Goal: Task Accomplishment & Management: Complete application form

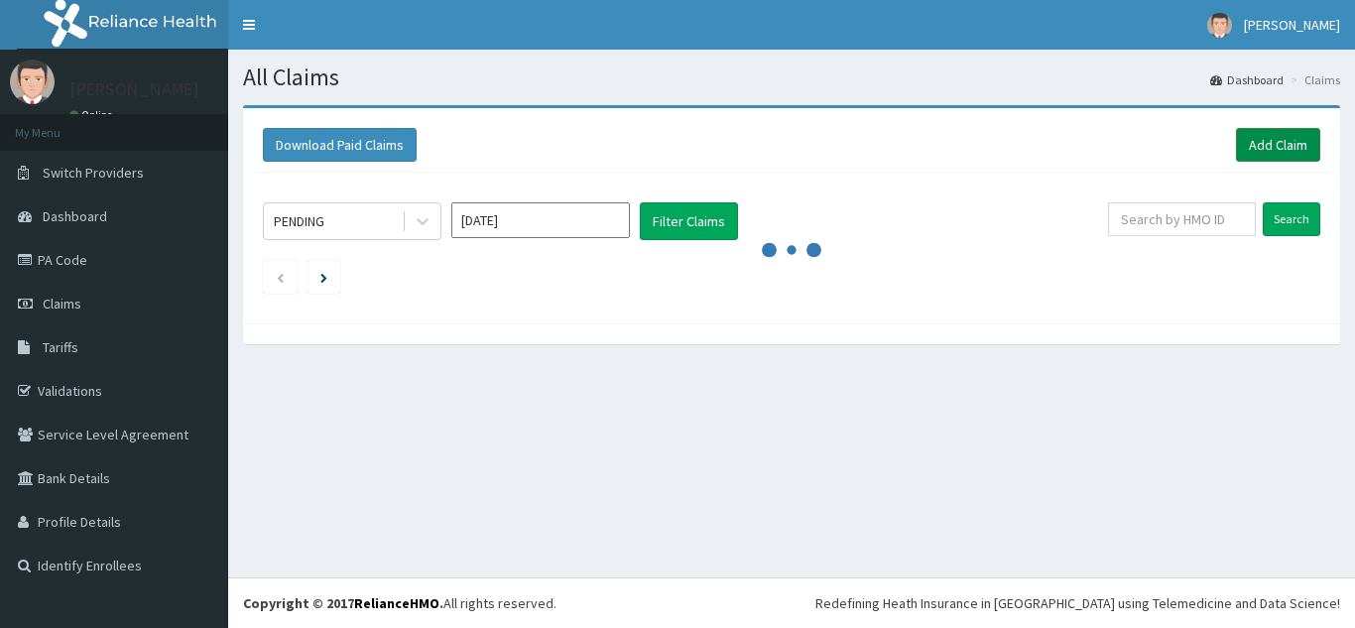
click at [1298, 156] on link "Add Claim" at bounding box center [1278, 145] width 84 height 34
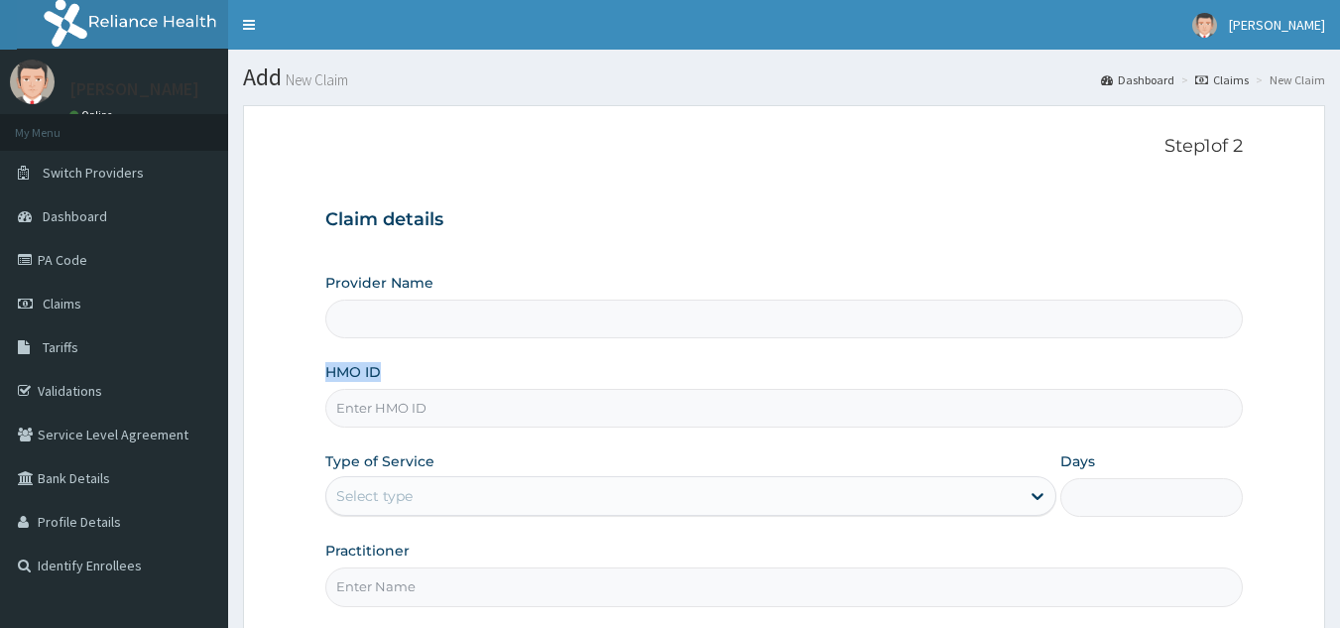
click at [523, 432] on div "Provider Name HMO ID Type of Service Select type Days Practitioner" at bounding box center [784, 439] width 918 height 333
click at [575, 413] on input "HMO ID" at bounding box center [784, 408] width 918 height 39
paste input "WFE/10080/A"
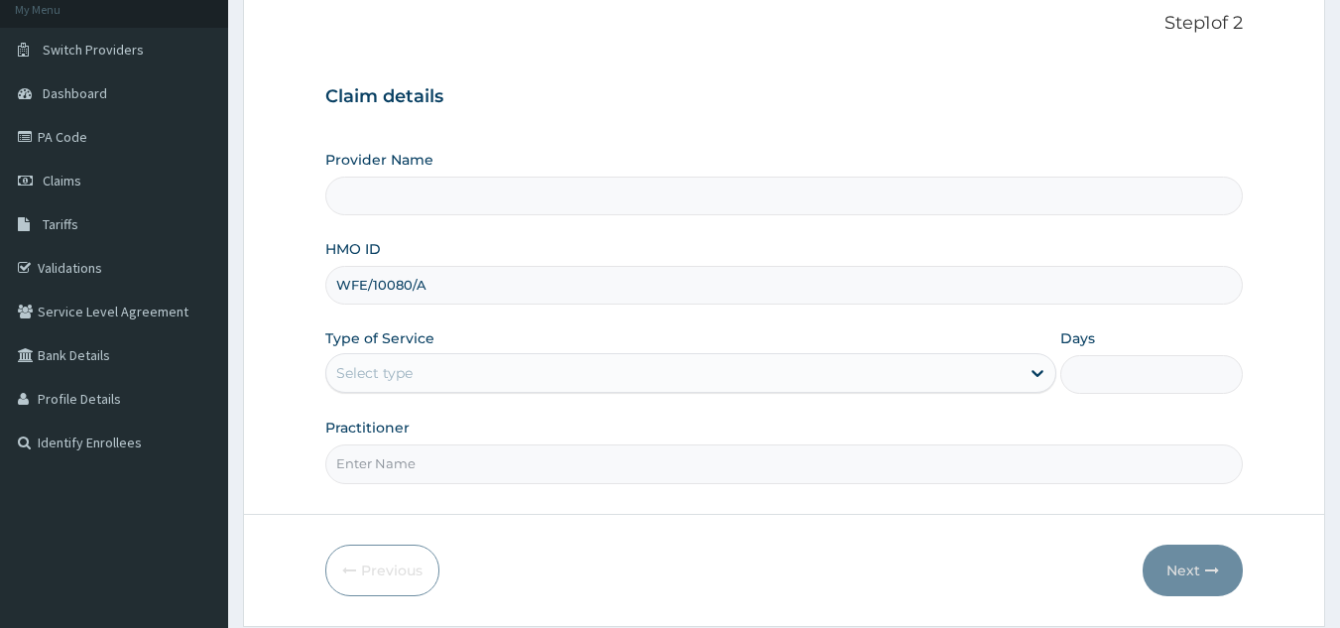
scroll to position [152, 0]
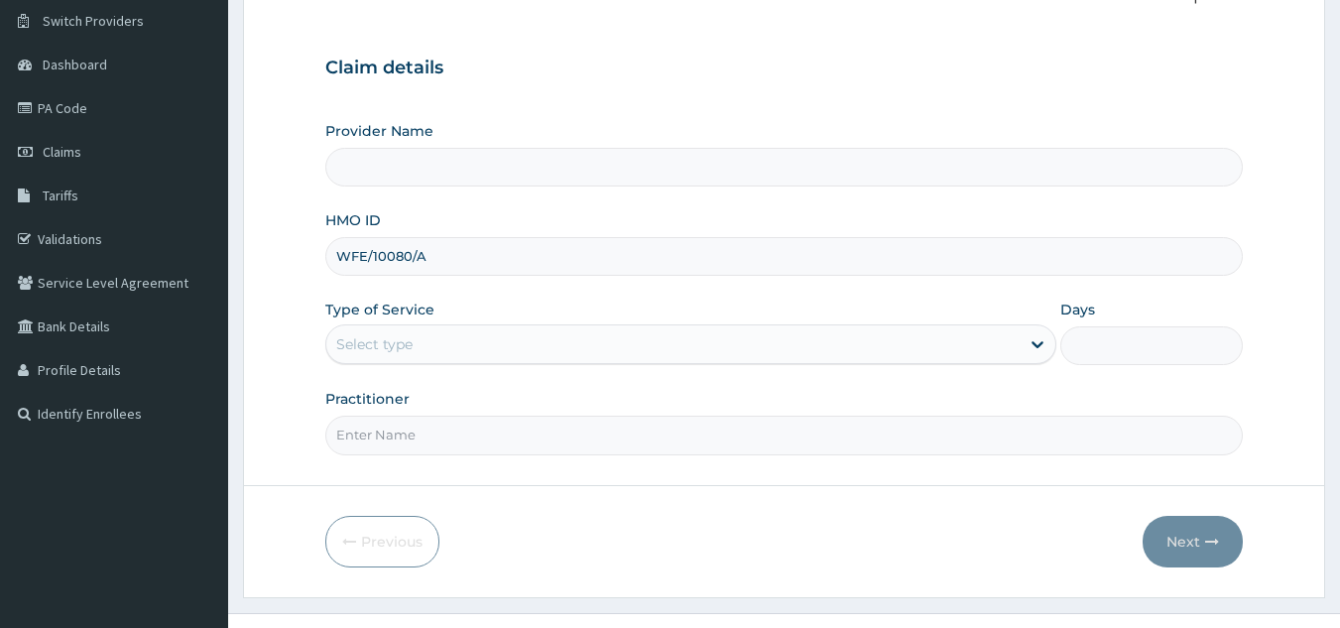
type input "WFE/10080/A"
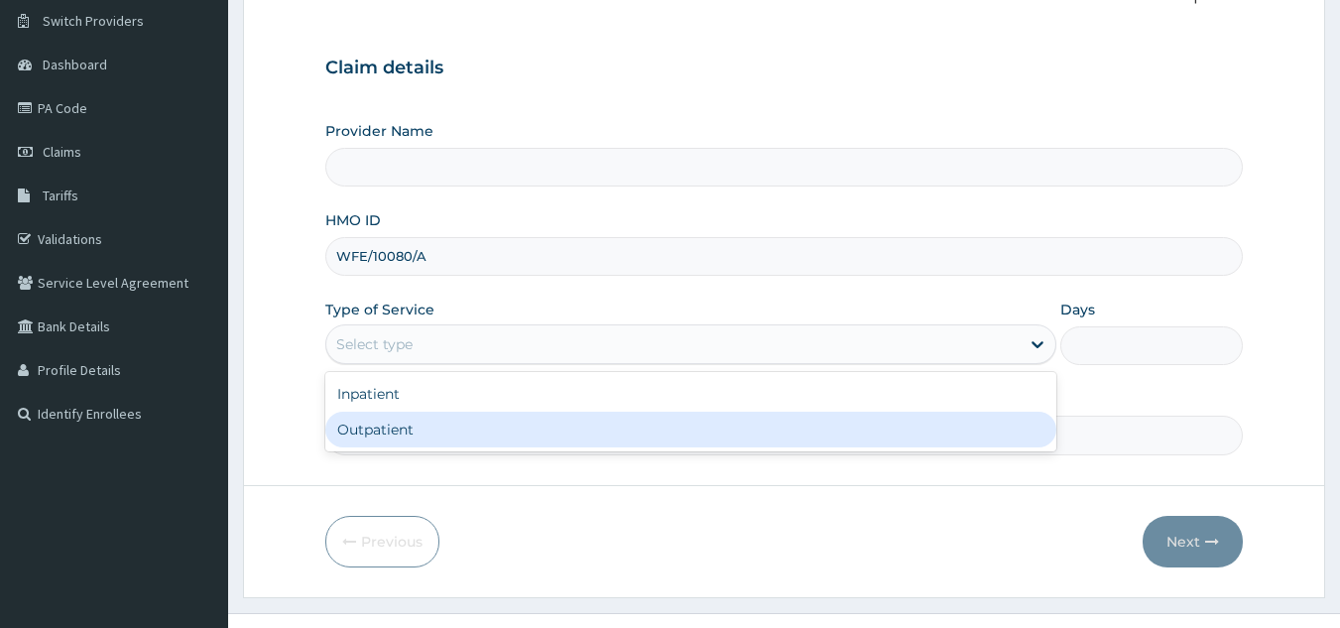
click at [540, 464] on form "Step 1 of 2 Claim details Provider Name HMO ID WFE/10080/A Type of Service opti…" at bounding box center [784, 275] width 1082 height 645
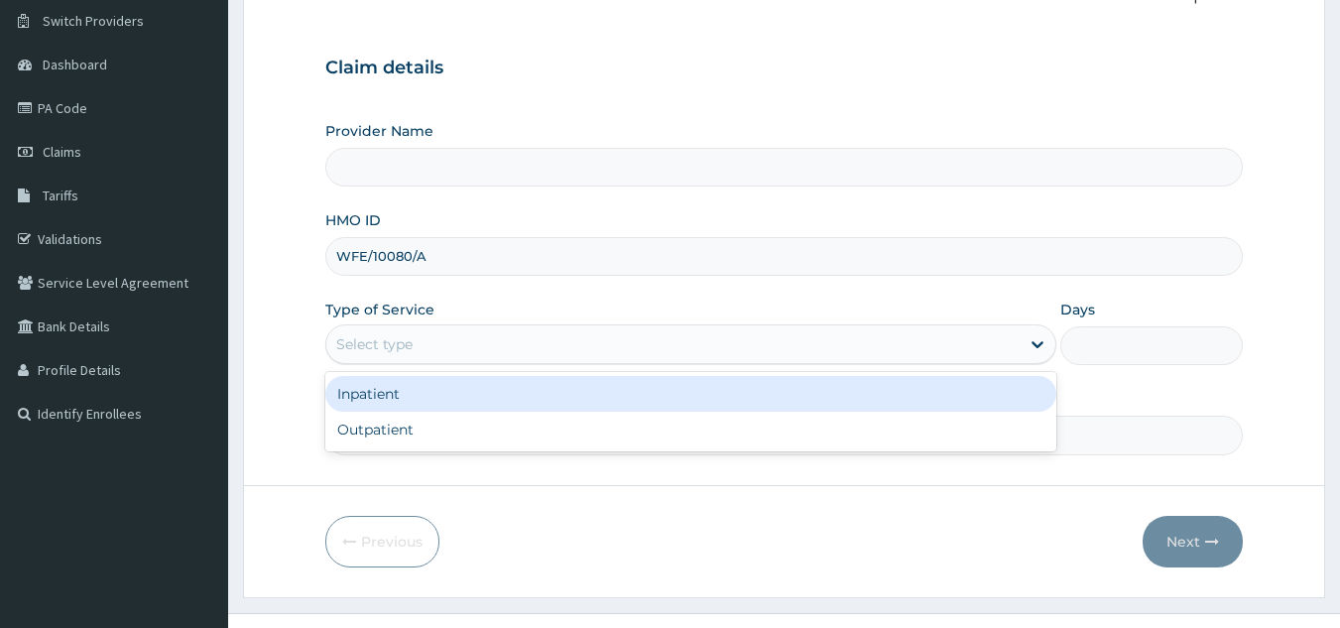
click at [580, 337] on div "Select type" at bounding box center [672, 344] width 693 height 32
type input "Reliance Family Clinics (RFC) - Lekki"
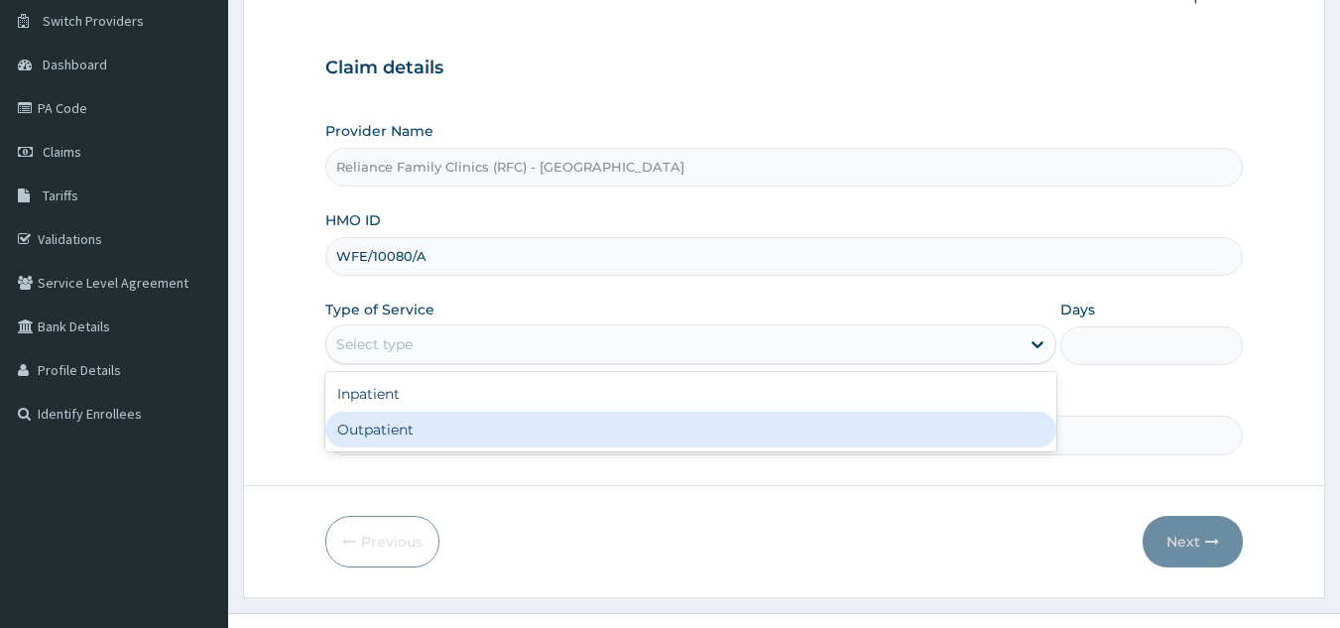
click at [583, 412] on div "Outpatient" at bounding box center [690, 430] width 731 height 36
type input "1"
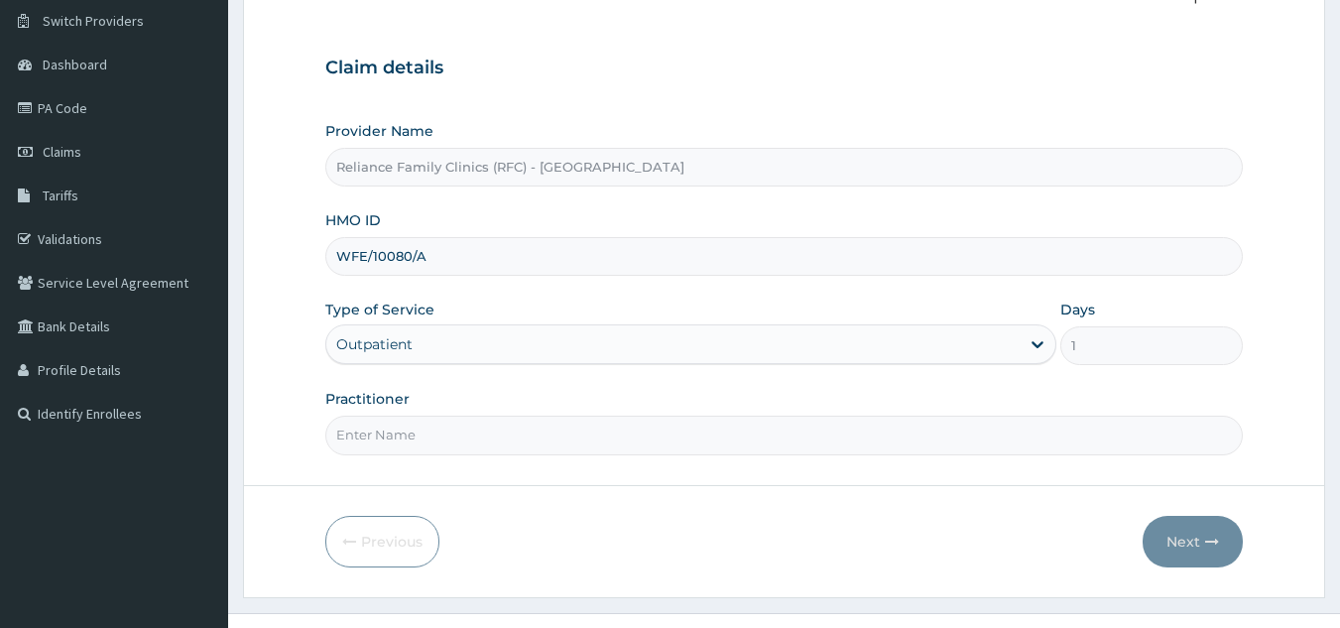
click at [582, 412] on div "Practitioner" at bounding box center [784, 421] width 918 height 65
click at [595, 420] on input "Practitioner" at bounding box center [784, 435] width 918 height 39
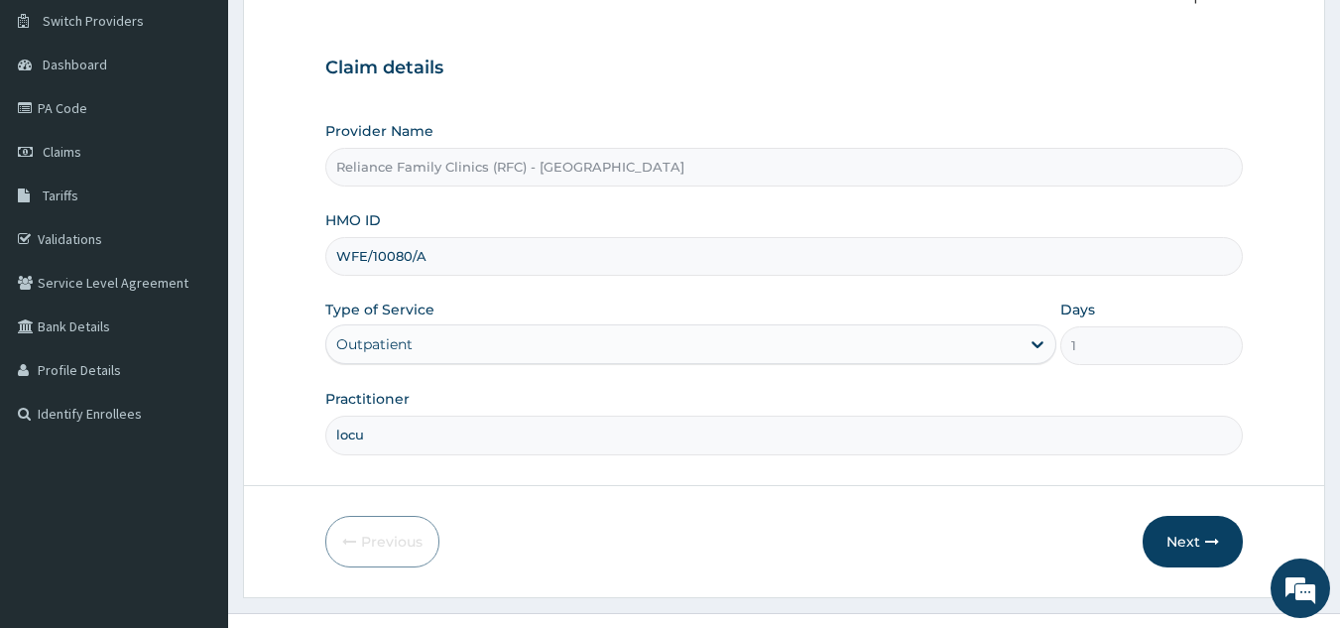
type input "locum"
click at [1188, 538] on button "Next" at bounding box center [1193, 542] width 100 height 52
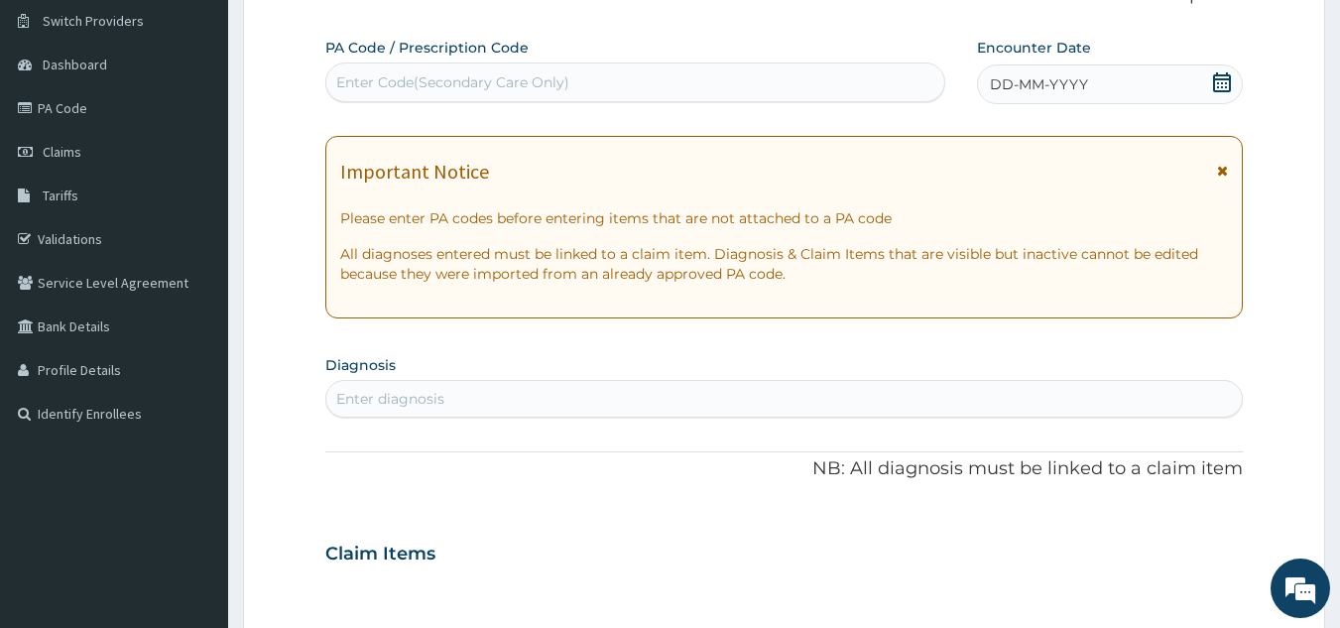
click at [1070, 76] on span "DD-MM-YYYY" at bounding box center [1039, 84] width 98 height 20
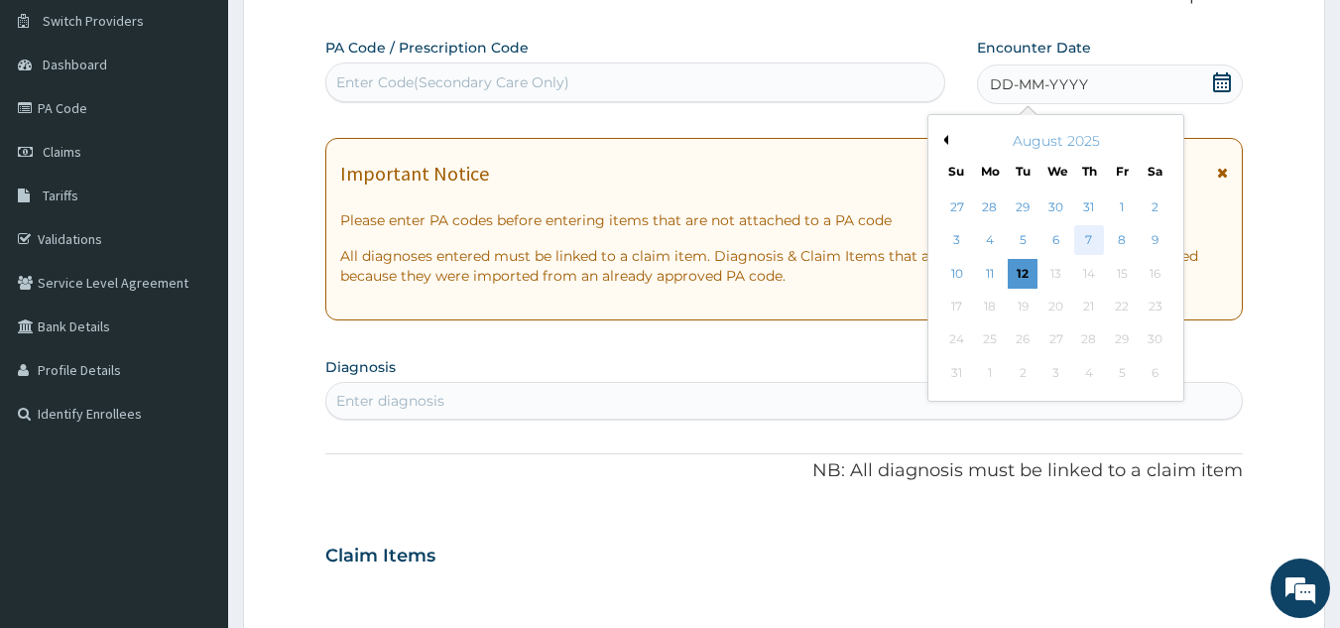
click at [1097, 242] on div "7" at bounding box center [1089, 241] width 30 height 30
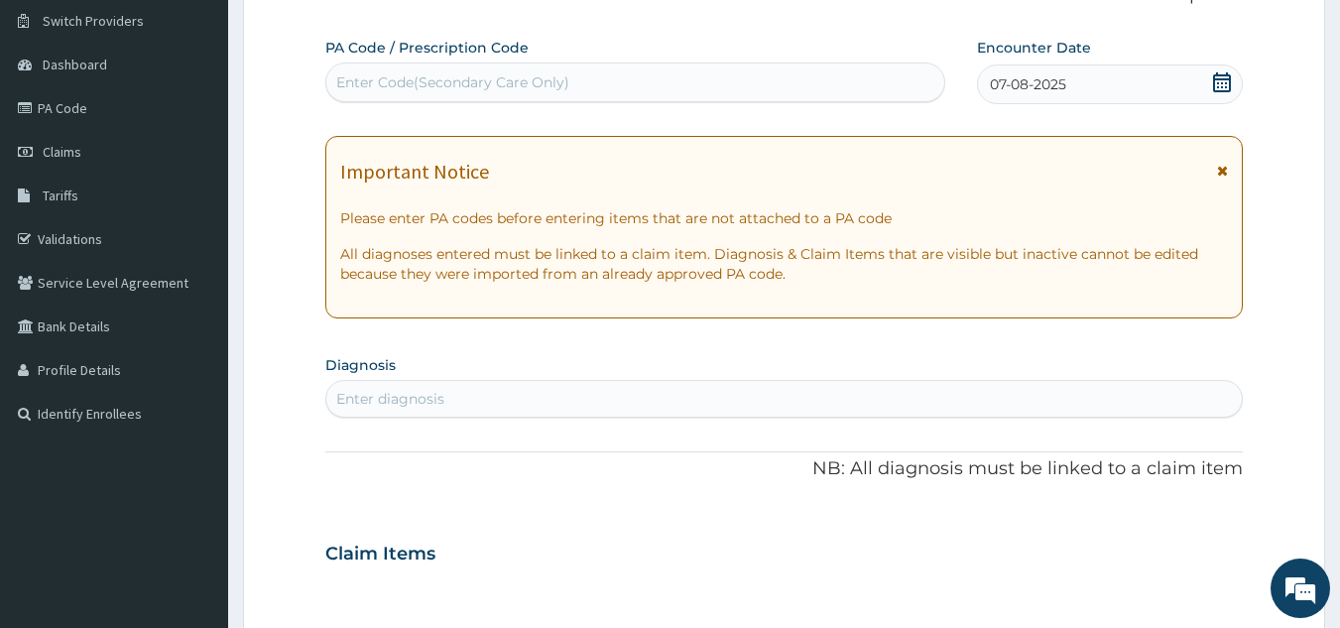
scroll to position [0, 0]
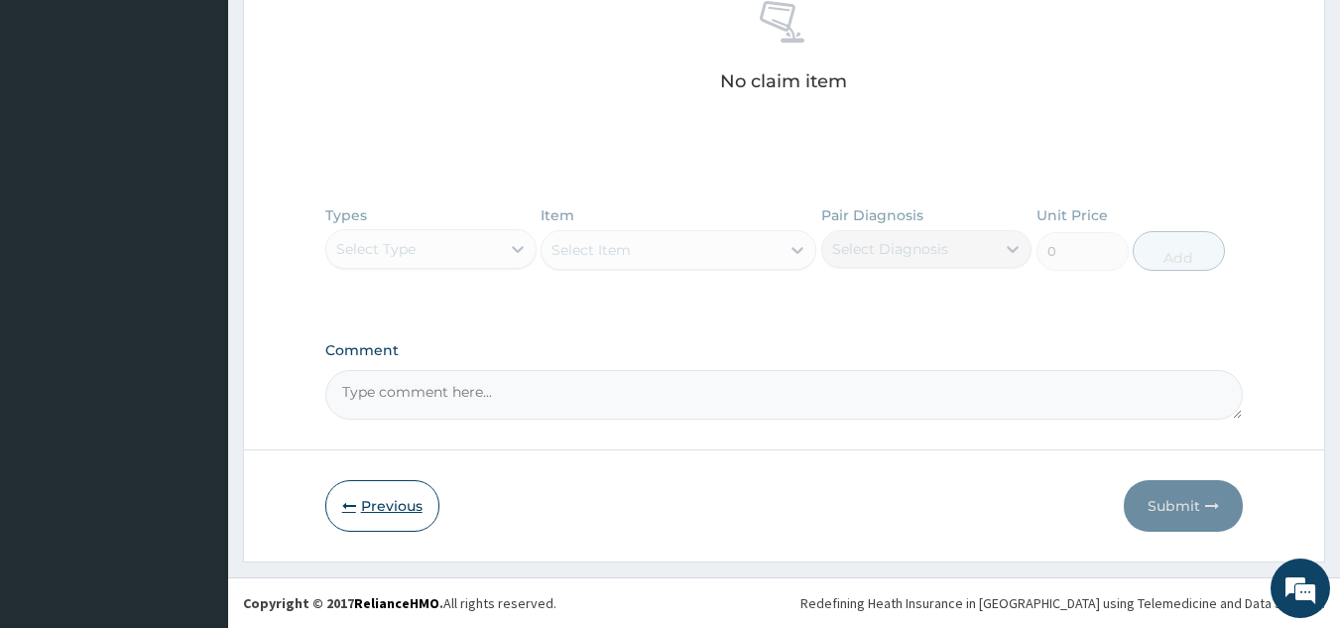
click at [391, 504] on button "Previous" at bounding box center [382, 506] width 114 height 52
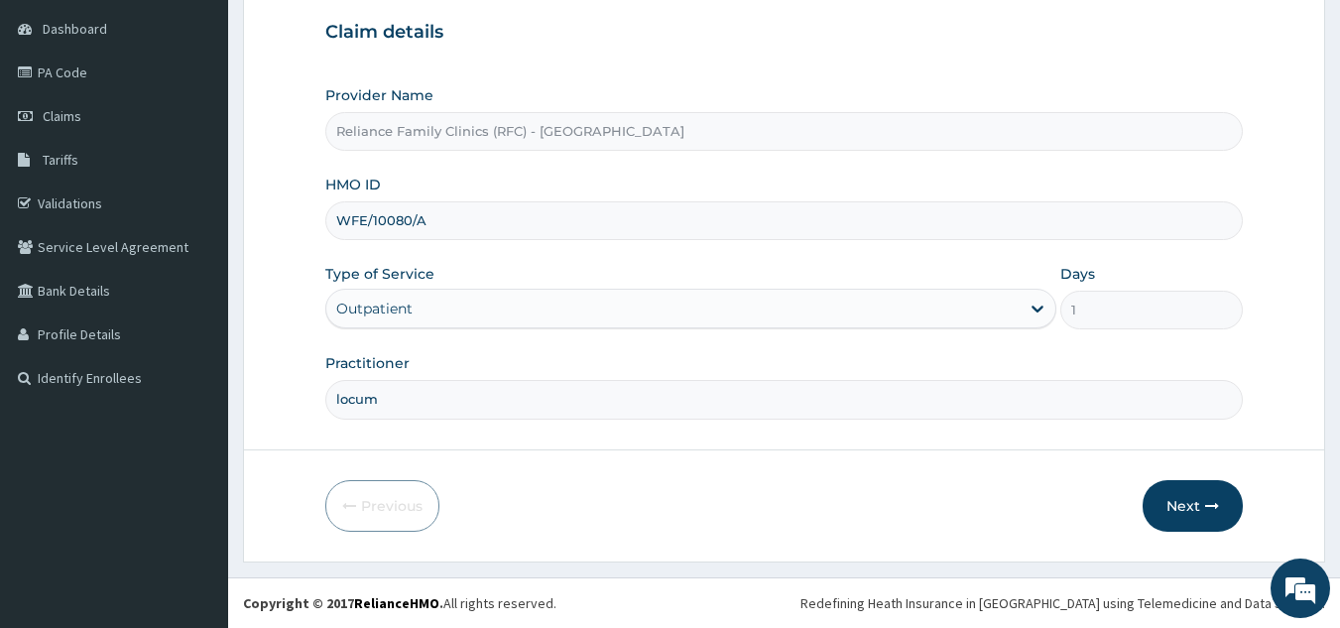
click at [495, 221] on input "WFE/10080/A" at bounding box center [784, 220] width 918 height 39
type input "W"
paste input "CHH/10054/A"
type input "CHH/10054/A"
click at [1202, 518] on button "Next" at bounding box center [1193, 506] width 100 height 52
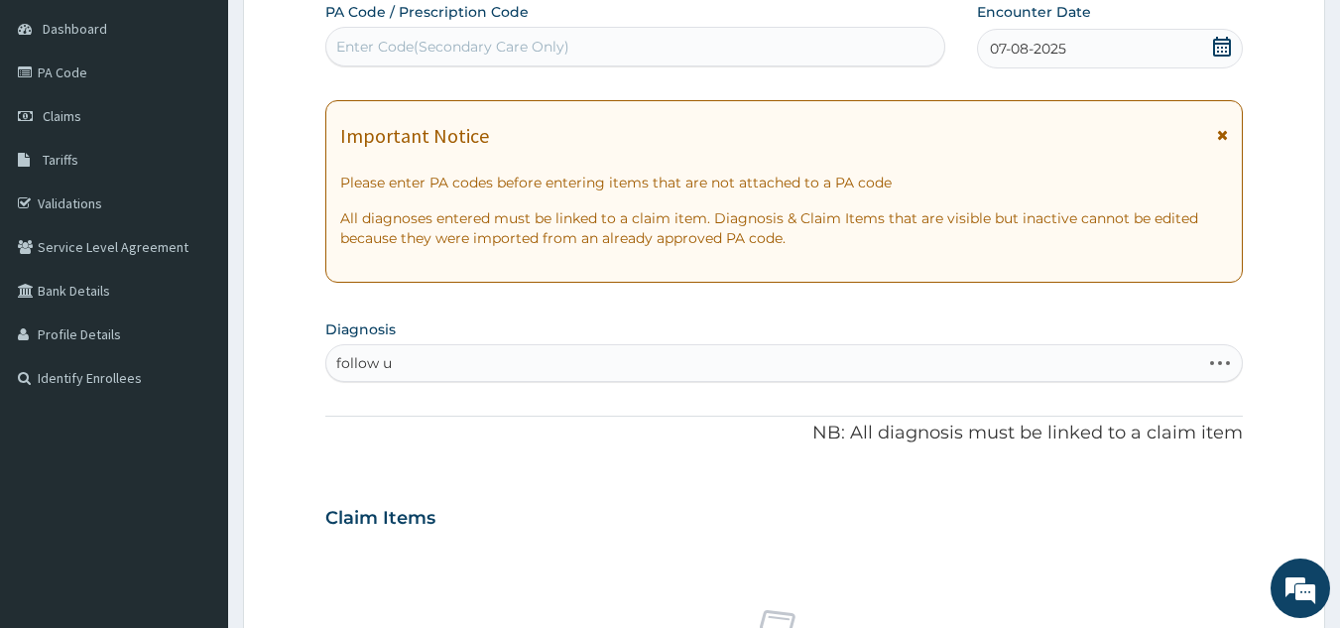
type input "follow up"
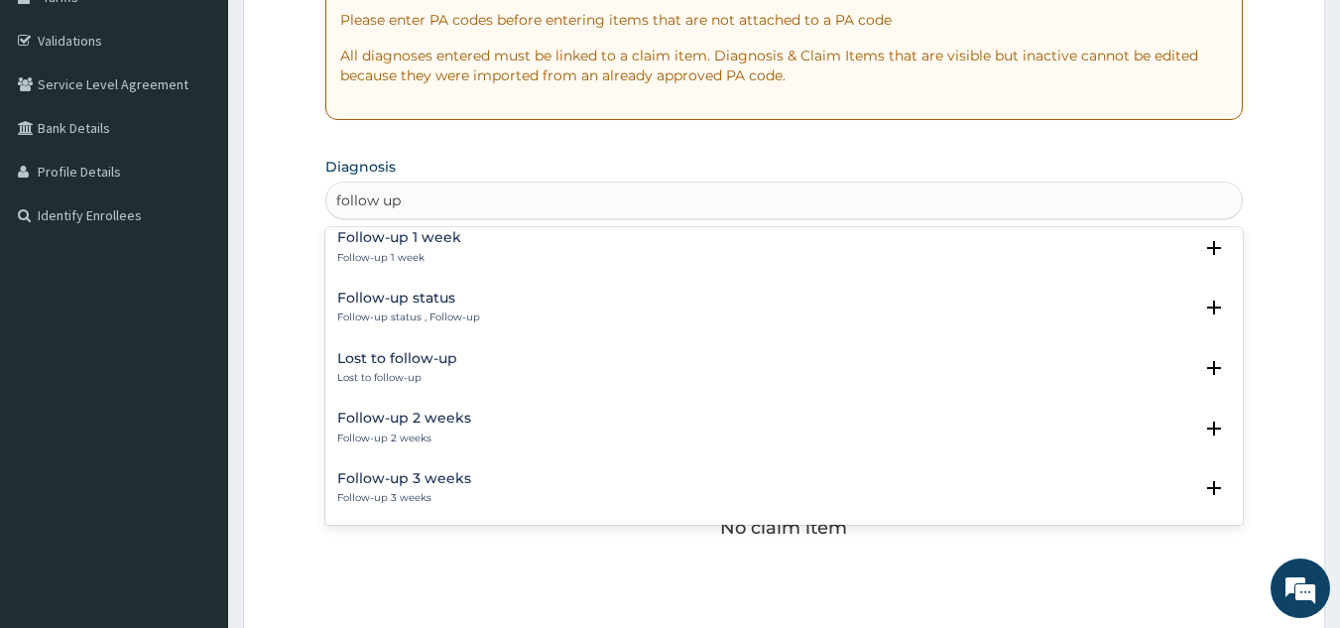
scroll to position [194, 0]
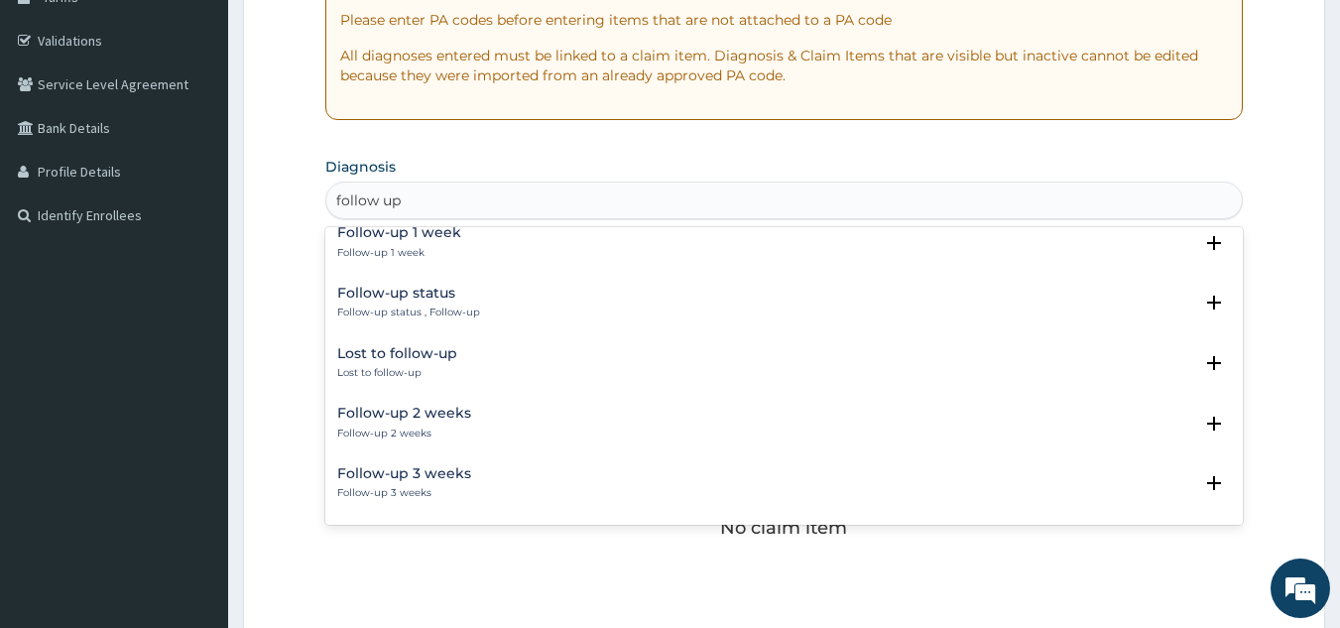
click at [473, 305] on div "Follow-up status Follow-up status , Follow-up" at bounding box center [408, 303] width 143 height 35
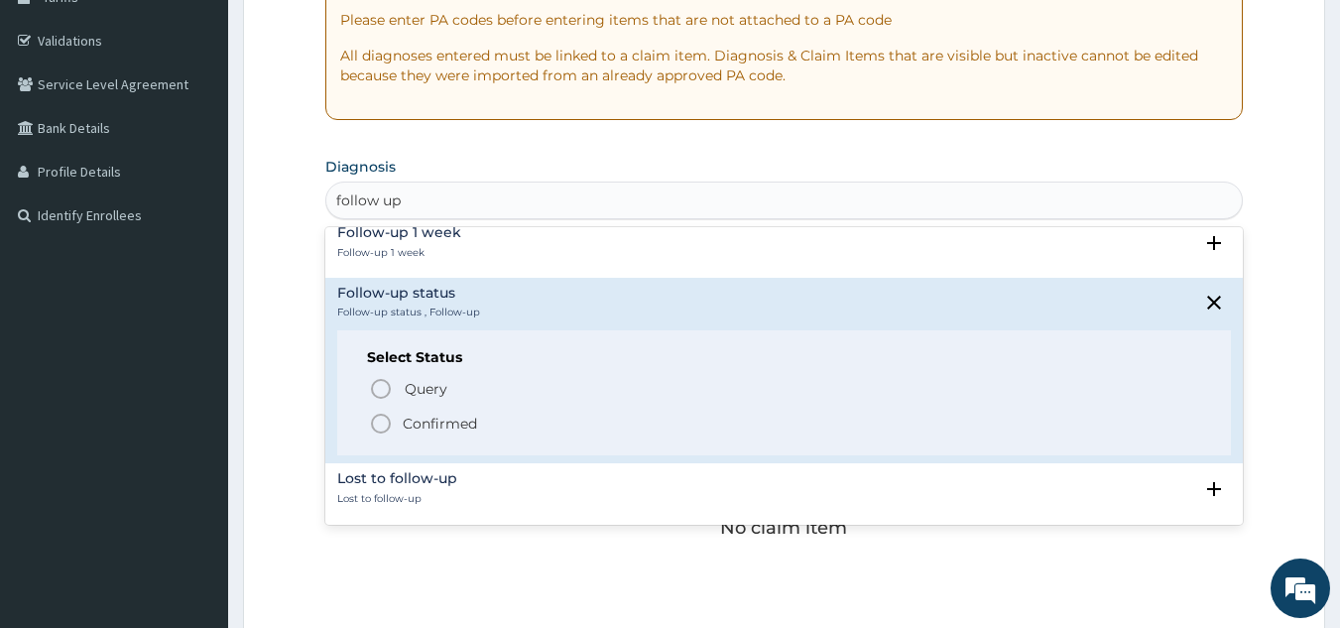
click at [472, 424] on p "Confirmed" at bounding box center [440, 424] width 74 height 20
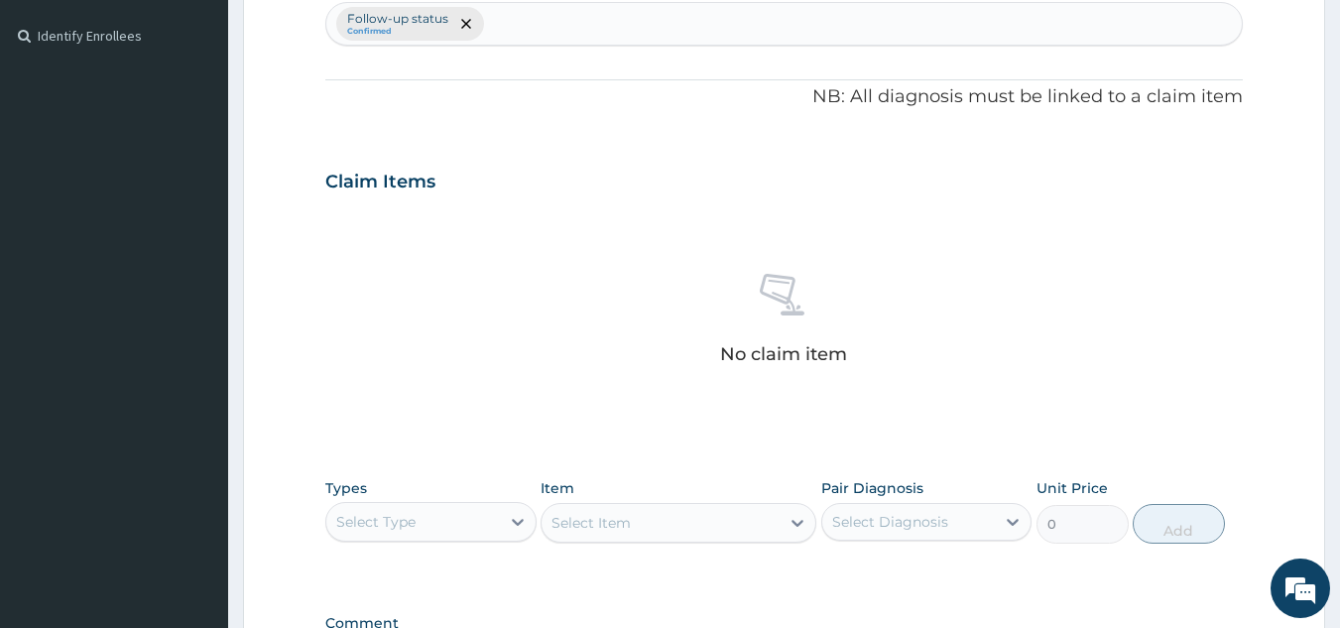
scroll to position [802, 0]
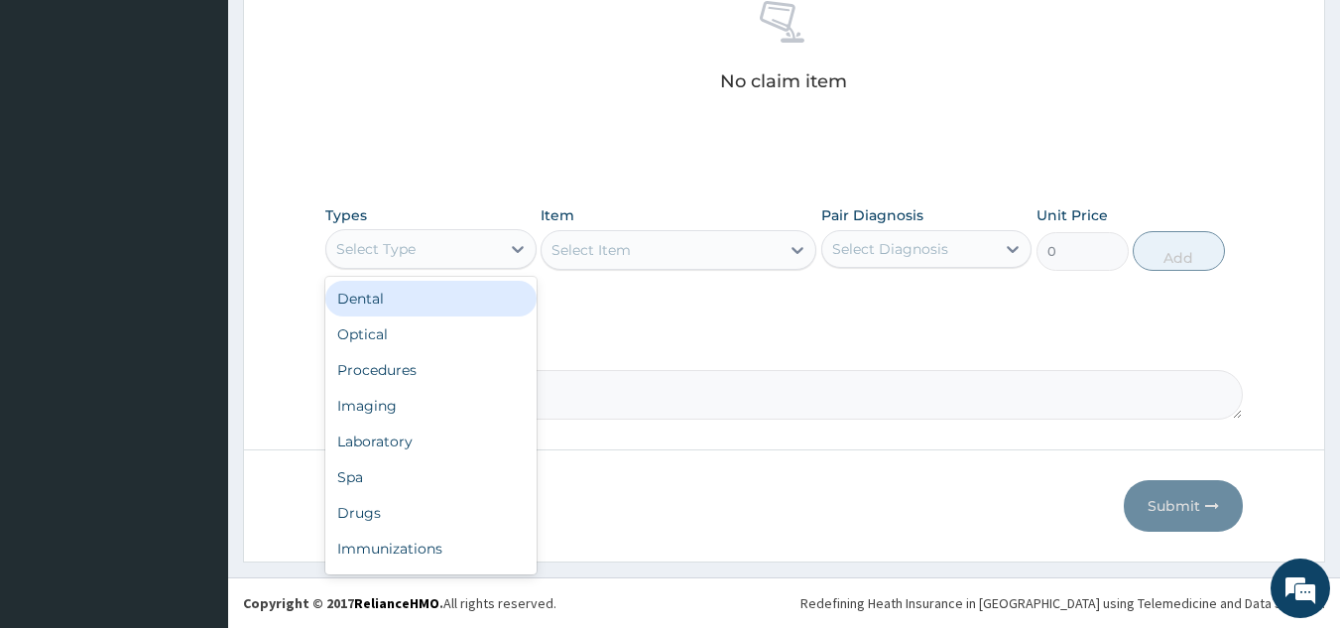
click at [472, 382] on div "Procedures" at bounding box center [430, 370] width 211 height 36
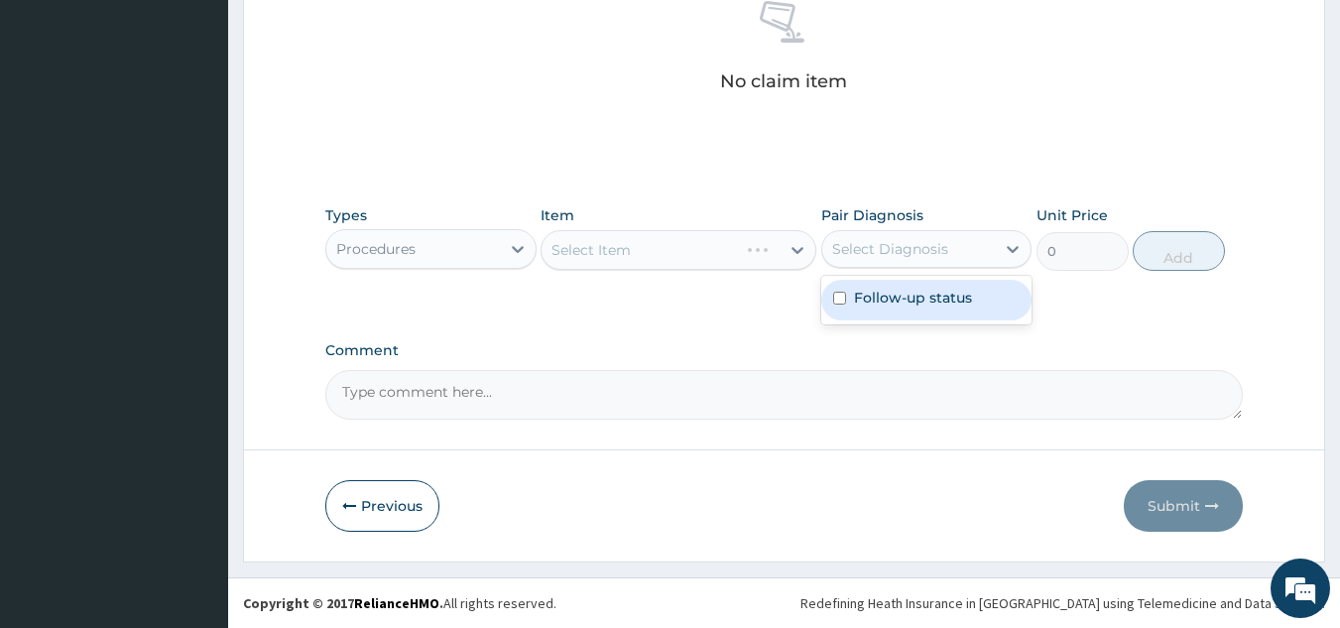
click at [951, 283] on div "Follow-up status" at bounding box center [926, 300] width 211 height 41
checkbox input "true"
click at [691, 258] on div "Select Item" at bounding box center [679, 250] width 276 height 40
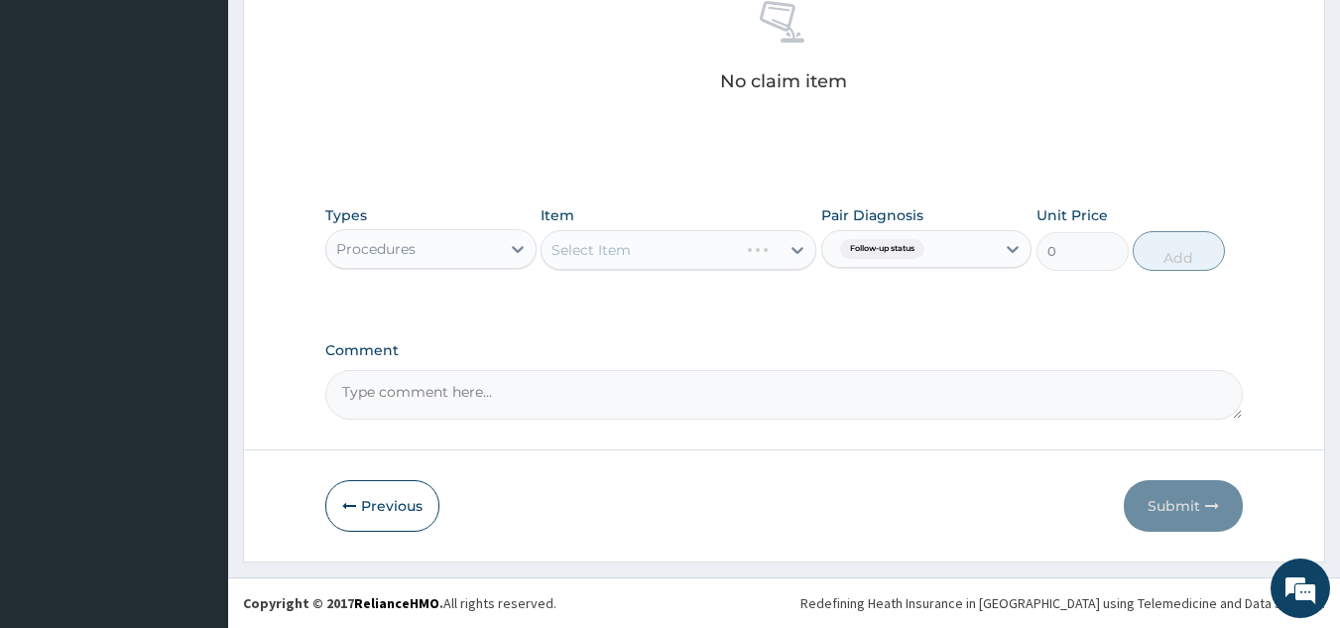
click at [688, 244] on div "Select Item" at bounding box center [679, 250] width 276 height 40
click at [678, 244] on div "Select Item" at bounding box center [679, 250] width 276 height 40
click at [697, 256] on div "Select Item" at bounding box center [679, 250] width 276 height 40
click at [699, 269] on div "Select Item" at bounding box center [679, 250] width 276 height 40
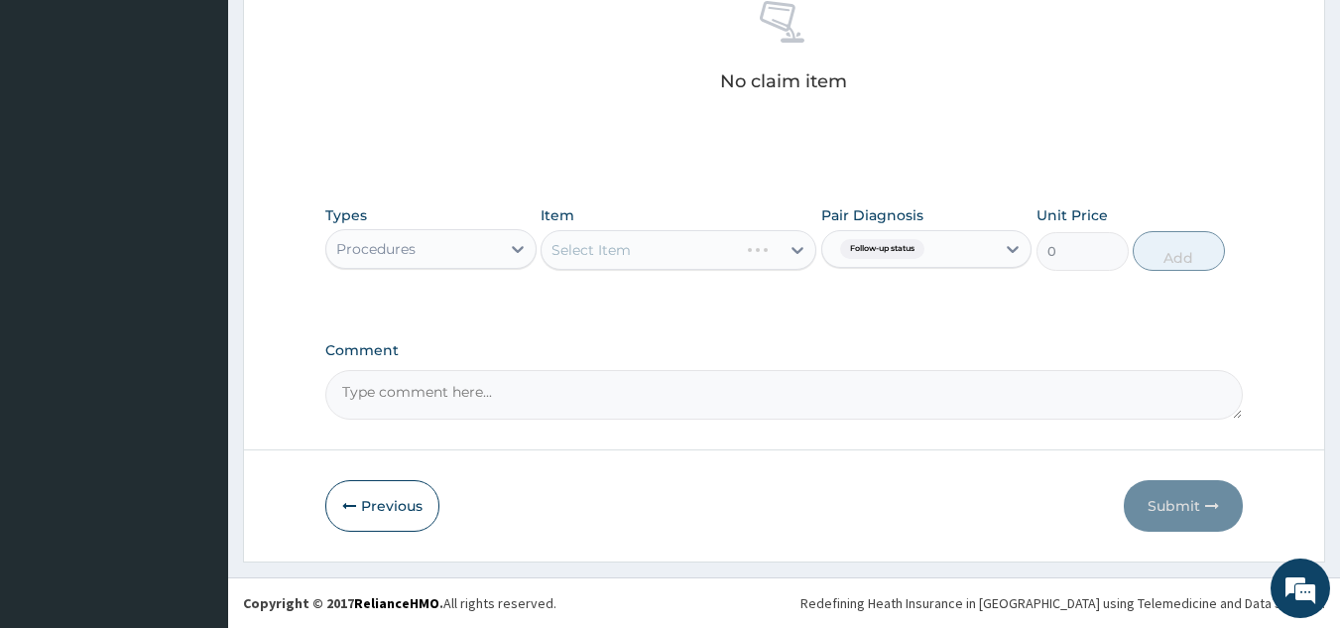
click at [711, 260] on div "Select Item" at bounding box center [679, 250] width 276 height 40
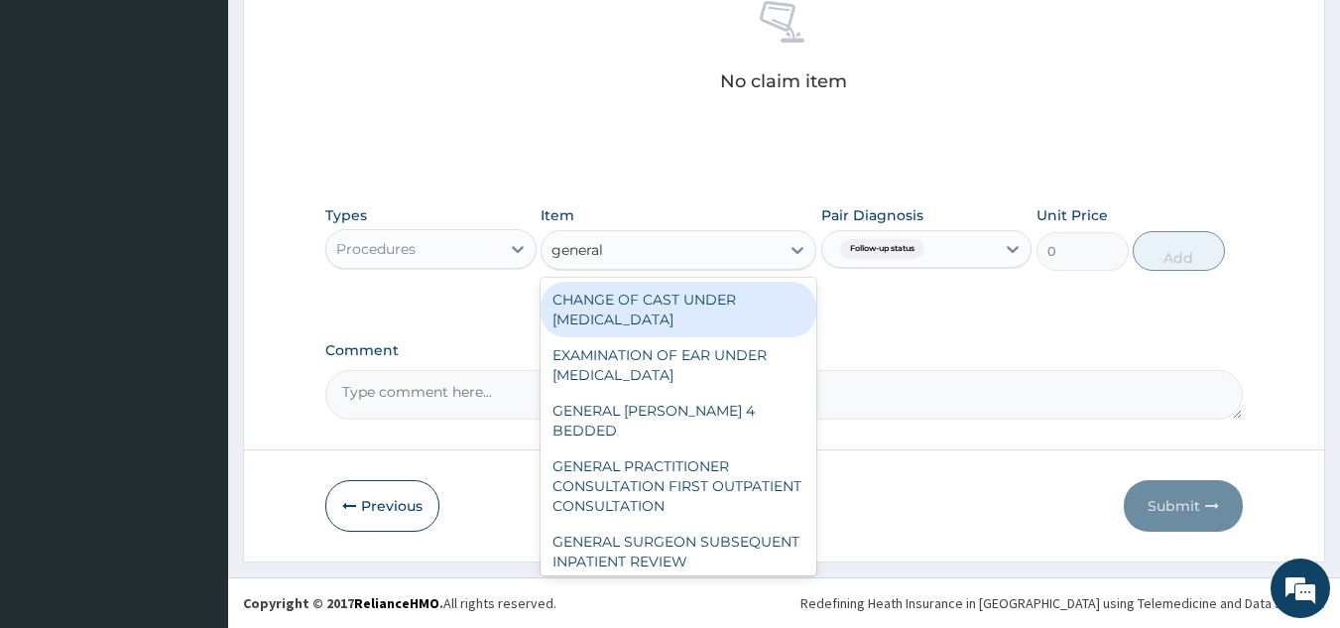
type input "general p"
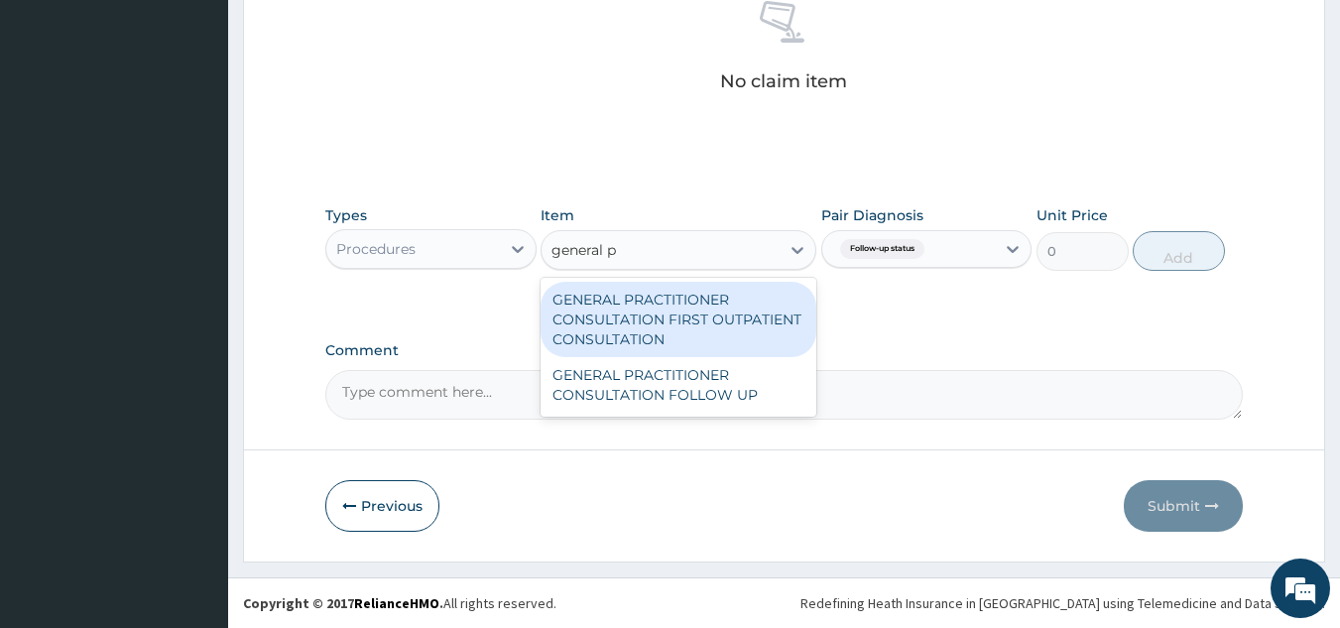
click at [704, 319] on div "GENERAL PRACTITIONER CONSULTATION FIRST OUTPATIENT CONSULTATION" at bounding box center [679, 319] width 276 height 75
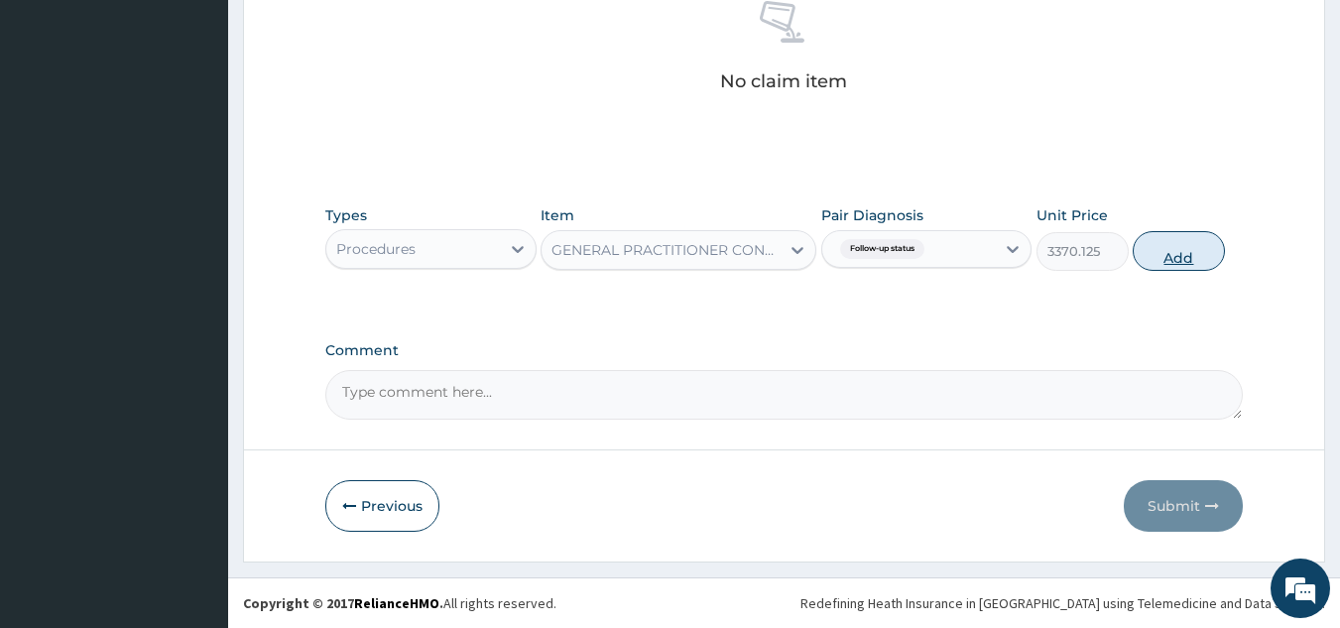
click at [1178, 256] on button "Add" at bounding box center [1179, 251] width 92 height 40
type input "0"
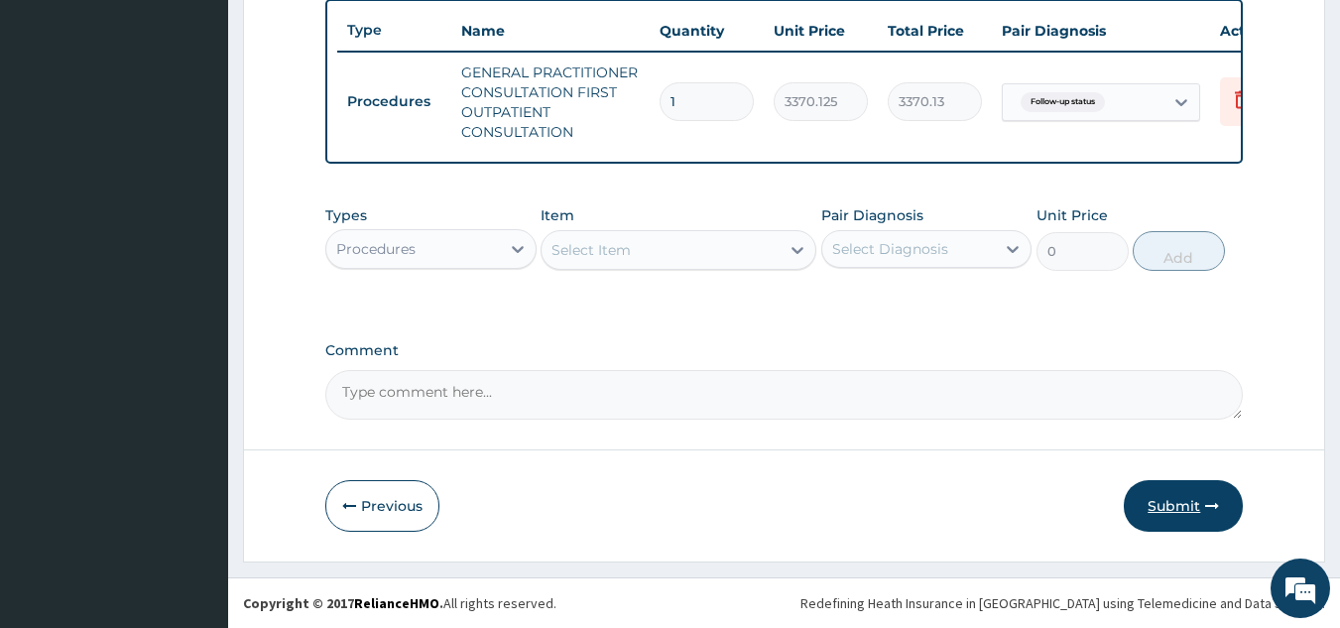
click at [1190, 481] on button "Submit" at bounding box center [1183, 506] width 119 height 52
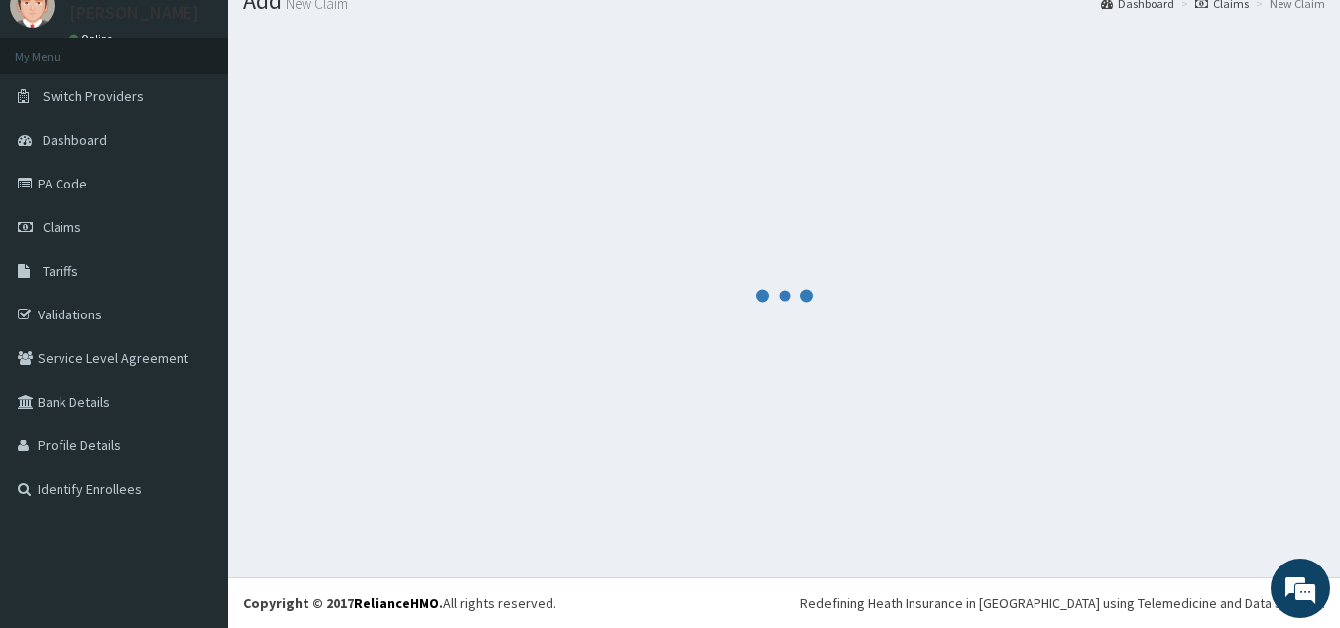
scroll to position [76, 0]
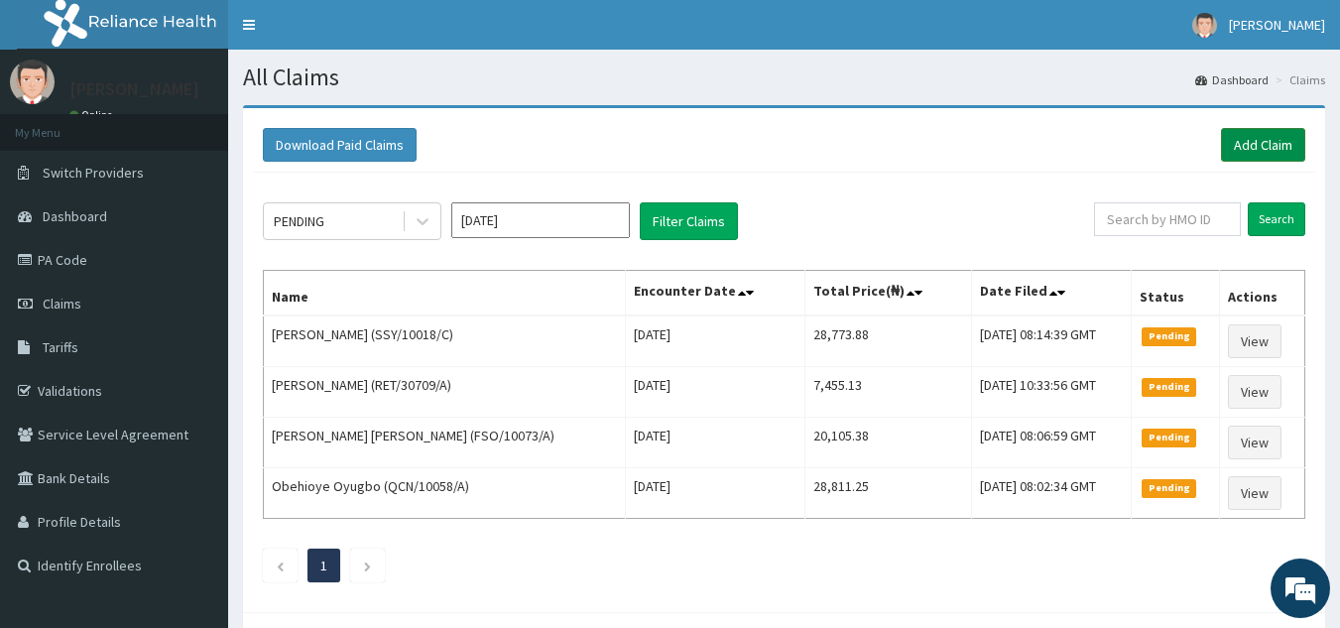
click at [1271, 141] on link "Add Claim" at bounding box center [1263, 145] width 84 height 34
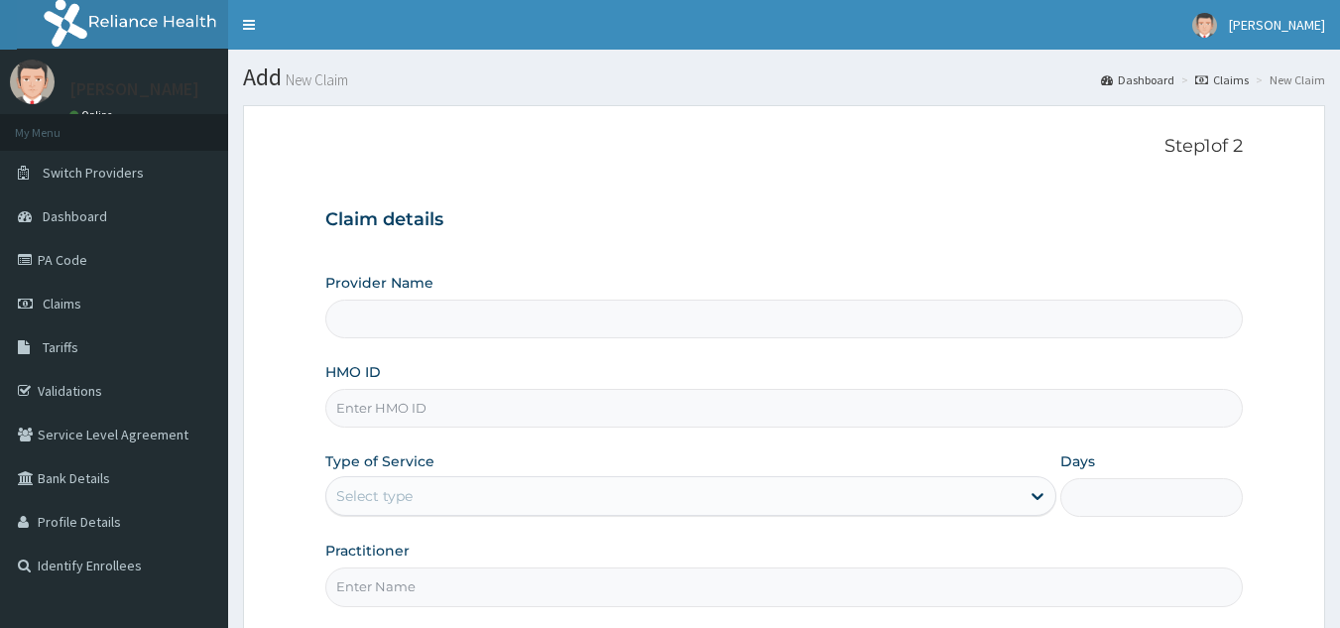
click at [651, 414] on input "HMO ID" at bounding box center [784, 408] width 918 height 39
paste input "OCA/10004/A"
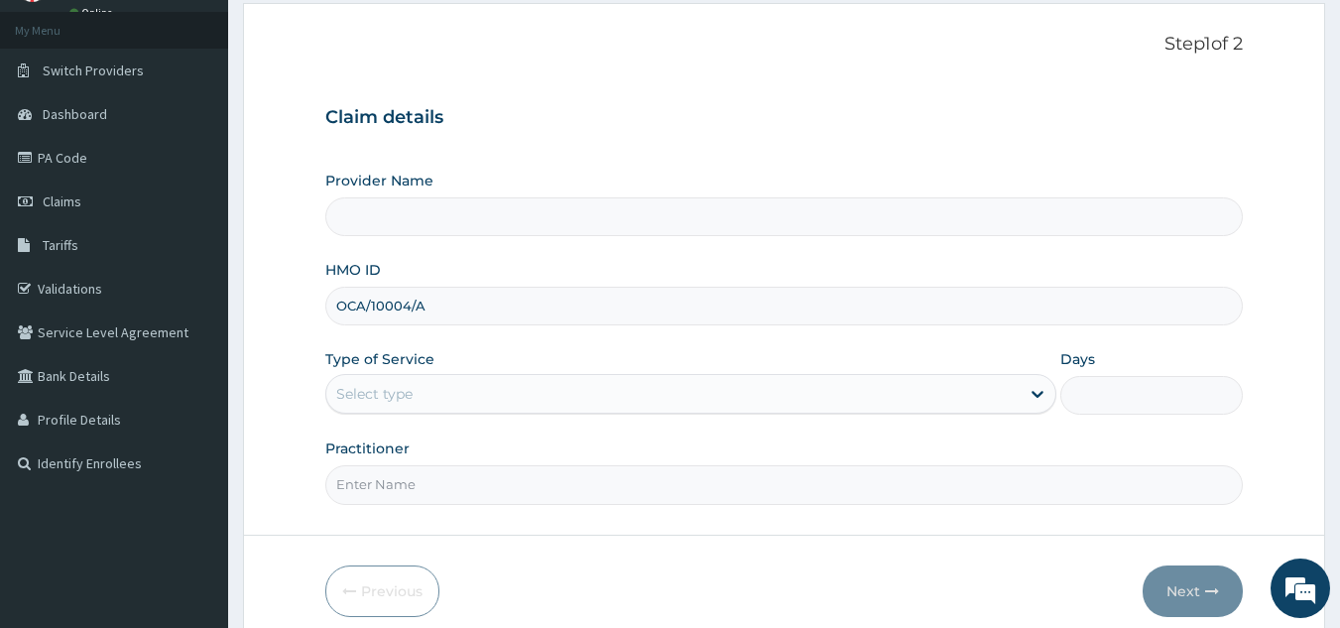
scroll to position [187, 0]
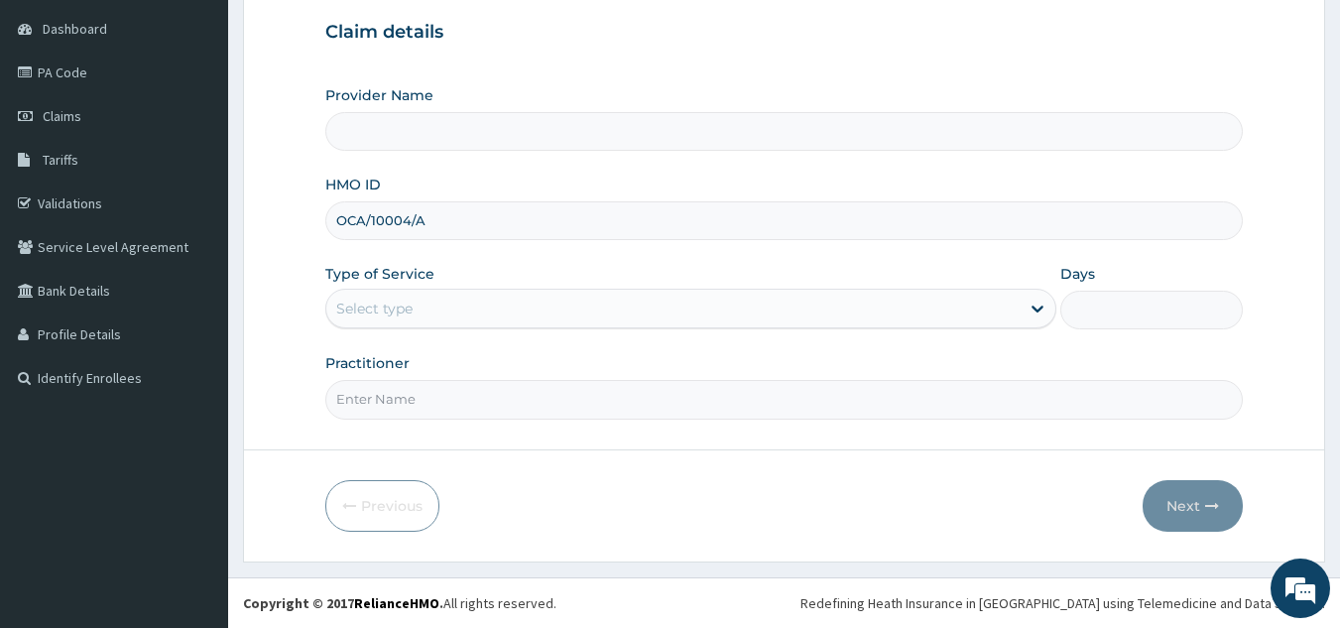
type input "OCA/10004/A"
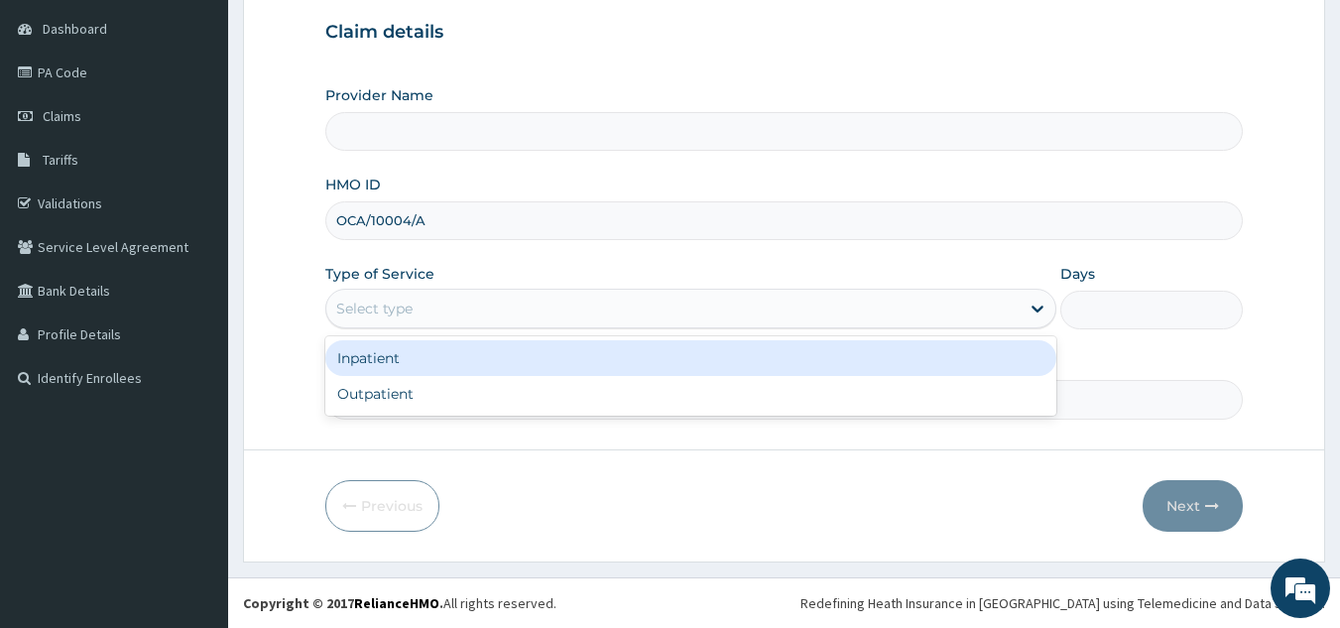
type input "Reliance Family Clinics (RFC) - Lekki"
click at [564, 406] on div "Outpatient" at bounding box center [690, 394] width 731 height 36
type input "1"
click at [601, 405] on input "Practitioner" at bounding box center [784, 399] width 918 height 39
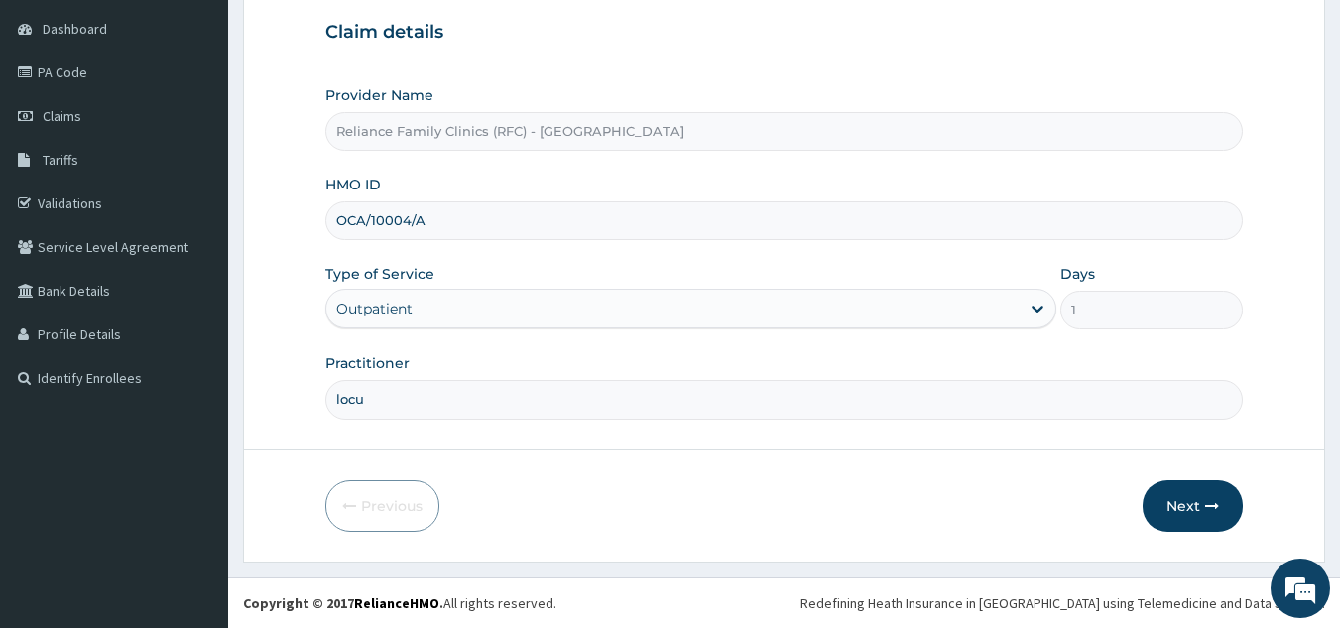
type input "locum"
click at [1197, 482] on button "Next" at bounding box center [1193, 506] width 100 height 52
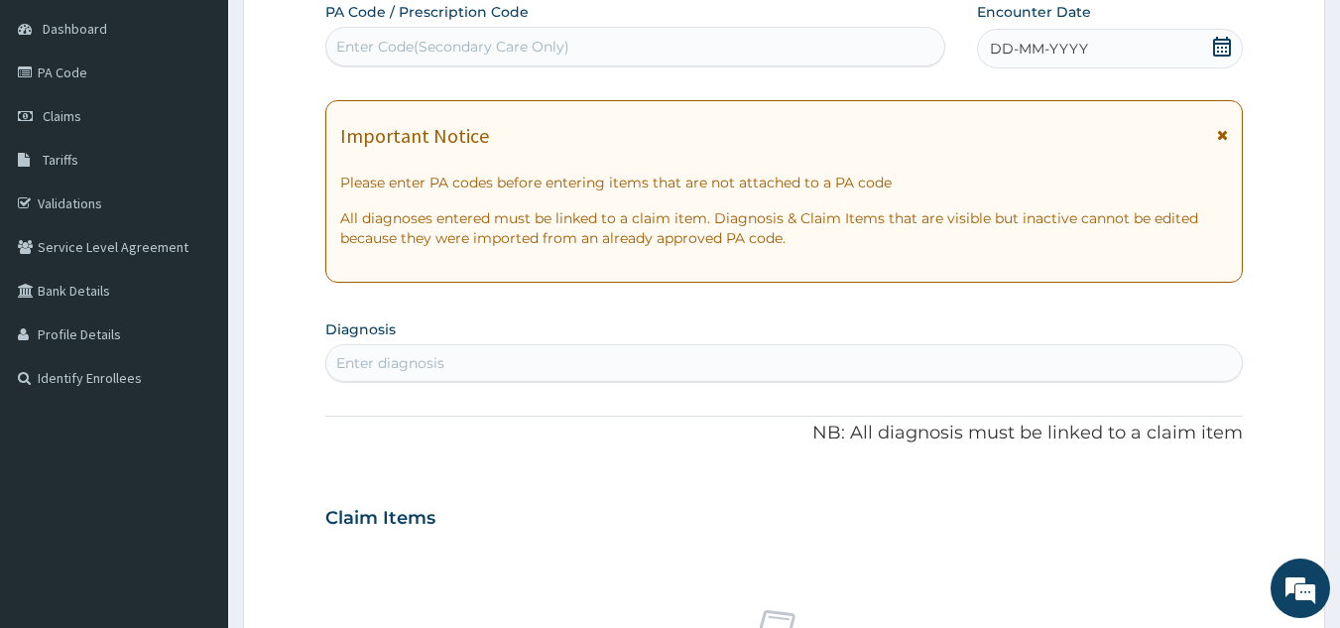
click at [1056, 57] on span "DD-MM-YYYY" at bounding box center [1039, 49] width 98 height 20
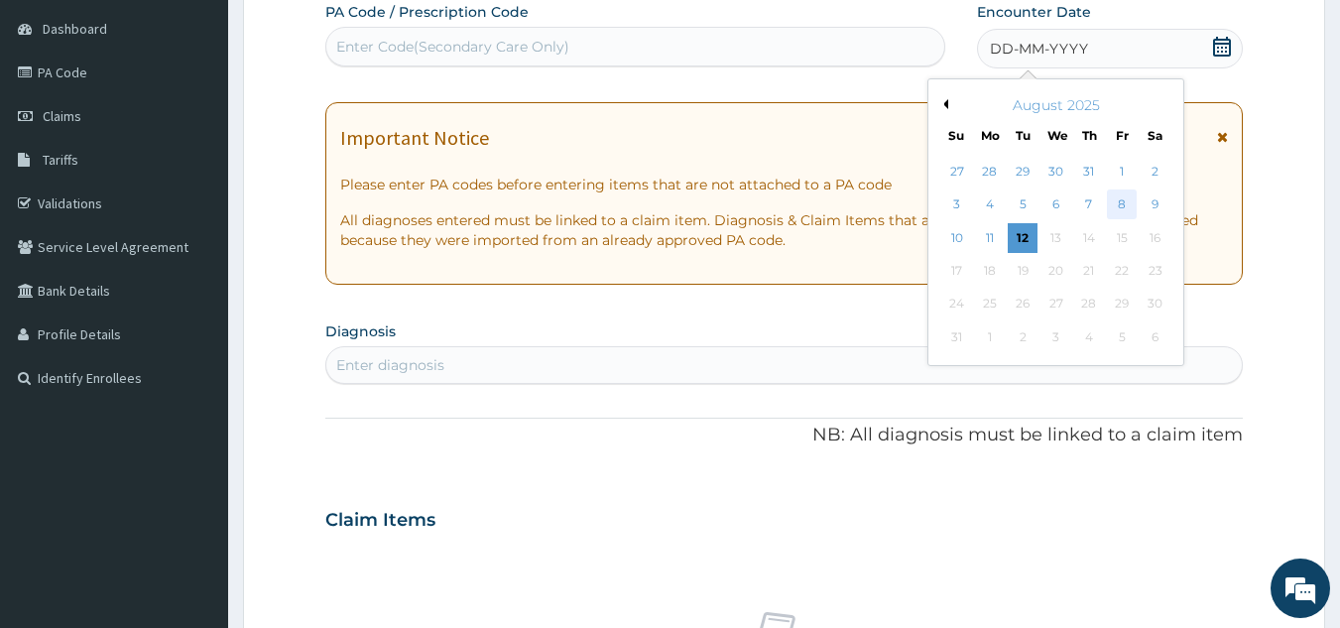
click at [1126, 209] on div "8" at bounding box center [1122, 205] width 30 height 30
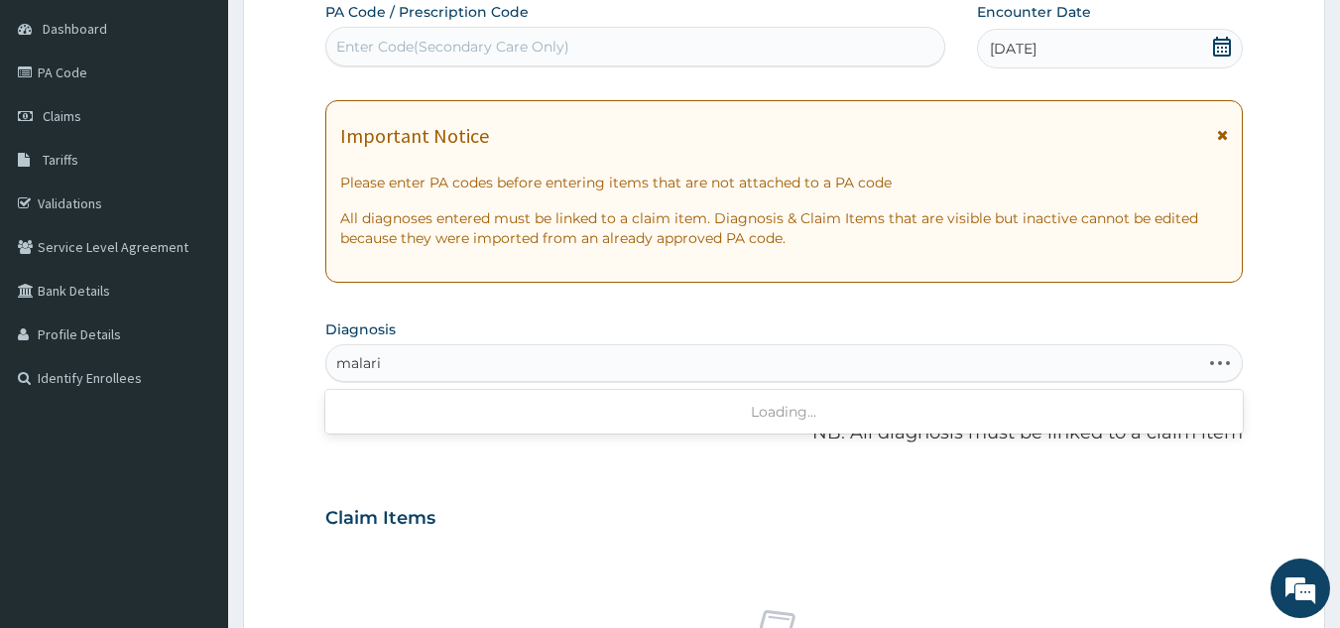
type input "malaria"
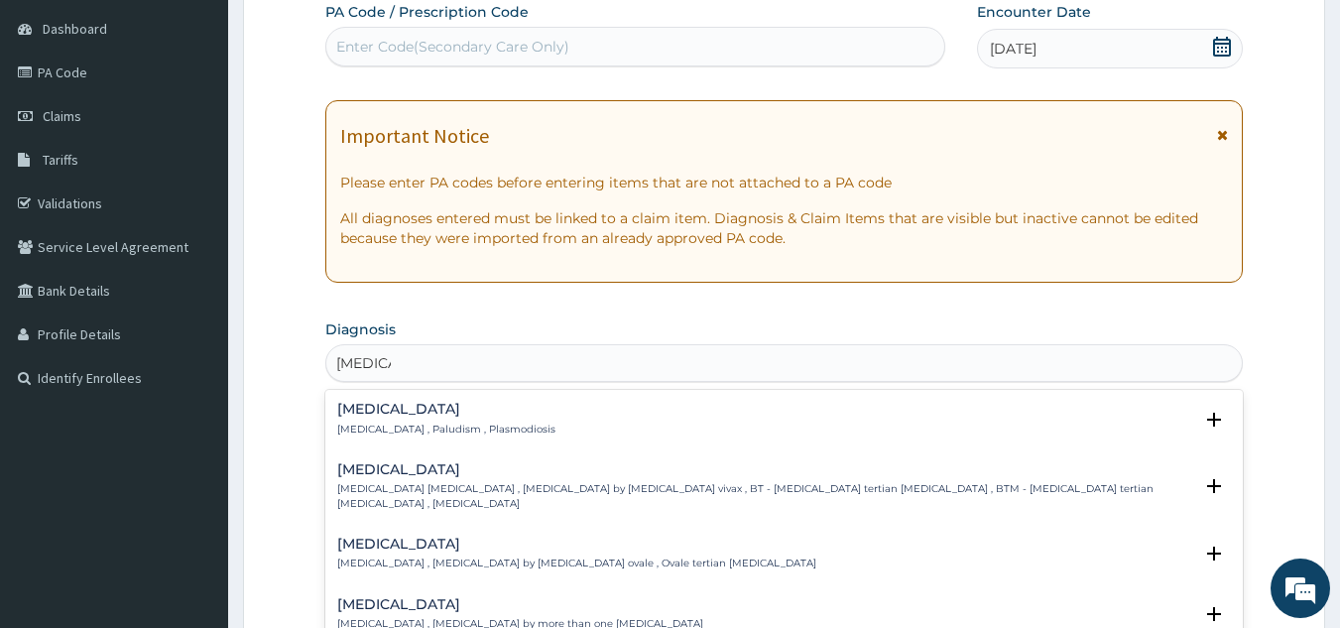
scroll to position [0, 0]
click at [515, 427] on div "Malaria Malaria , Paludism , Plasmodiosis" at bounding box center [784, 419] width 895 height 35
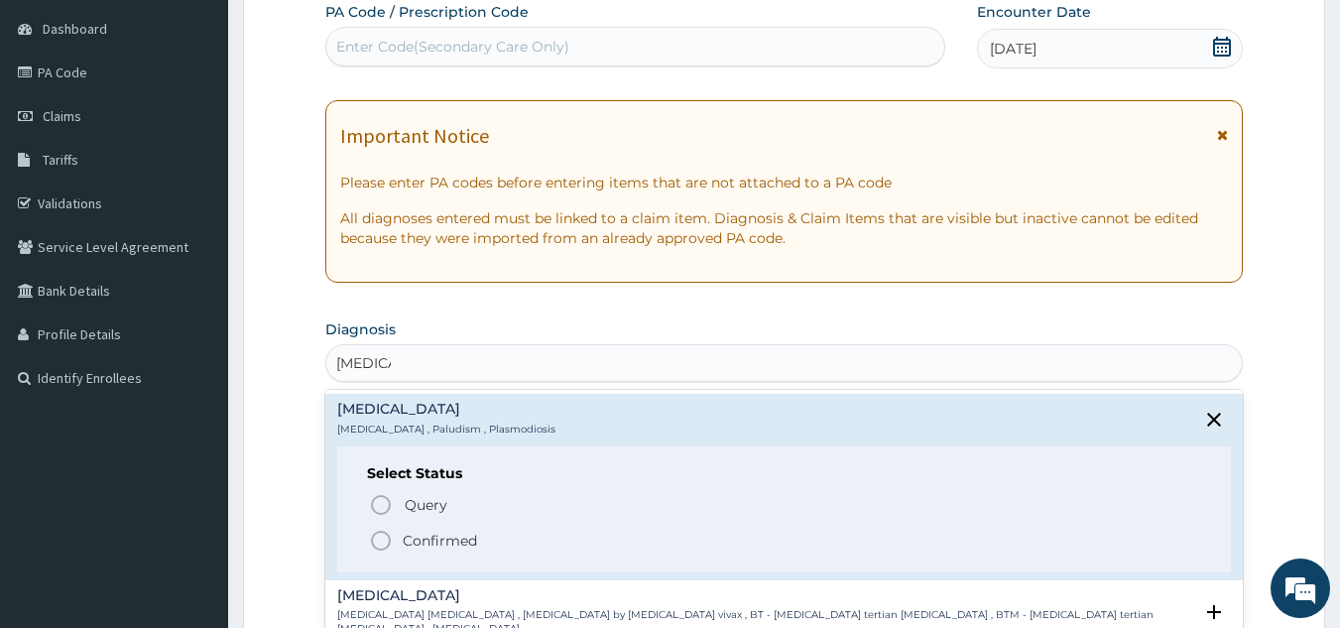
click at [478, 569] on div "Select Status Query Query covers suspected (?), Keep in view (kiv), Ruled out (…" at bounding box center [784, 509] width 895 height 126
click at [480, 529] on span "Confirmed" at bounding box center [785, 541] width 833 height 24
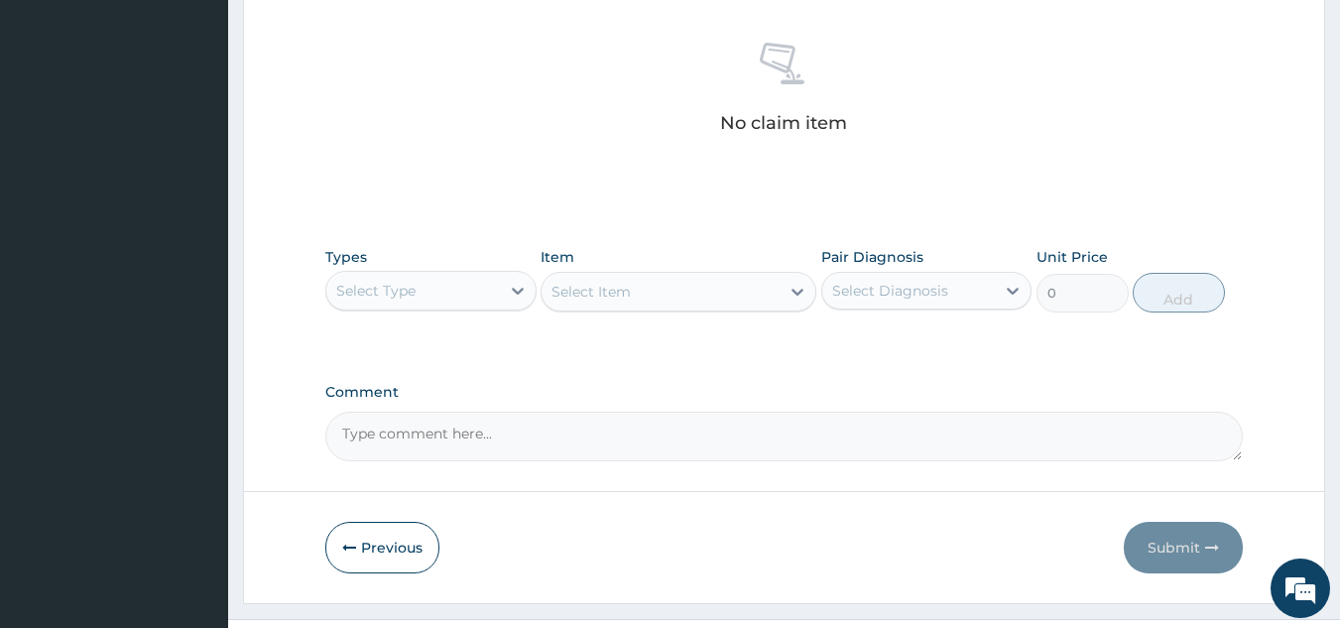
scroll to position [802, 0]
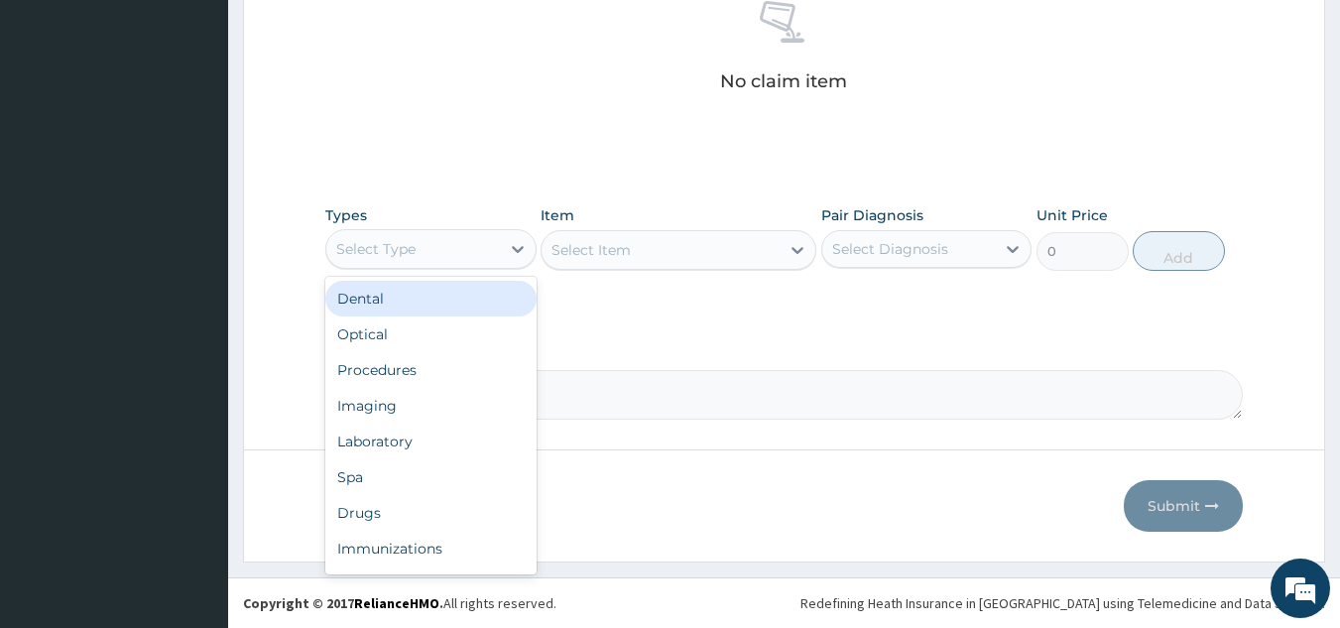
click at [461, 370] on div "Procedures" at bounding box center [430, 370] width 211 height 36
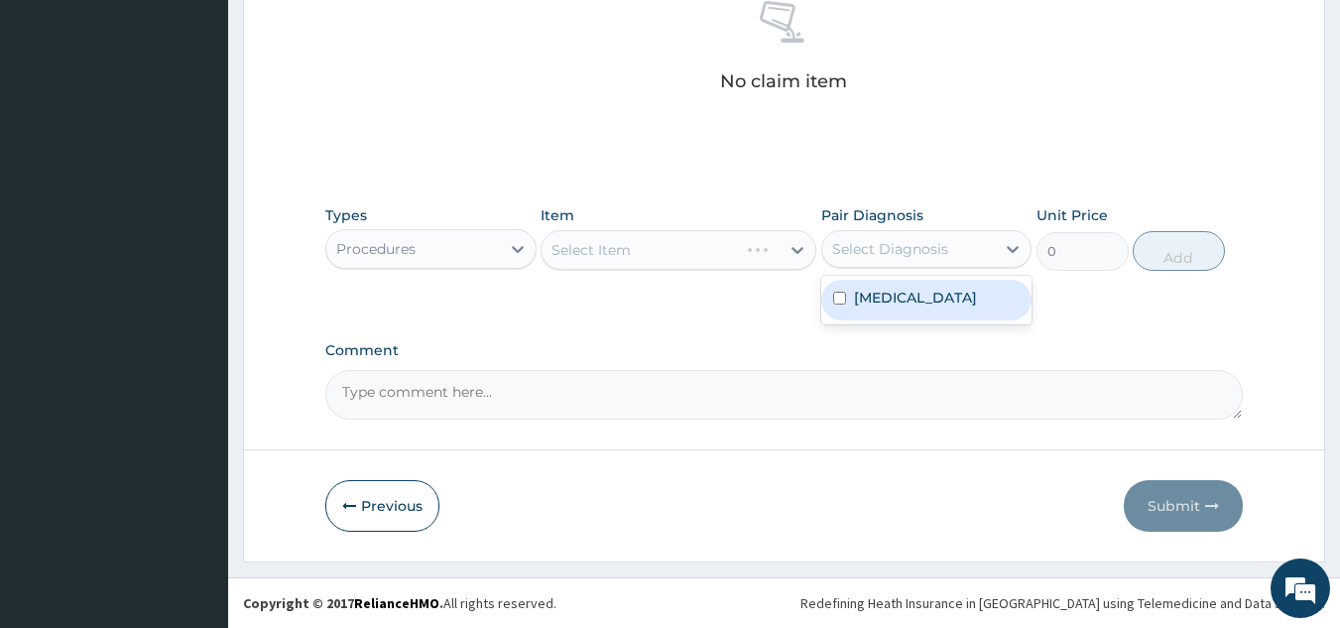
click at [909, 298] on div "Malaria" at bounding box center [926, 300] width 211 height 41
checkbox input "true"
click at [674, 259] on div "Select Item" at bounding box center [679, 250] width 276 height 40
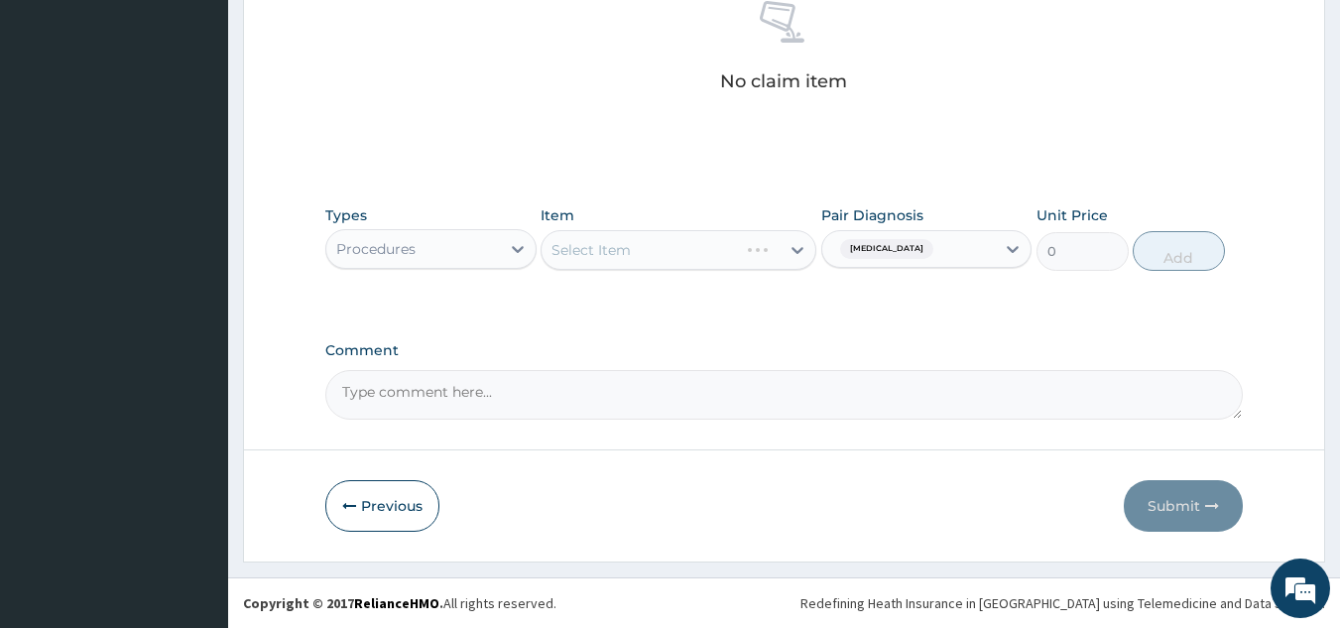
click at [661, 251] on div "Select Item" at bounding box center [679, 250] width 276 height 40
click at [678, 255] on div "Select Item" at bounding box center [679, 250] width 276 height 40
click at [701, 248] on div "Select Item" at bounding box center [679, 250] width 276 height 40
click at [661, 390] on textarea "Comment" at bounding box center [784, 395] width 918 height 50
click at [711, 264] on div "Select Item" at bounding box center [679, 250] width 276 height 40
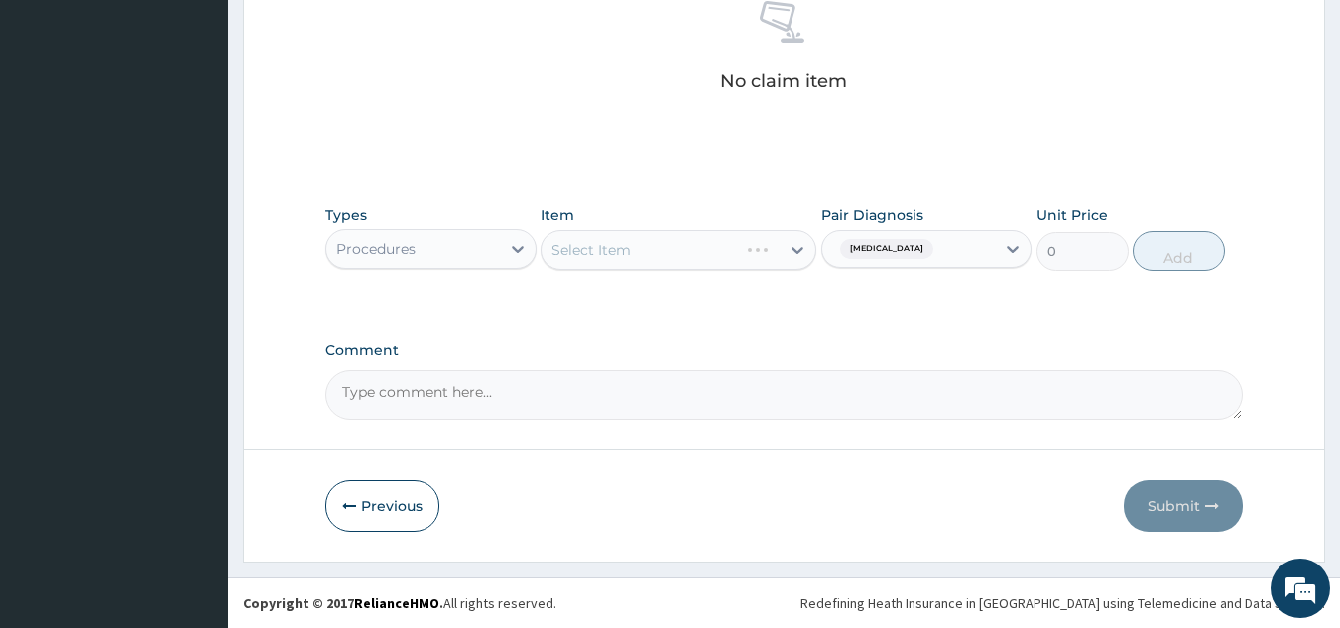
click at [720, 246] on div "Select Item" at bounding box center [679, 250] width 276 height 40
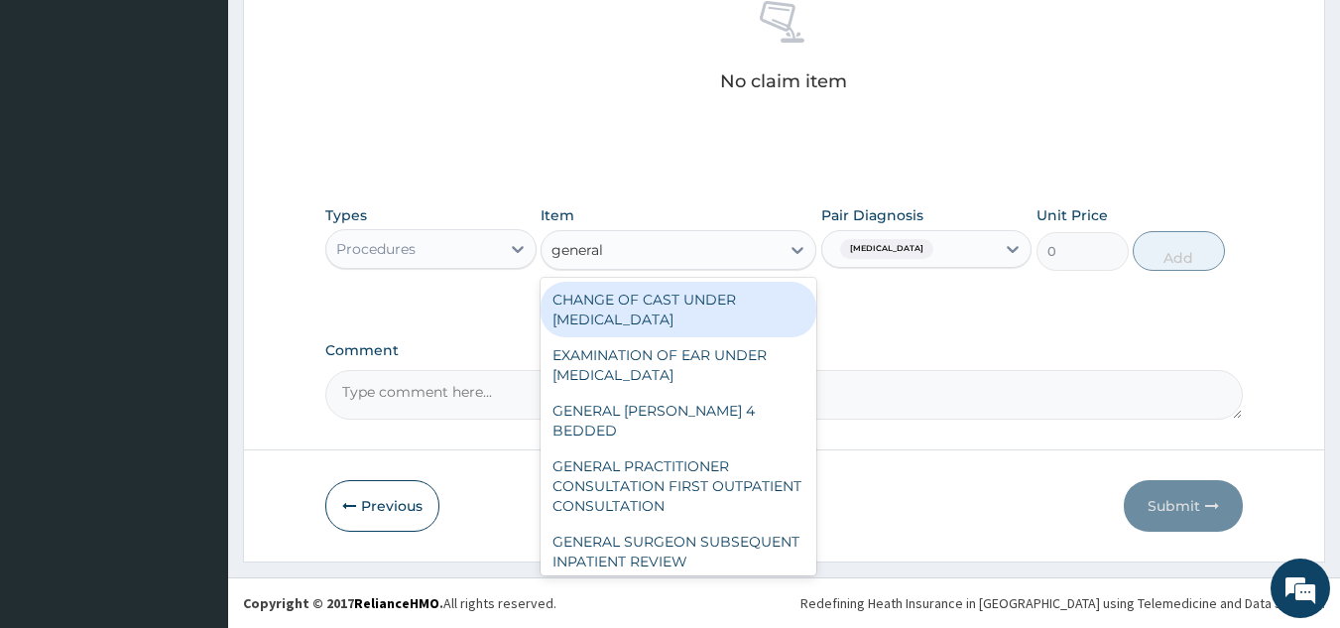
type input "general p"
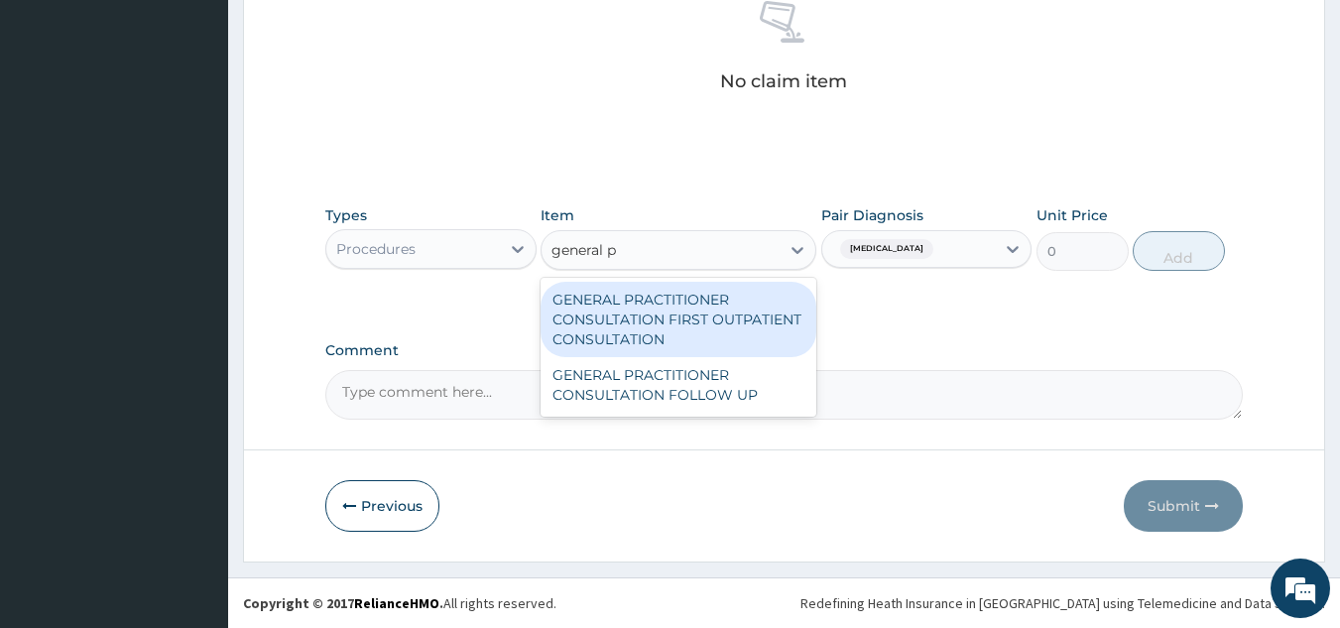
click at [743, 316] on div "GENERAL PRACTITIONER CONSULTATION FIRST OUTPATIENT CONSULTATION" at bounding box center [679, 319] width 276 height 75
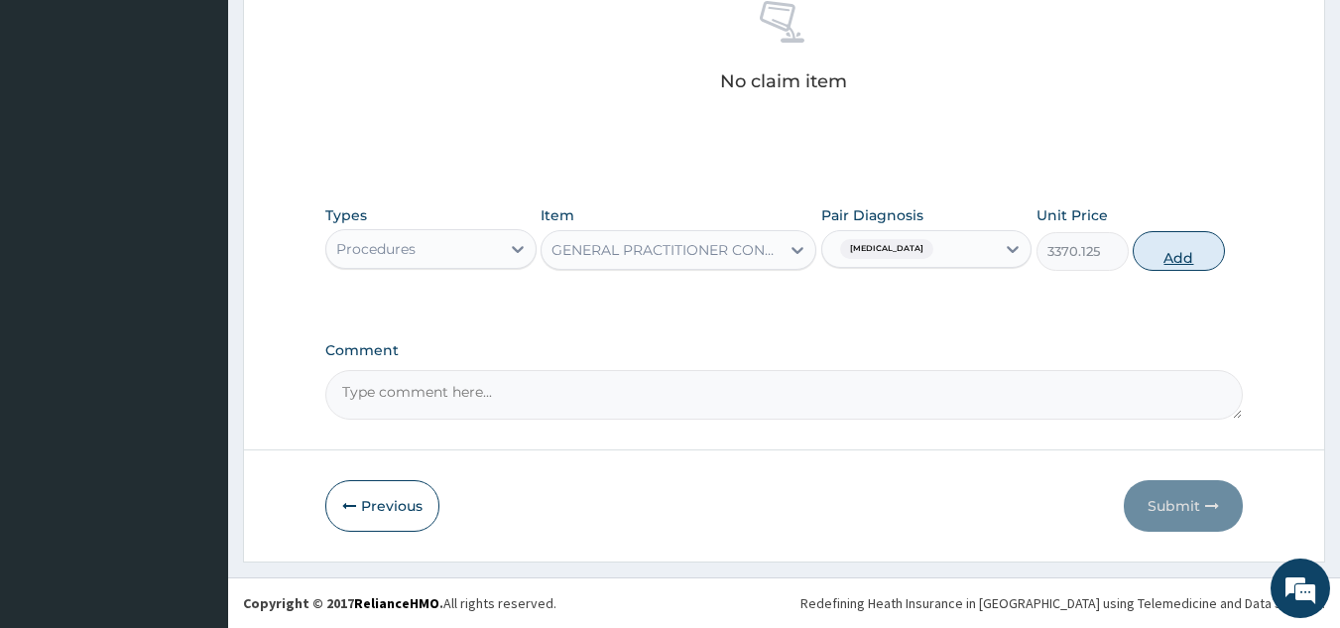
click at [1196, 256] on button "Add" at bounding box center [1179, 251] width 92 height 40
type input "0"
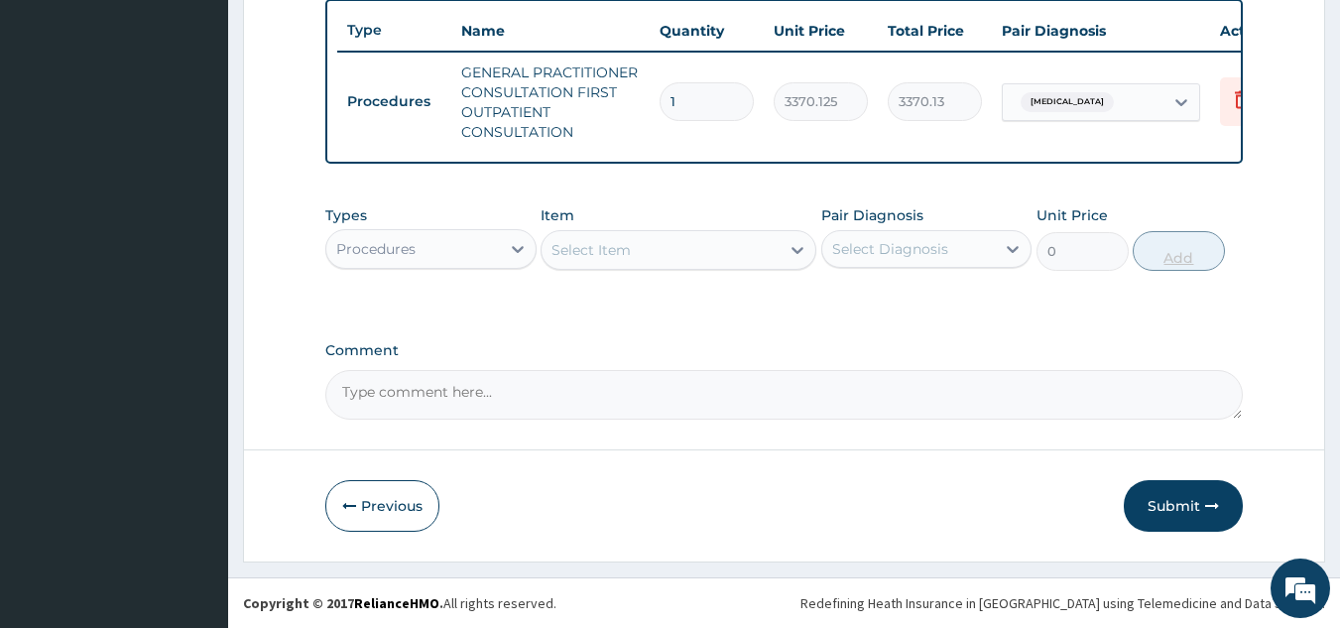
scroll to position [754, 0]
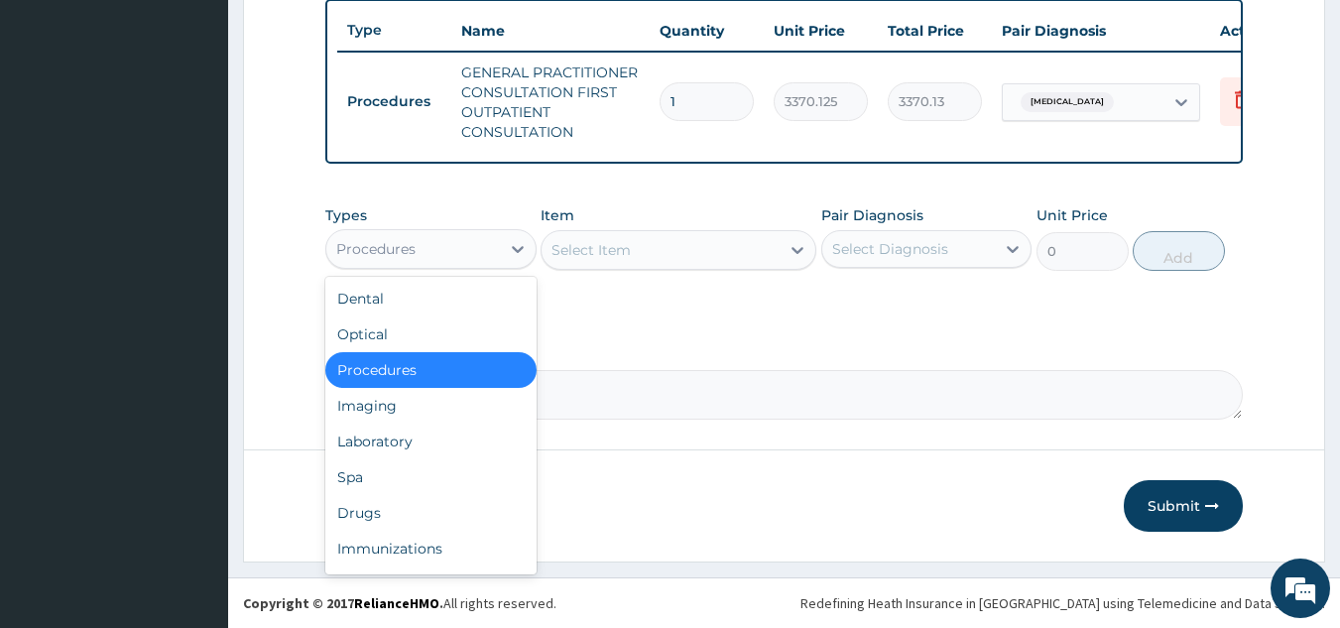
click at [452, 435] on div "Laboratory" at bounding box center [430, 442] width 211 height 36
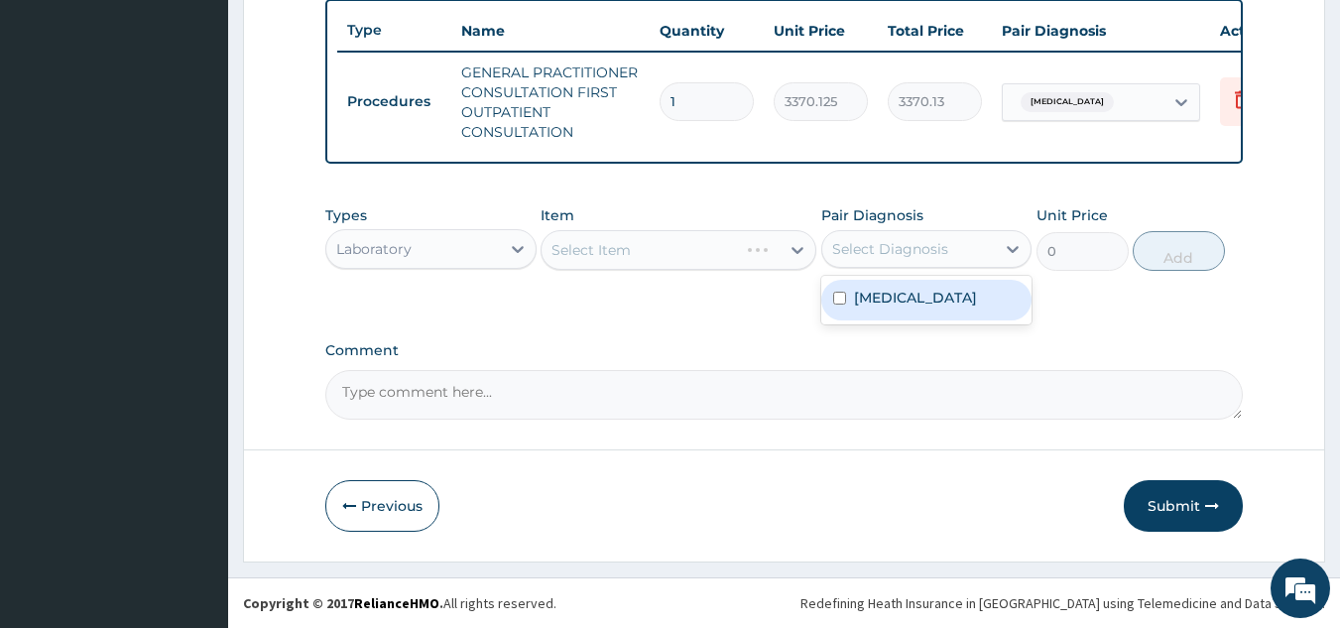
click at [938, 313] on div "Malaria" at bounding box center [926, 300] width 211 height 41
checkbox input "true"
click at [658, 239] on div "Select Item" at bounding box center [679, 250] width 276 height 40
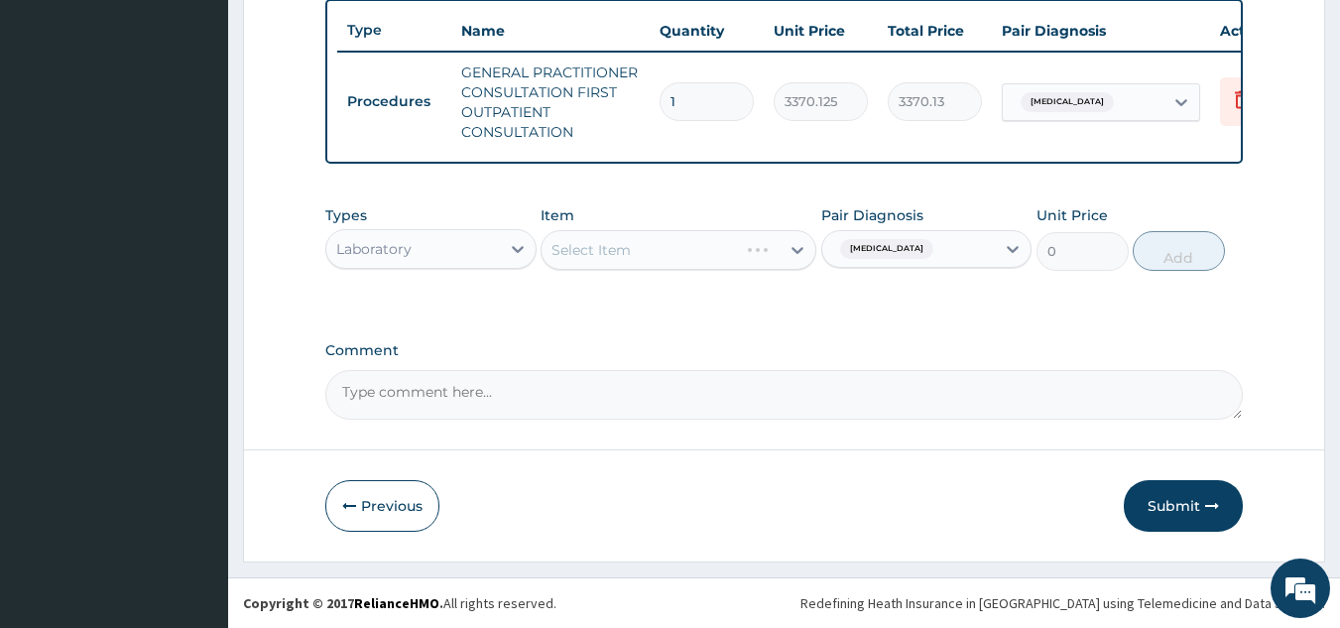
click at [675, 256] on div "Select Item" at bounding box center [679, 250] width 276 height 40
click at [701, 251] on div "Select Item" at bounding box center [679, 250] width 276 height 40
click at [704, 236] on div "Select Item" at bounding box center [679, 250] width 276 height 40
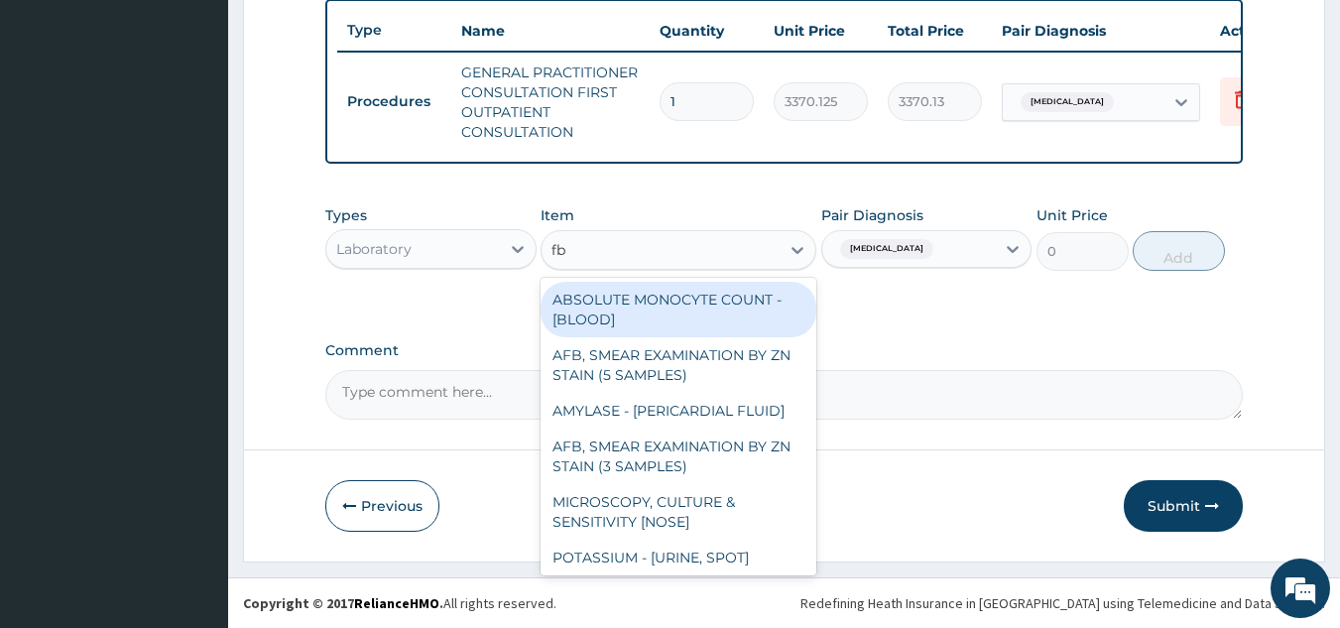
type input "fbc"
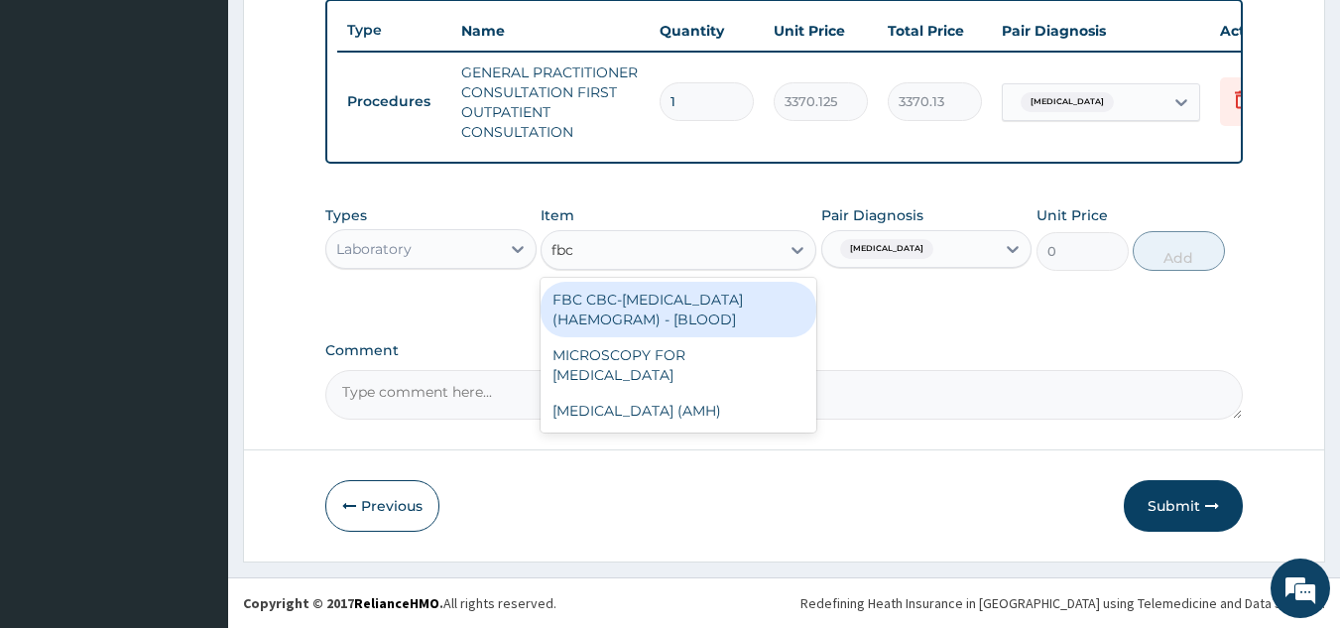
click at [735, 313] on div "FBC CBC-COMPLETE BLOOD COUNT (HAEMOGRAM) - [BLOOD]" at bounding box center [679, 310] width 276 height 56
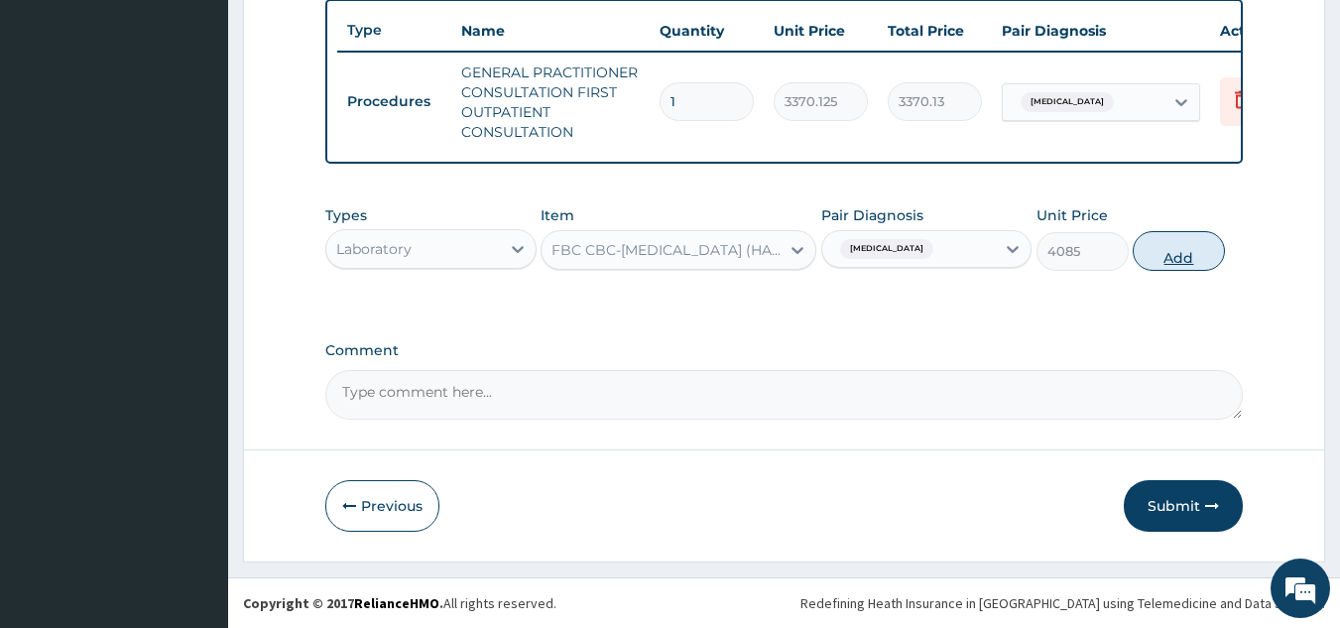
click at [1202, 250] on button "Add" at bounding box center [1179, 251] width 92 height 40
type input "0"
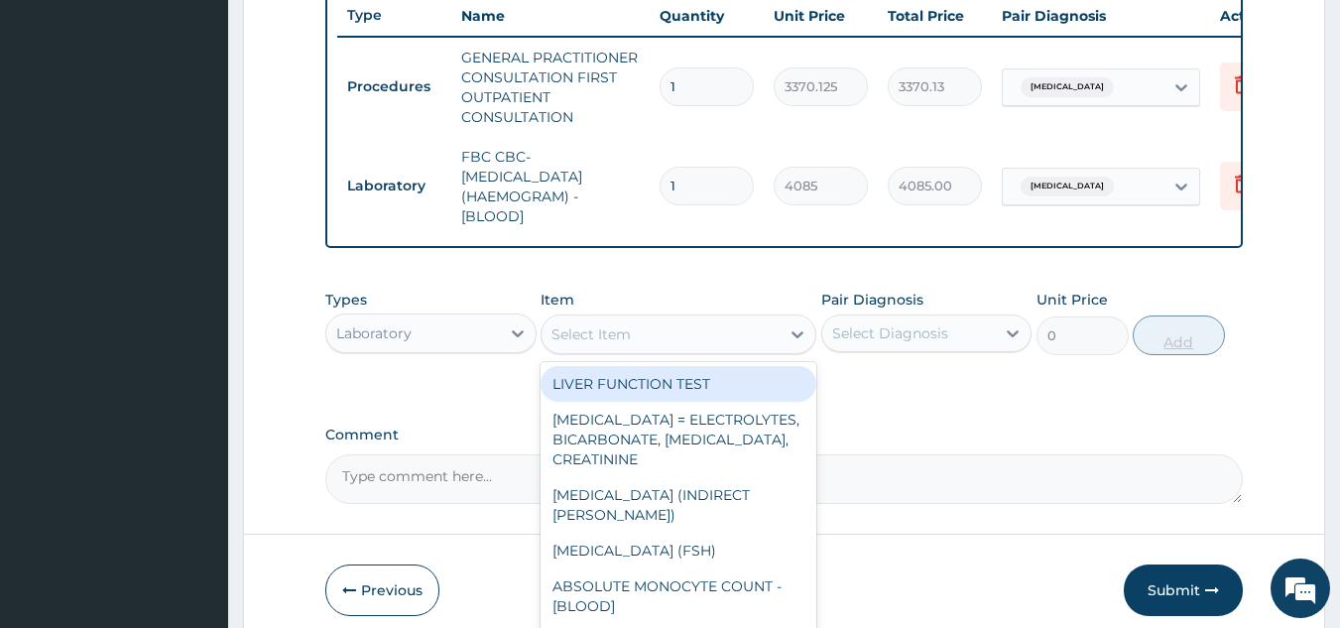
type input ","
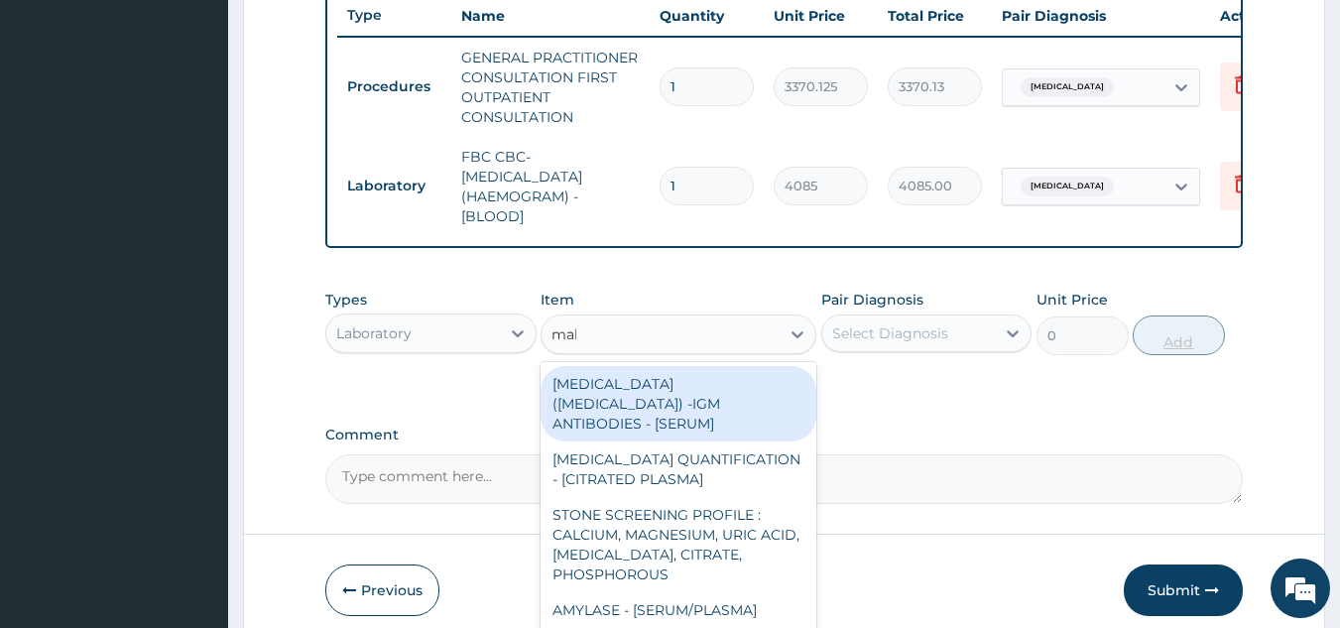
type input "mala"
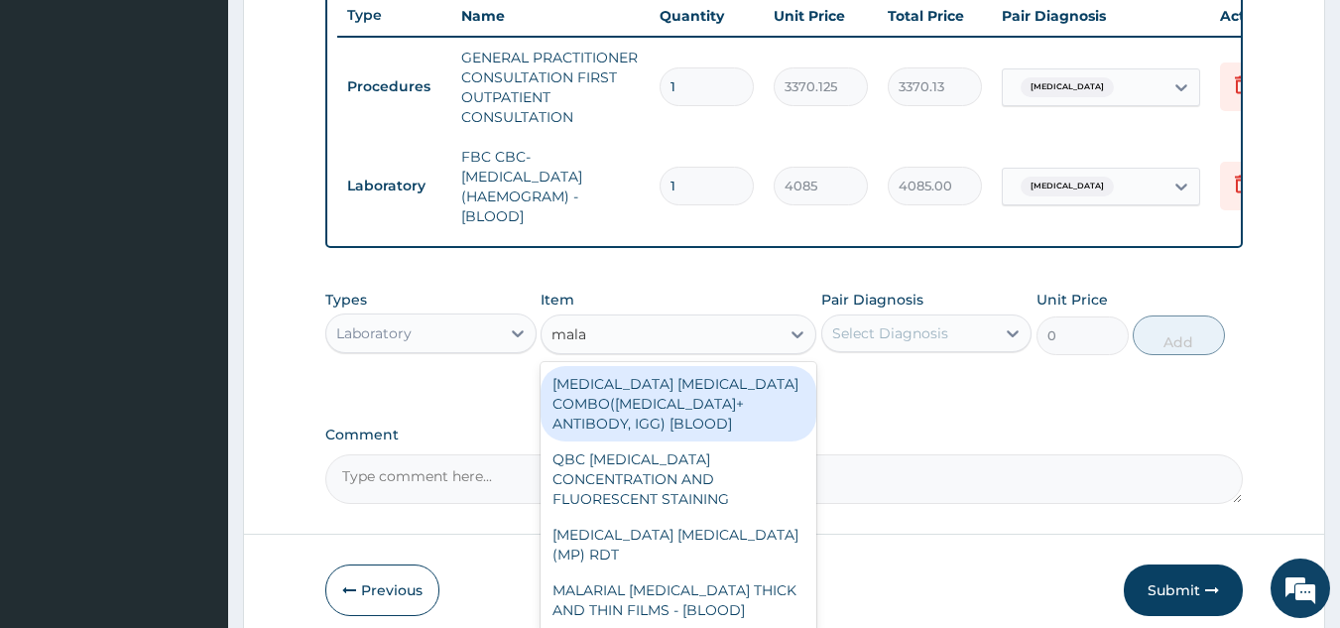
click at [756, 530] on div "MALARIA PARASITE (MP) RDT" at bounding box center [679, 545] width 276 height 56
type input "1531.875"
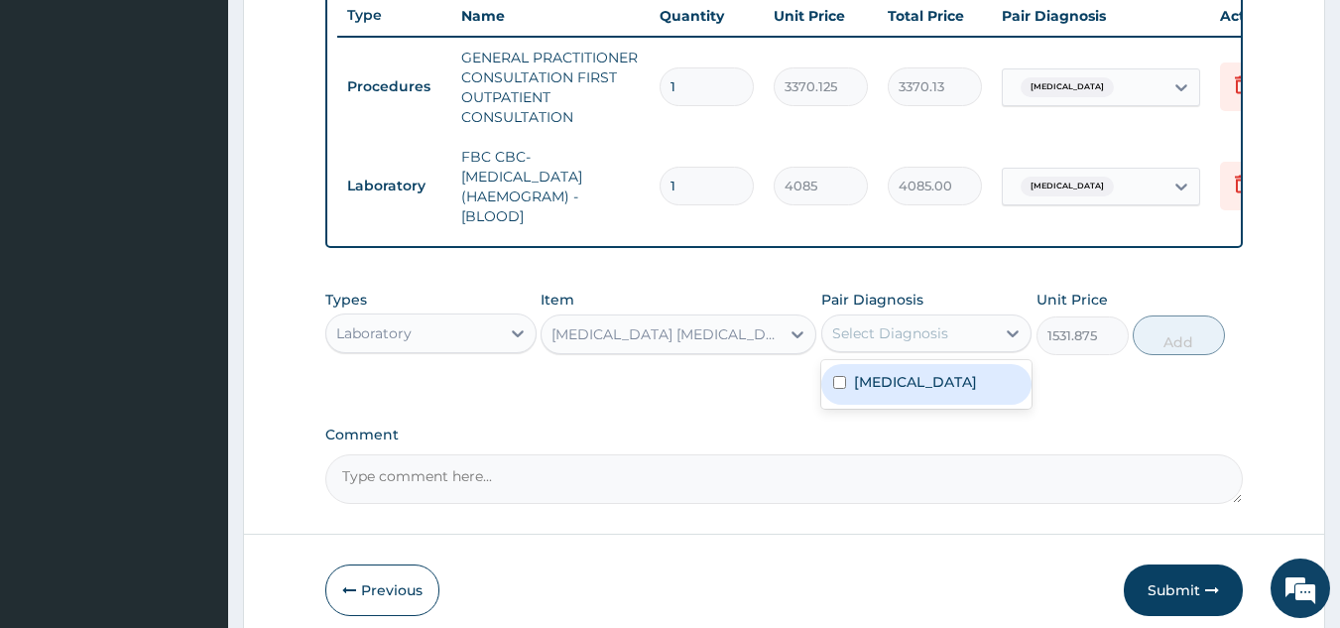
click at [926, 396] on div "Malaria" at bounding box center [926, 384] width 211 height 41
checkbox input "true"
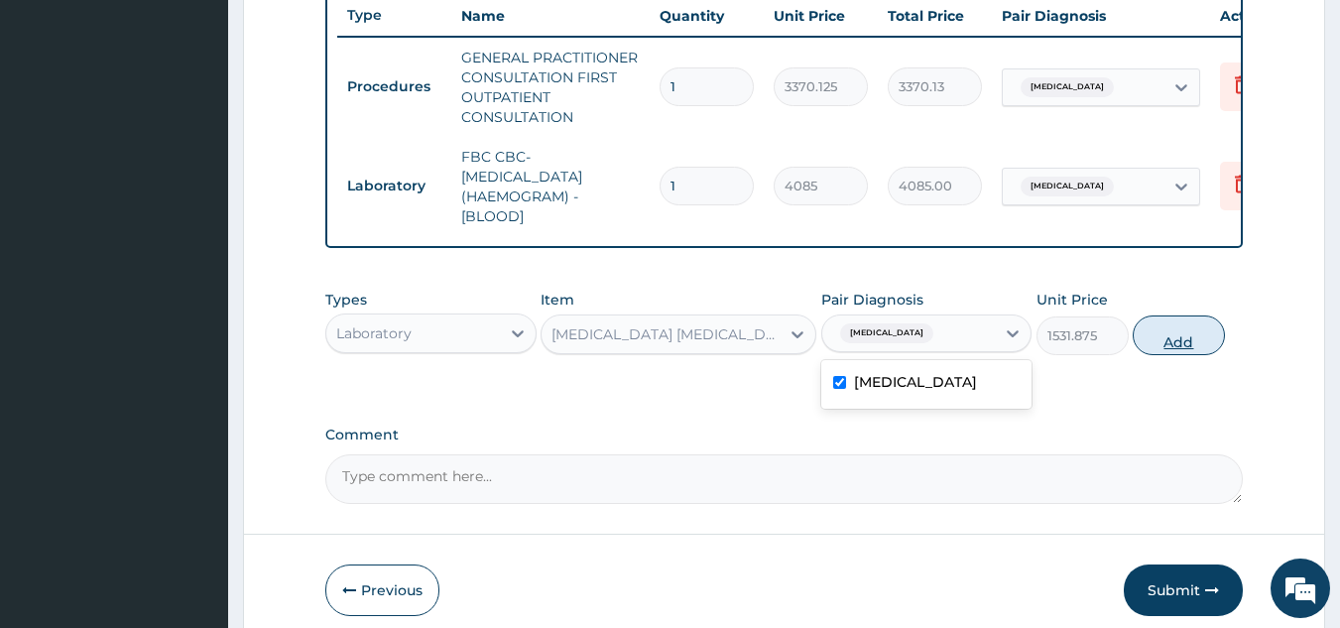
click at [1190, 347] on button "Add" at bounding box center [1179, 335] width 92 height 40
type input "0"
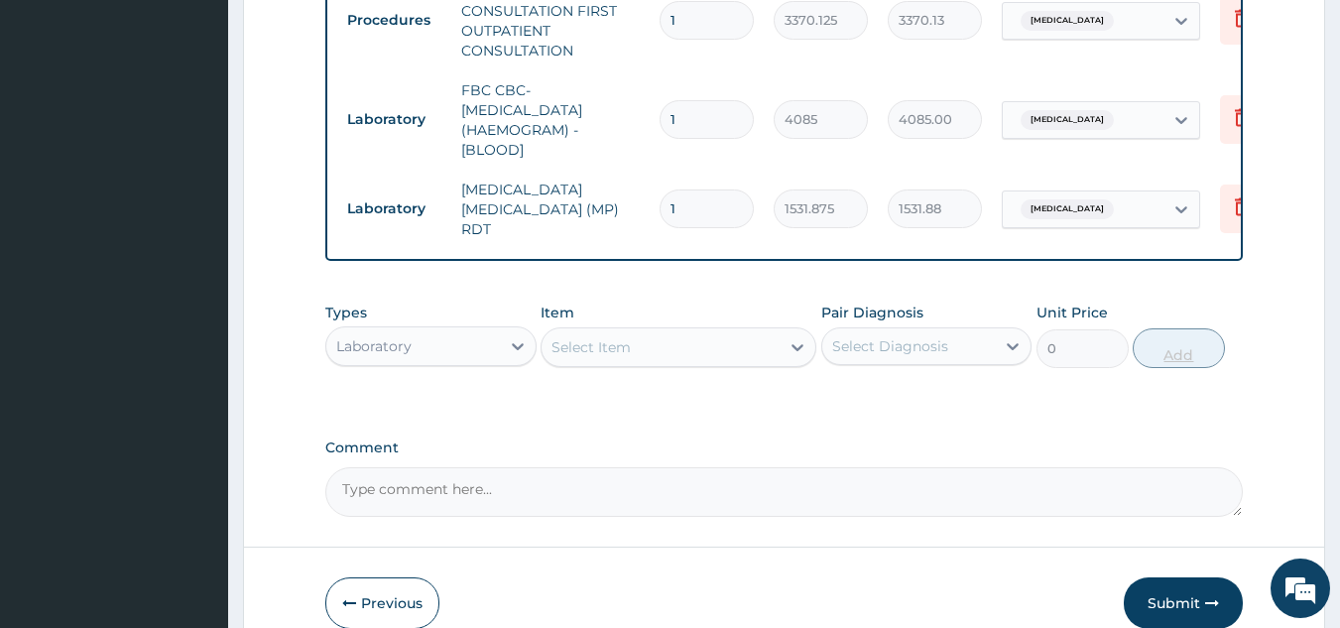
scroll to position [921, 0]
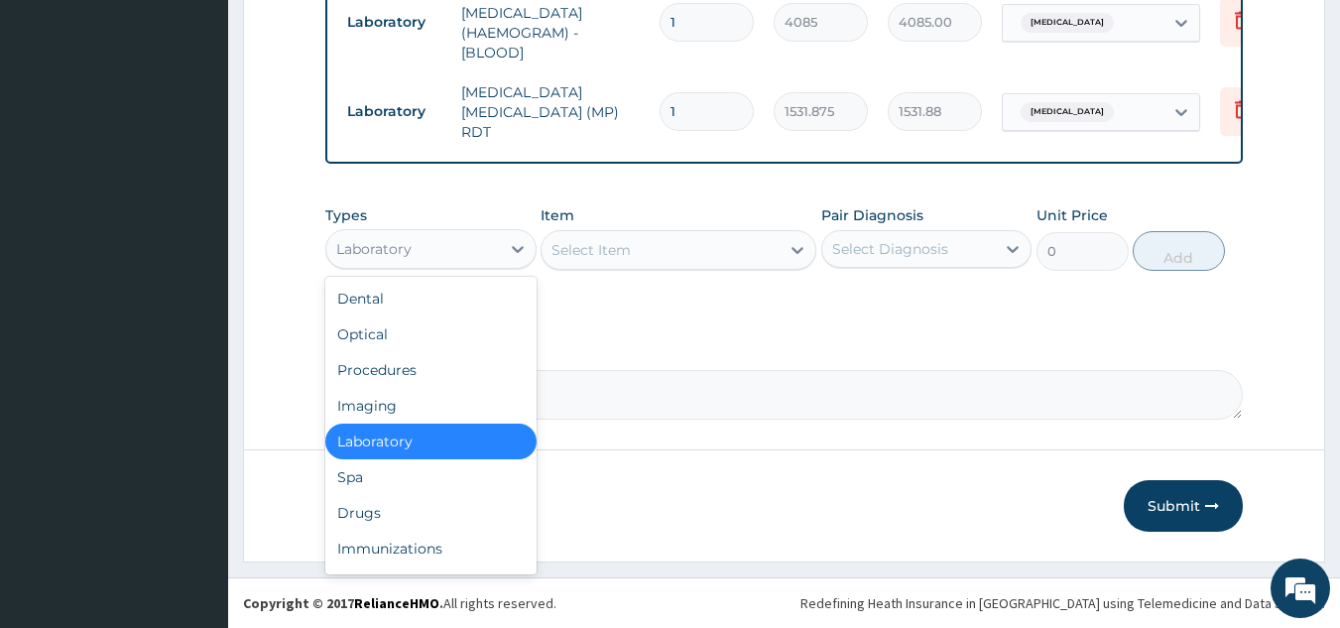
click at [451, 510] on div "Drugs" at bounding box center [430, 513] width 211 height 36
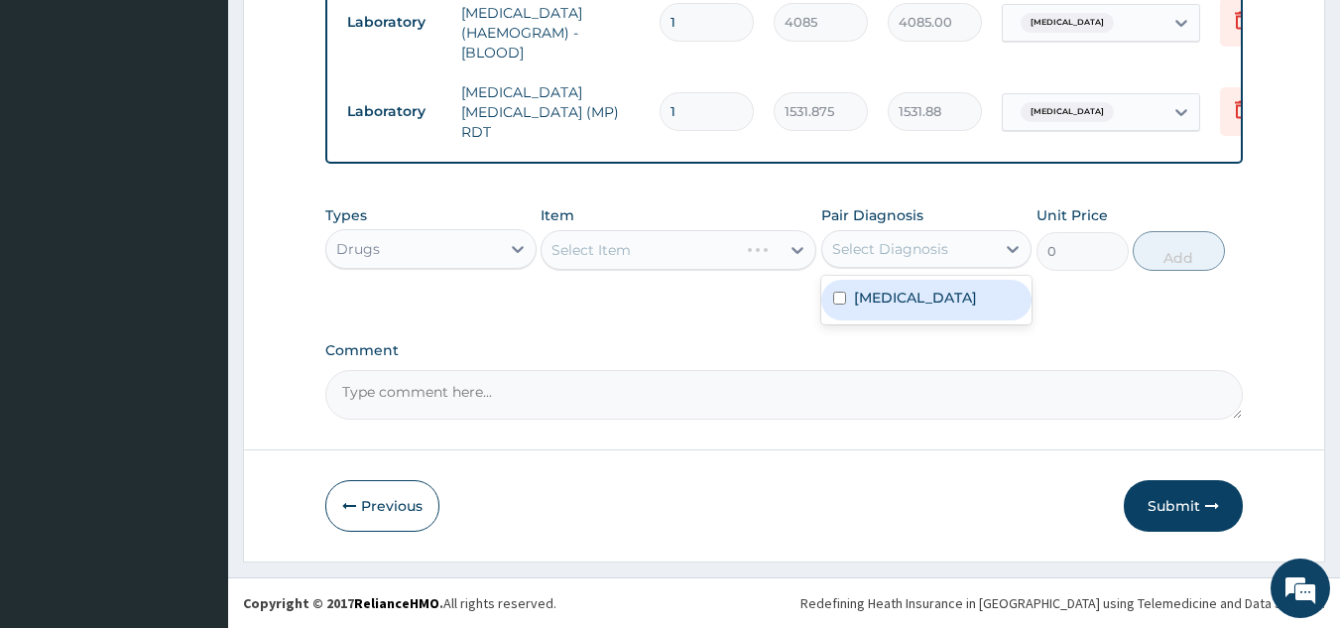
click at [909, 308] on div "Malaria" at bounding box center [926, 300] width 211 height 41
checkbox input "true"
click at [666, 244] on div "Select Item" at bounding box center [679, 250] width 276 height 40
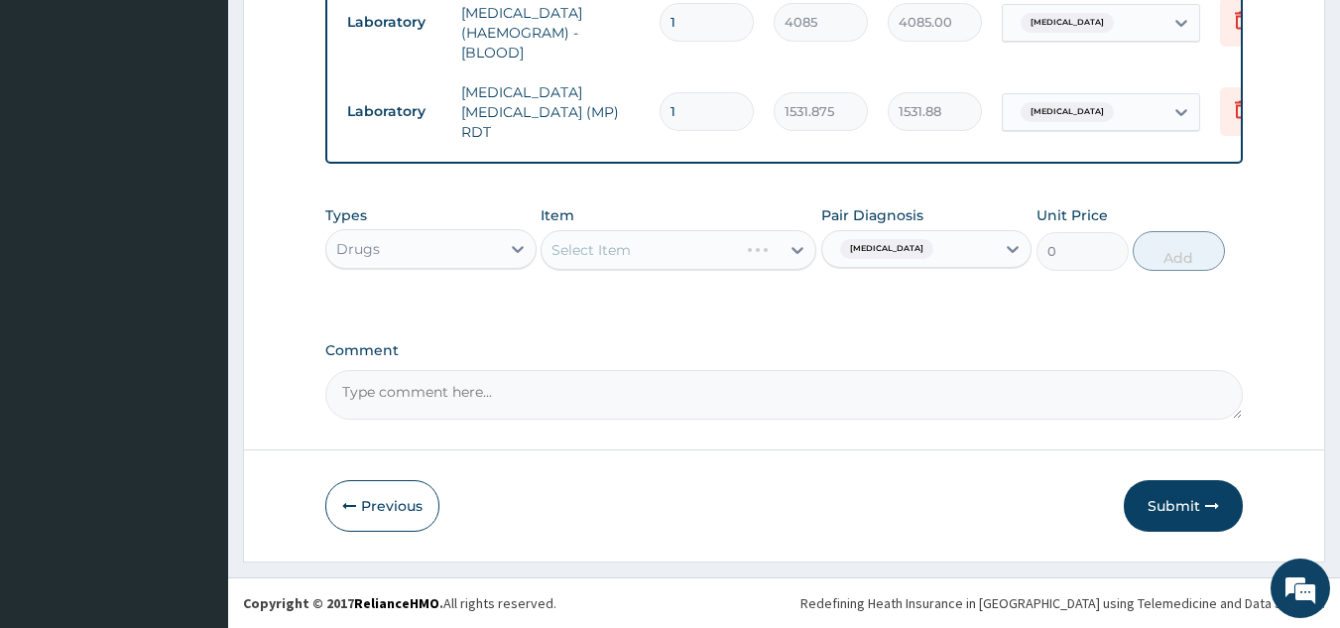
click at [684, 250] on div "Select Item" at bounding box center [679, 250] width 276 height 40
click at [697, 258] on div "Select Item" at bounding box center [679, 250] width 276 height 40
click at [699, 248] on div "Select Item" at bounding box center [679, 250] width 276 height 40
click at [724, 247] on div "Select Item" at bounding box center [679, 250] width 276 height 40
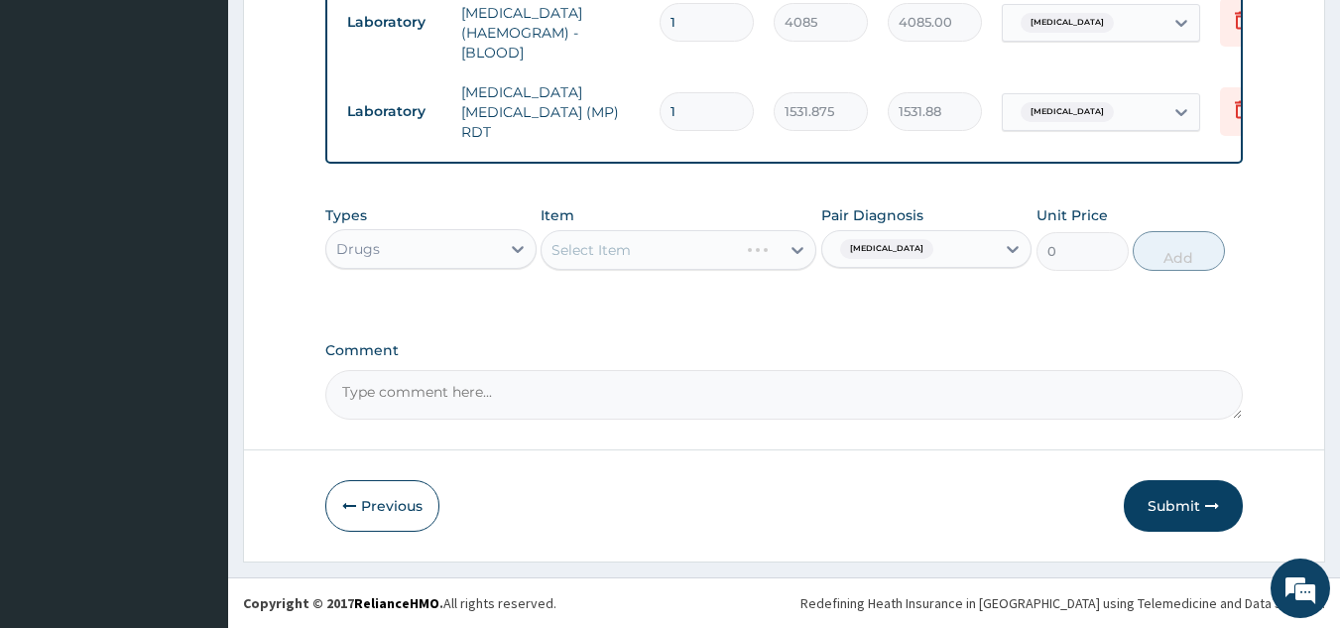
click at [736, 247] on div "Select Item" at bounding box center [679, 250] width 276 height 40
click at [710, 241] on div "Select Item" at bounding box center [679, 250] width 276 height 40
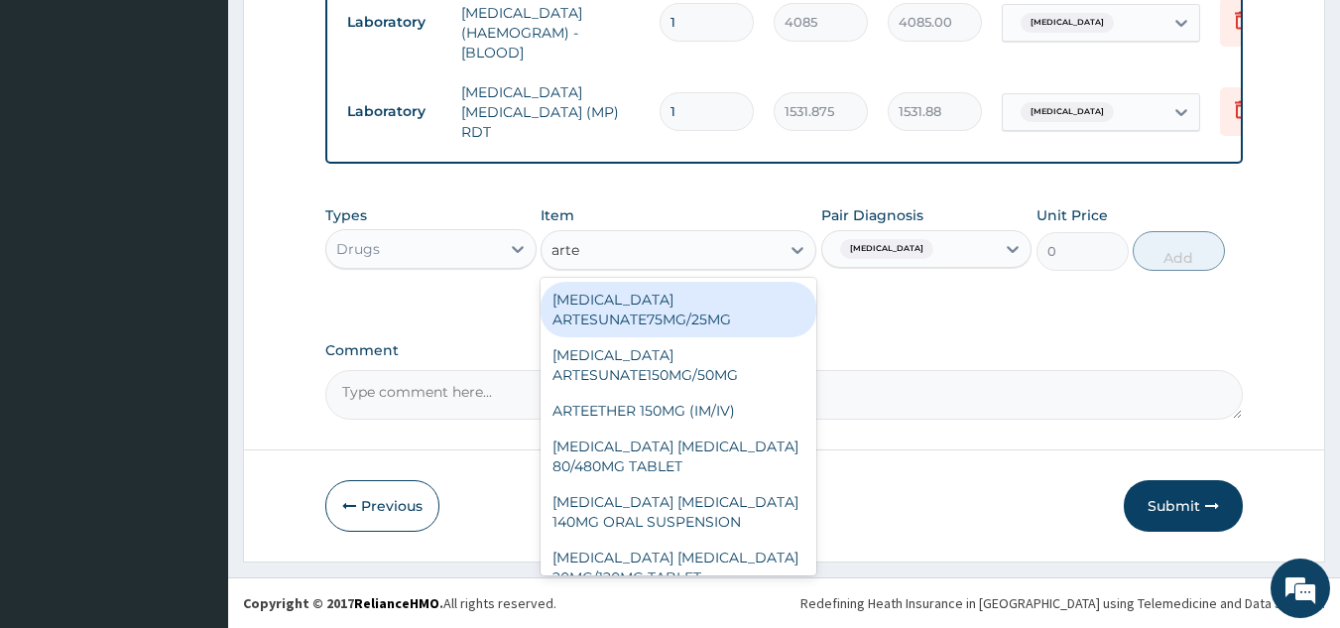
type input "artem"
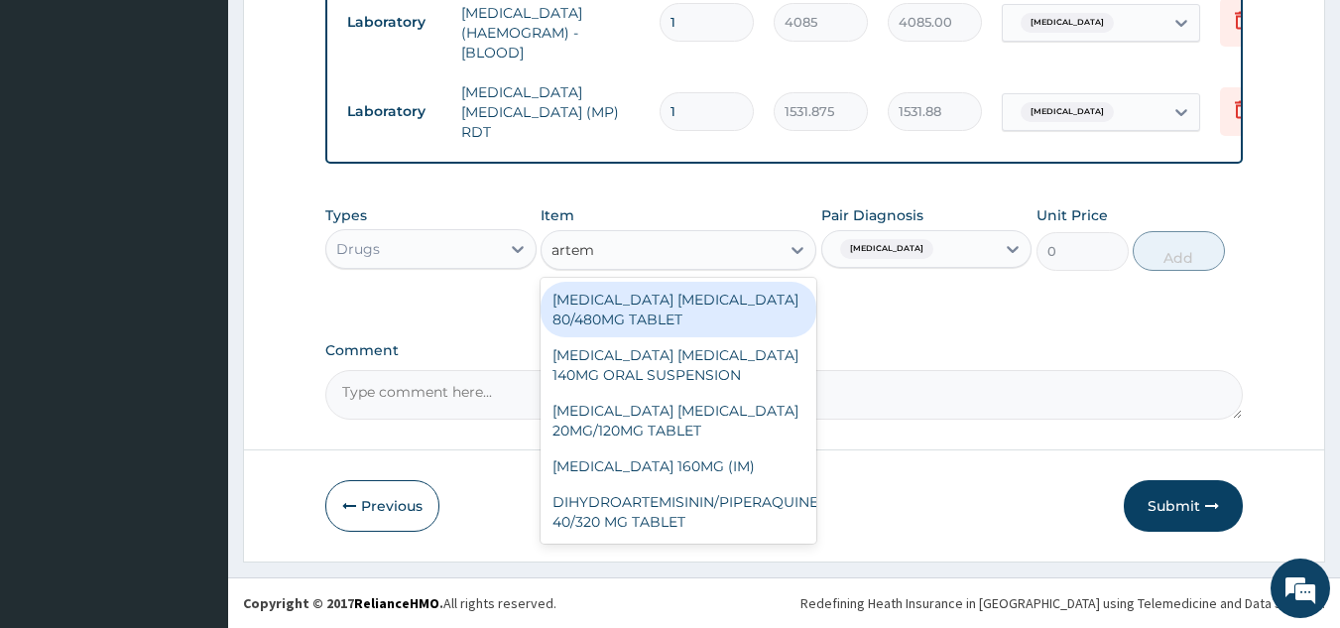
click at [717, 310] on div "ARTEMETHER LUMEFANTRINE 80/480MG TABLET" at bounding box center [679, 310] width 276 height 56
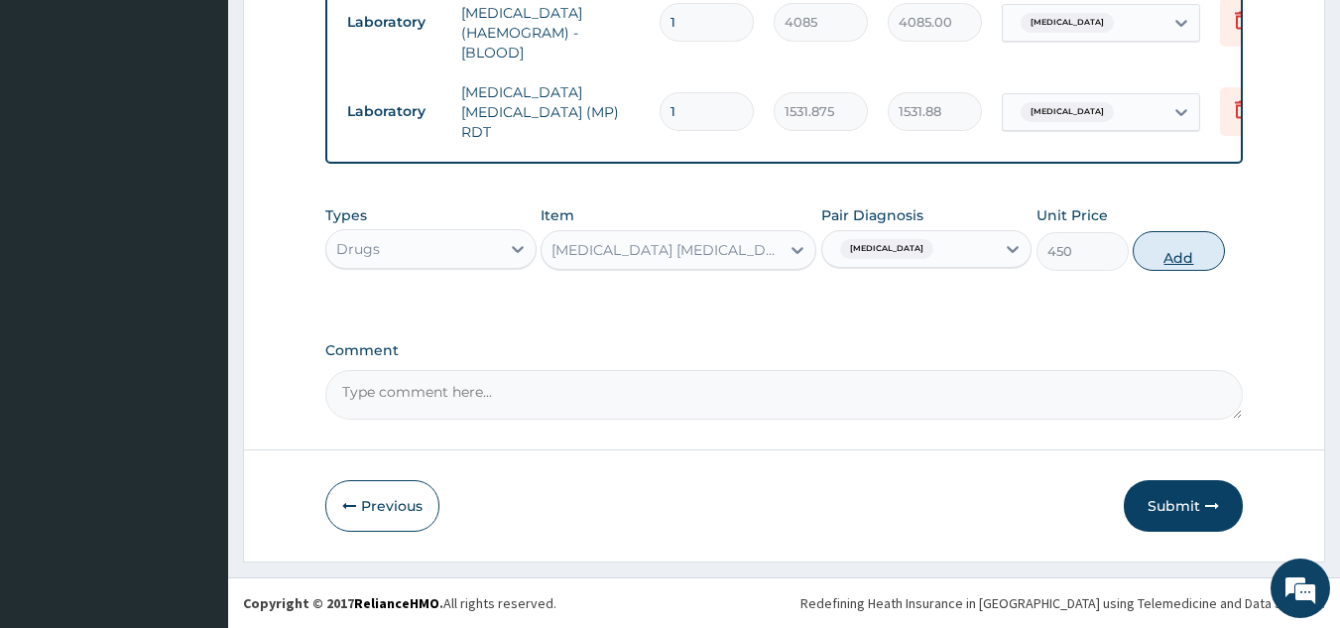
click at [1148, 262] on button "Add" at bounding box center [1179, 251] width 92 height 40
type input "0"
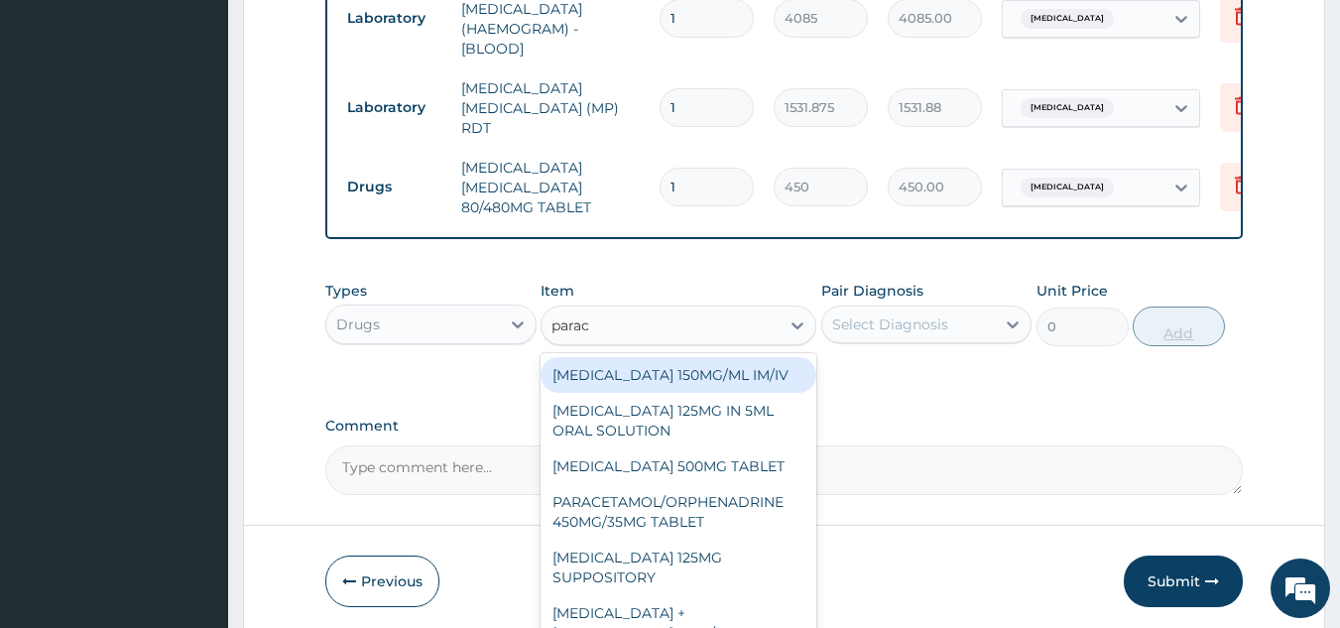
type input "parace"
click at [765, 467] on div "PARACETAMOL 500MG TABLET" at bounding box center [679, 466] width 276 height 36
type input "30"
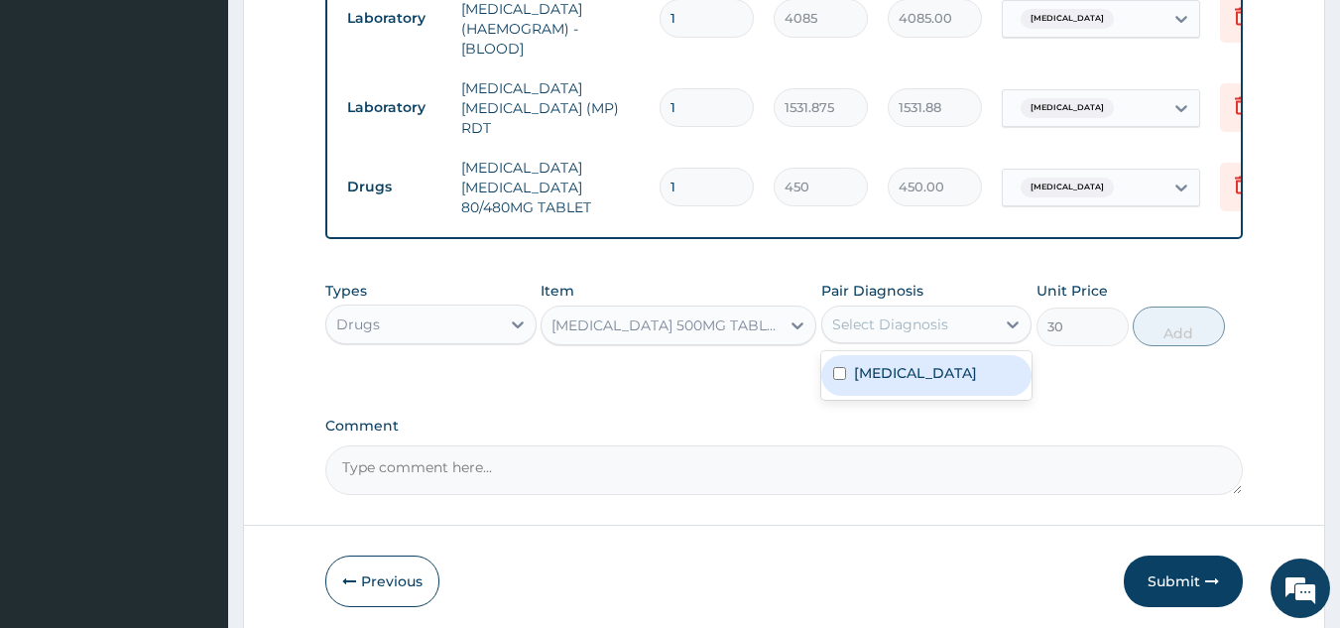
click at [915, 392] on div "Malaria" at bounding box center [926, 375] width 211 height 41
checkbox input "true"
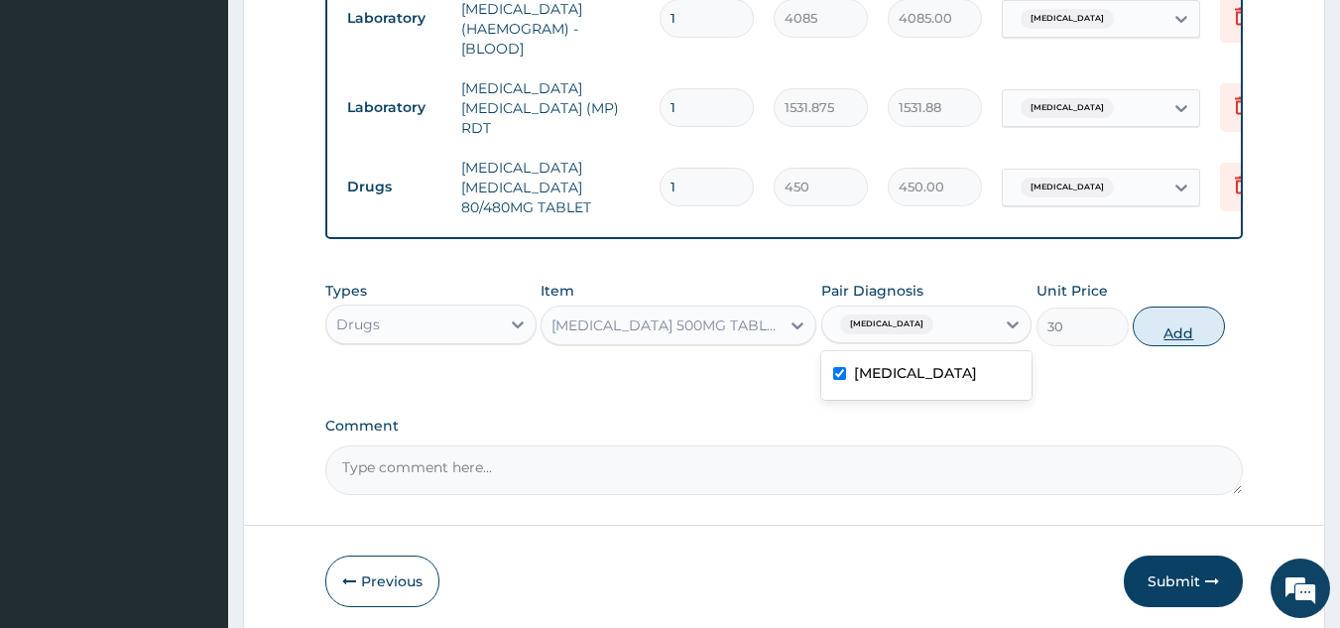
click at [1152, 321] on button "Add" at bounding box center [1179, 326] width 92 height 40
type input "0"
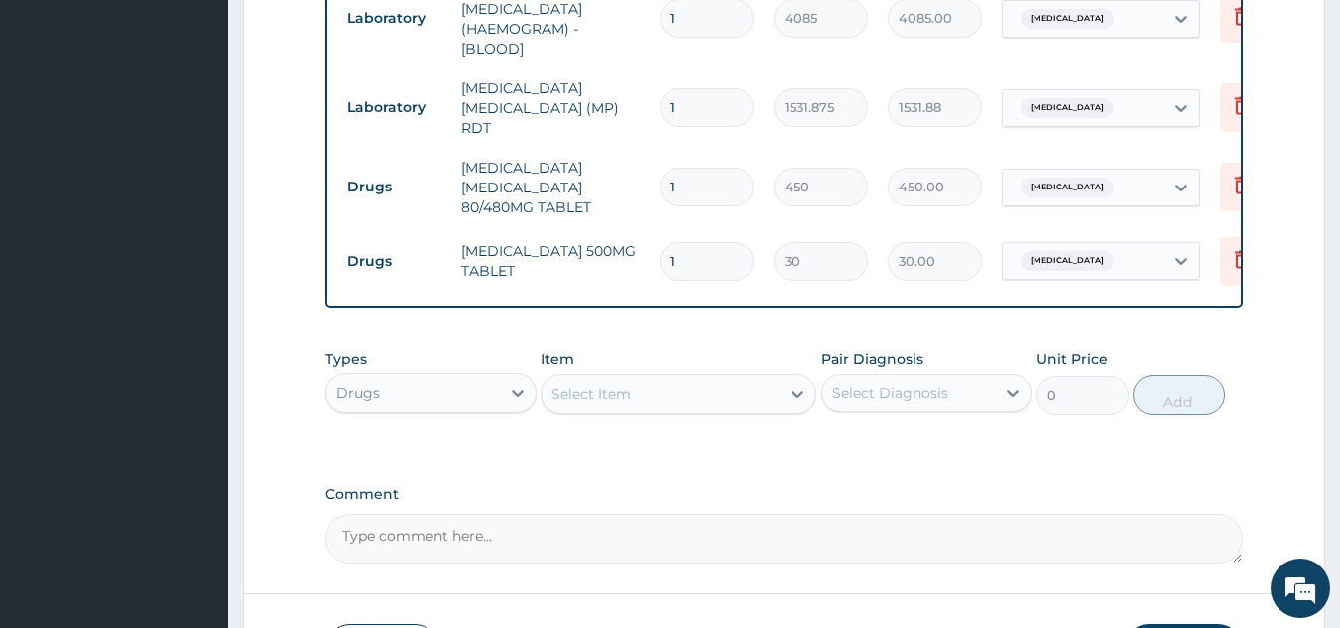
click at [733, 183] on input "1" at bounding box center [707, 187] width 94 height 39
type input "0.00"
type input "6"
type input "2700.00"
type input "6"
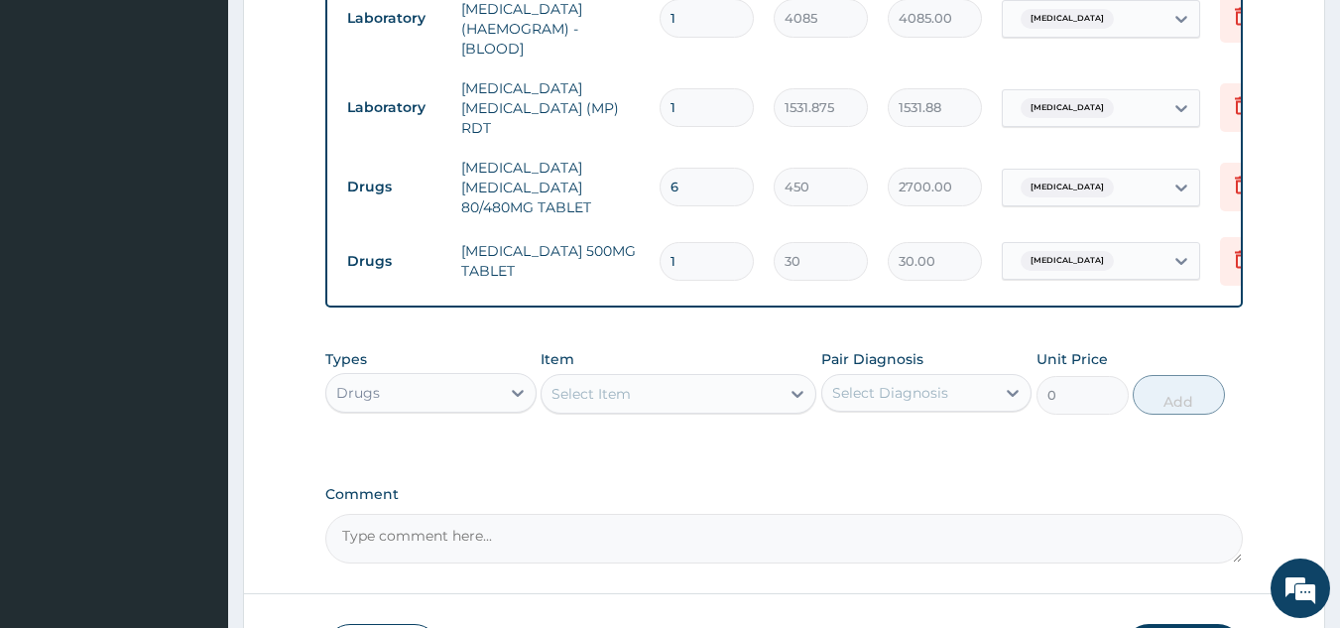
click at [721, 254] on input "1" at bounding box center [707, 261] width 94 height 39
type input "18"
type input "540.00"
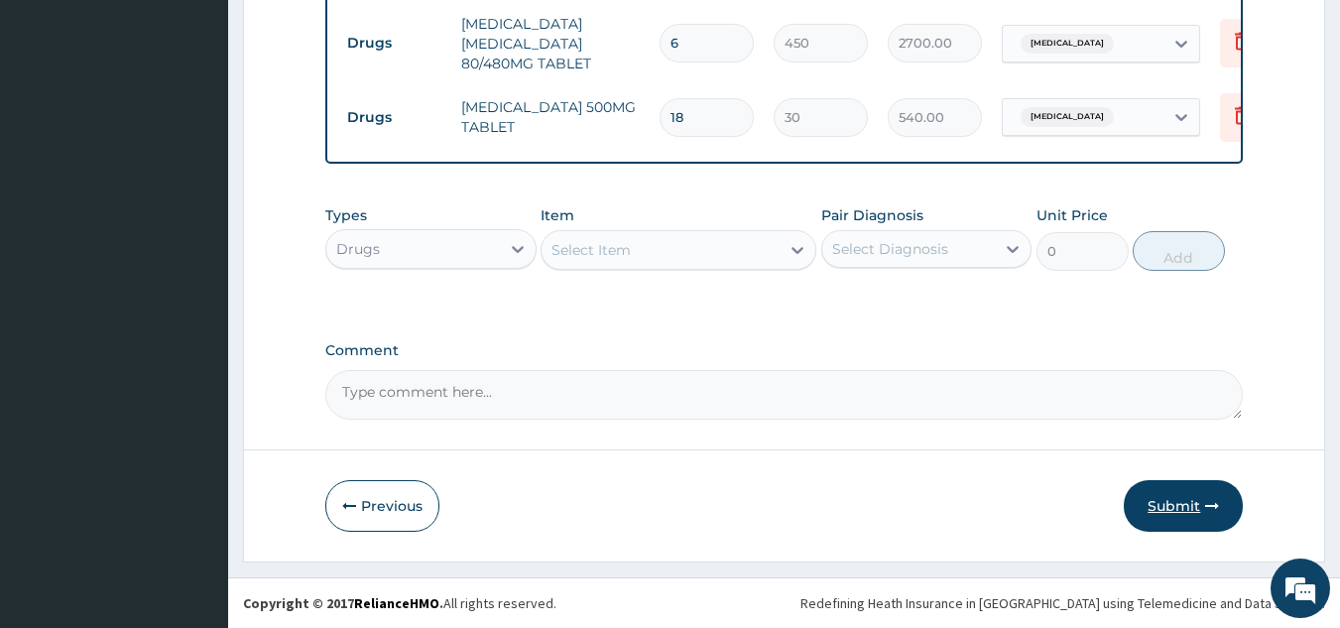
click at [1192, 499] on button "Submit" at bounding box center [1183, 506] width 119 height 52
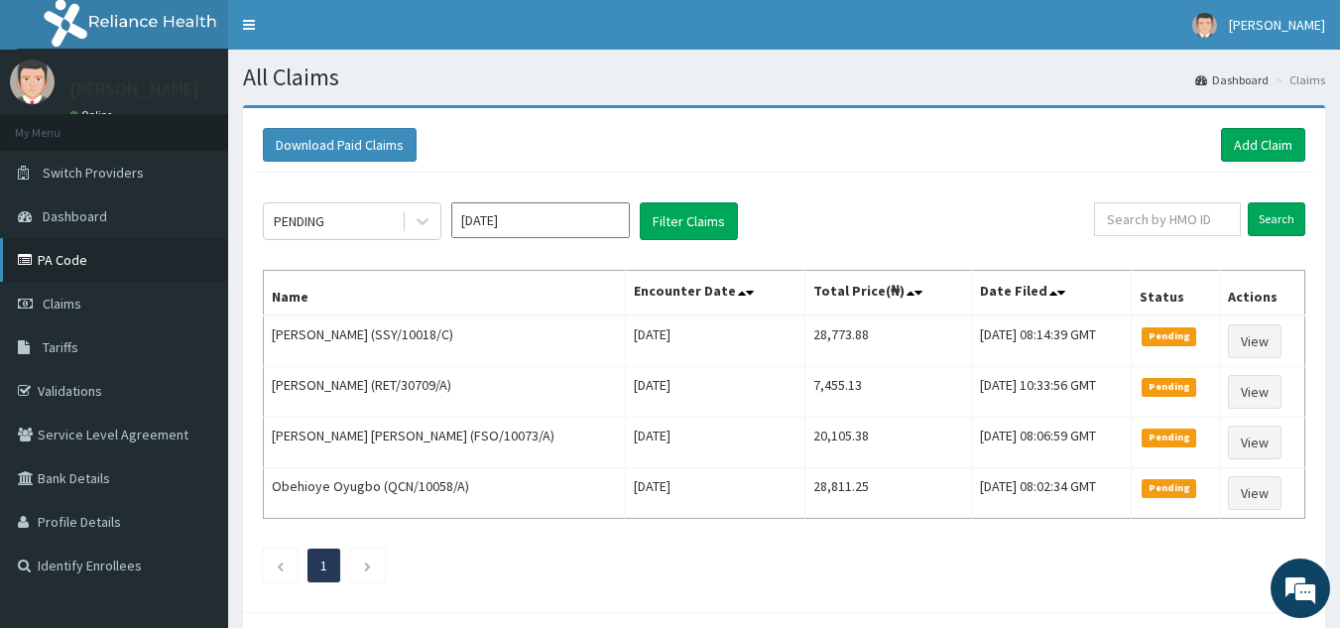
click at [54, 250] on link "PA Code" at bounding box center [114, 260] width 228 height 44
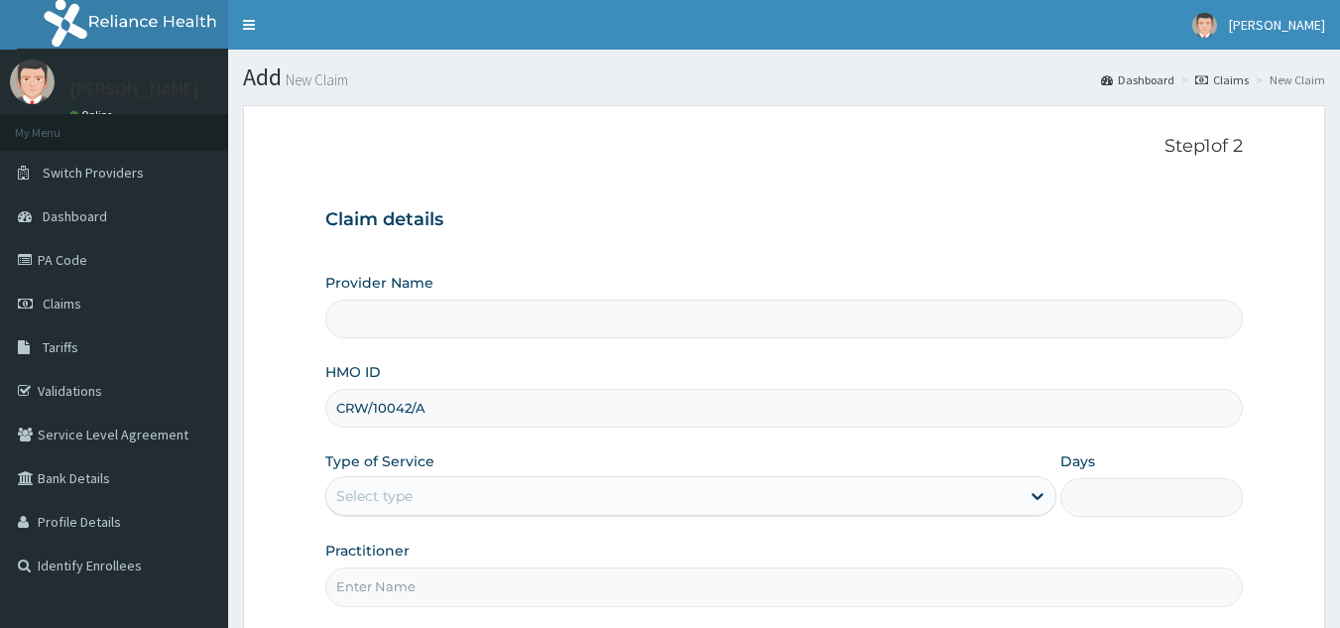
type input "Reliance Family Clinics (RFC) - [GEOGRAPHIC_DATA]"
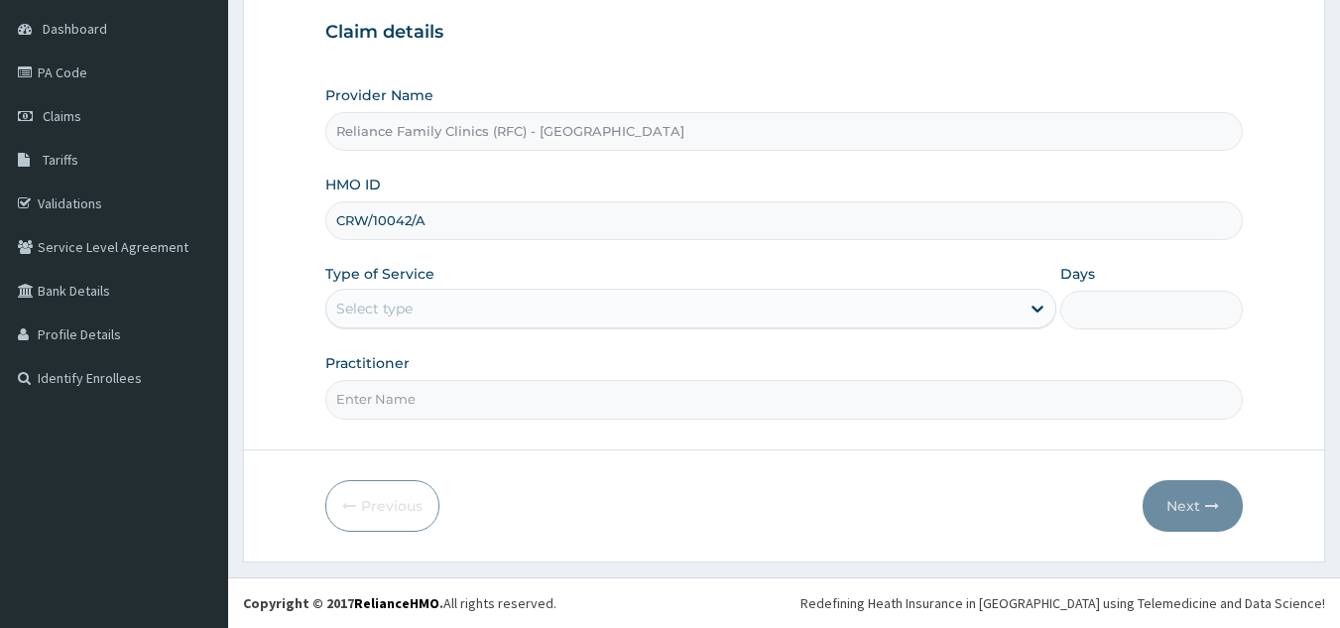
type input "CRW/10042/A"
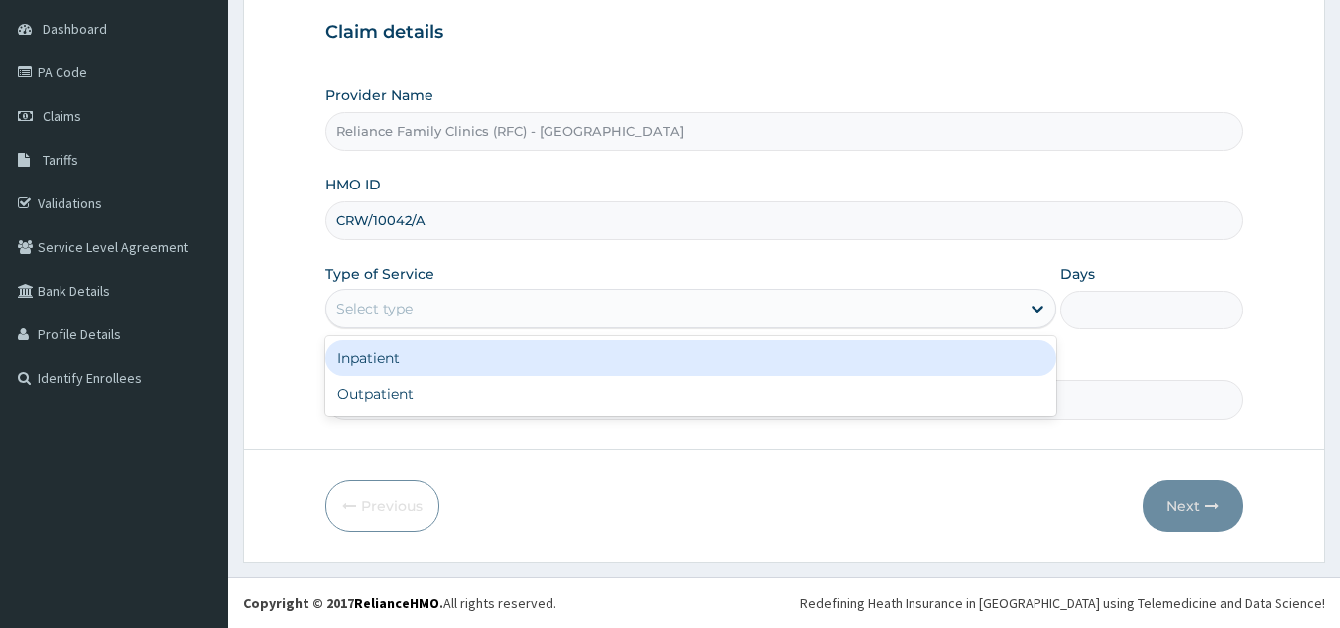
click at [552, 395] on div "Outpatient" at bounding box center [690, 394] width 731 height 36
type input "1"
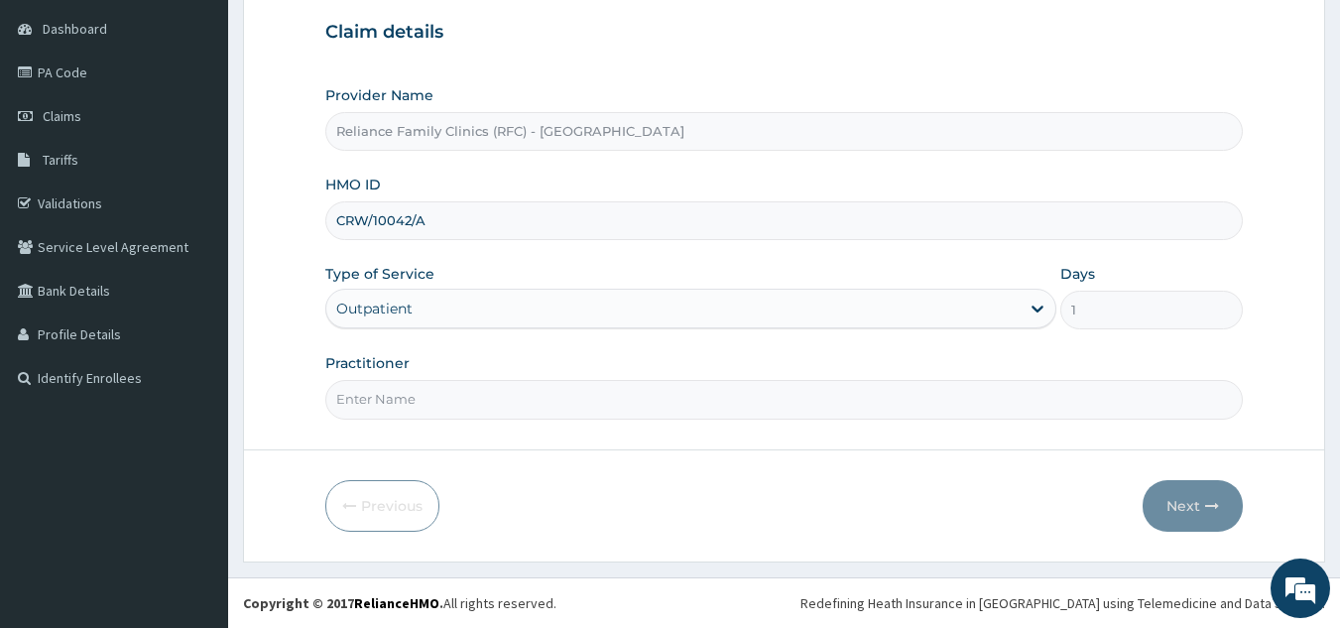
click at [603, 395] on input "Practitioner" at bounding box center [784, 399] width 918 height 39
type input "locum"
click at [1178, 497] on button "Next" at bounding box center [1193, 506] width 100 height 52
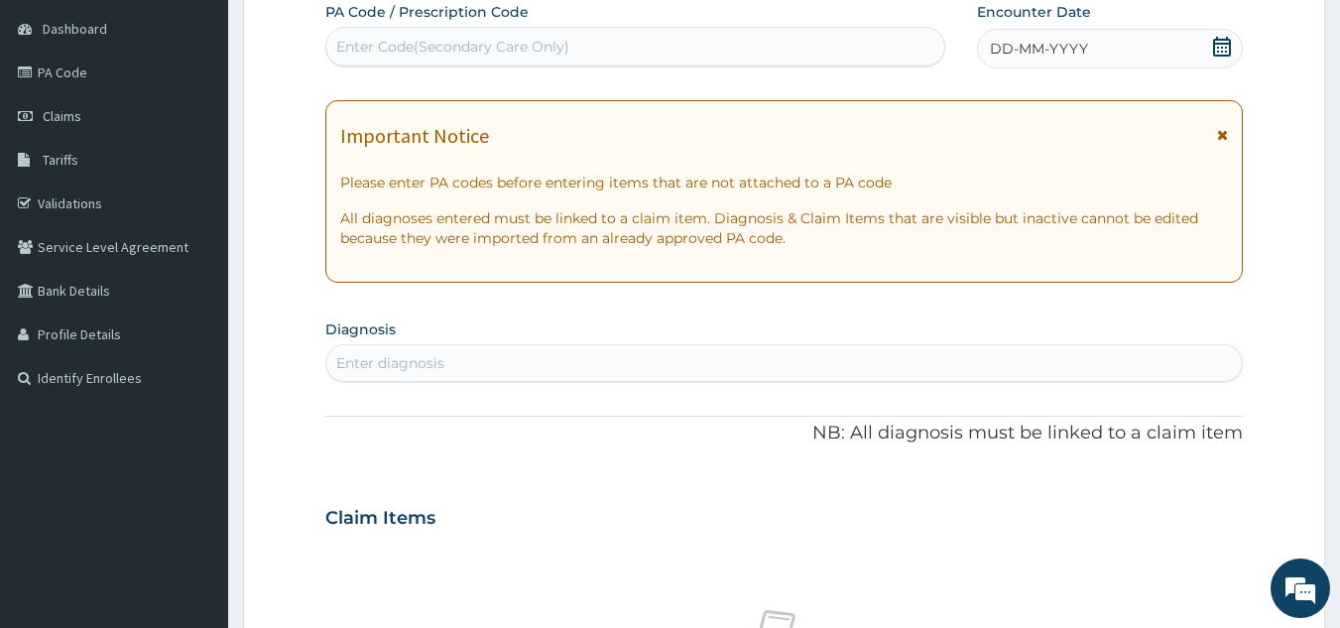
click at [1099, 43] on div "DD-MM-YYYY" at bounding box center [1110, 49] width 266 height 40
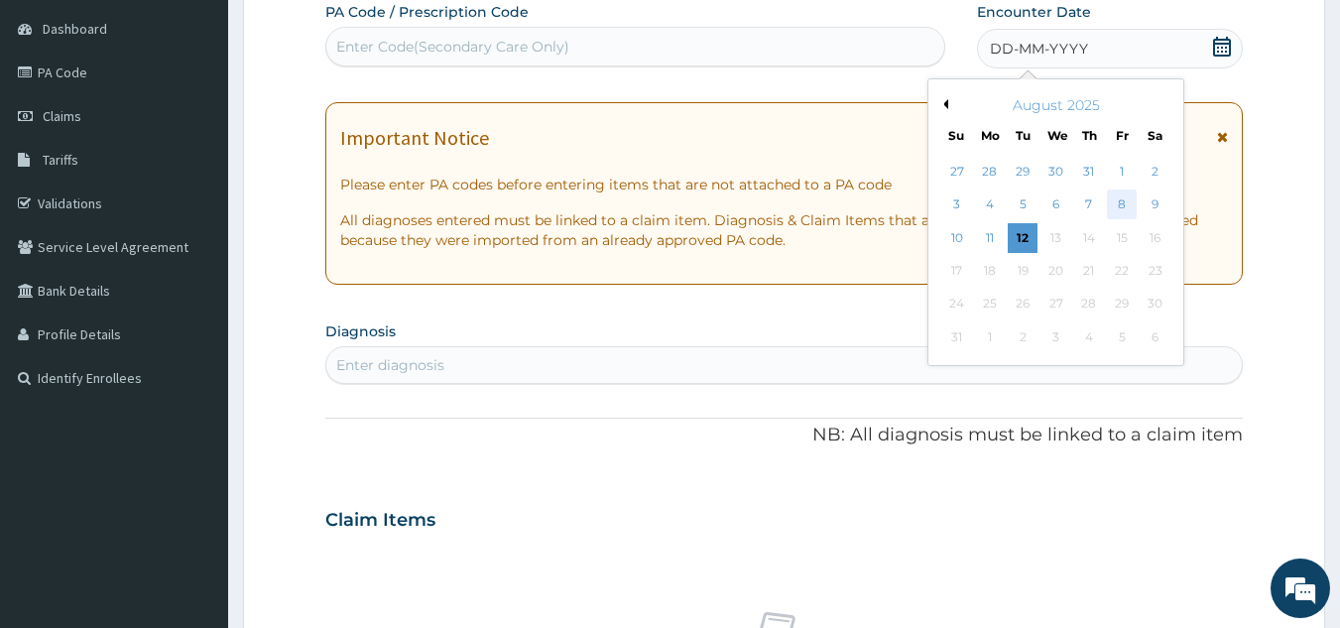
click at [1124, 209] on div "8" at bounding box center [1122, 205] width 30 height 30
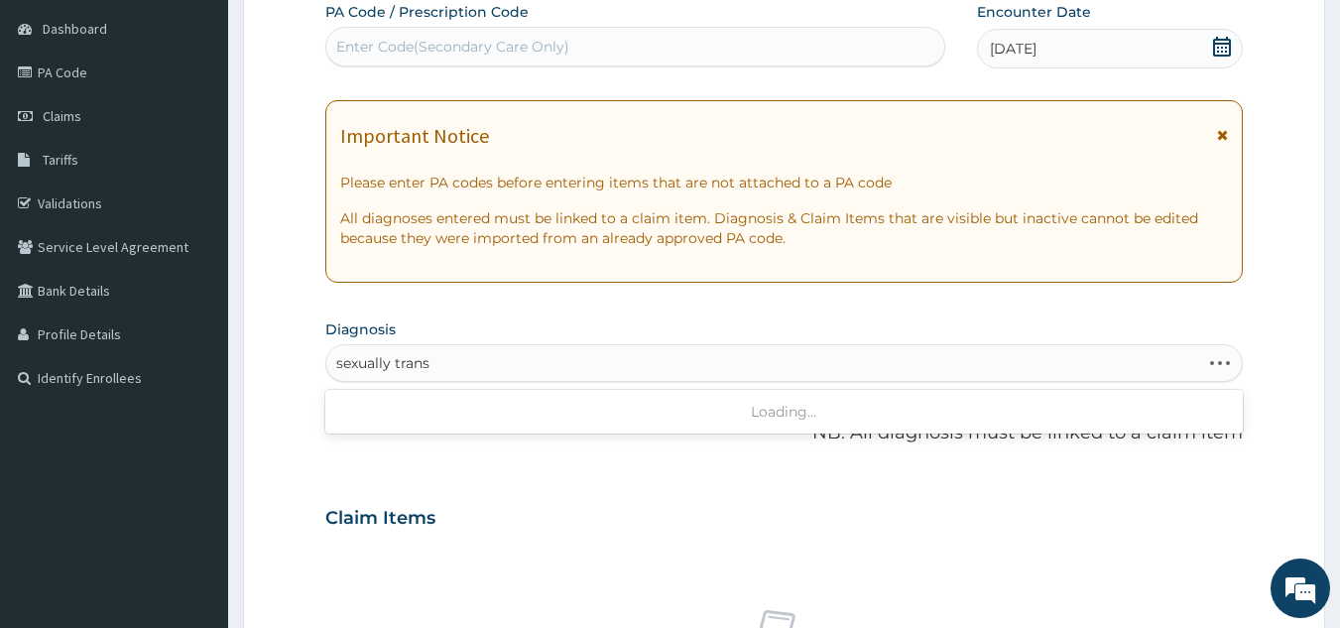
type input "sexually transm"
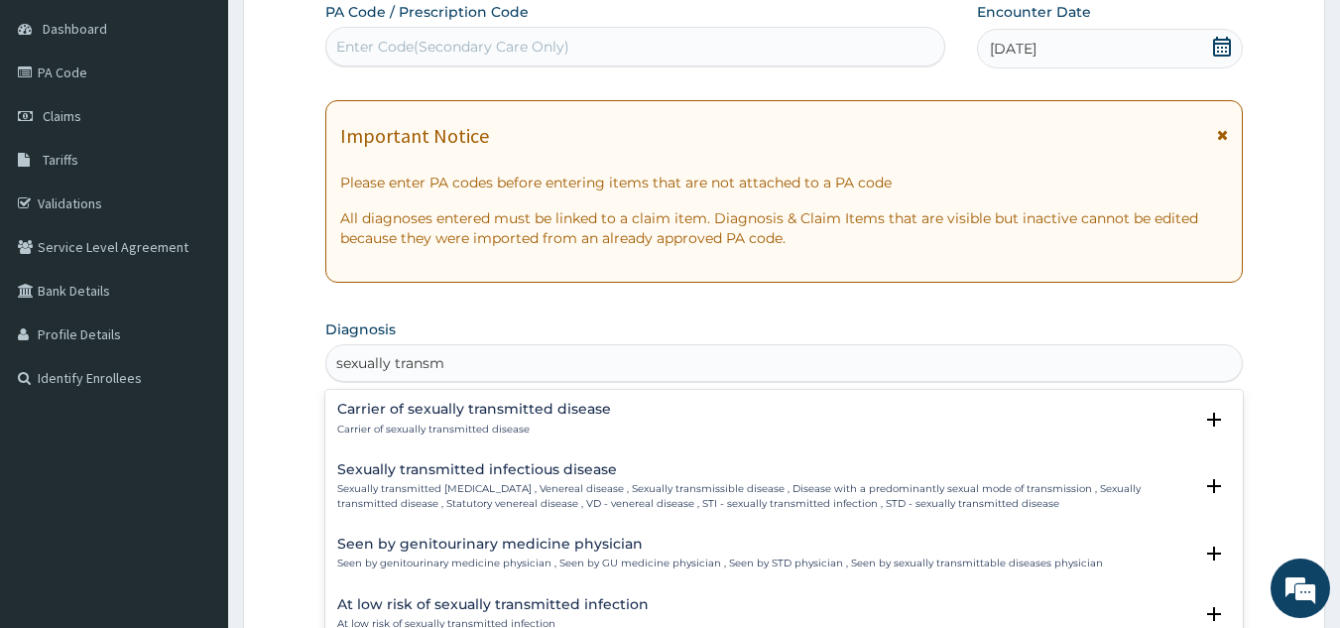
click at [545, 429] on p "Carrier of sexually transmitted disease" at bounding box center [474, 430] width 274 height 14
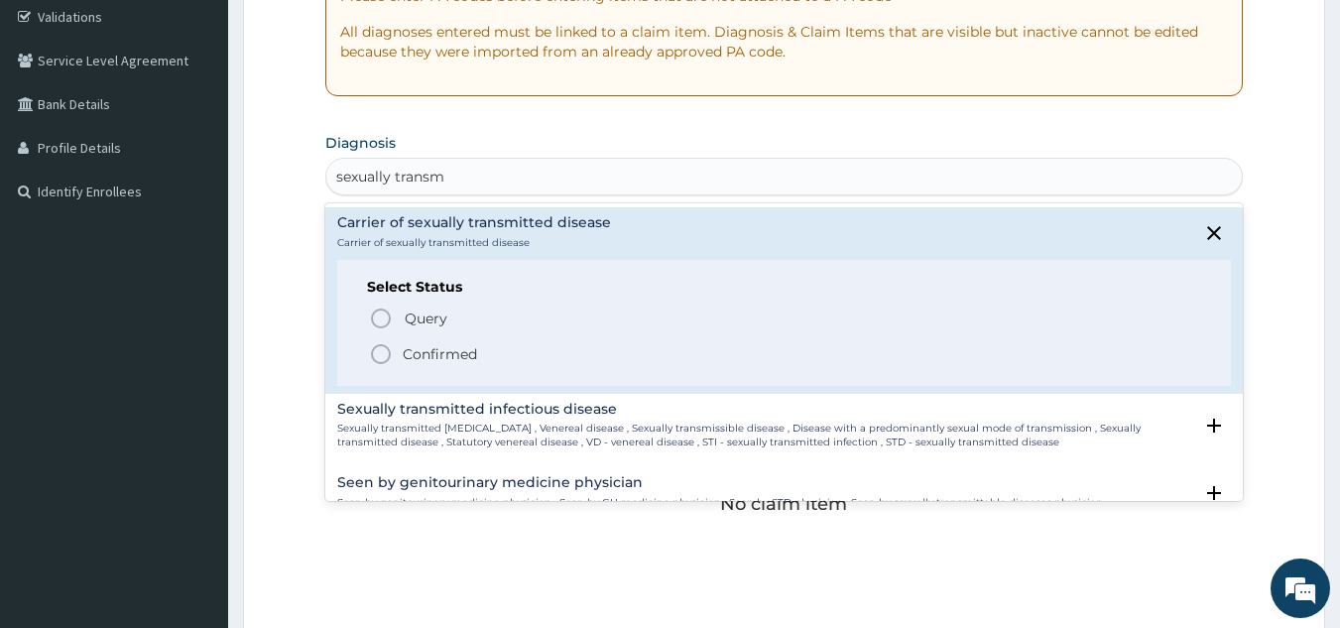
scroll to position [380, 0]
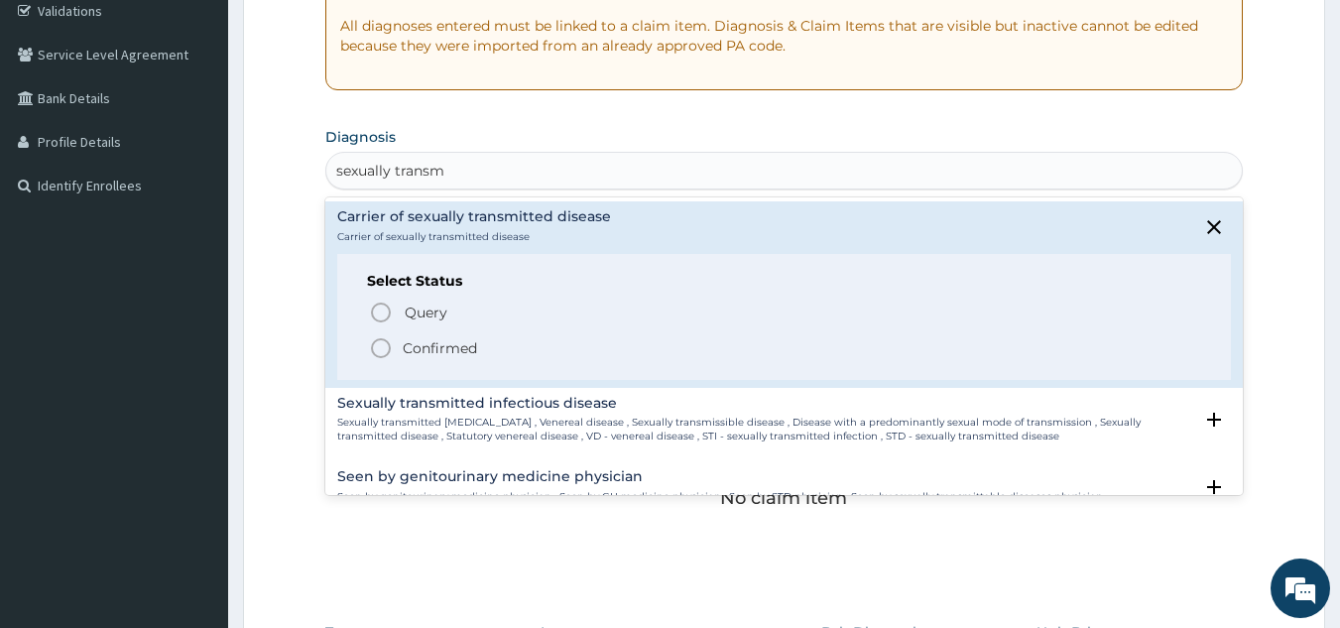
click at [559, 398] on h4 "Sexually transmitted infectious disease" at bounding box center [765, 403] width 856 height 15
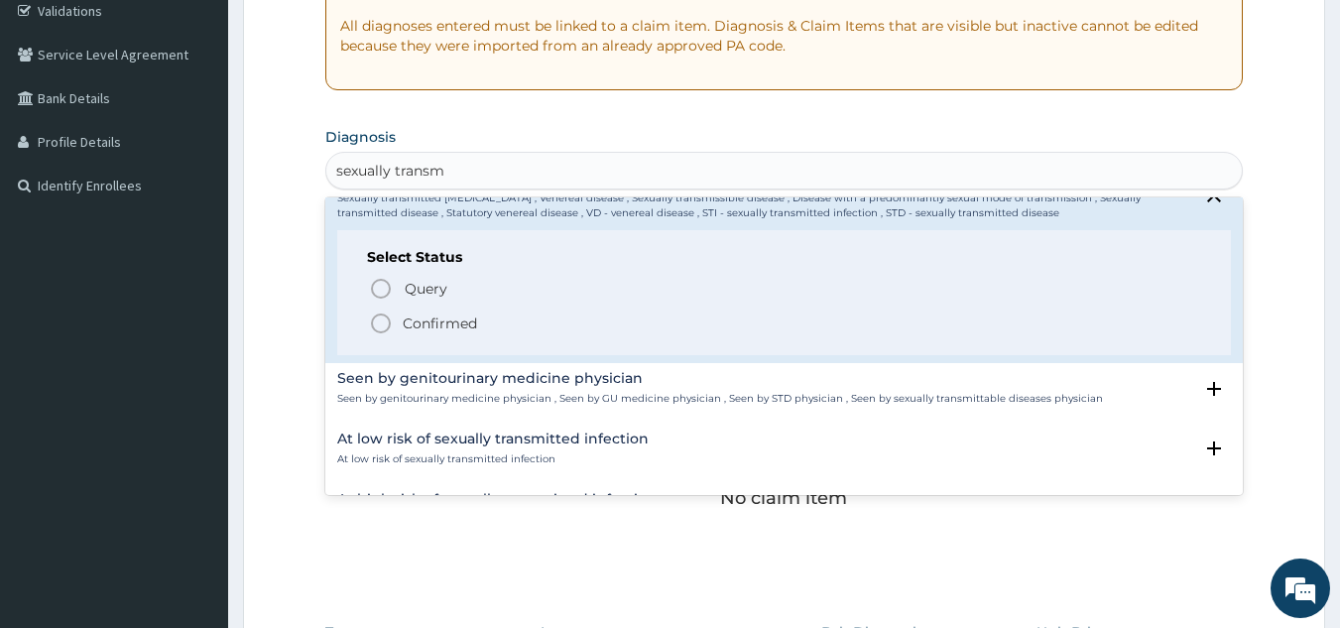
scroll to position [111, 0]
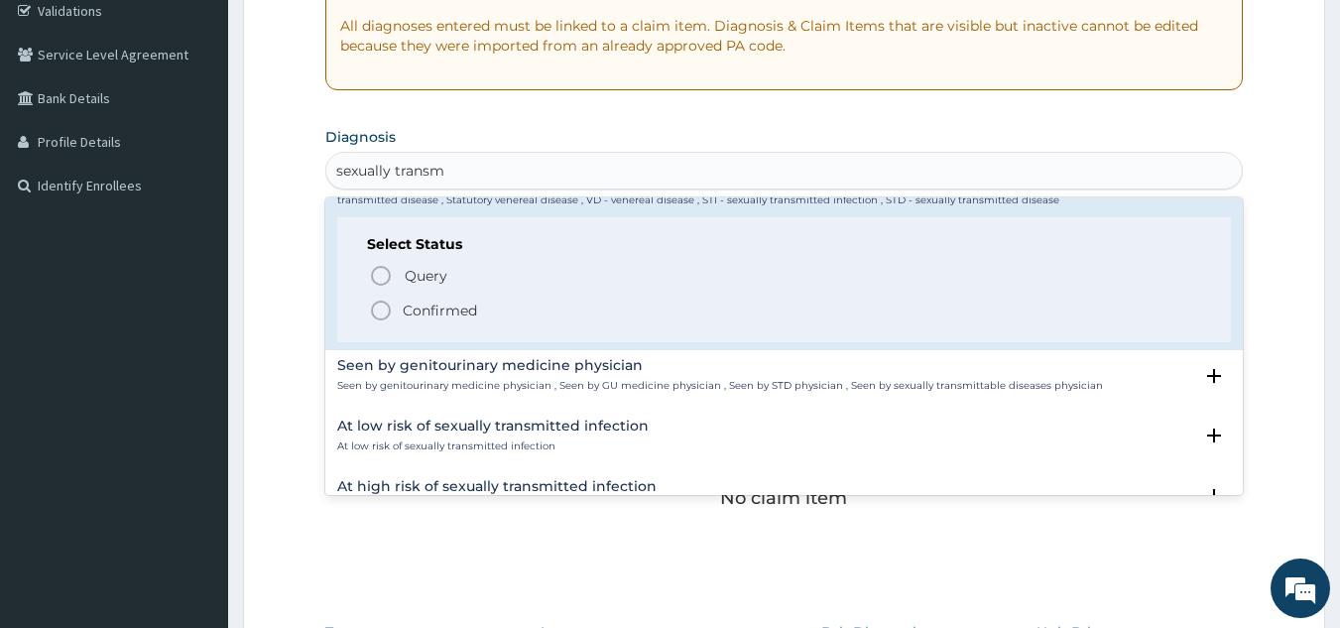
click at [468, 319] on p "Confirmed" at bounding box center [440, 311] width 74 height 20
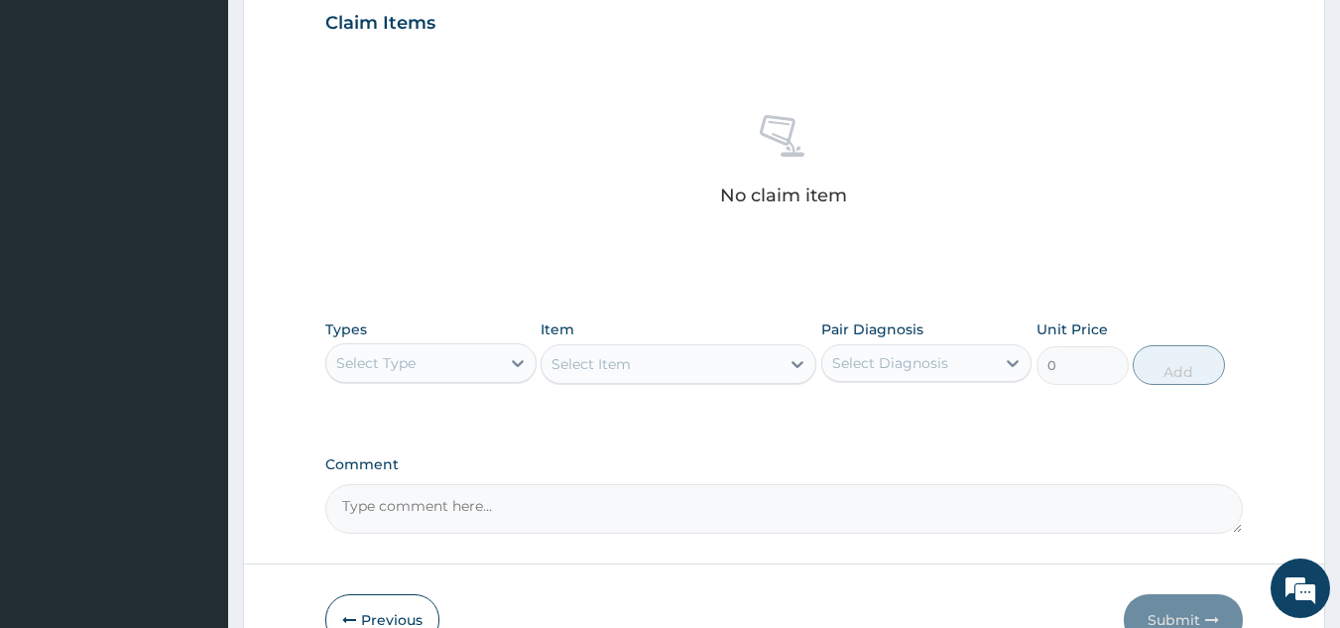
scroll to position [802, 0]
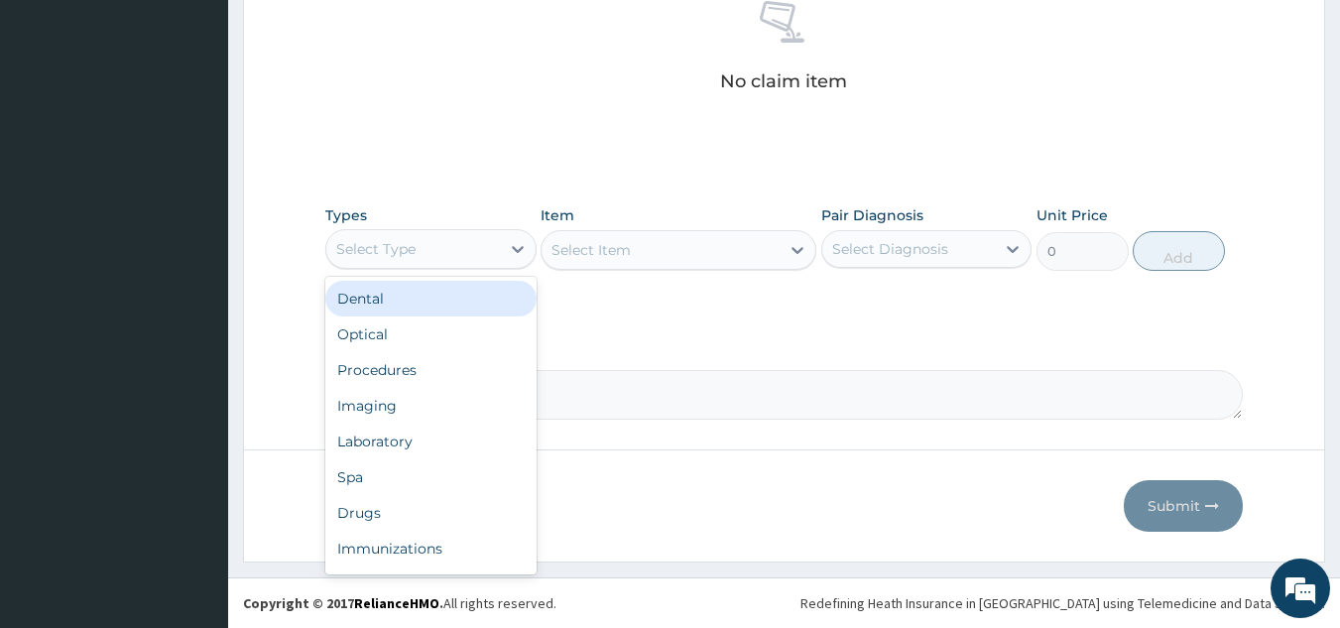
click at [475, 375] on div "Procedures" at bounding box center [430, 370] width 211 height 36
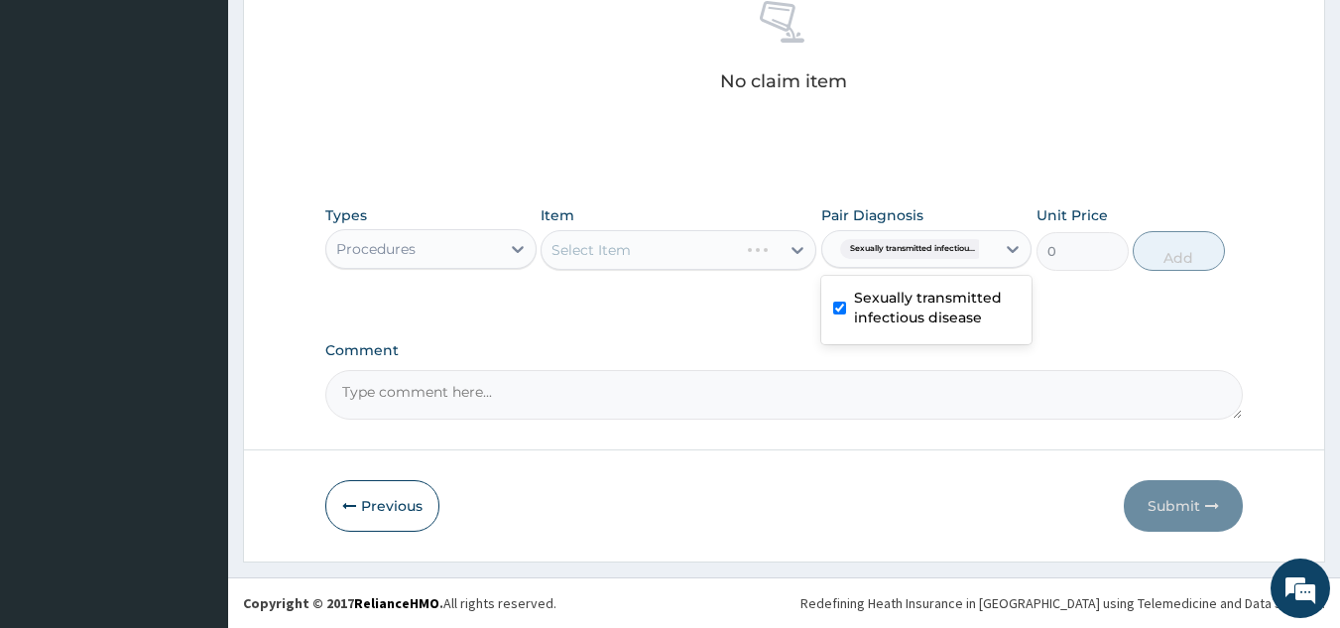
click at [699, 262] on div "Select Item" at bounding box center [679, 250] width 276 height 40
click at [712, 260] on div "Select Item" at bounding box center [679, 250] width 276 height 40
click at [707, 249] on div "Select Item" at bounding box center [679, 250] width 276 height 40
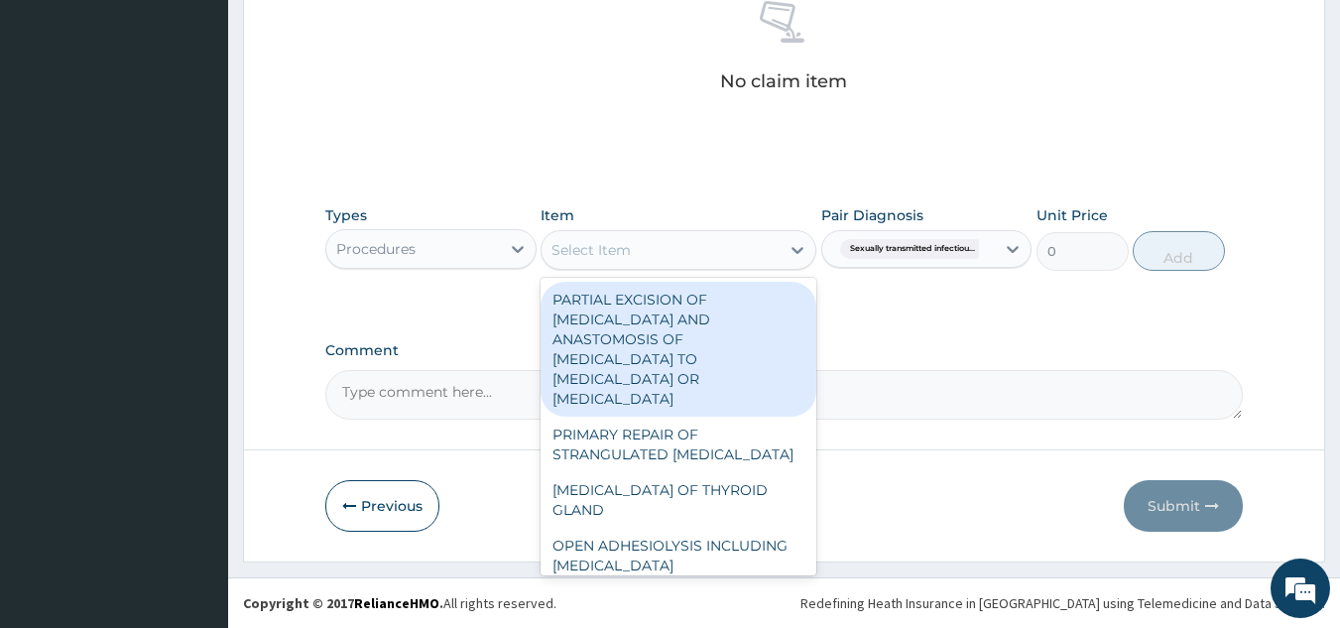
click at [674, 260] on div "Select Item" at bounding box center [661, 250] width 238 height 32
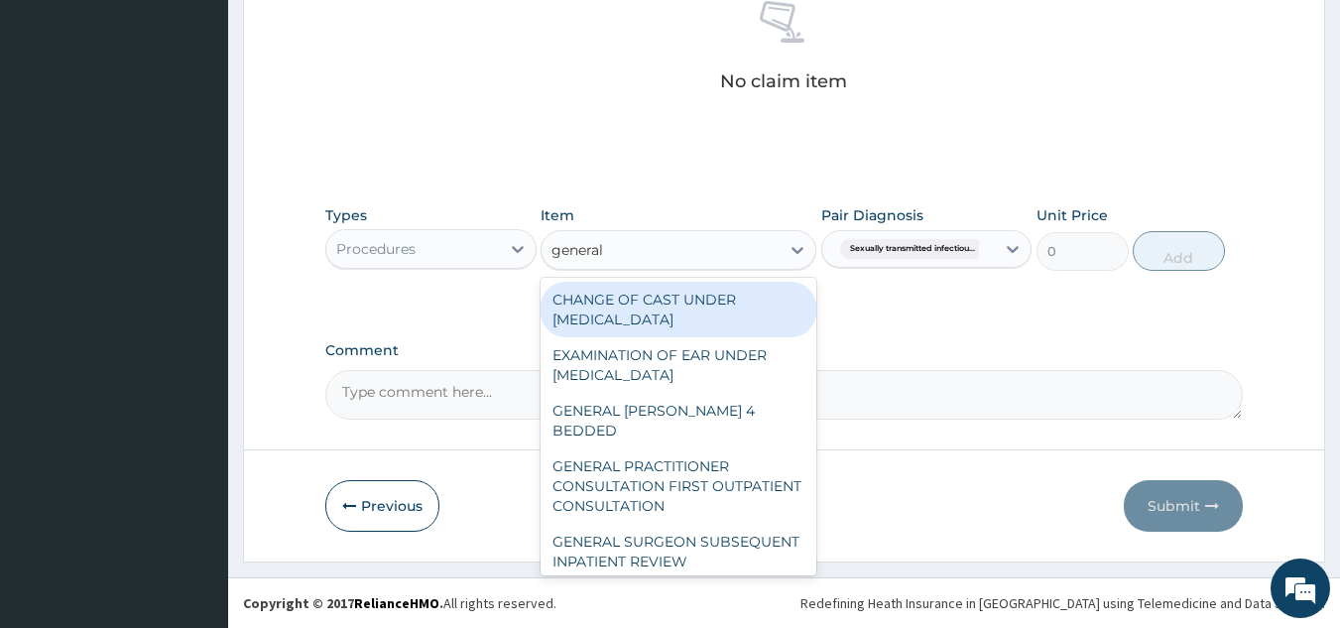
type input "general p"
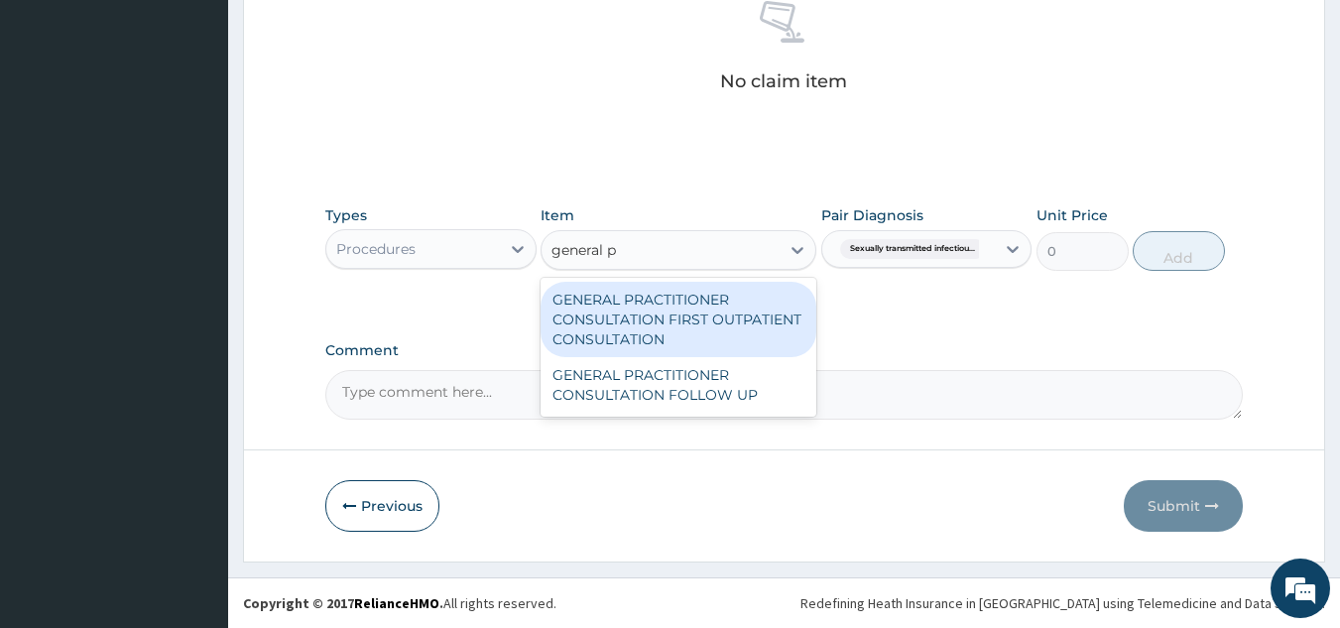
click at [714, 311] on div "GENERAL PRACTITIONER CONSULTATION FIRST OUTPATIENT CONSULTATION" at bounding box center [679, 319] width 276 height 75
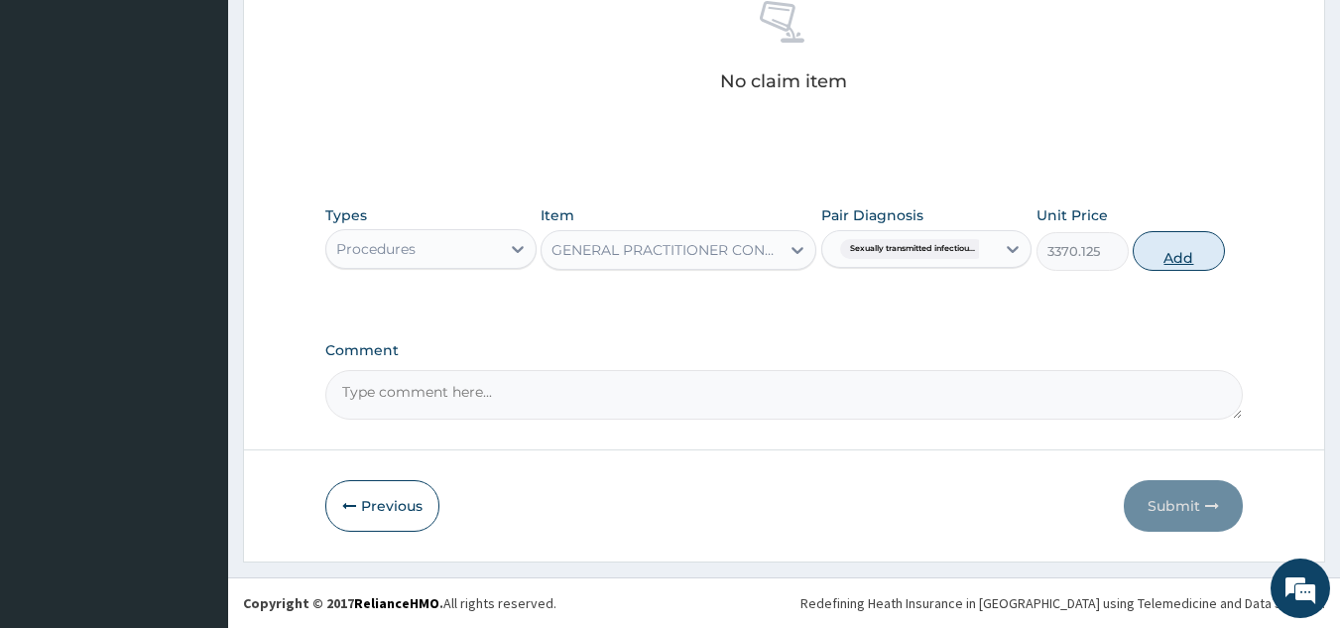
click at [1177, 256] on button "Add" at bounding box center [1179, 251] width 92 height 40
type input "0"
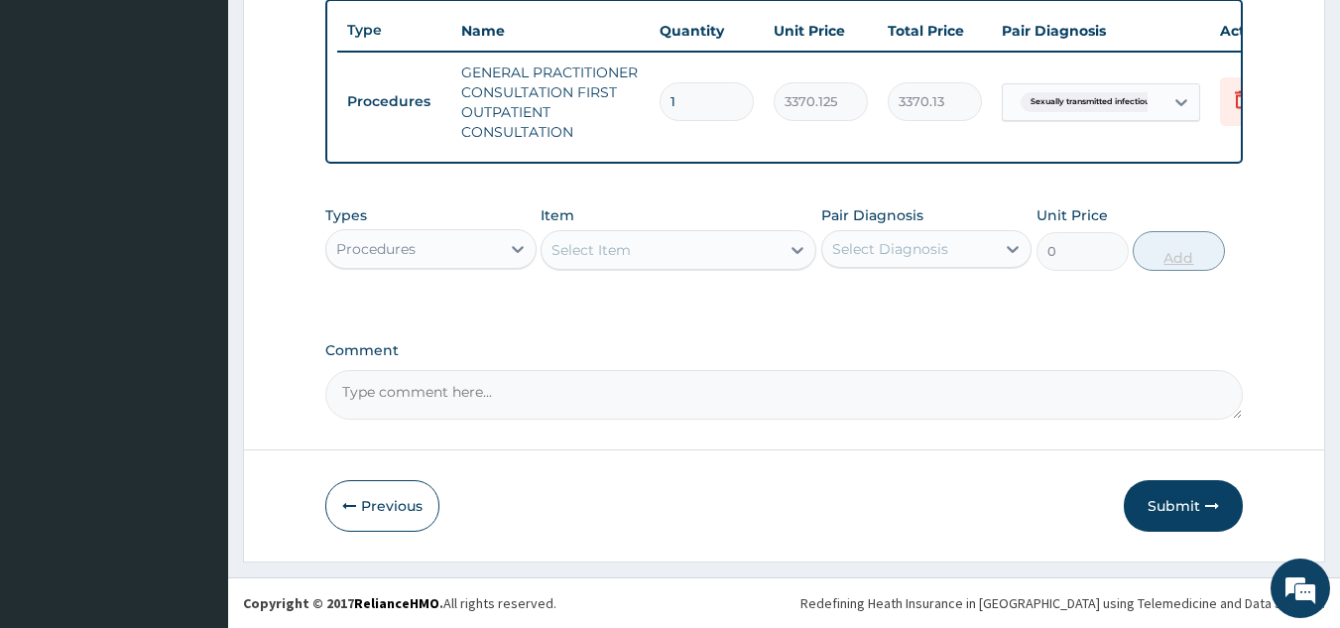
scroll to position [754, 0]
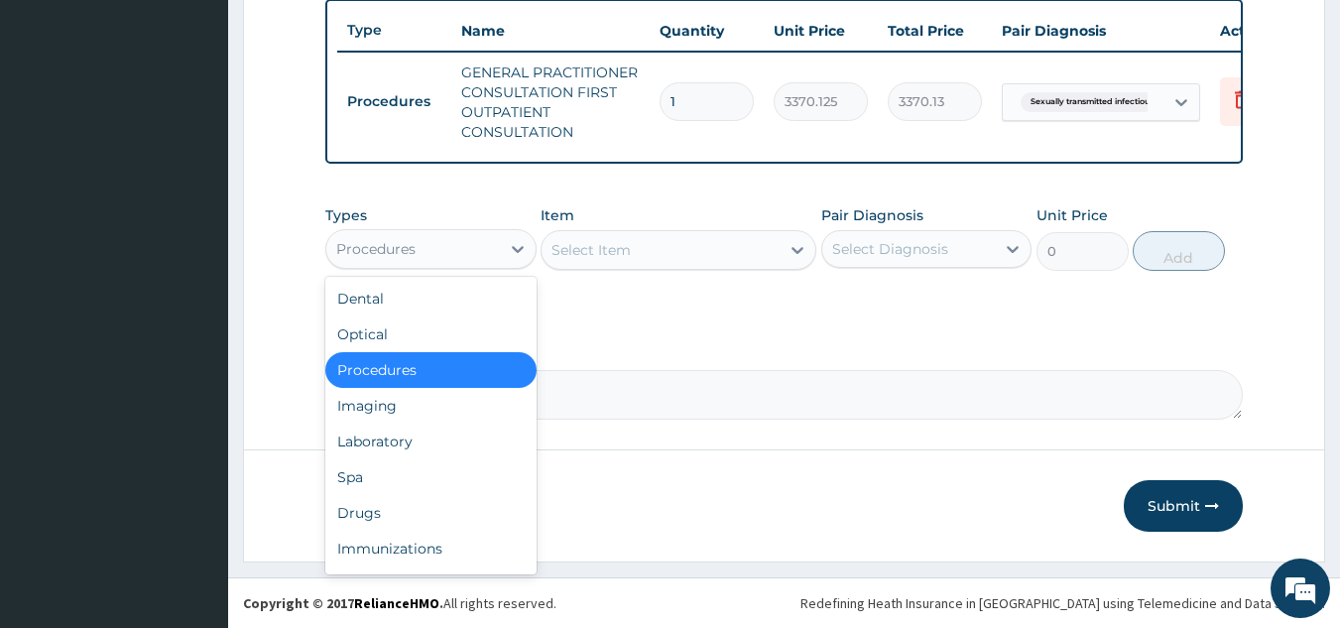
click at [455, 438] on div "Laboratory" at bounding box center [430, 442] width 211 height 36
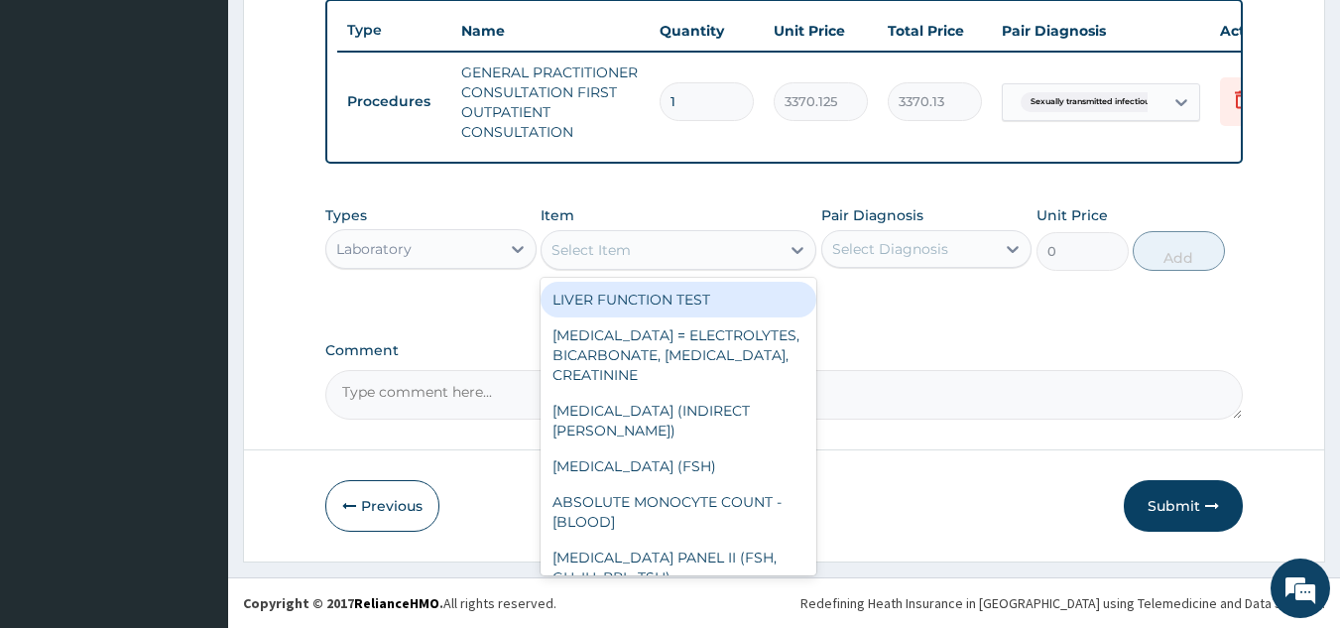
click at [679, 263] on div "Select Item" at bounding box center [661, 250] width 238 height 32
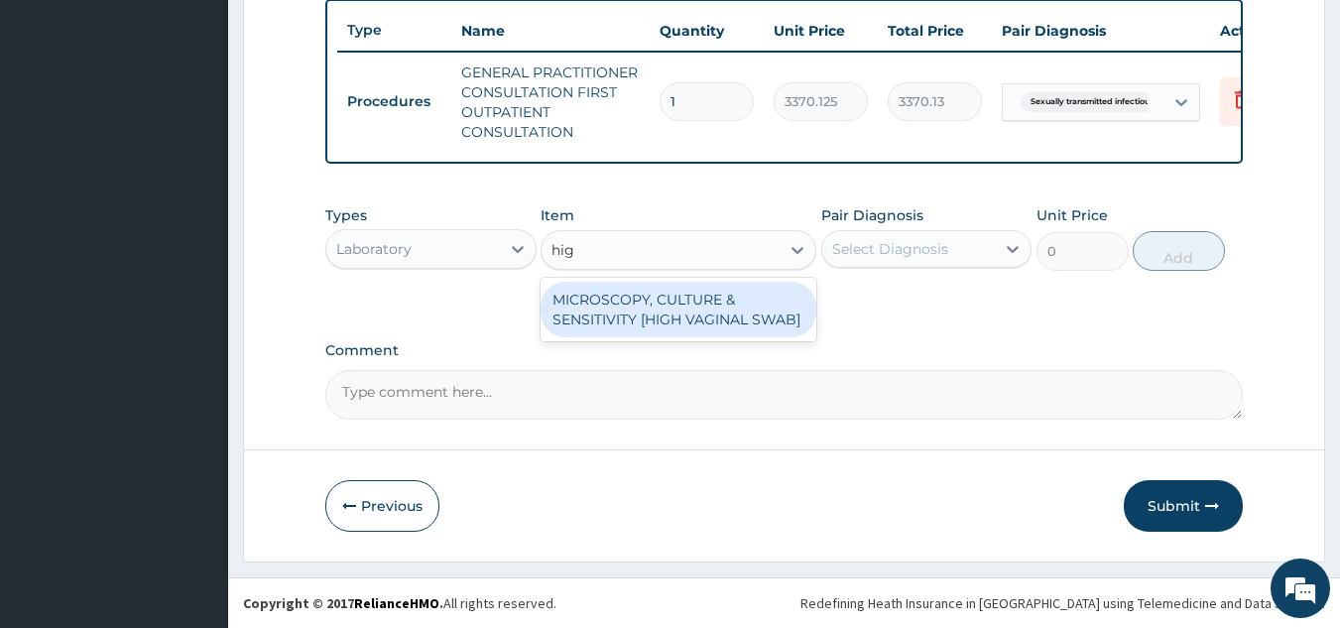
type input "high"
click at [742, 315] on div "MICROSCOPY, CULTURE & SENSITIVITY [HIGH VAGINAL SWAB]" at bounding box center [679, 310] width 276 height 56
type input "4595.625"
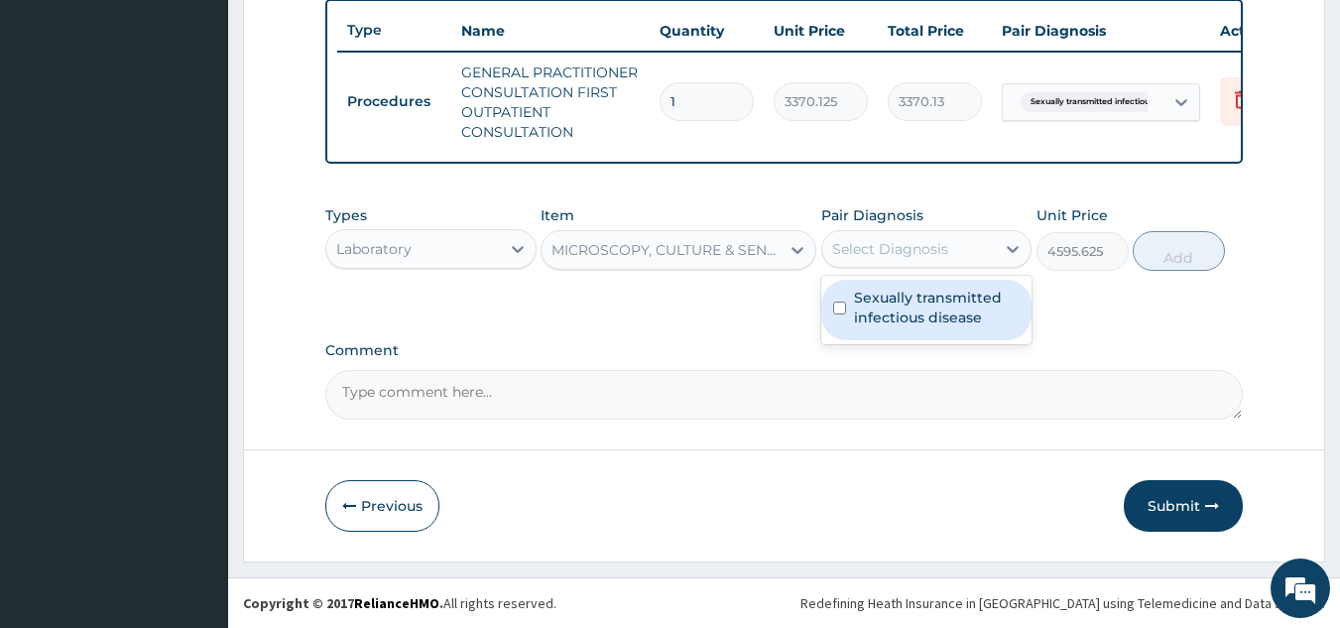
click at [935, 306] on label "Sexually transmitted infectious disease" at bounding box center [937, 308] width 167 height 40
checkbox input "true"
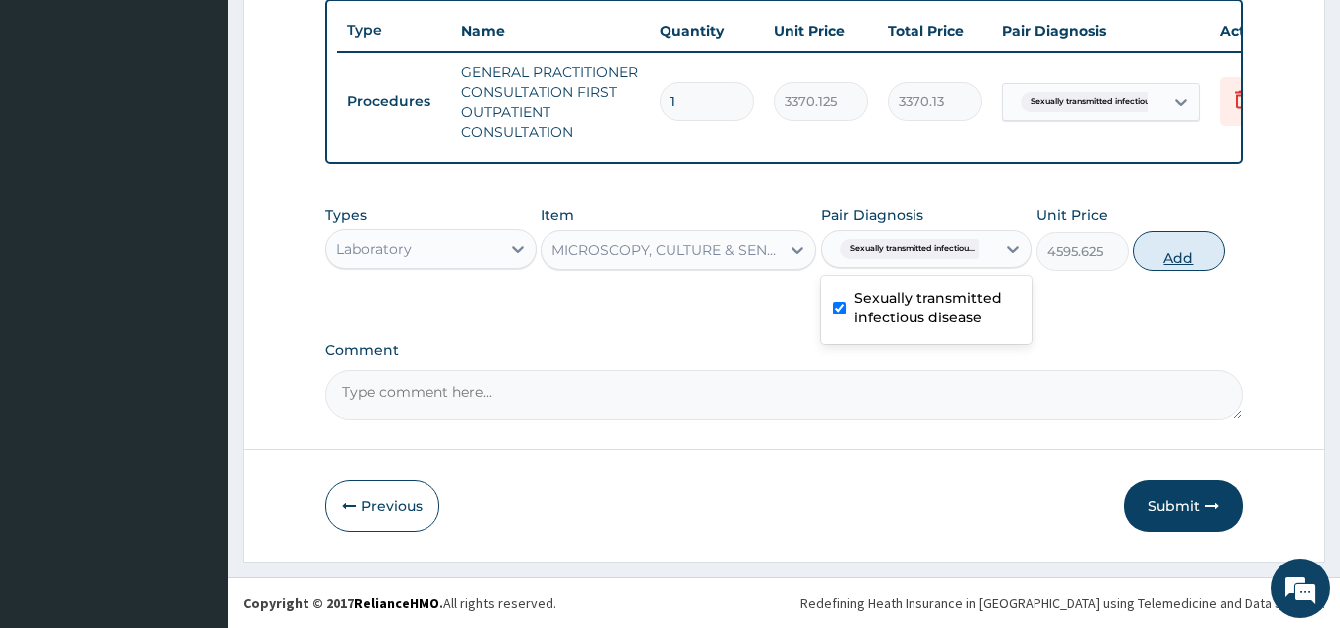
click at [1180, 265] on button "Add" at bounding box center [1179, 251] width 92 height 40
type input "0"
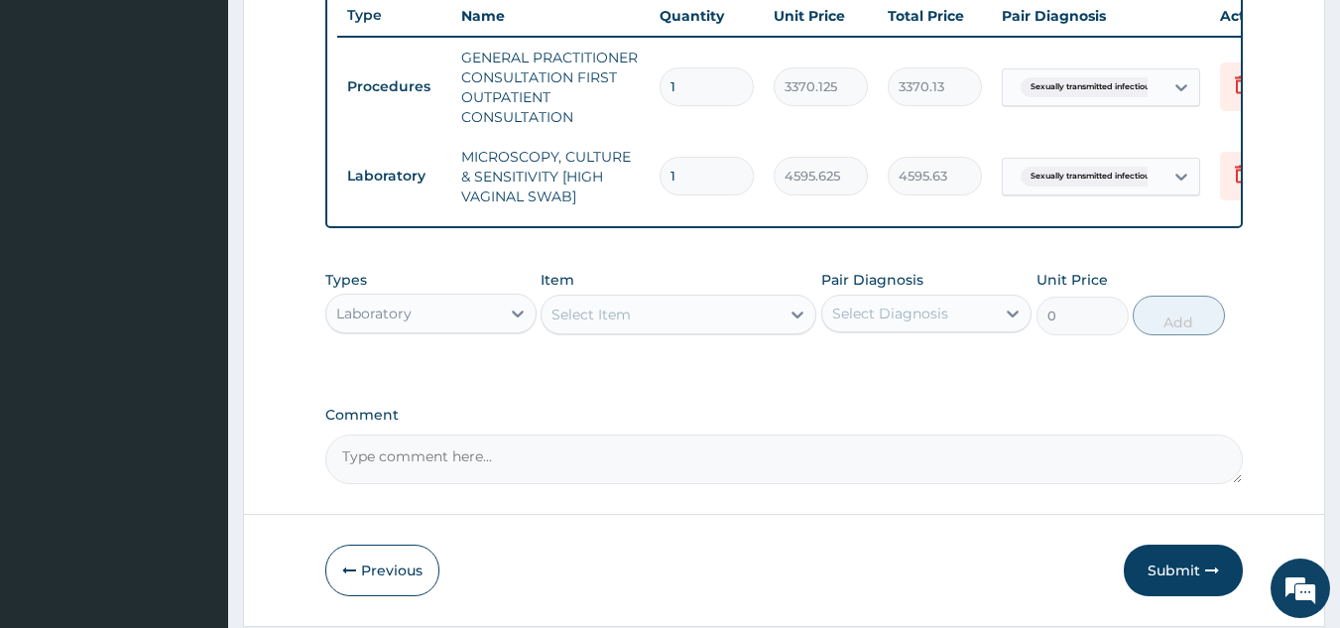
scroll to position [0, 77]
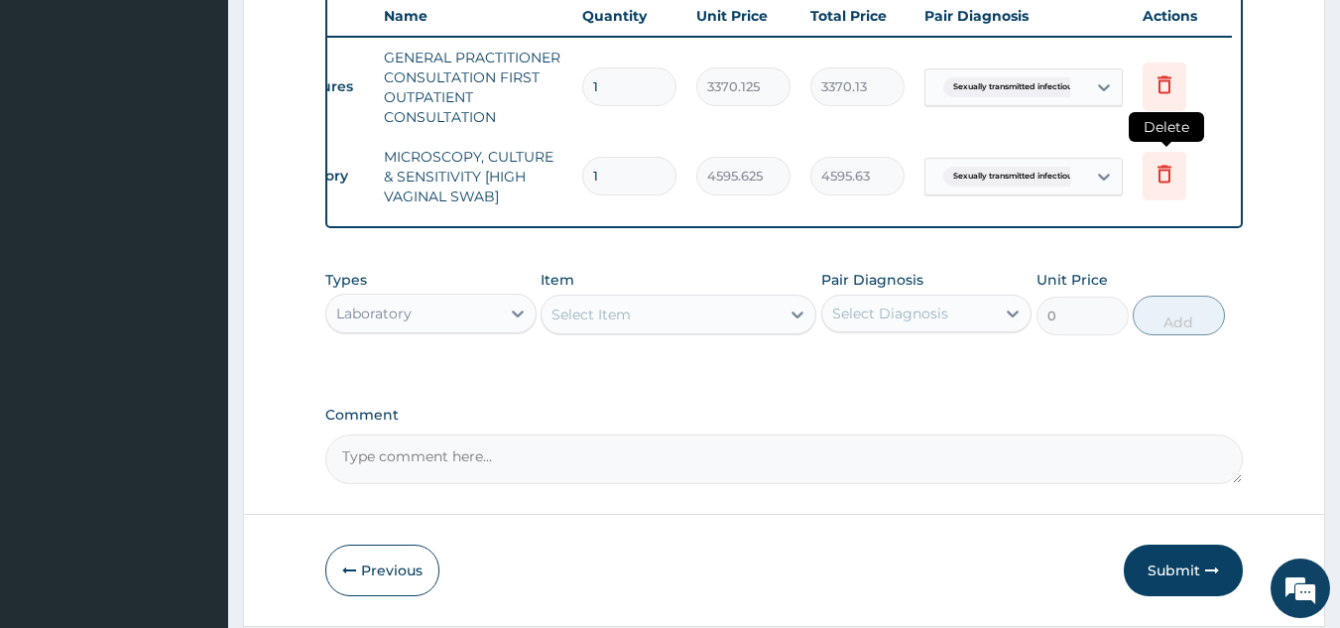
click at [1163, 174] on icon at bounding box center [1165, 174] width 24 height 24
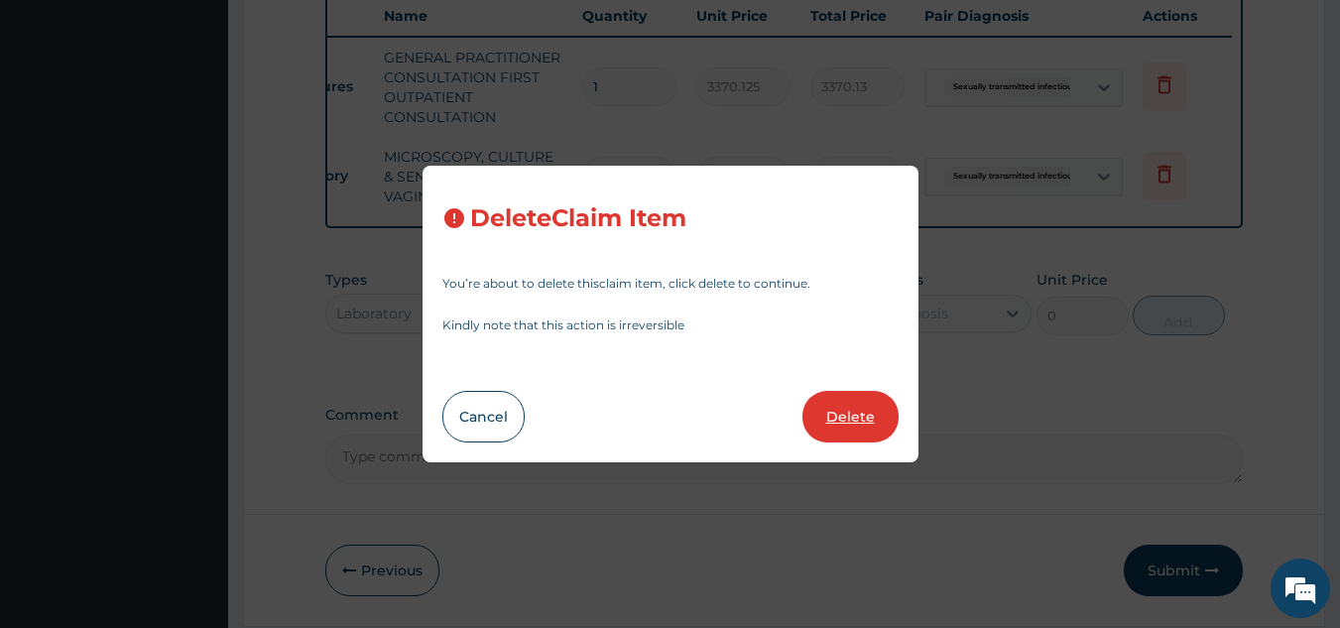
click at [866, 427] on button "Delete" at bounding box center [850, 417] width 96 height 52
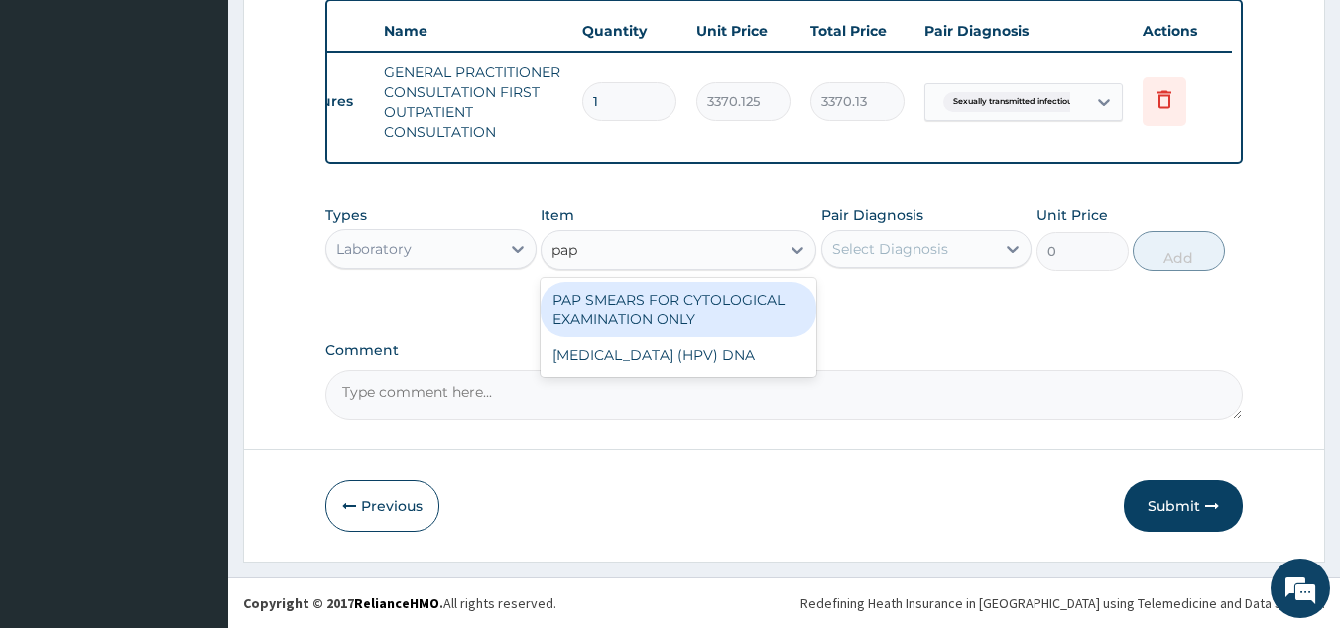
type input "pap"
click at [765, 305] on div "PAP SMEARS FOR CYTOLOGICAL EXAMINATION ONLY" at bounding box center [679, 310] width 276 height 56
type input "18080"
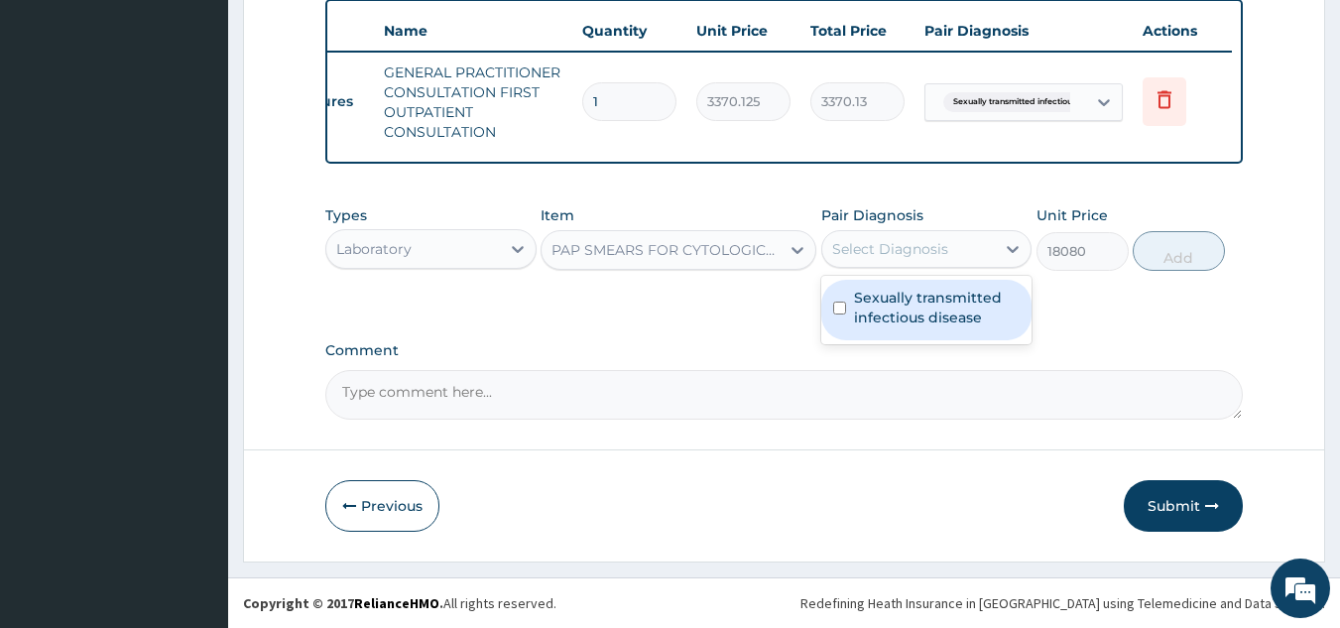
click at [927, 316] on label "Sexually transmitted infectious disease" at bounding box center [937, 308] width 167 height 40
checkbox input "true"
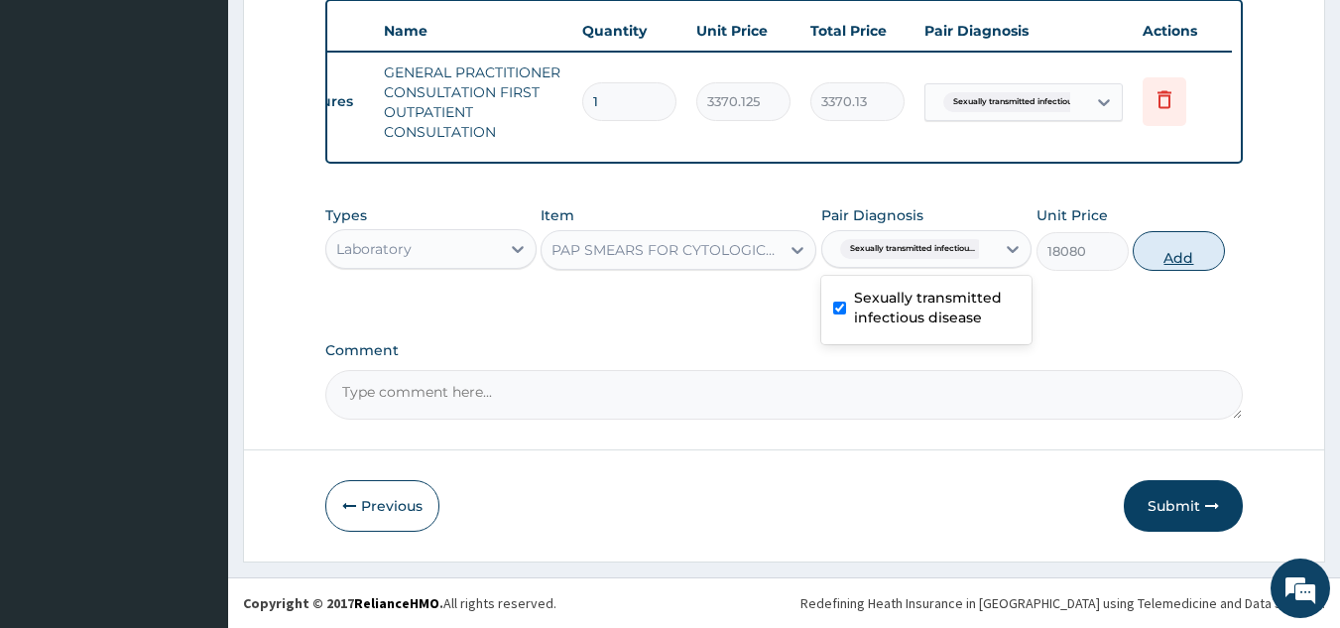
click at [1170, 257] on button "Add" at bounding box center [1179, 251] width 92 height 40
type input "0"
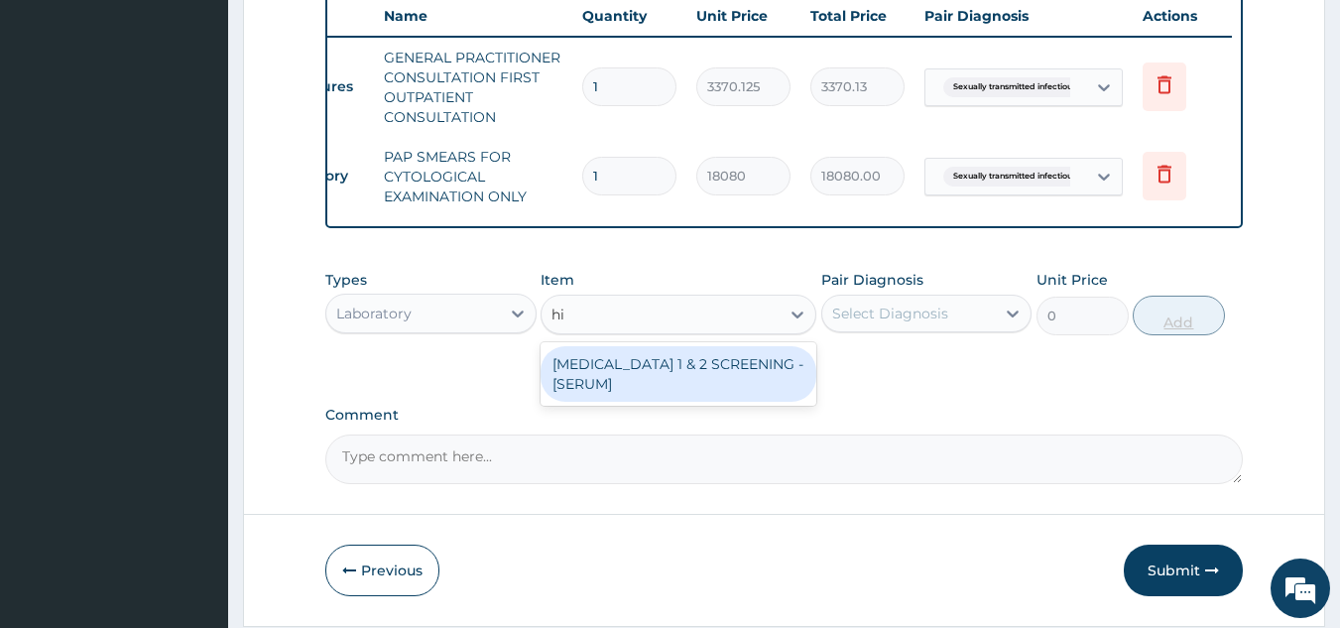
type input "hiv"
click at [738, 385] on div "HIV 1 & 2 SCREENING - [SERUM]" at bounding box center [679, 374] width 276 height 56
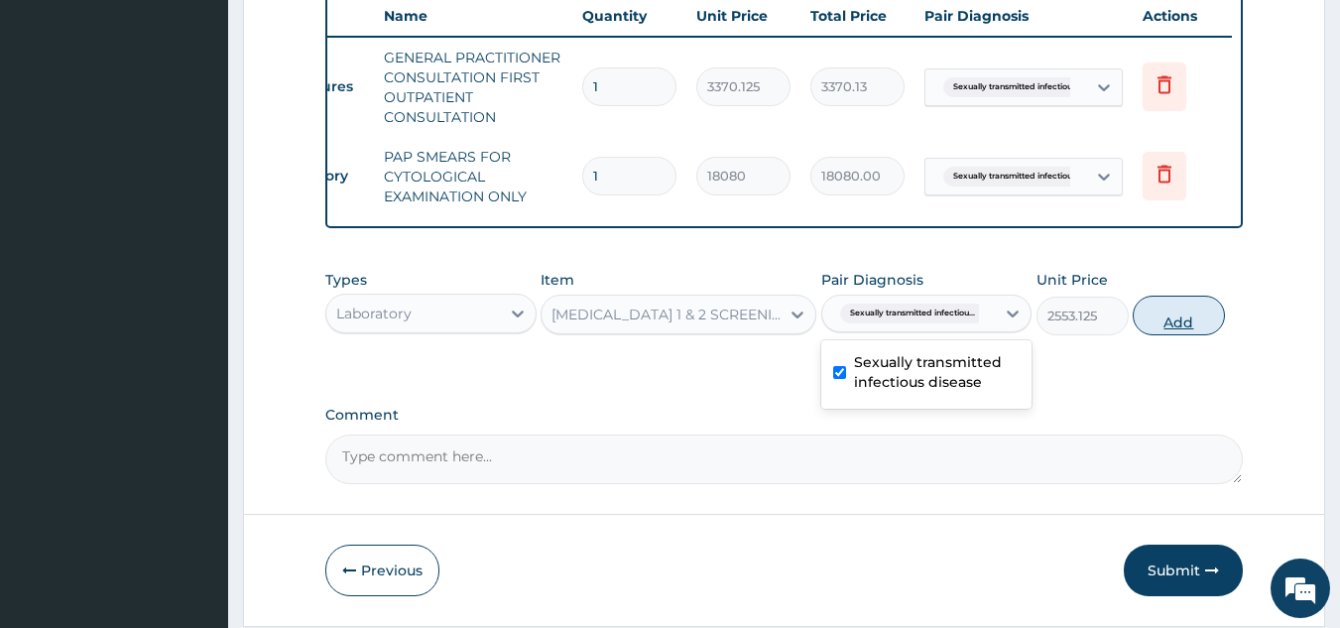
click at [1177, 331] on button "Add" at bounding box center [1179, 316] width 92 height 40
type input "0"
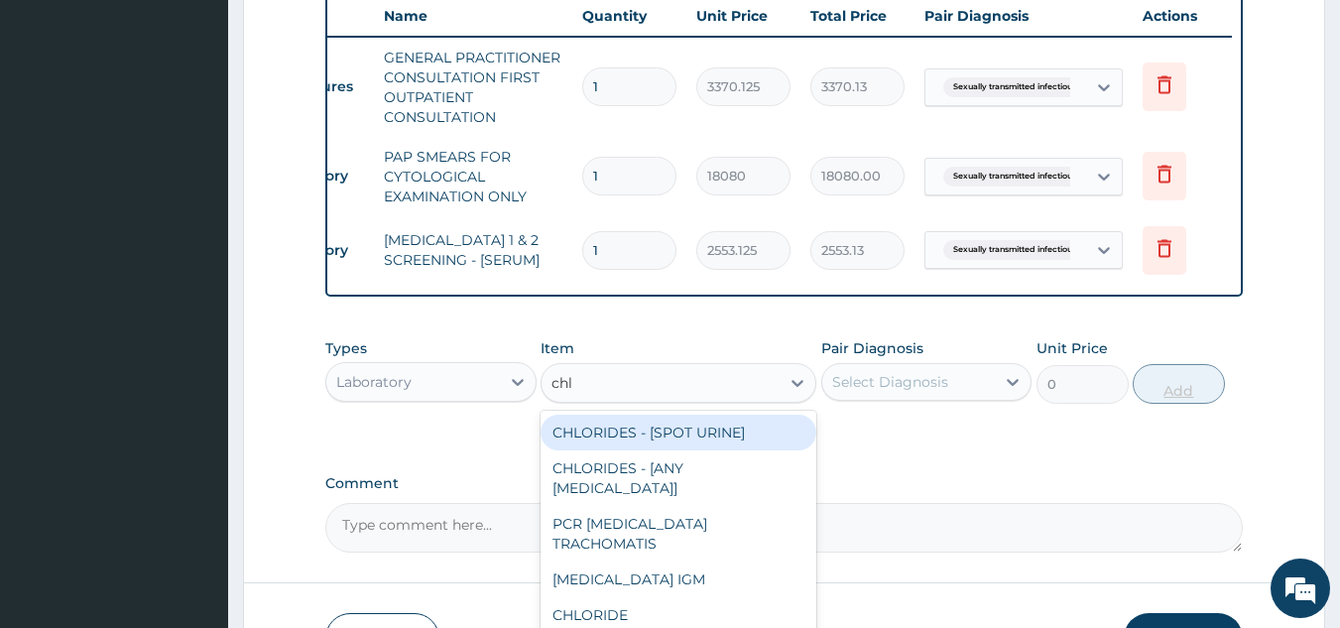
type input "chla"
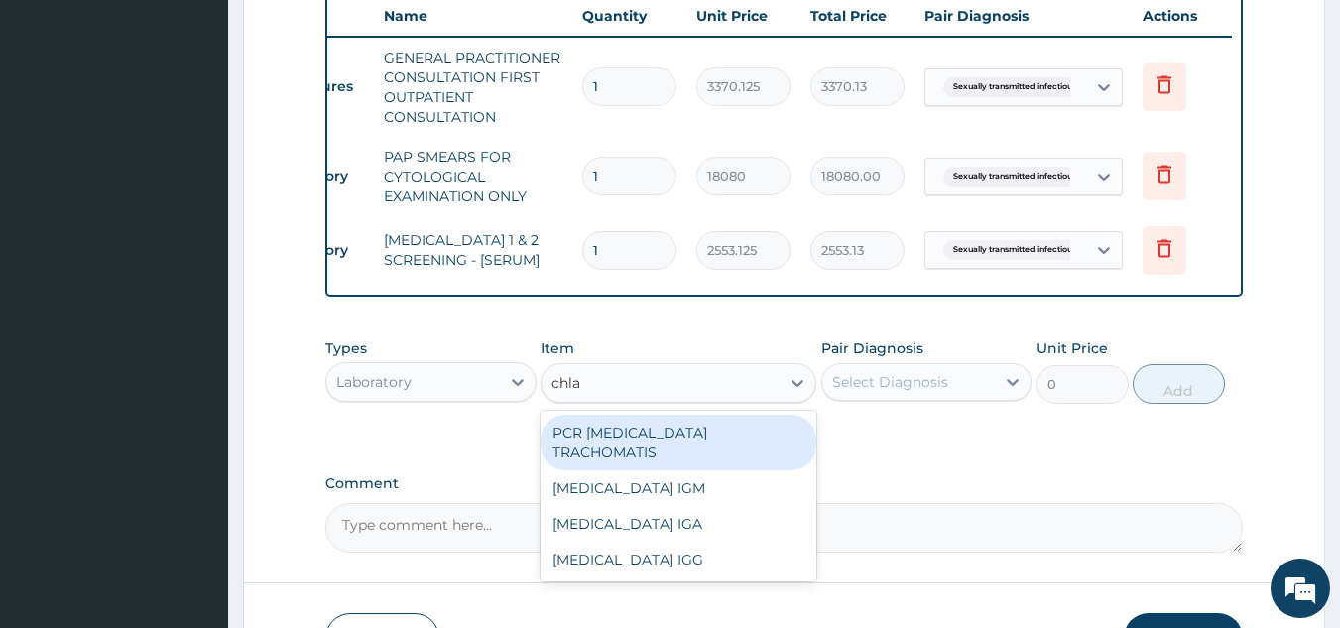
click at [775, 478] on div "CHLAMYDIA IGM" at bounding box center [679, 488] width 276 height 36
type input "18600"
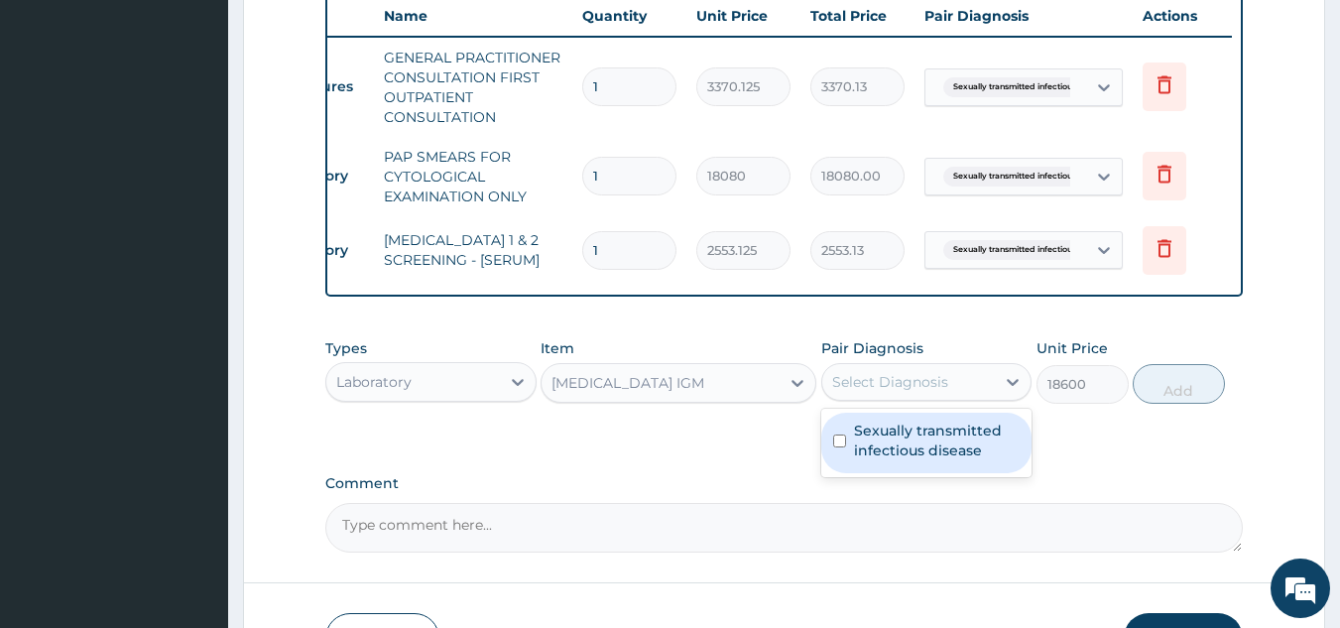
click at [925, 454] on label "Sexually transmitted infectious disease" at bounding box center [937, 441] width 167 height 40
checkbox input "true"
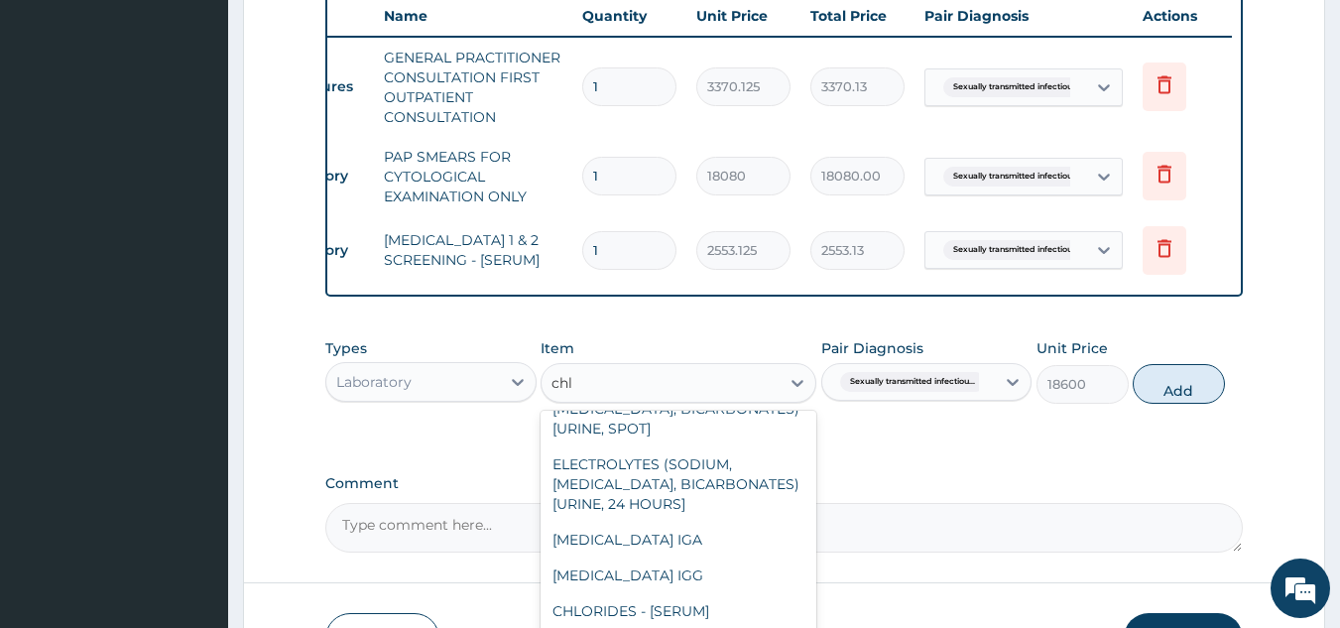
scroll to position [0, 0]
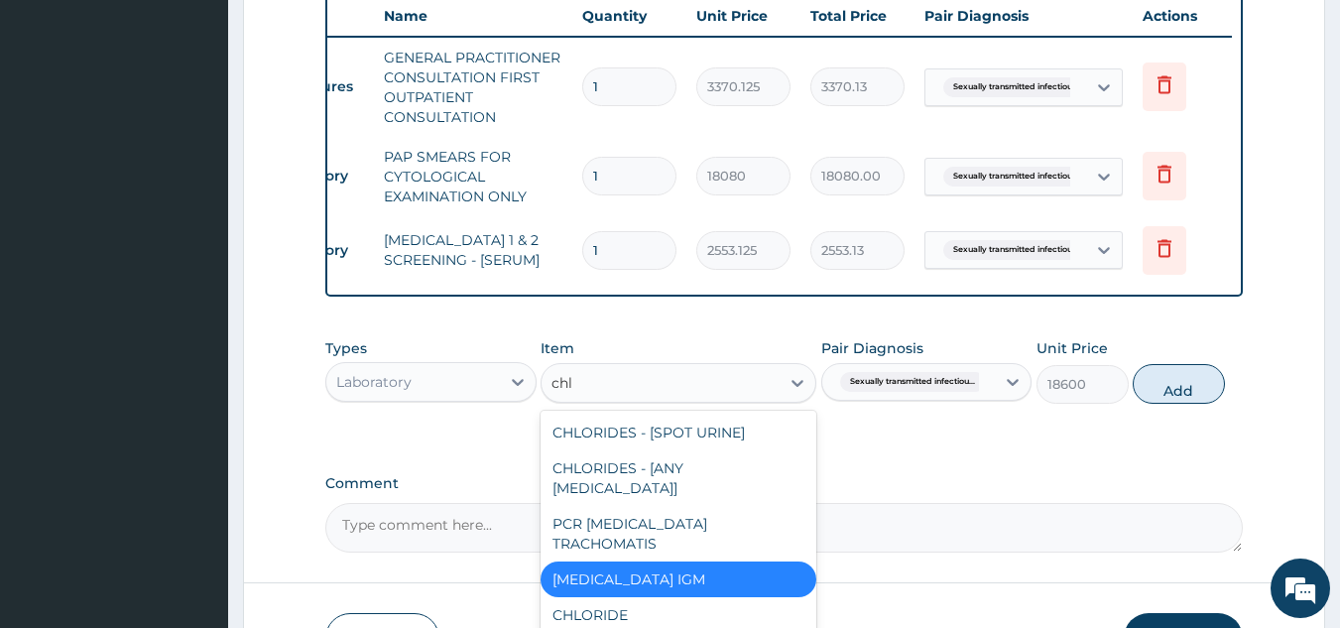
type input "chla"
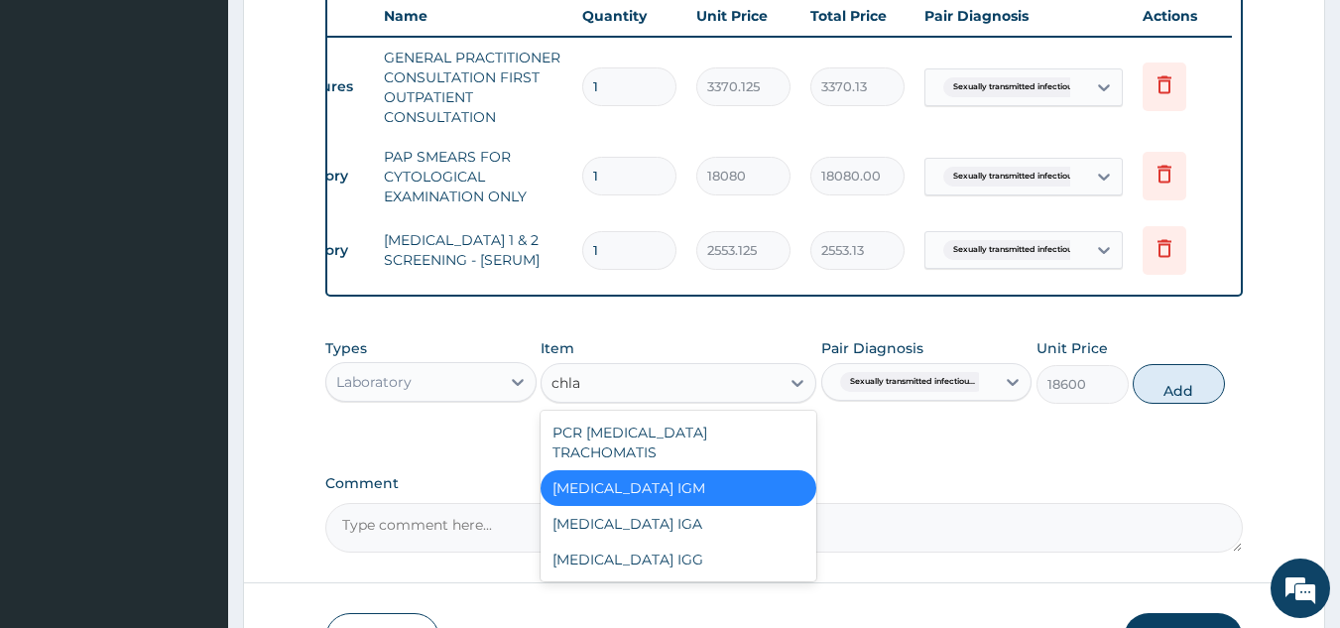
click at [778, 445] on div "PCR CHLAMYDIA TRACHOMATIS" at bounding box center [679, 443] width 276 height 56
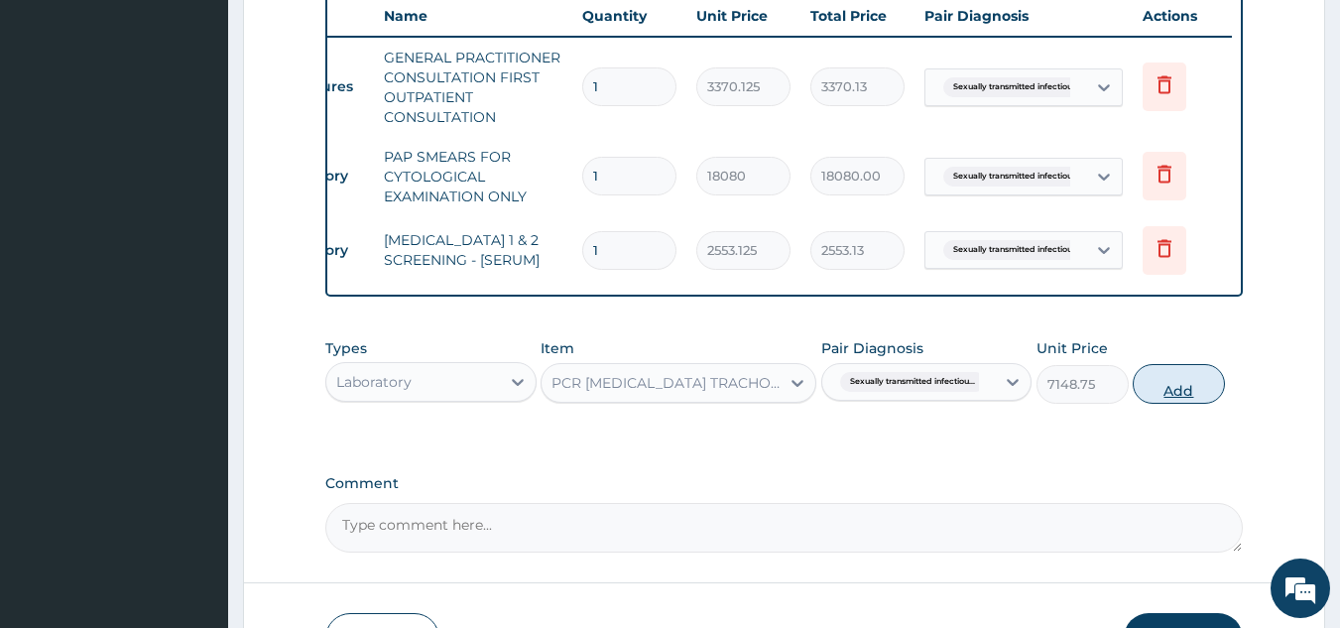
click at [1159, 404] on button "Add" at bounding box center [1179, 384] width 92 height 40
type input "0"
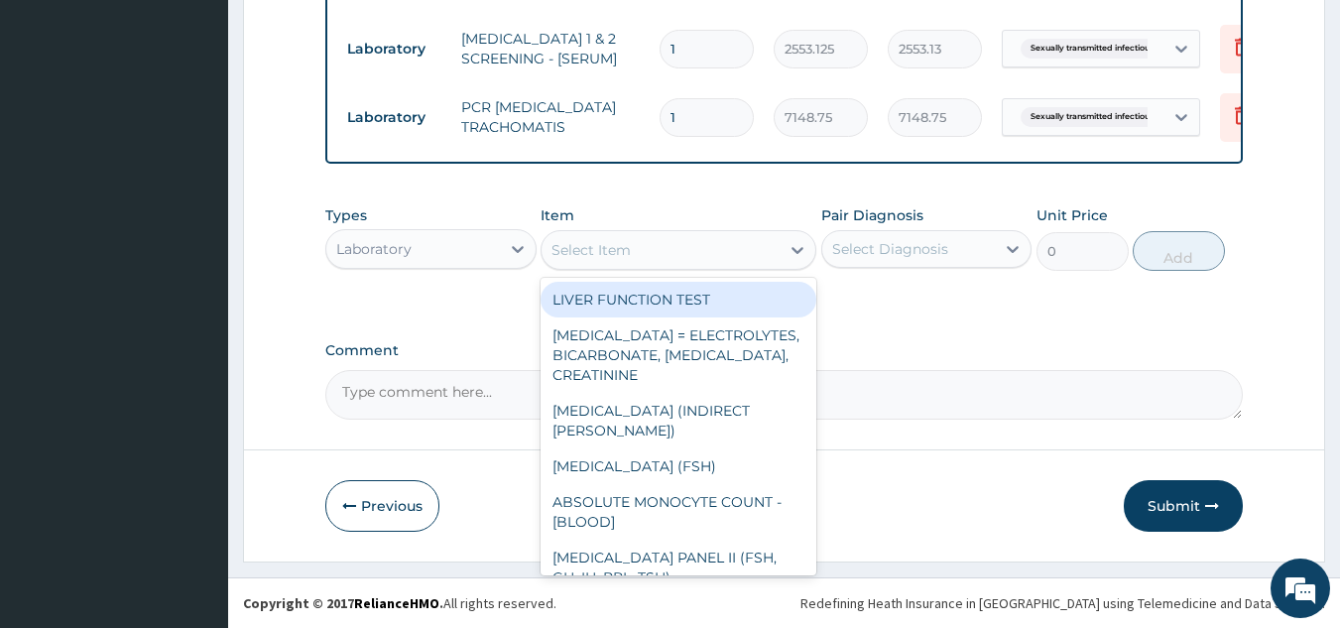
click at [608, 268] on div "Select Item" at bounding box center [679, 250] width 276 height 40
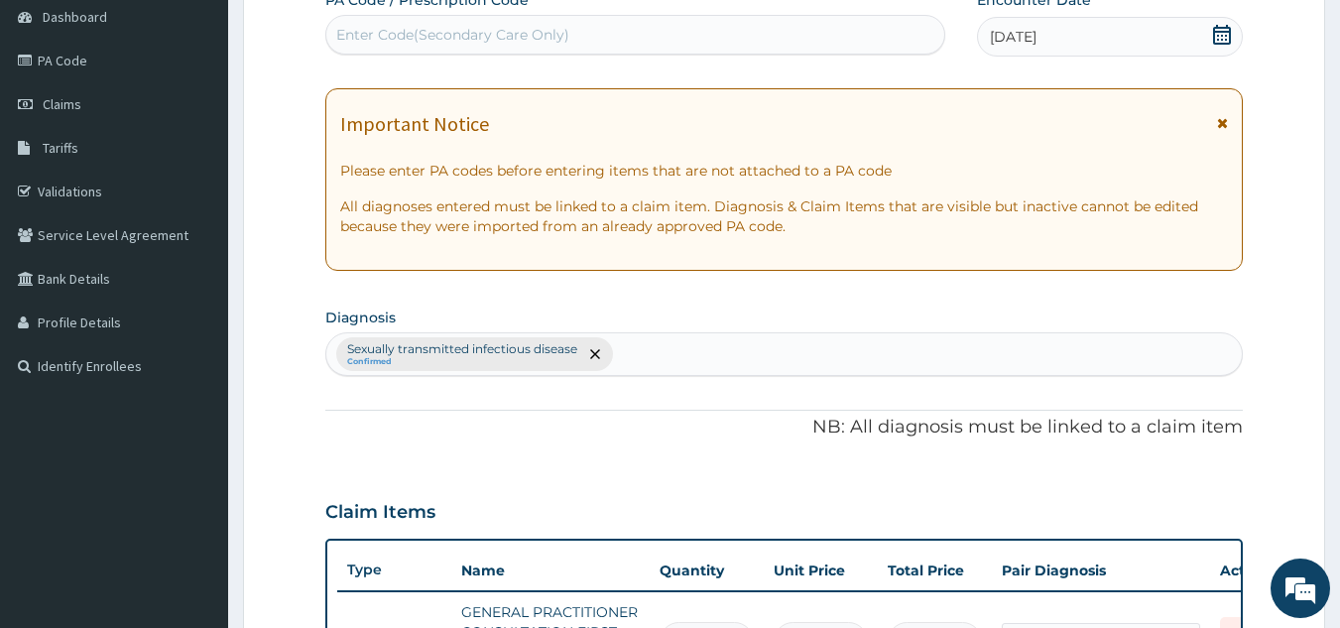
scroll to position [200, 0]
type input "well adult"
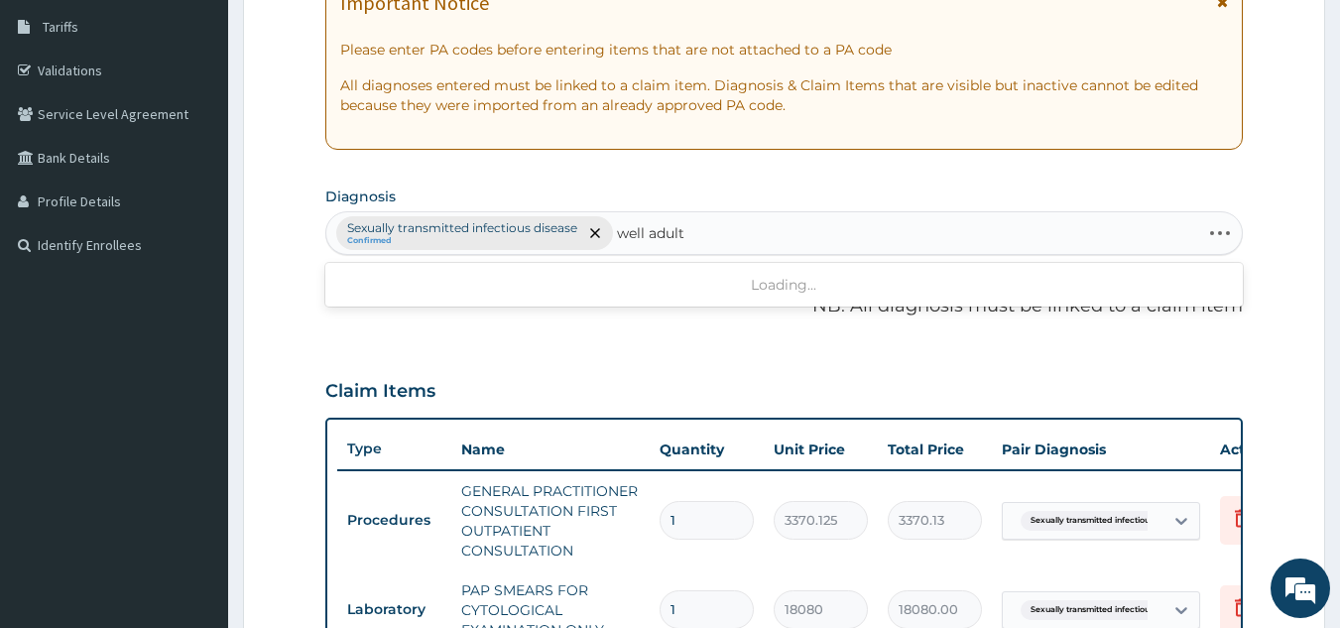
scroll to position [346, 0]
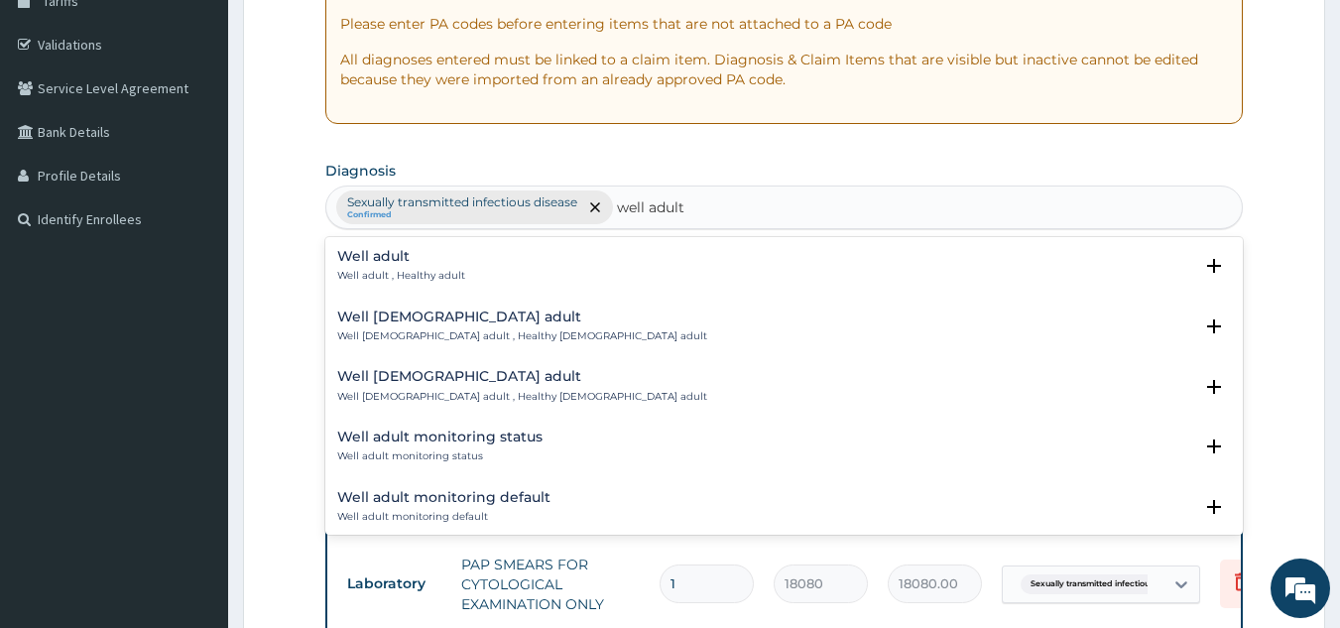
click at [513, 278] on div "Well adult Well adult , Healthy adult" at bounding box center [784, 266] width 895 height 35
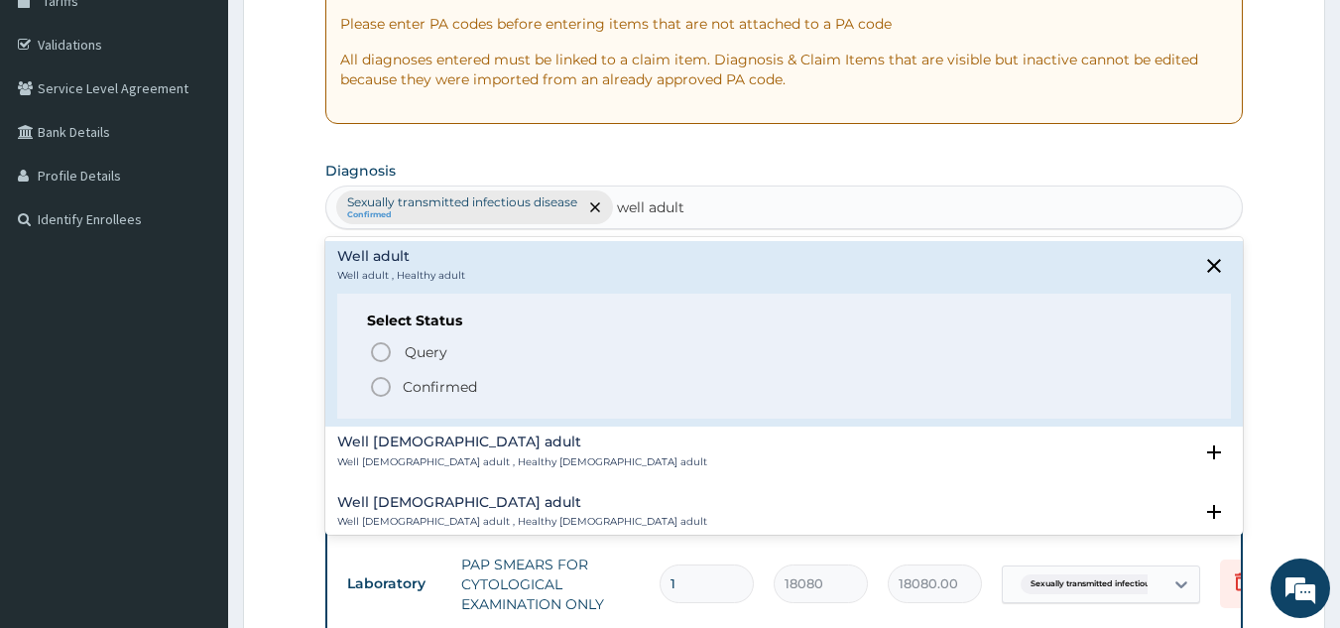
click at [487, 394] on span "Confirmed" at bounding box center [785, 387] width 833 height 24
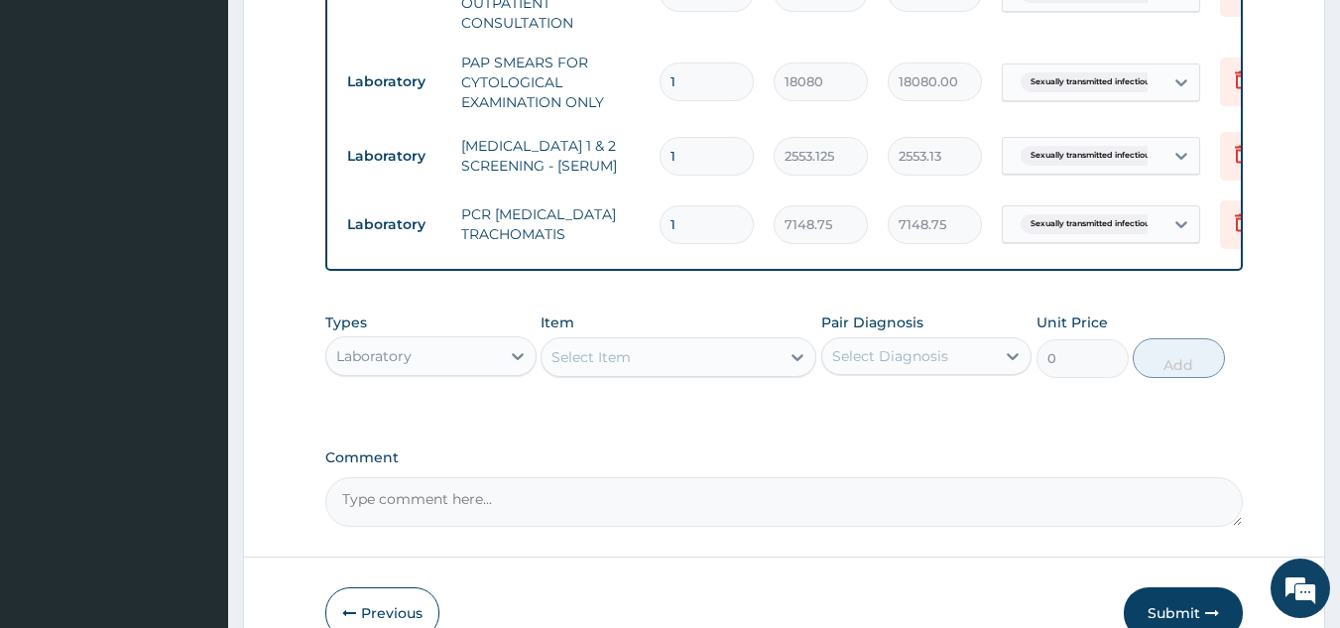
scroll to position [970, 0]
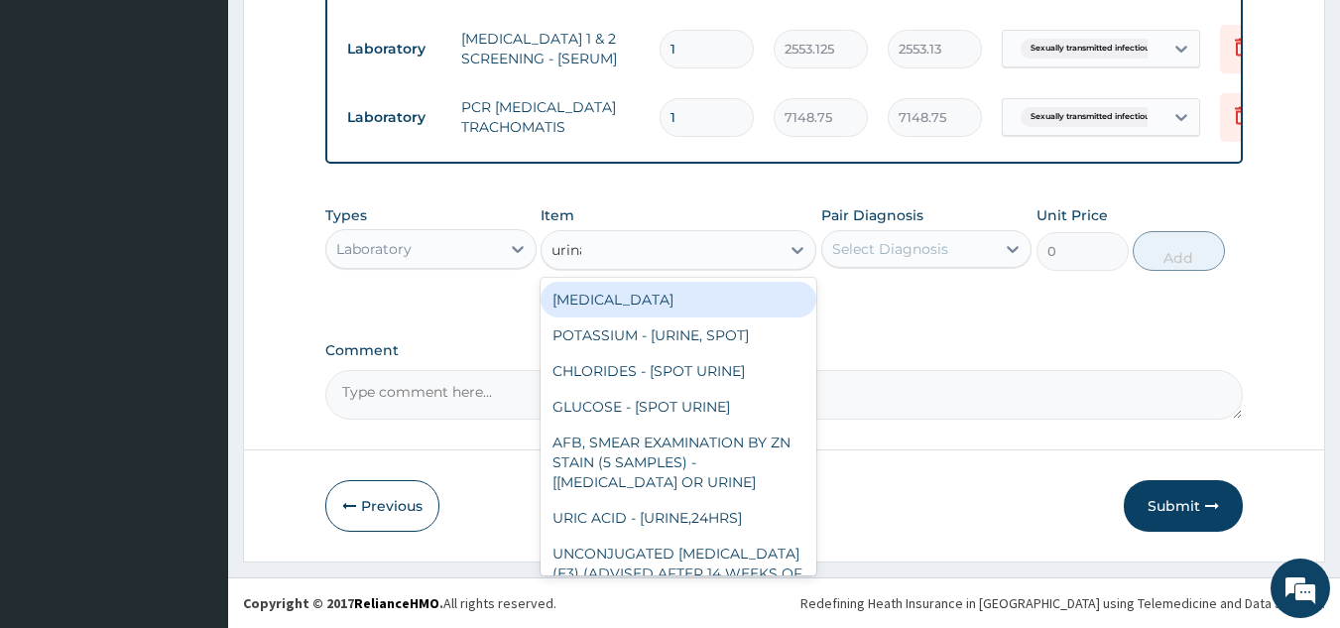
type input "urinal"
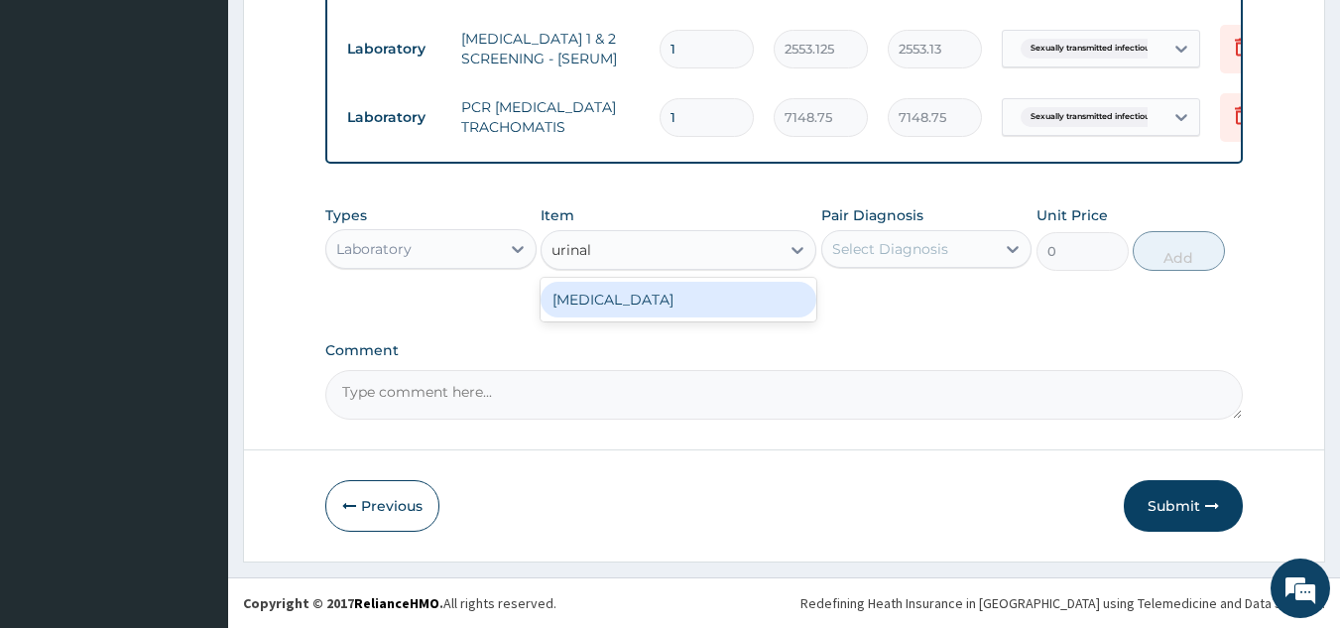
click at [741, 301] on div "URINALYSIS" at bounding box center [679, 300] width 276 height 36
type input "1531.875"
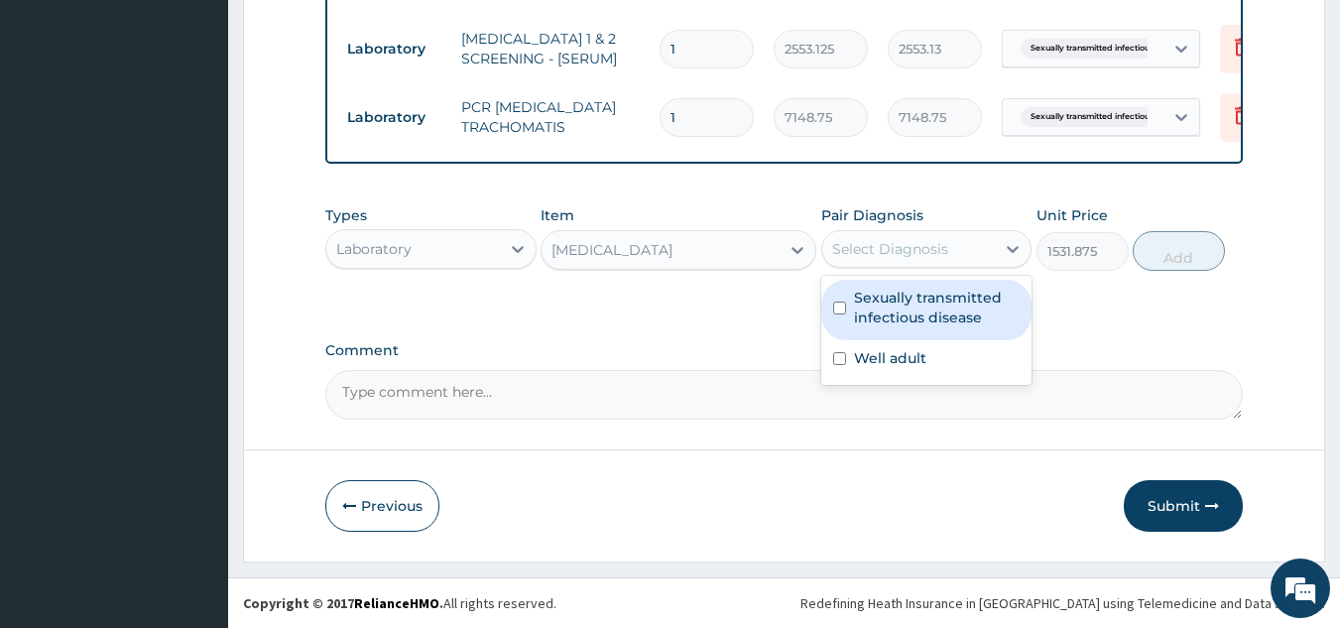
click at [968, 350] on div "Well adult" at bounding box center [926, 360] width 211 height 41
checkbox input "true"
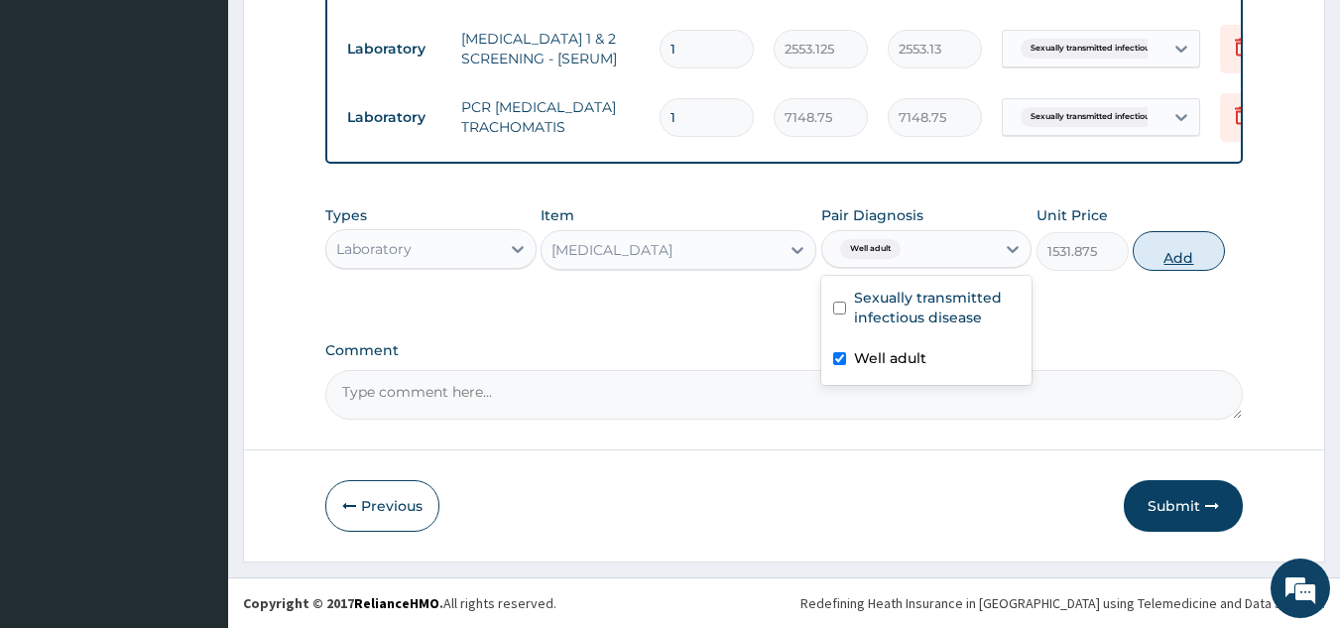
click at [1192, 261] on button "Add" at bounding box center [1179, 251] width 92 height 40
type input "0"
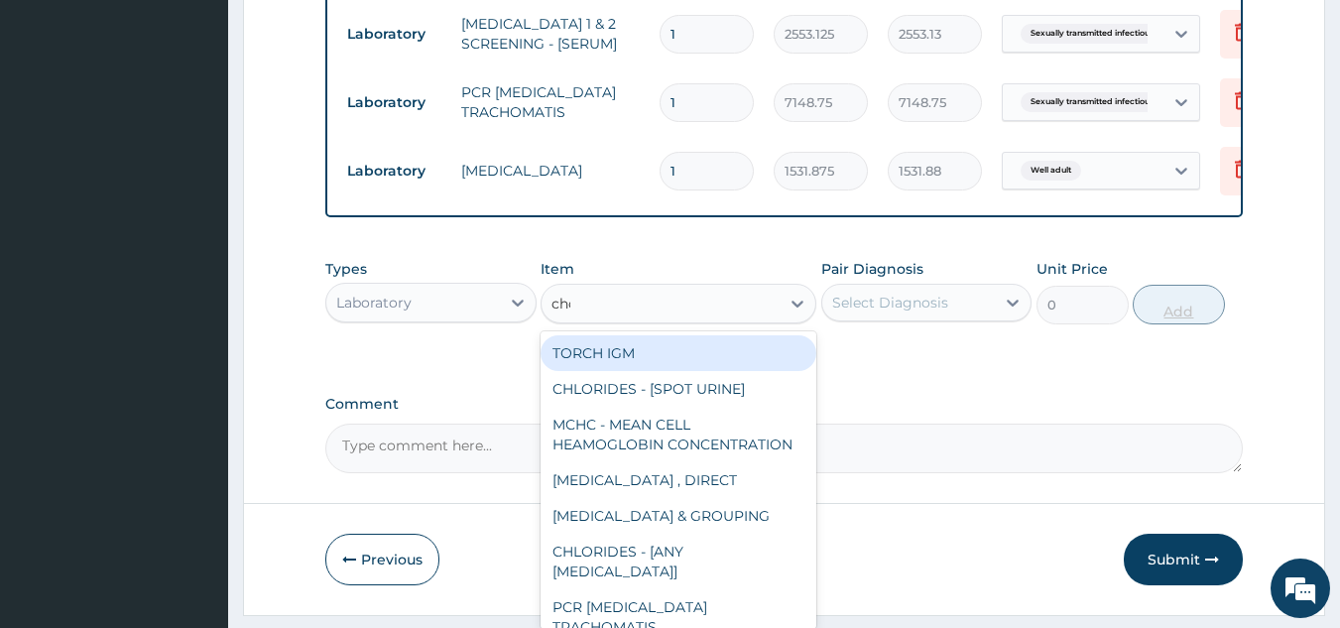
type input "chol"
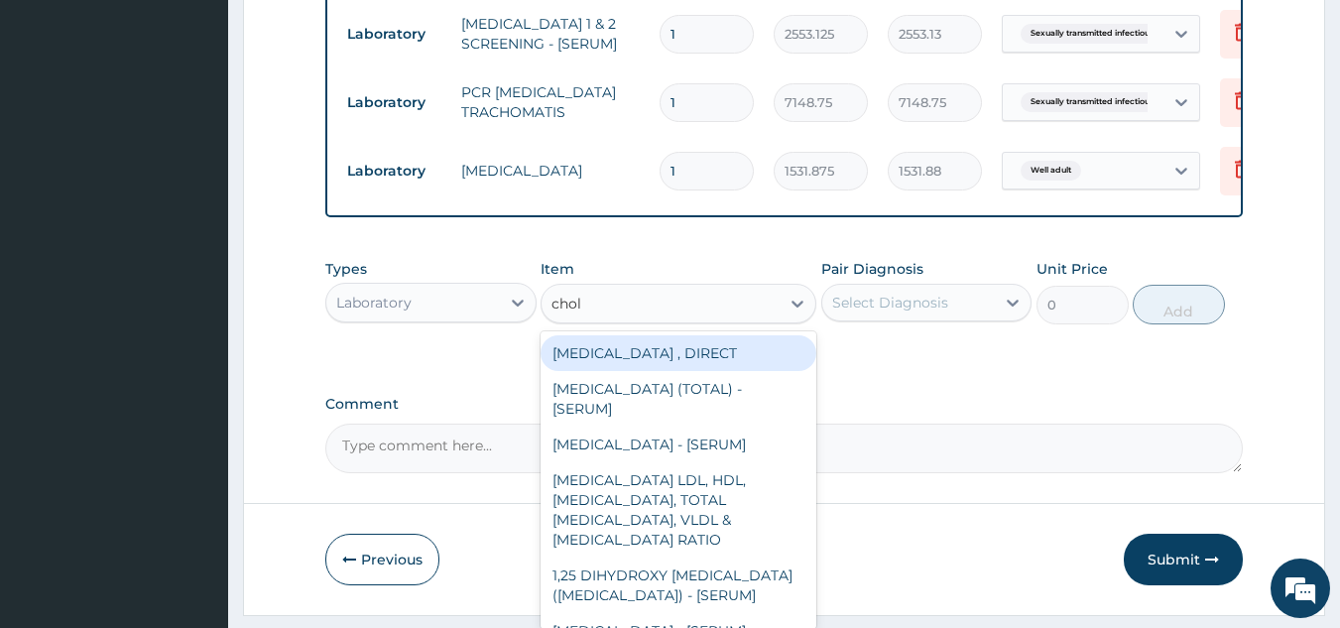
click at [754, 402] on div "CHOLESTEROL (TOTAL) - [SERUM]" at bounding box center [679, 399] width 276 height 56
type input "2880"
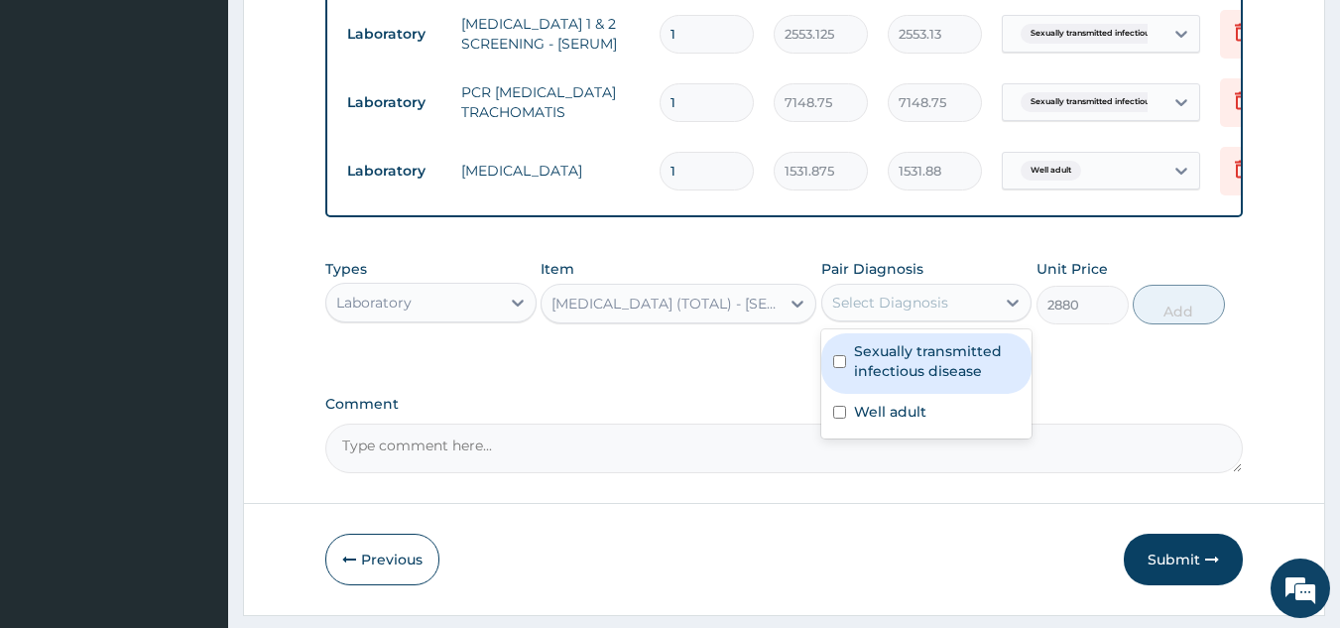
click at [946, 381] on label "Sexually transmitted infectious disease" at bounding box center [937, 361] width 167 height 40
checkbox input "true"
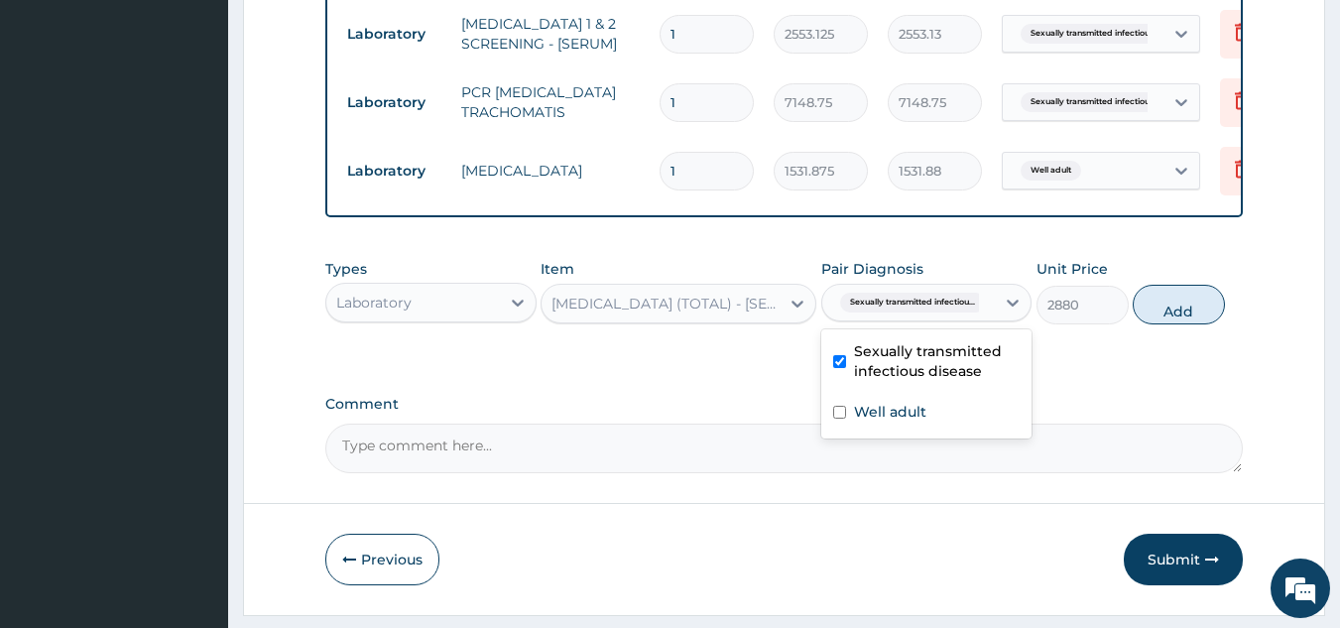
click at [957, 420] on div "Well adult" at bounding box center [926, 414] width 211 height 41
checkbox input "true"
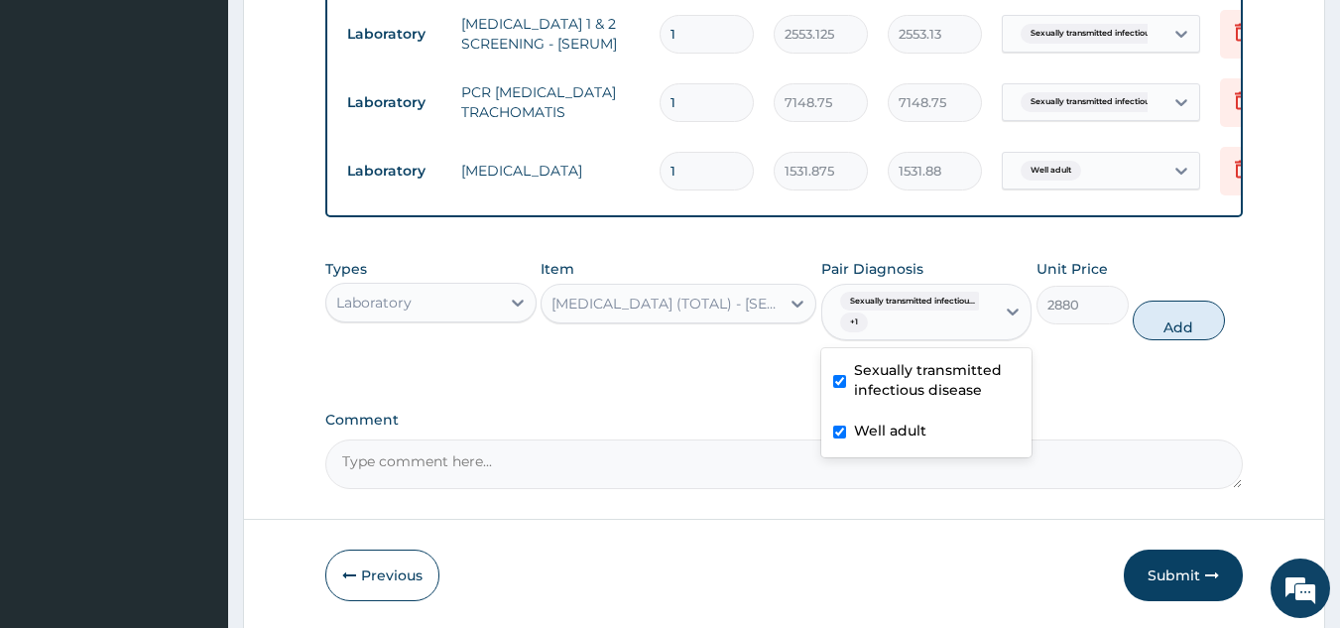
click at [961, 372] on div "Sexually transmitted infectious disease" at bounding box center [926, 382] width 211 height 61
checkbox input "false"
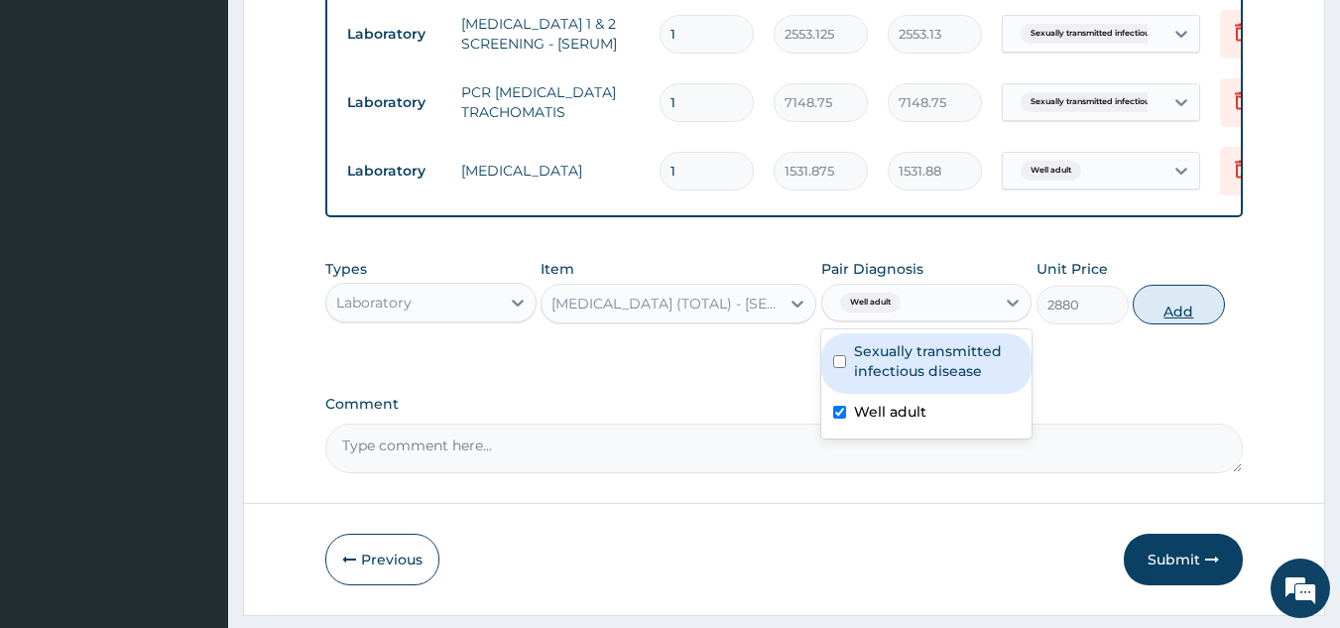
click at [1190, 321] on button "Add" at bounding box center [1179, 305] width 92 height 40
type input "0"
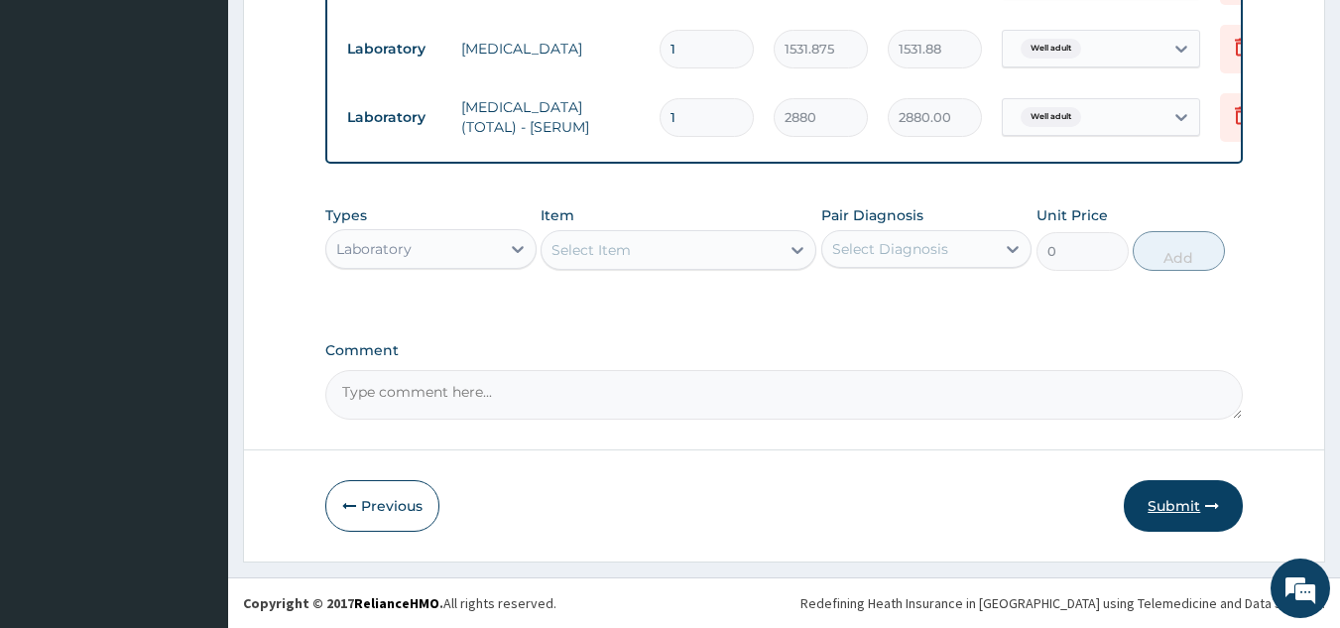
click at [1224, 506] on button "Submit" at bounding box center [1183, 506] width 119 height 52
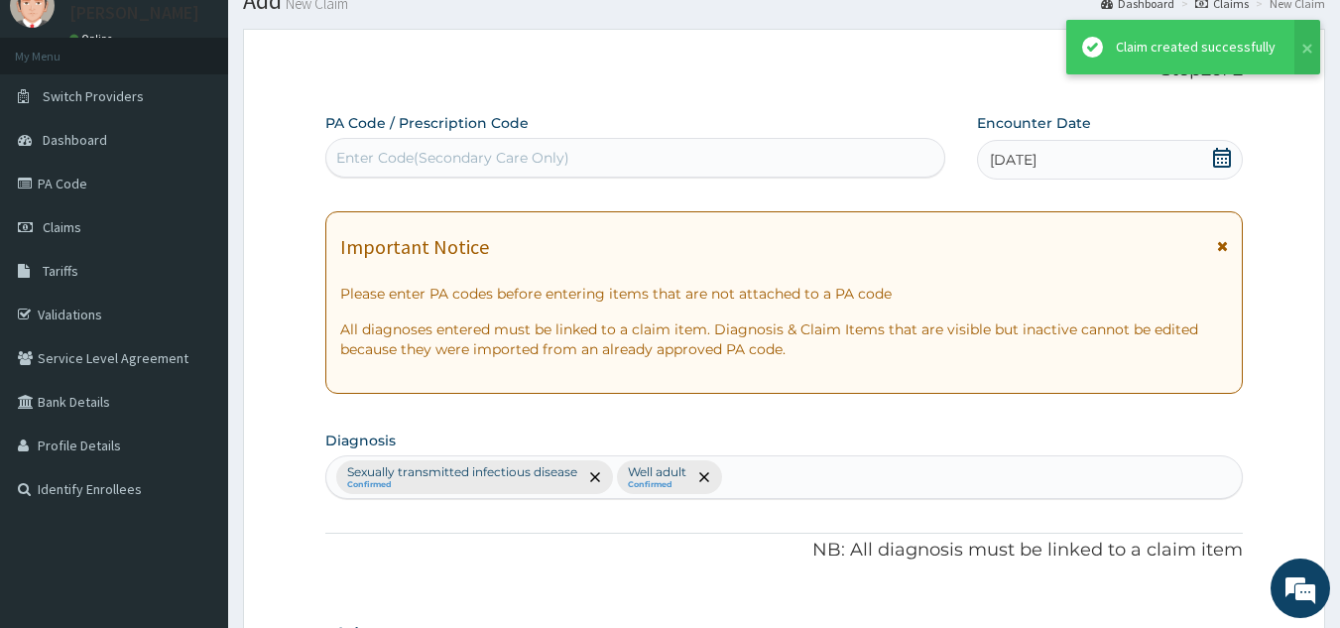
scroll to position [1107, 0]
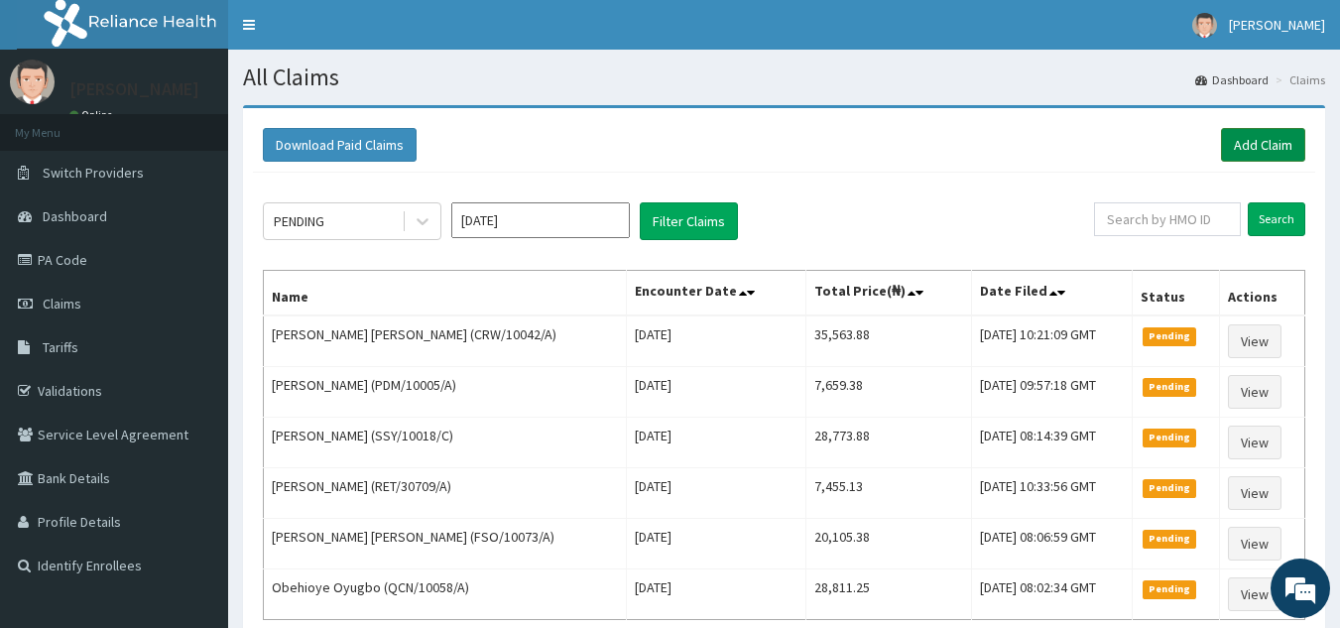
click at [1252, 146] on link "Add Claim" at bounding box center [1263, 145] width 84 height 34
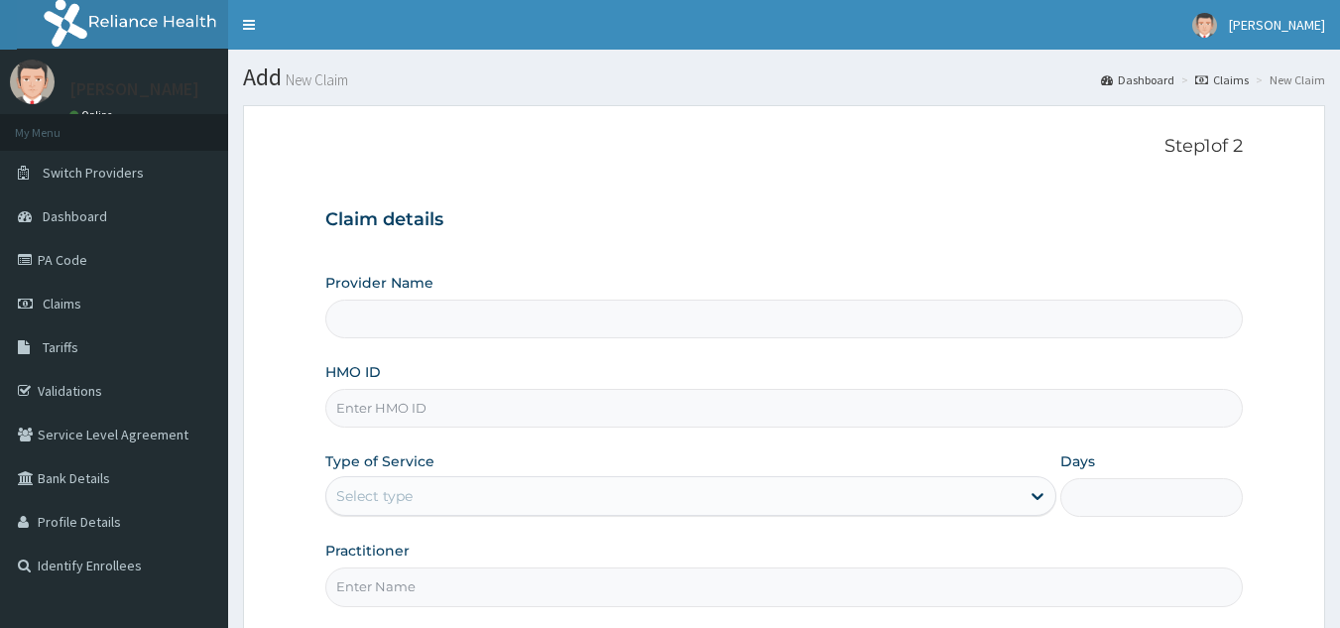
click at [645, 391] on input "HMO ID" at bounding box center [784, 408] width 918 height 39
paste input "PIZ/10001/B"
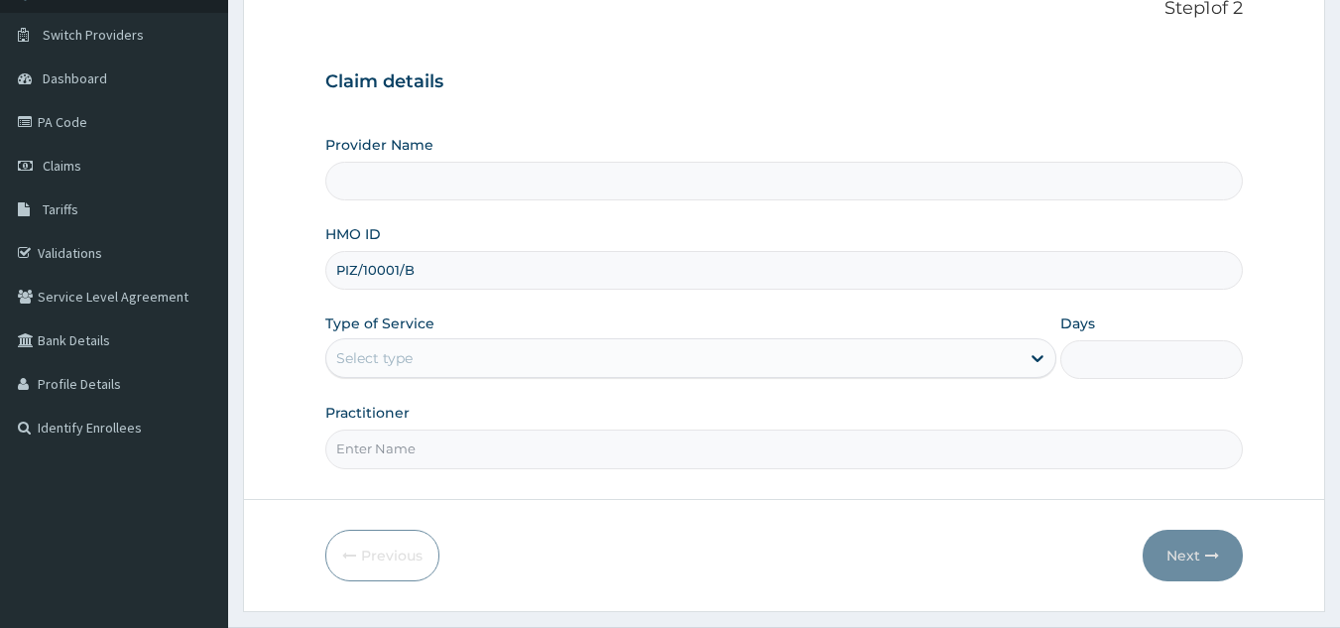
scroll to position [187, 0]
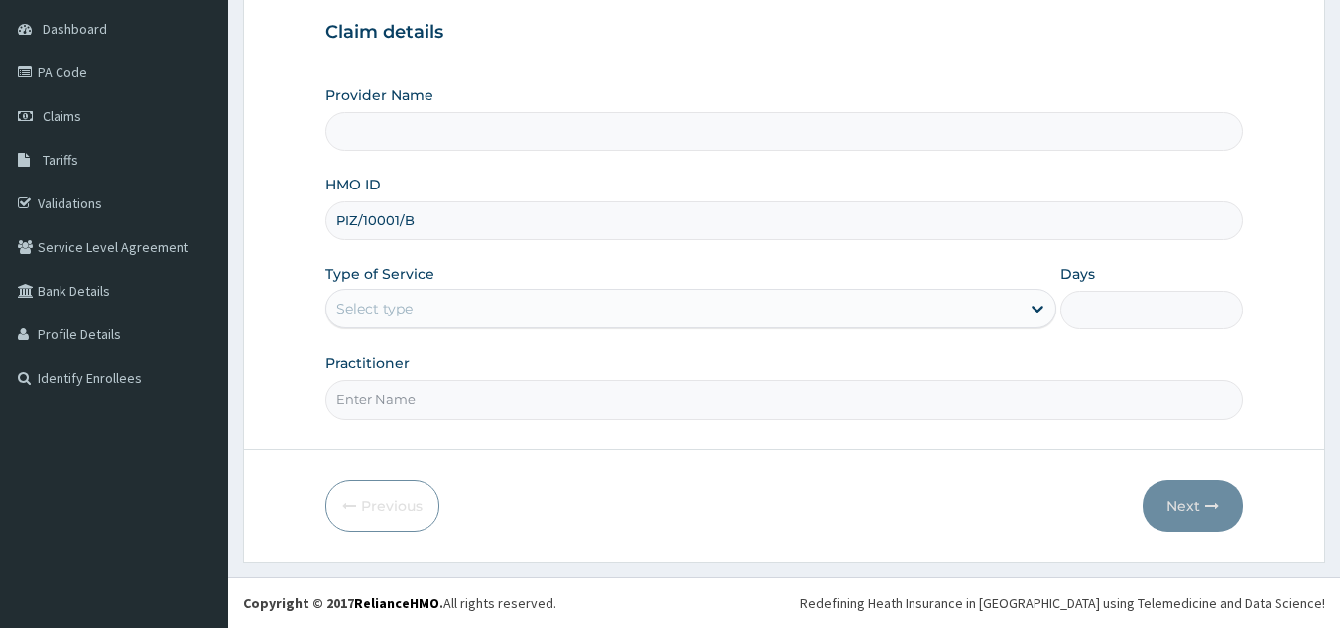
type input "PIZ/10001/B"
click at [507, 402] on input "Practitioner" at bounding box center [784, 399] width 918 height 39
click at [618, 457] on form "Step 1 of 2 Claim details Provider Name HMO ID PIZ/10001/B Type of Service Use …" at bounding box center [784, 240] width 1082 height 645
type input "Reliance Family Clinics (RFC) - [GEOGRAPHIC_DATA]"
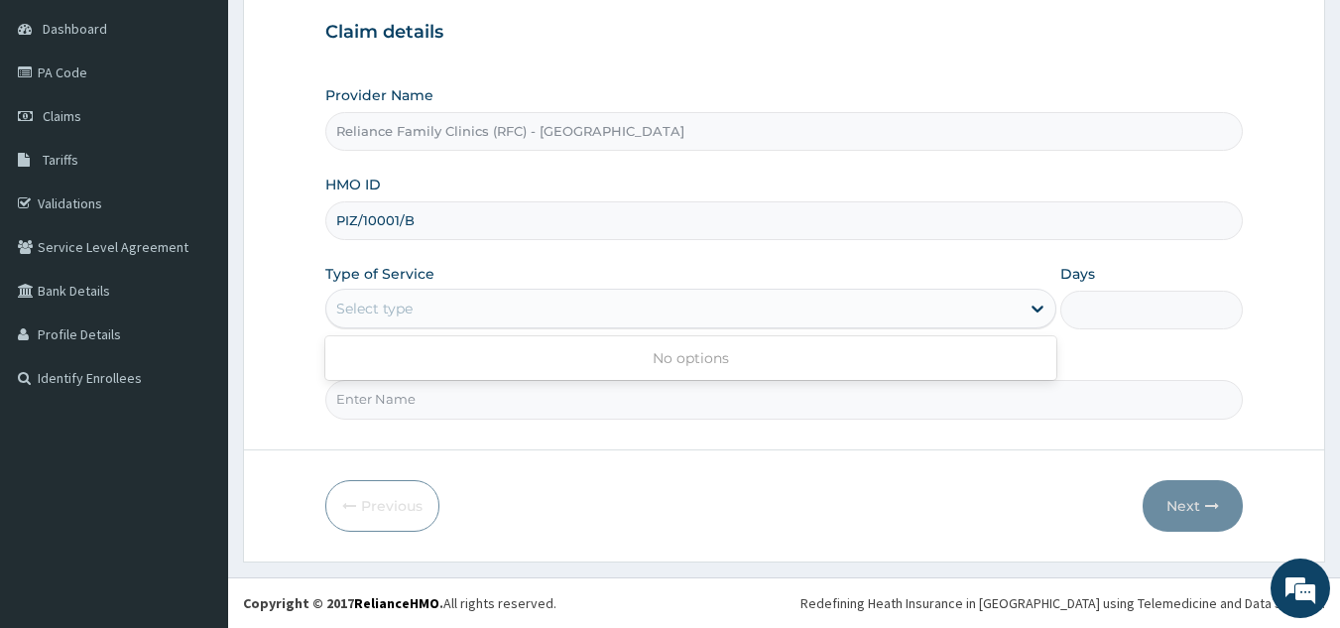
click at [666, 441] on form "Step 1 of 2 Claim details Provider Name Reliance Family Clinics (RFC) - Lekki H…" at bounding box center [784, 240] width 1082 height 645
click at [634, 487] on div "Previous Next" at bounding box center [784, 506] width 918 height 52
click at [606, 447] on form "Step 1 of 2 Claim details Provider Name Reliance Family Clinics (RFC) - Lekki H…" at bounding box center [784, 240] width 1082 height 645
click at [596, 401] on input "Practitioner" at bounding box center [784, 399] width 918 height 39
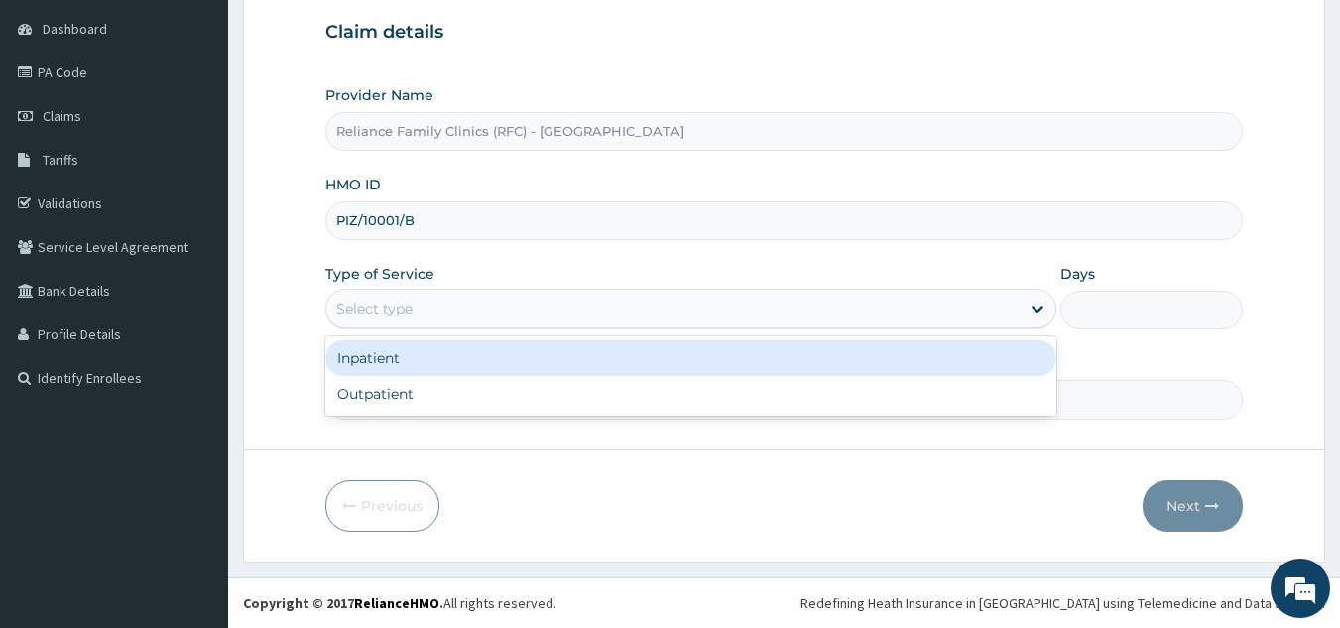
click at [620, 383] on div "Outpatient" at bounding box center [690, 394] width 731 height 36
type input "1"
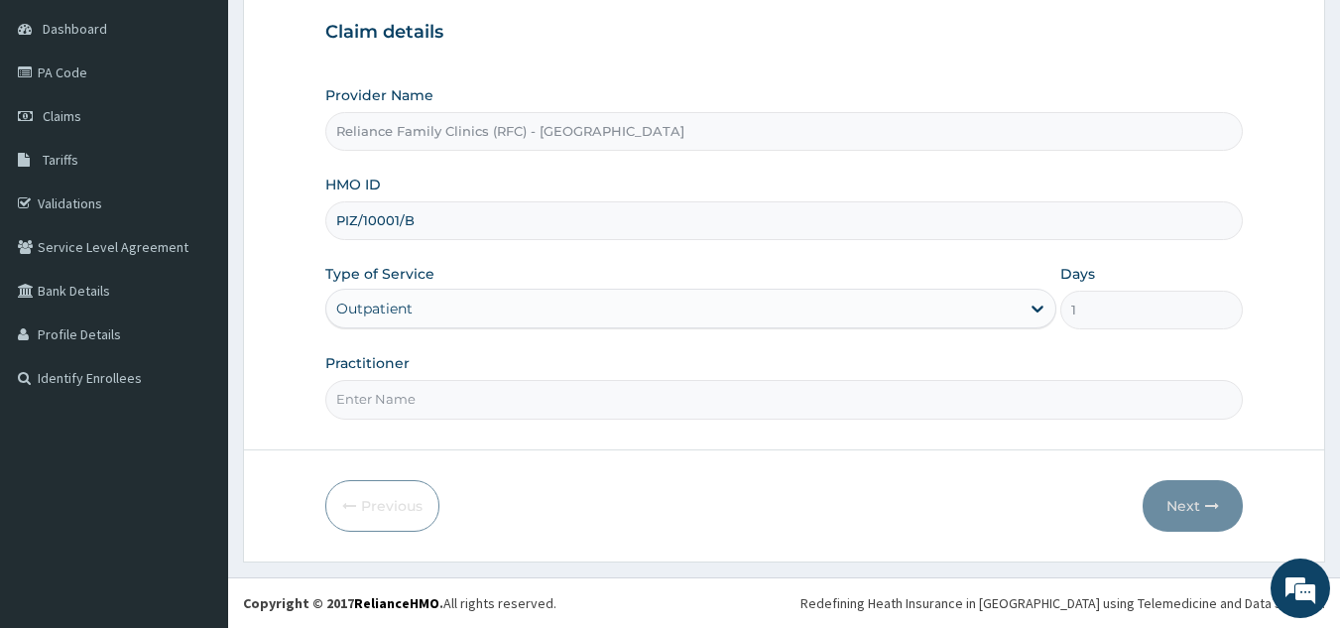
click at [674, 408] on input "Practitioner" at bounding box center [784, 399] width 918 height 39
type input "LOCUM"
click at [1151, 504] on button "Next" at bounding box center [1193, 506] width 100 height 52
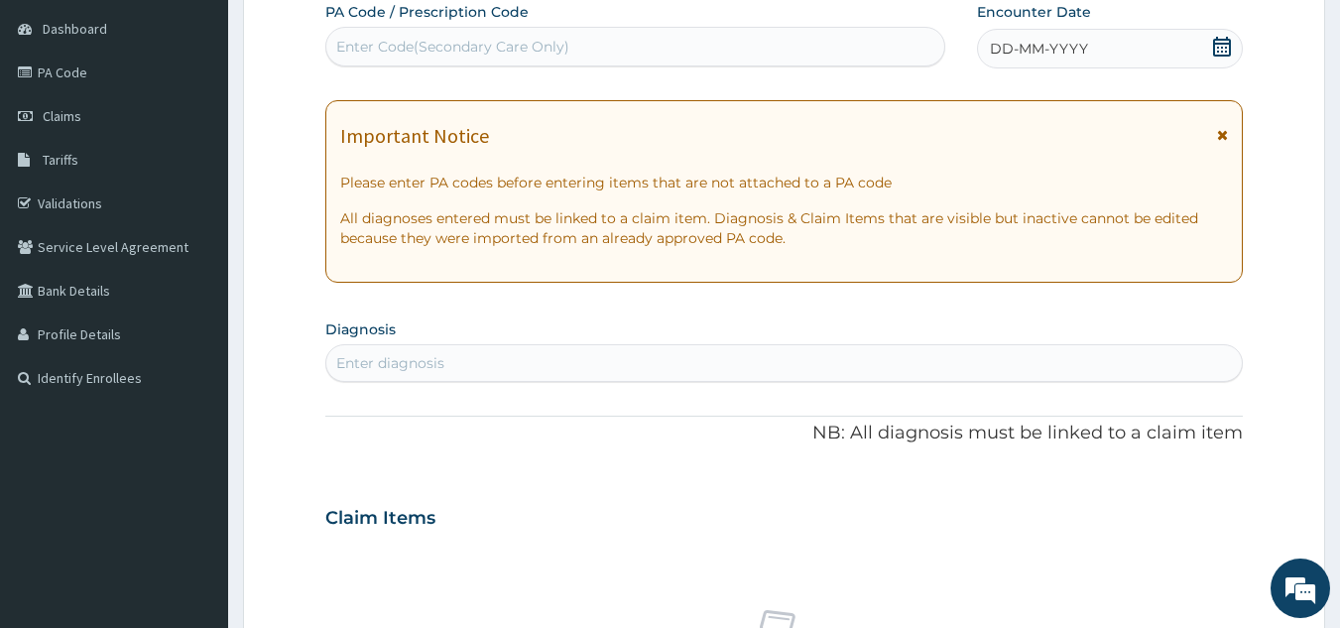
click at [1111, 65] on div "DD-MM-YYYY" at bounding box center [1110, 49] width 266 height 40
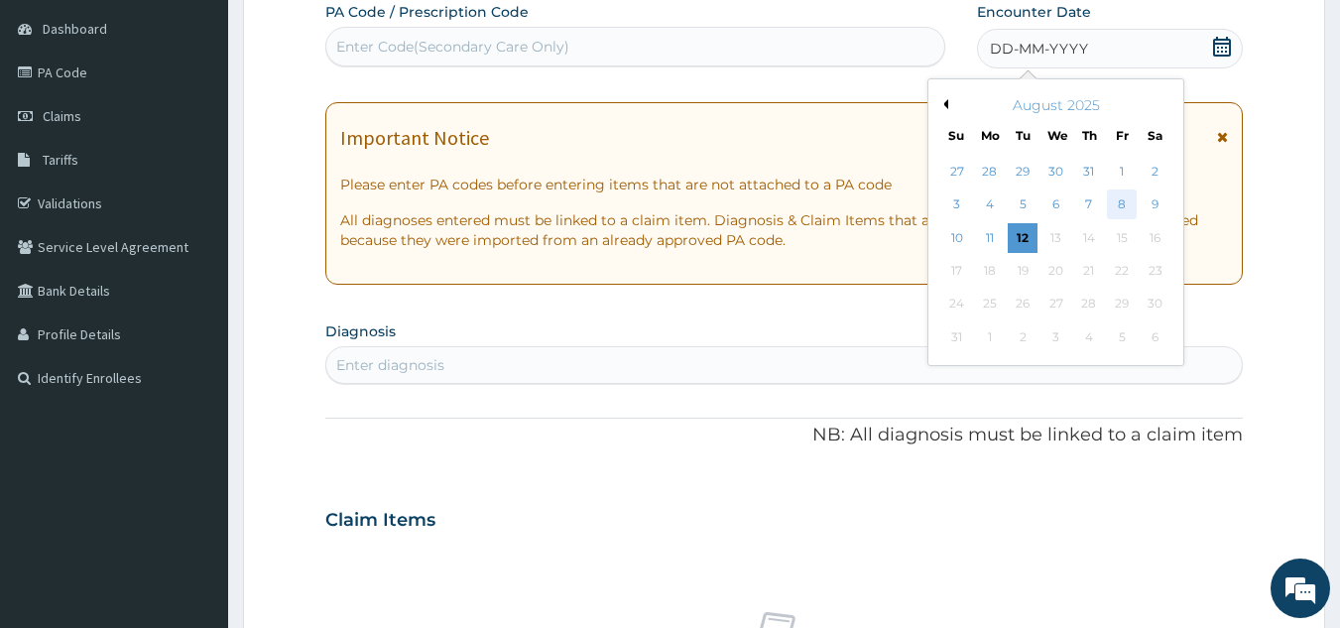
click at [1126, 209] on div "8" at bounding box center [1122, 205] width 30 height 30
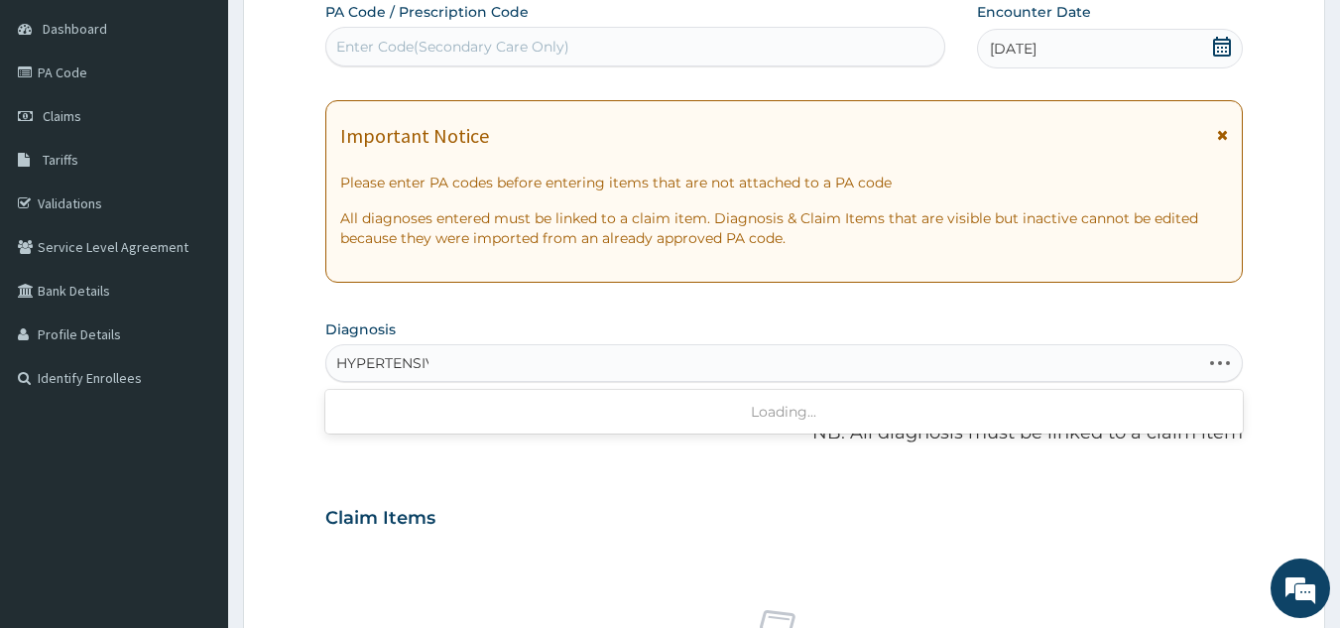
type input "HYPERTENSIVE"
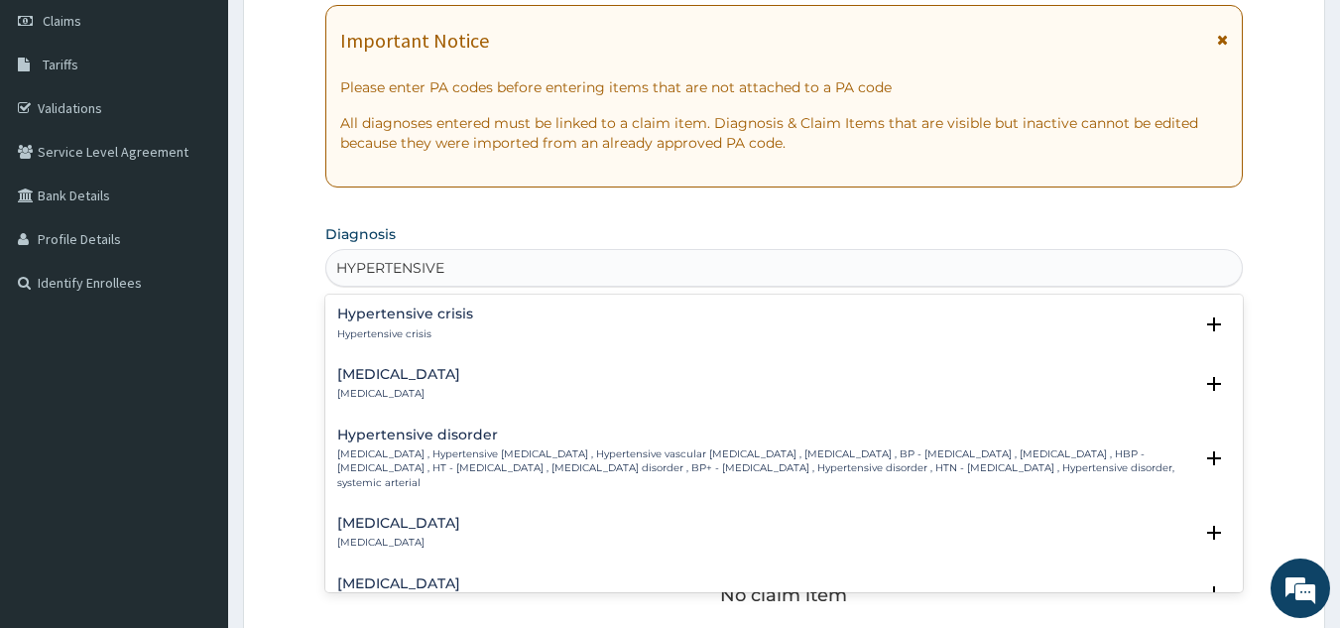
scroll to position [319, 0]
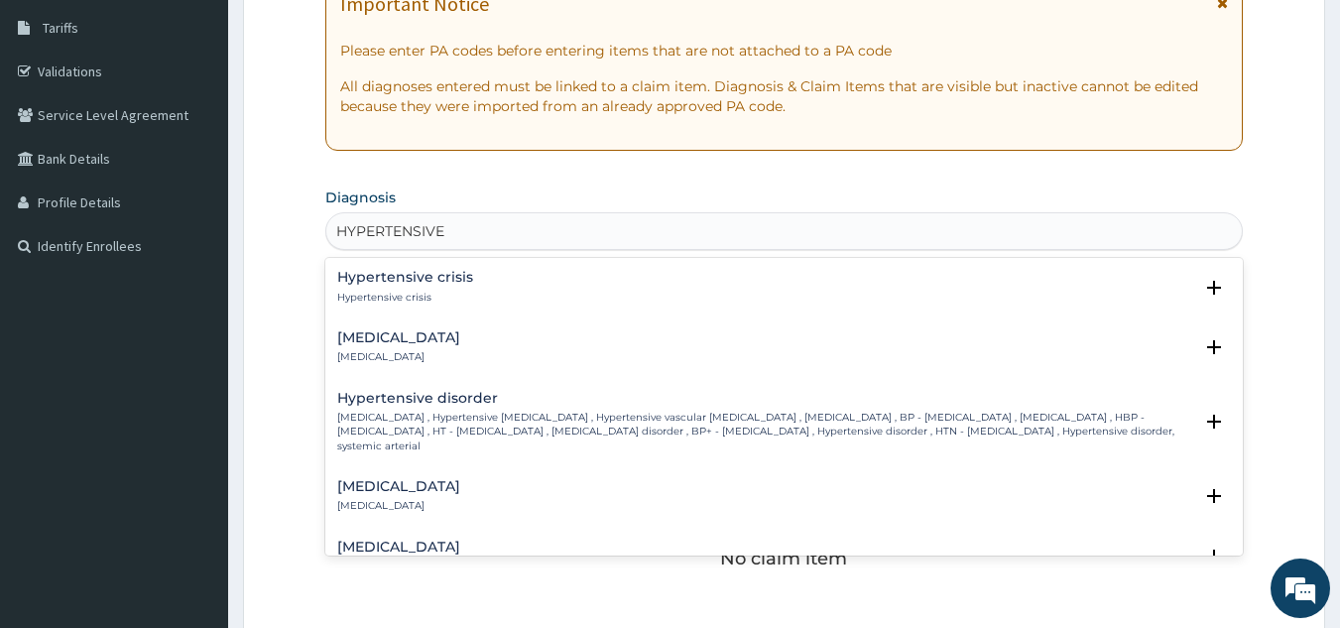
click at [517, 434] on p "[MEDICAL_DATA] , Hypertensive [MEDICAL_DATA] , Hypertensive vascular [MEDICAL_D…" at bounding box center [765, 432] width 856 height 43
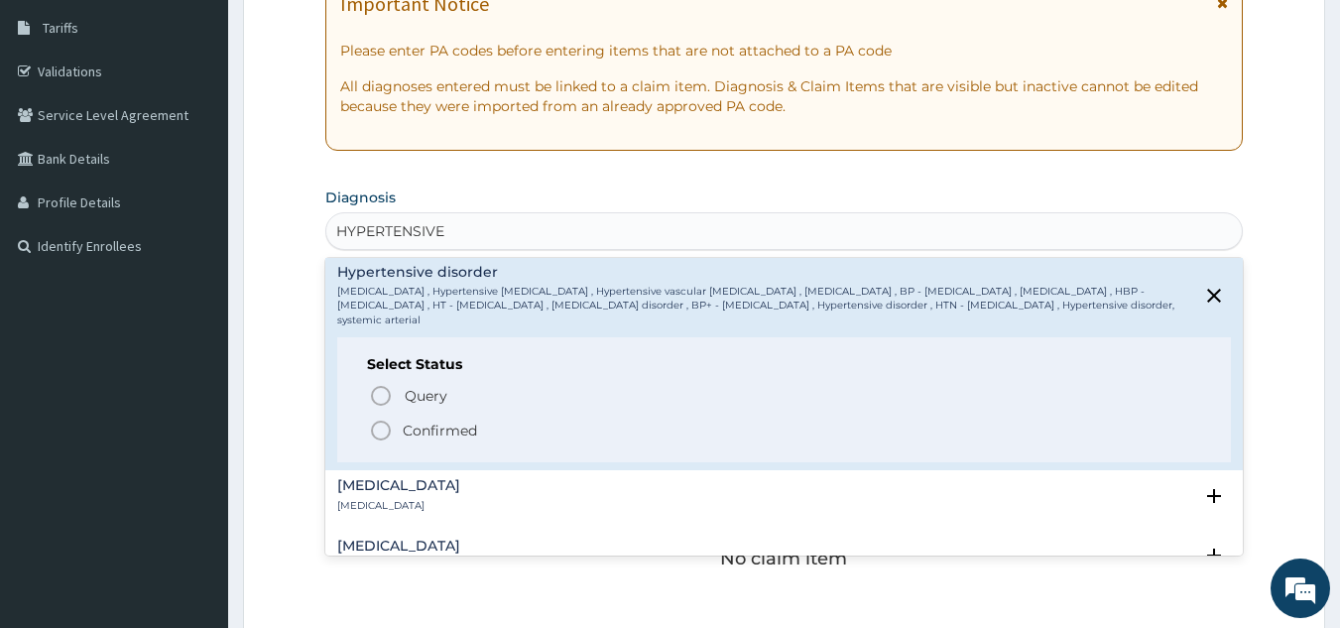
scroll to position [130, 0]
click at [477, 422] on span "Confirmed" at bounding box center [785, 427] width 833 height 24
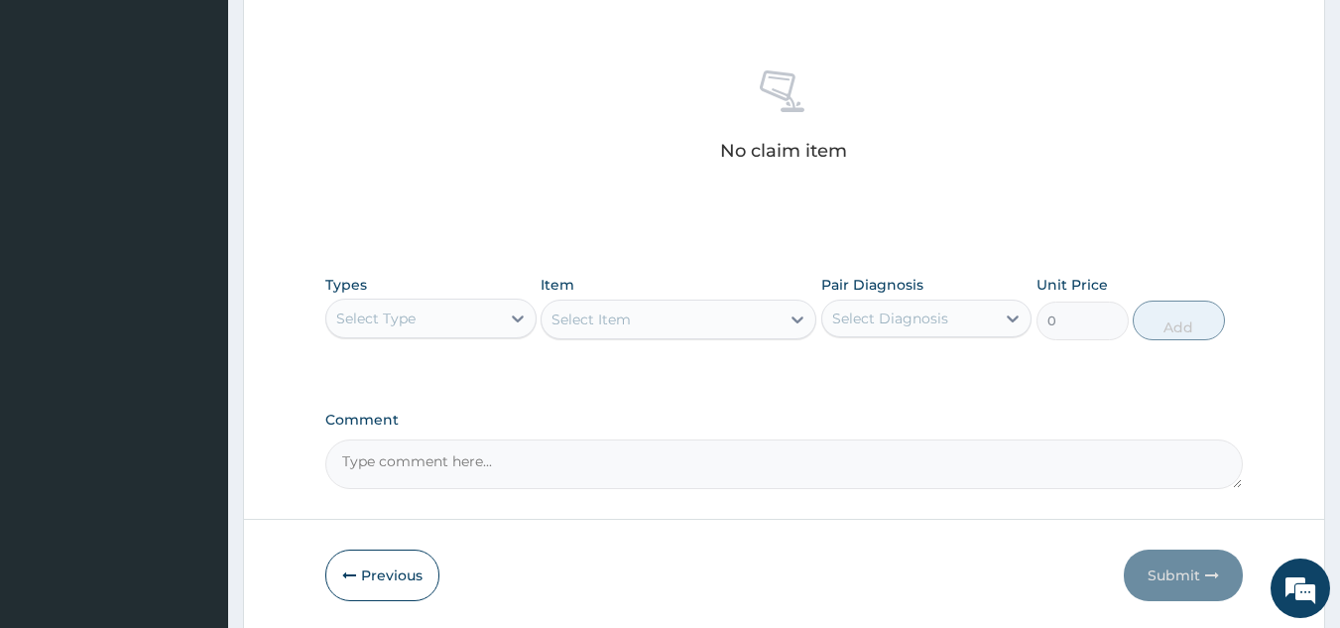
scroll to position [774, 0]
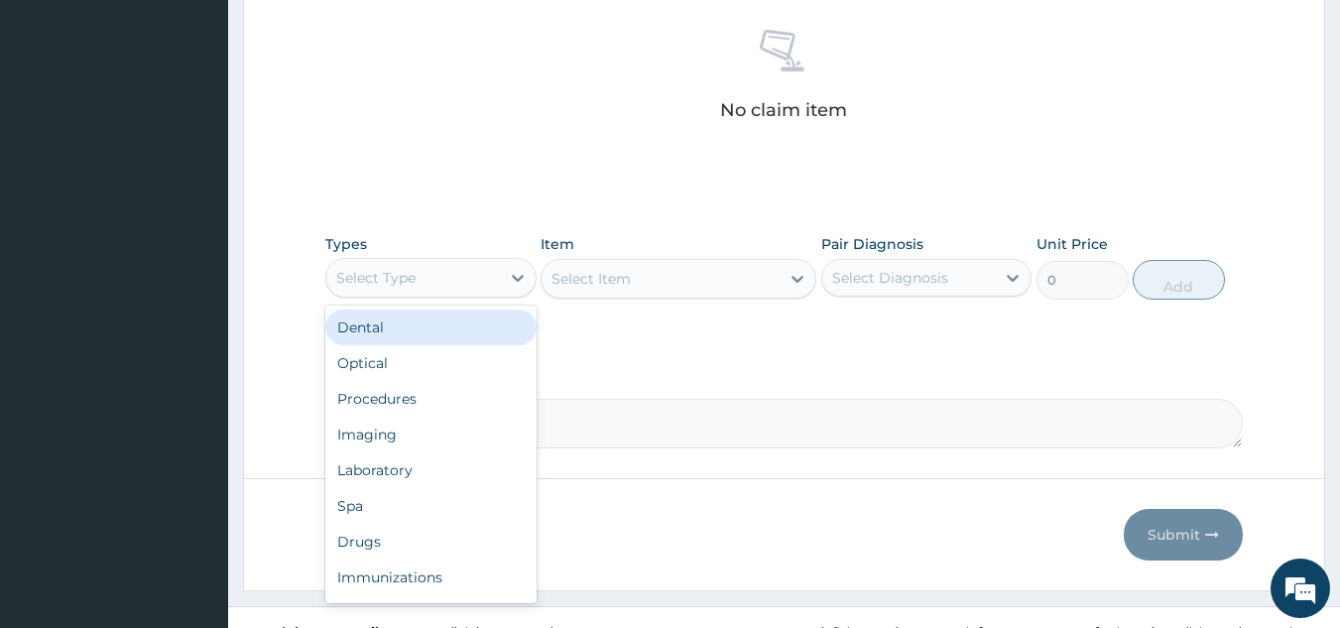
click at [467, 398] on div "Procedures" at bounding box center [430, 399] width 211 height 36
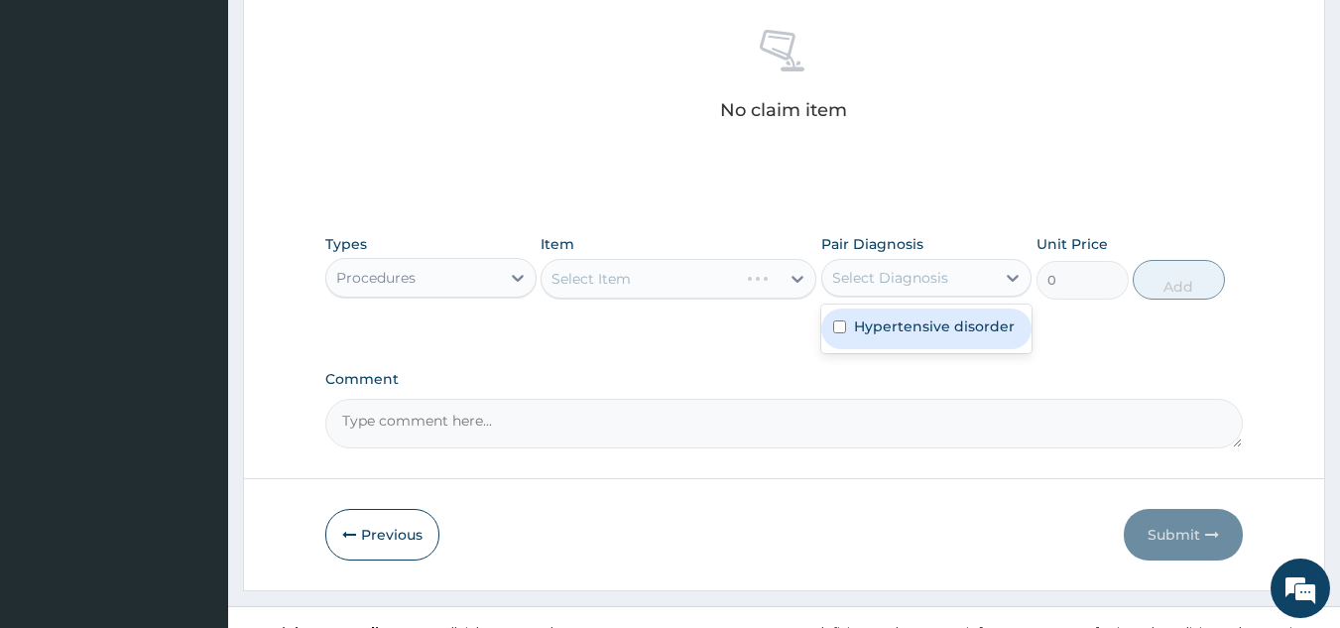
click at [897, 321] on label "Hypertensive disorder" at bounding box center [934, 326] width 161 height 20
checkbox input "true"
click at [672, 290] on div "Select Item" at bounding box center [679, 279] width 276 height 40
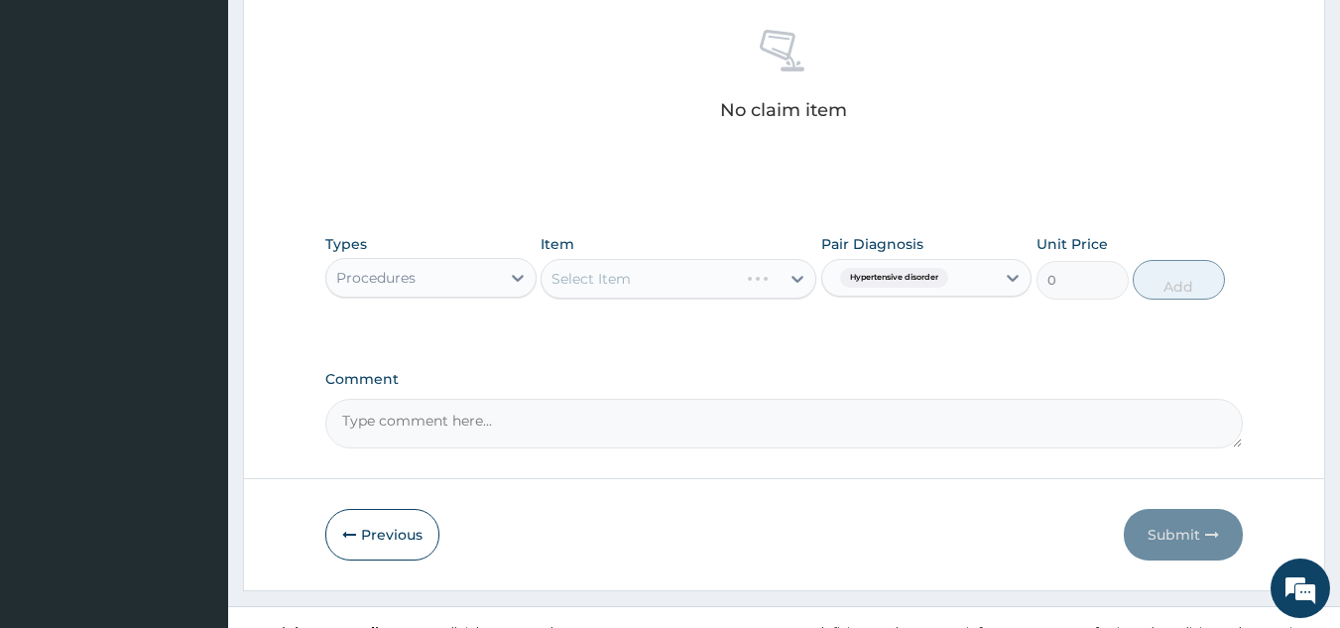
click at [671, 276] on div "Select Item" at bounding box center [679, 279] width 276 height 40
click at [701, 288] on div "Select Item" at bounding box center [679, 279] width 276 height 40
click at [713, 272] on div "Select Item" at bounding box center [679, 279] width 276 height 40
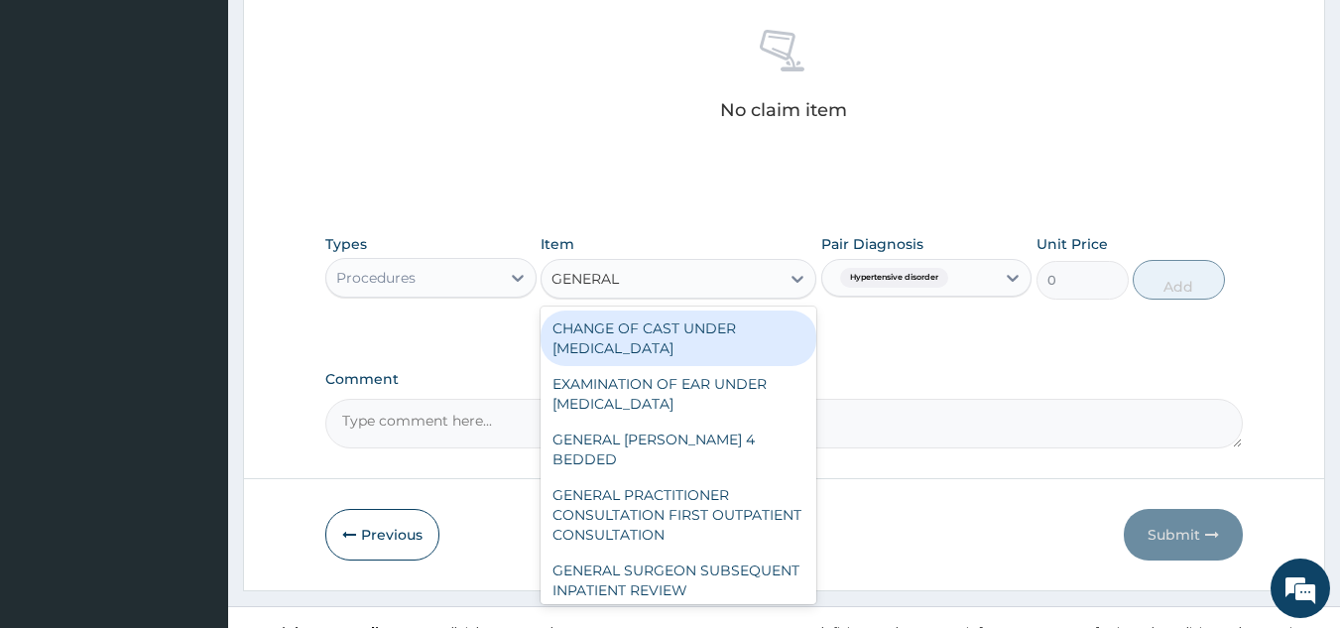
type input "GENERAL P"
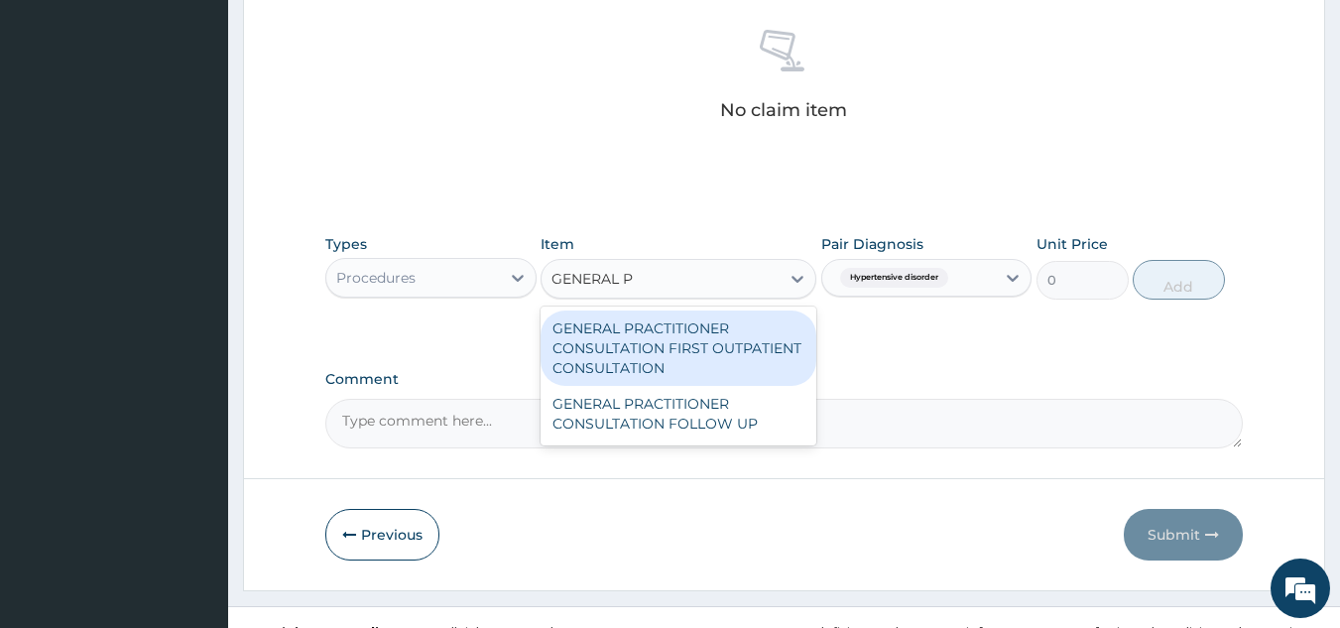
click at [749, 351] on div "GENERAL PRACTITIONER CONSULTATION FIRST OUTPATIENT CONSULTATION" at bounding box center [679, 347] width 276 height 75
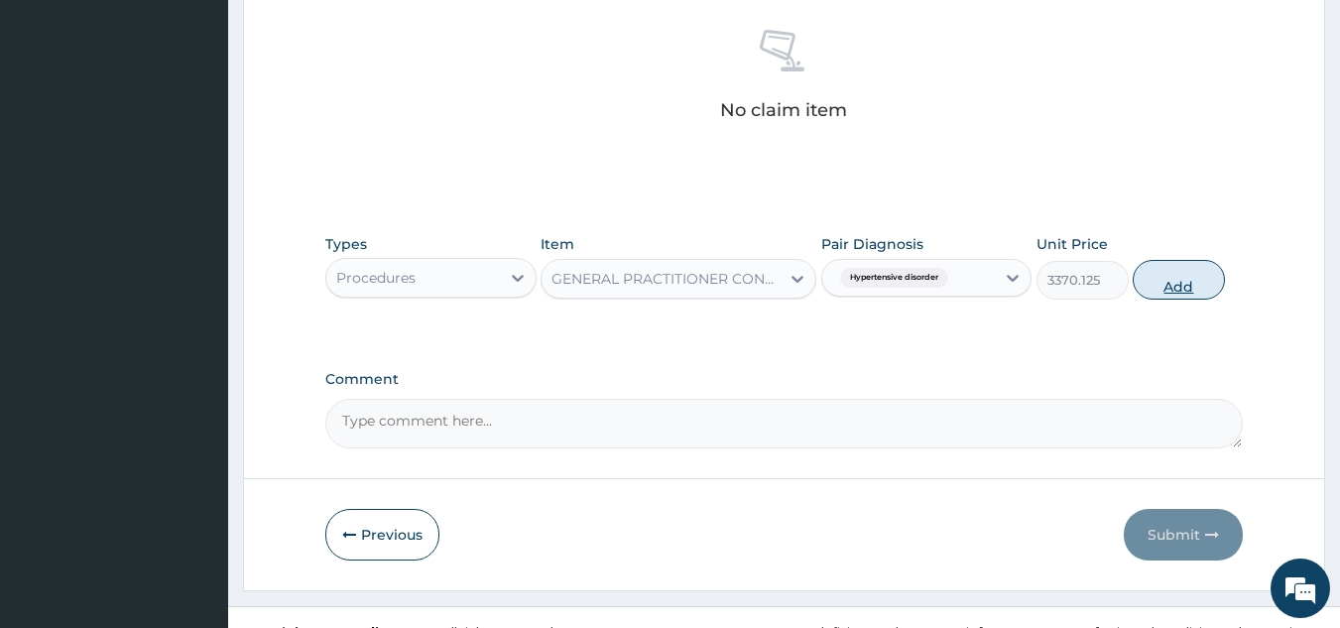
click at [1199, 290] on button "Add" at bounding box center [1179, 280] width 92 height 40
type input "0"
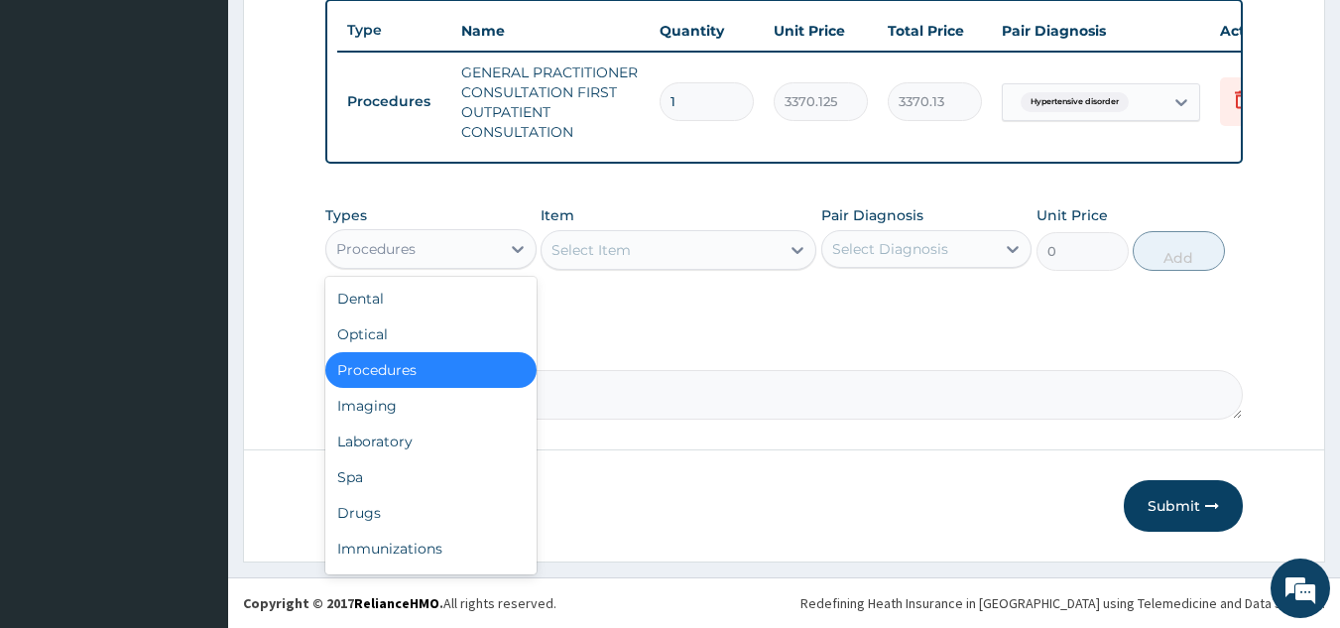
click at [453, 512] on div "Drugs" at bounding box center [430, 513] width 211 height 36
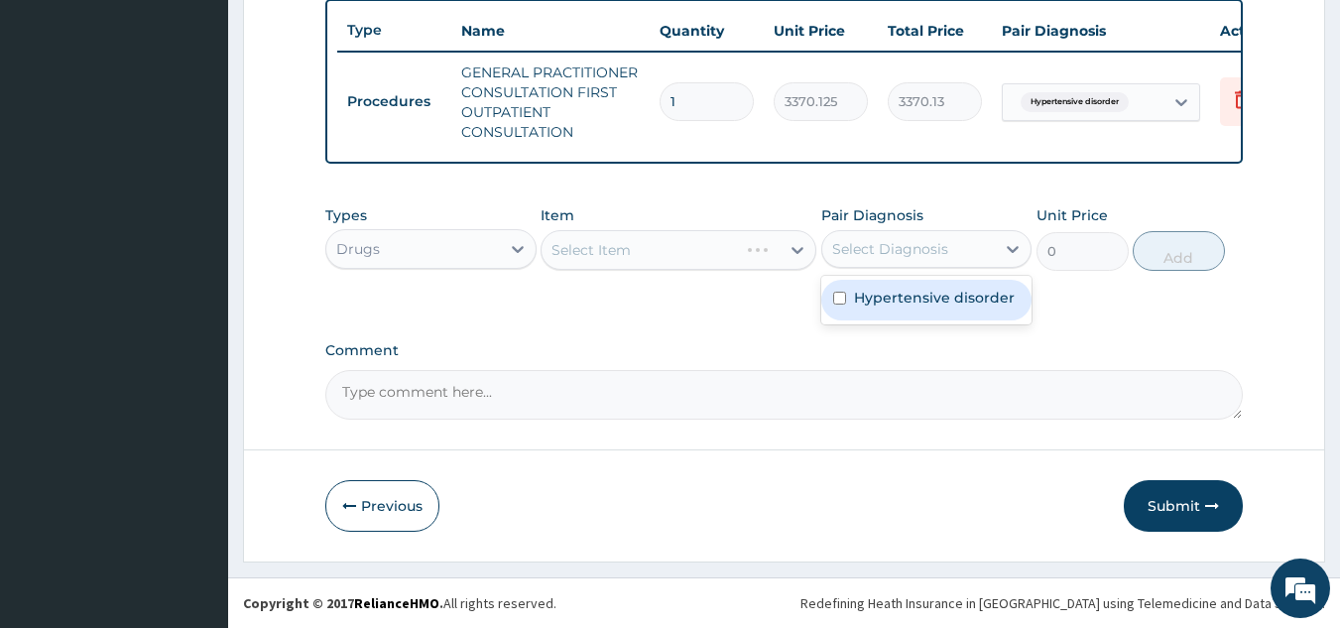
click at [907, 311] on div "Hypertensive disorder" at bounding box center [926, 300] width 211 height 41
checkbox input "true"
click at [697, 248] on div "Select Item" at bounding box center [679, 250] width 276 height 40
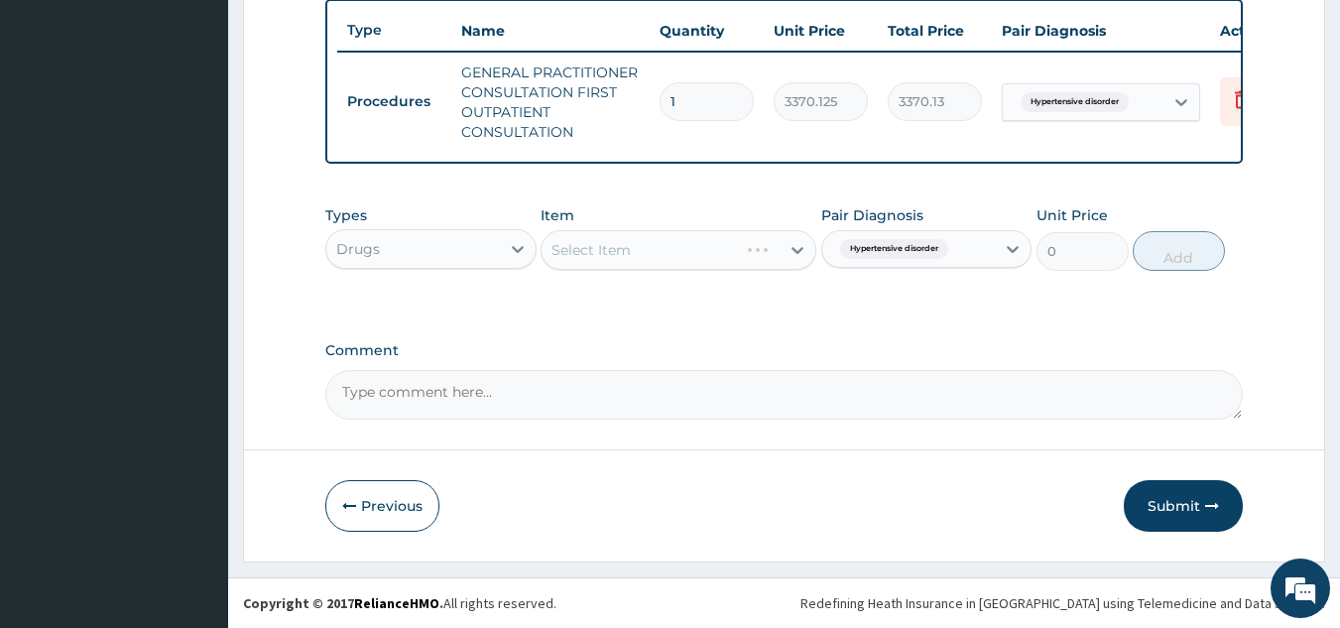
click at [694, 272] on div "Types Drugs Item Select Item Pair Diagnosis Hypertensive disorder Unit Price 0 …" at bounding box center [784, 237] width 918 height 85
click at [707, 256] on div "Select Item" at bounding box center [679, 250] width 276 height 40
click at [721, 250] on div "Select Item" at bounding box center [679, 250] width 276 height 40
click at [720, 263] on div "Select Item" at bounding box center [679, 250] width 276 height 40
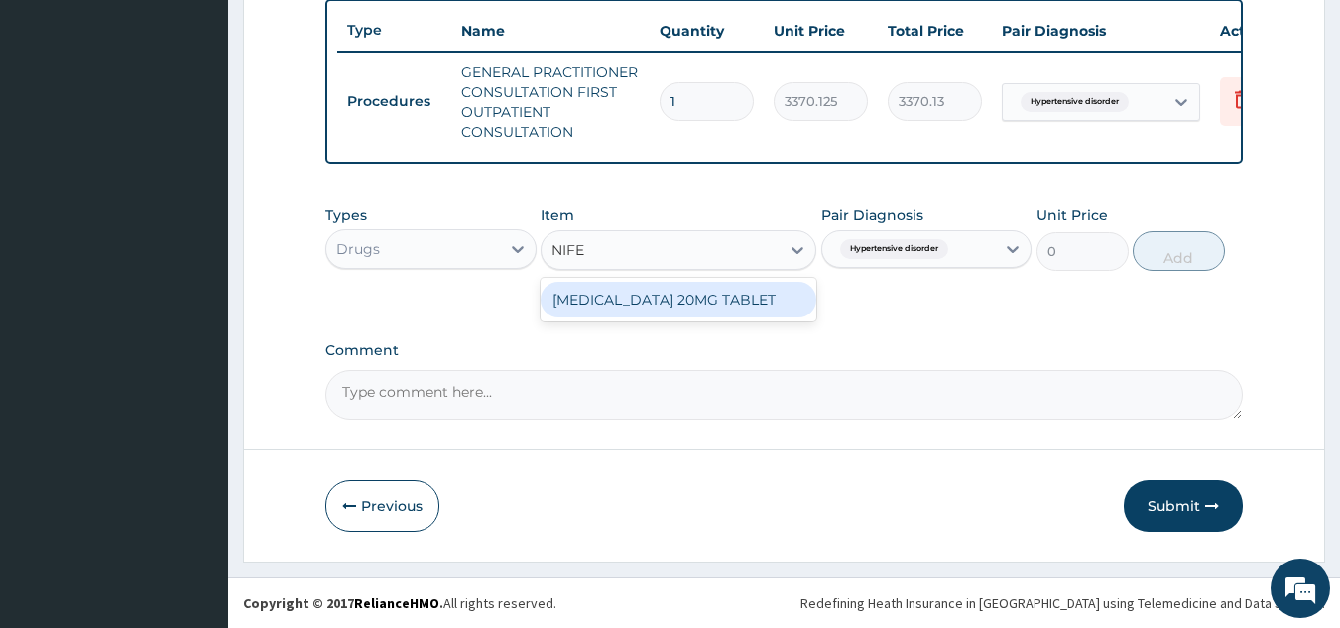
type input "NIFED"
click at [748, 315] on div "[MEDICAL_DATA] 20MG TABLET" at bounding box center [679, 300] width 276 height 36
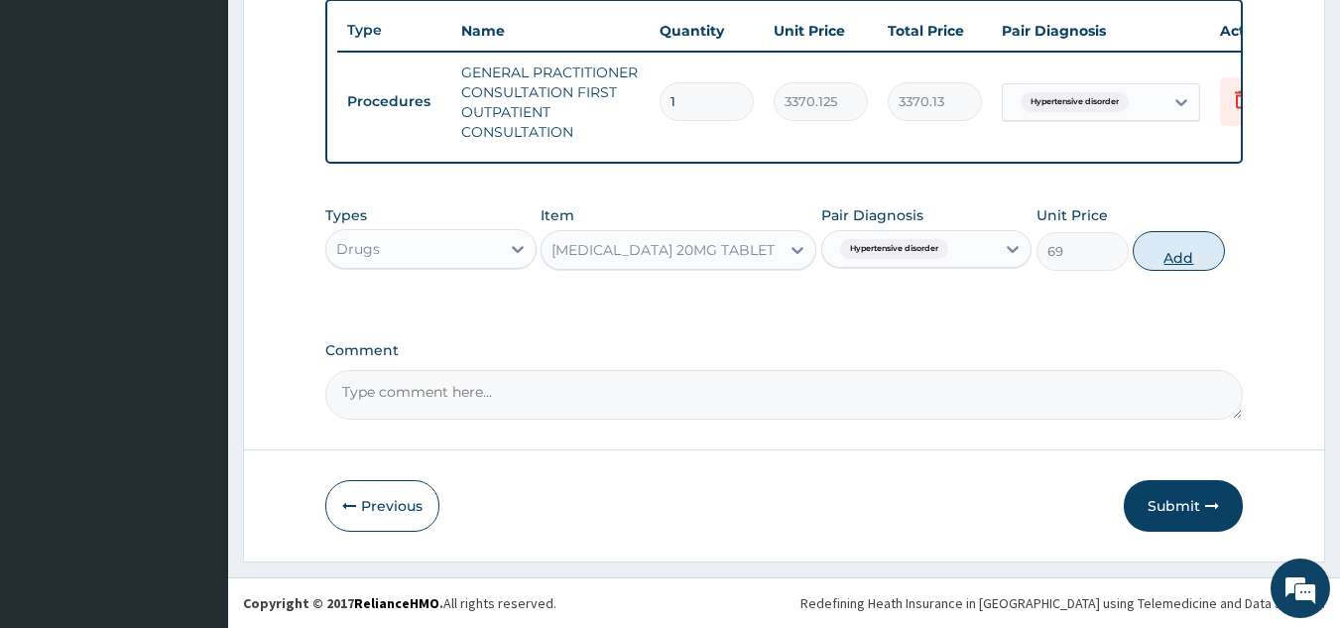
click at [1146, 247] on button "Add" at bounding box center [1179, 251] width 92 height 40
type input "0"
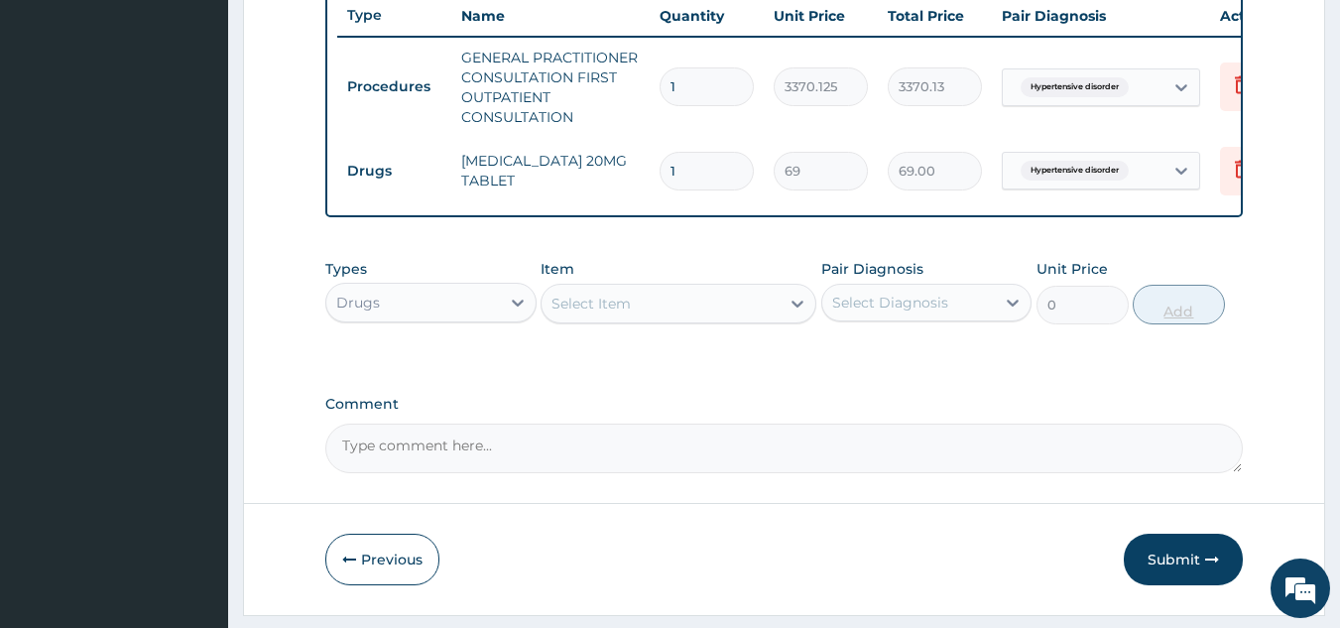
type input "0.00"
type input "2"
type input "138.00"
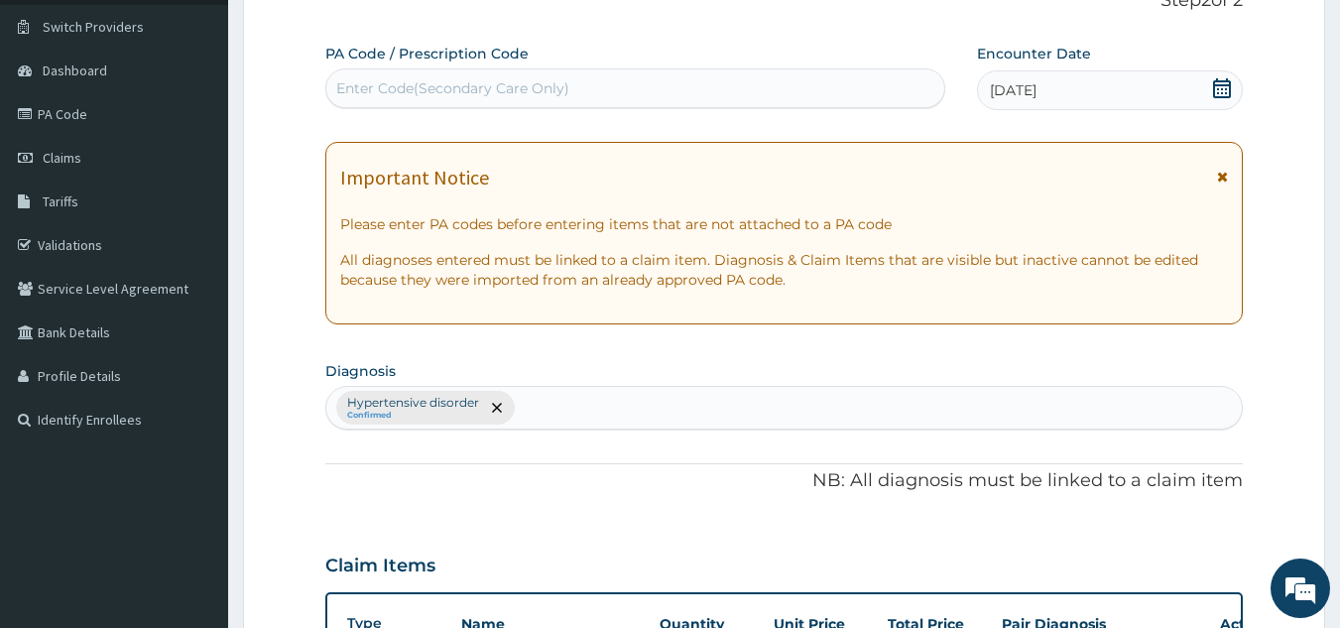
scroll to position [147, 0]
type input "2"
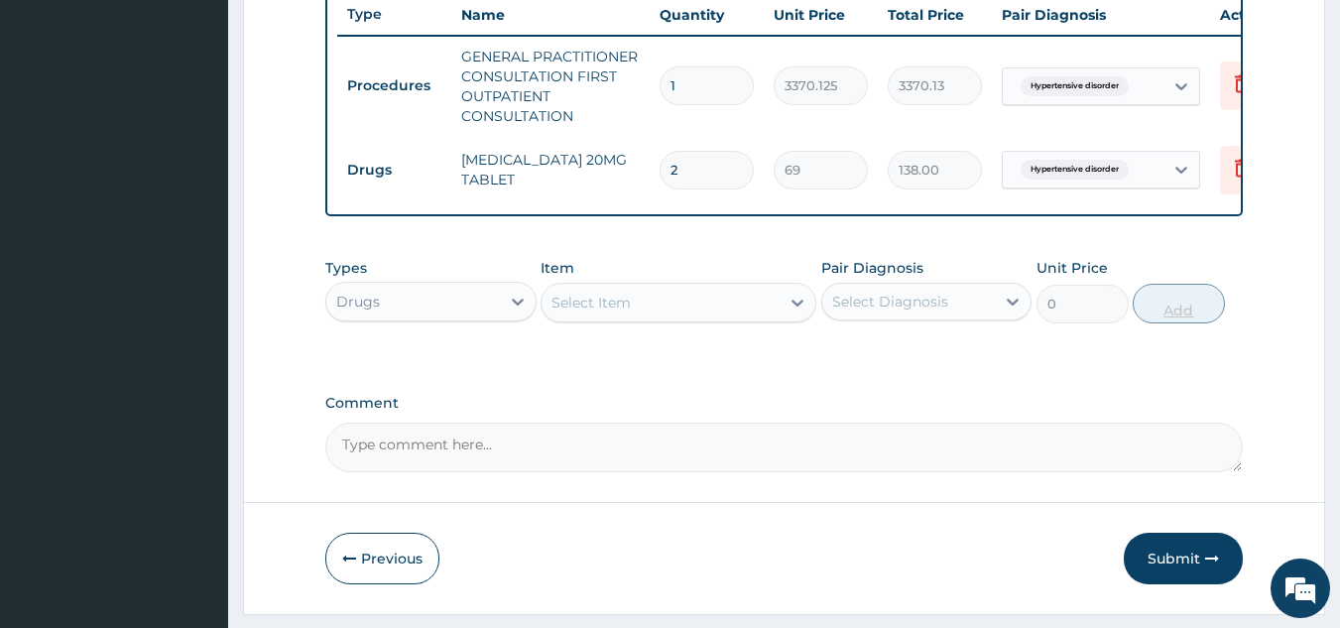
scroll to position [822, 0]
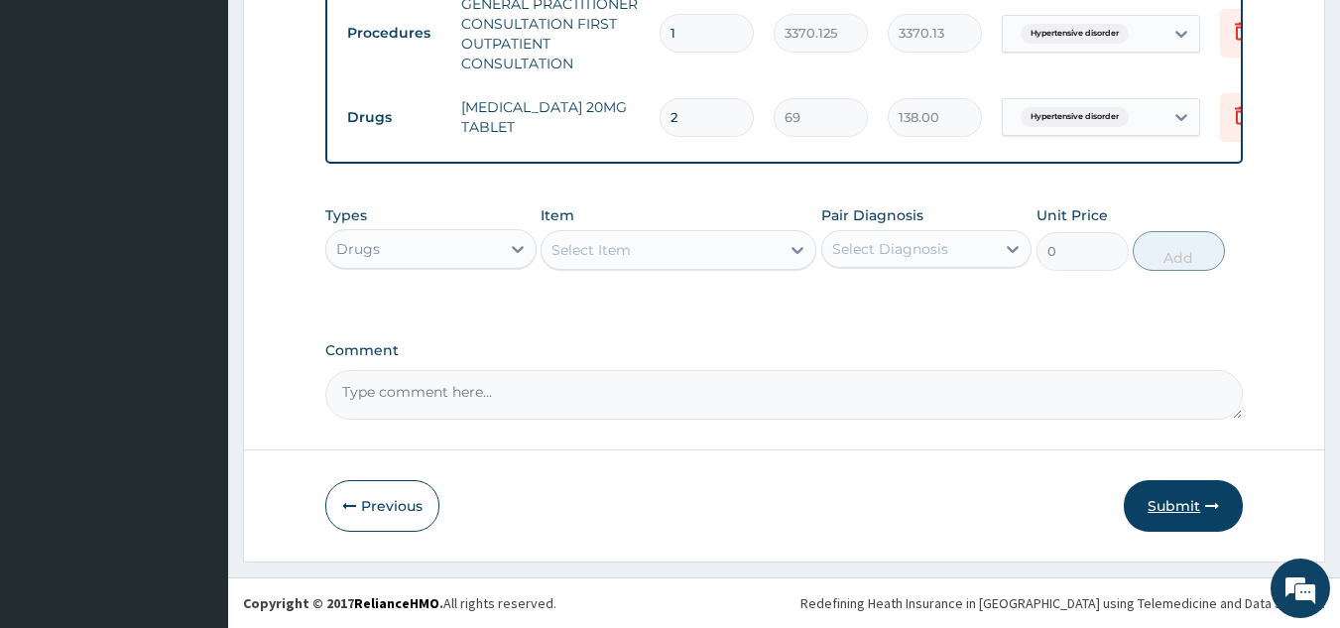
click at [1175, 522] on button "Submit" at bounding box center [1183, 506] width 119 height 52
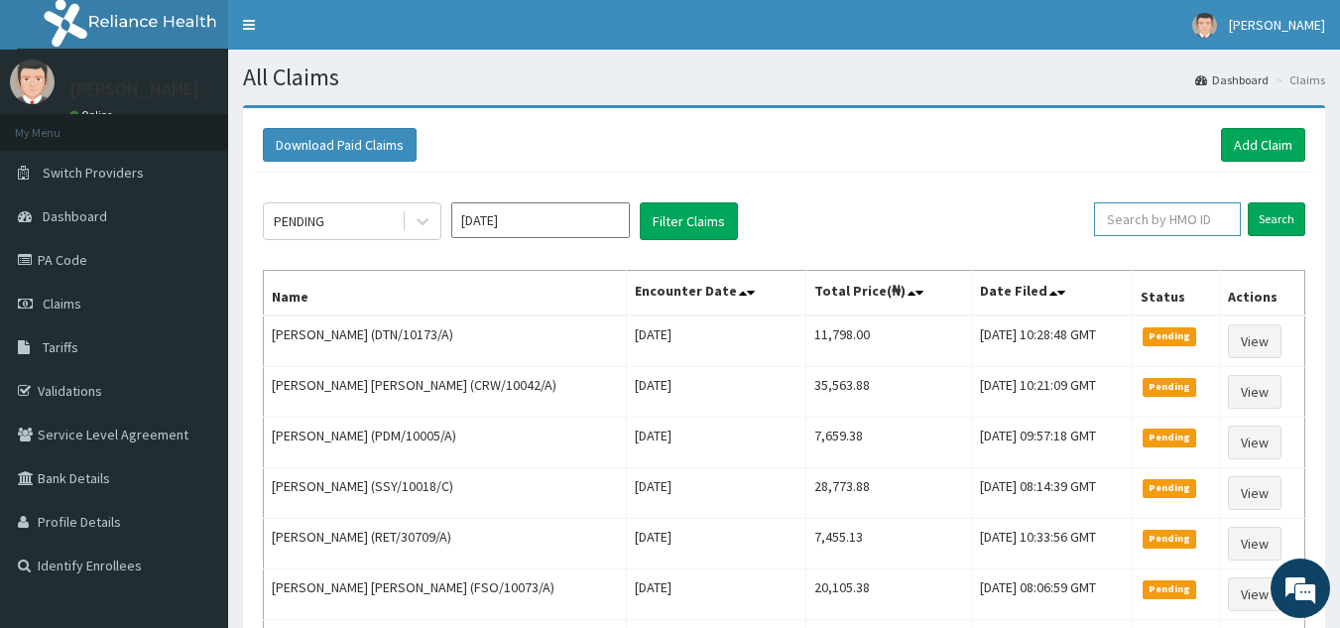
click at [1139, 233] on input "text" at bounding box center [1167, 219] width 147 height 34
paste input "PIZ/10001/B"
type input "PIZ/10001/B"
click at [1248, 202] on input "Search" at bounding box center [1277, 219] width 58 height 34
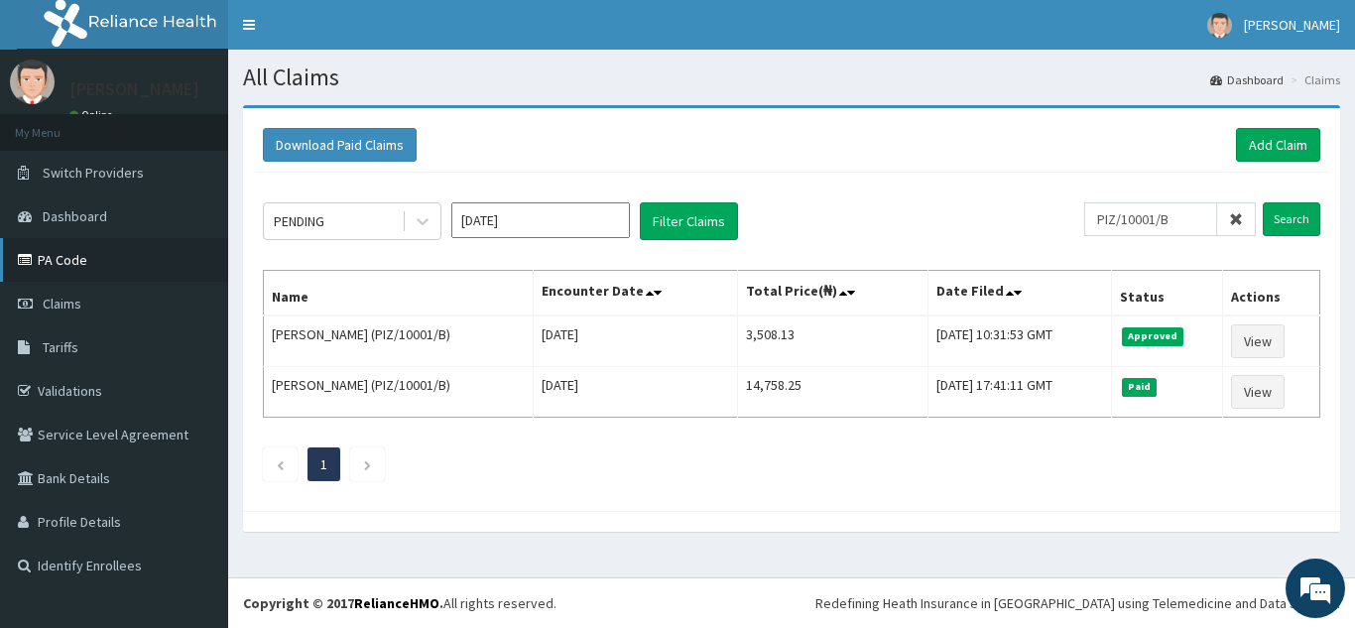
click at [98, 255] on link "PA Code" at bounding box center [114, 260] width 228 height 44
